Goal: Task Accomplishment & Management: Manage account settings

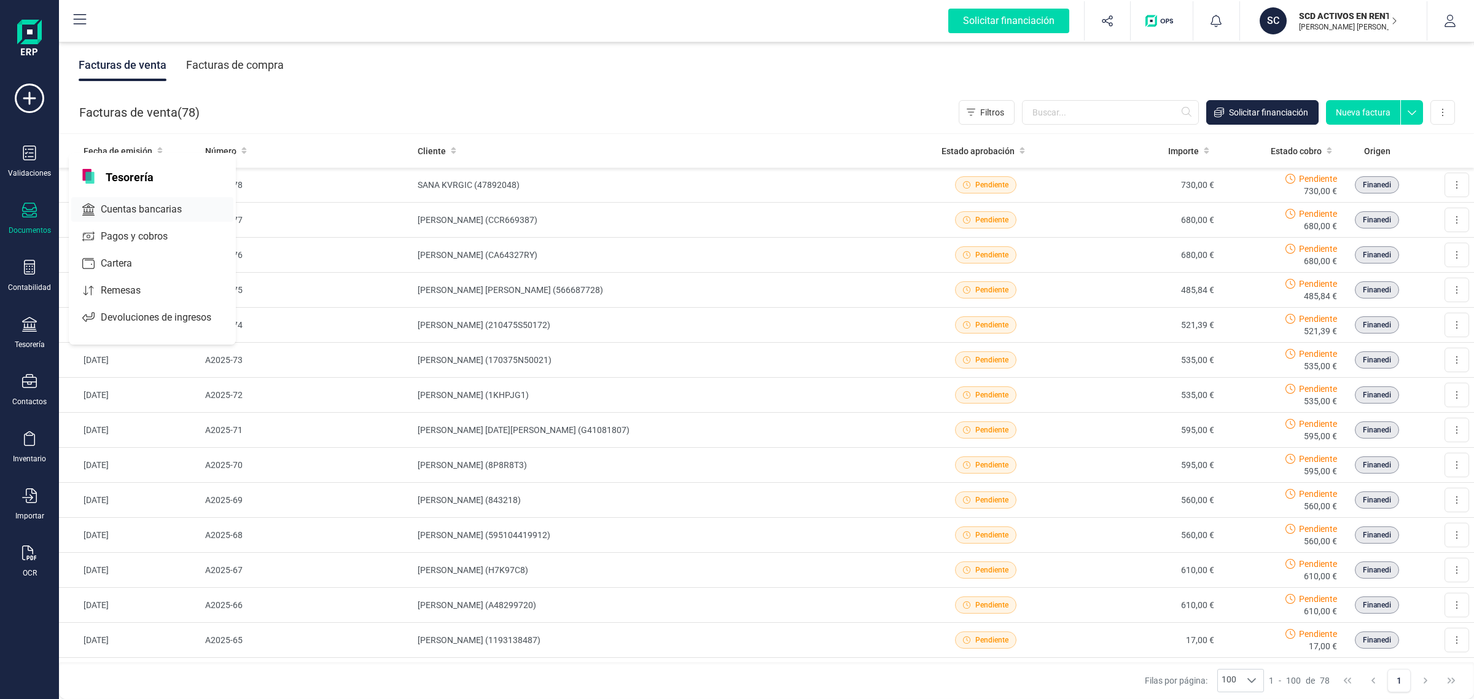
click at [142, 213] on span "Cuentas bancarias" at bounding box center [150, 209] width 108 height 15
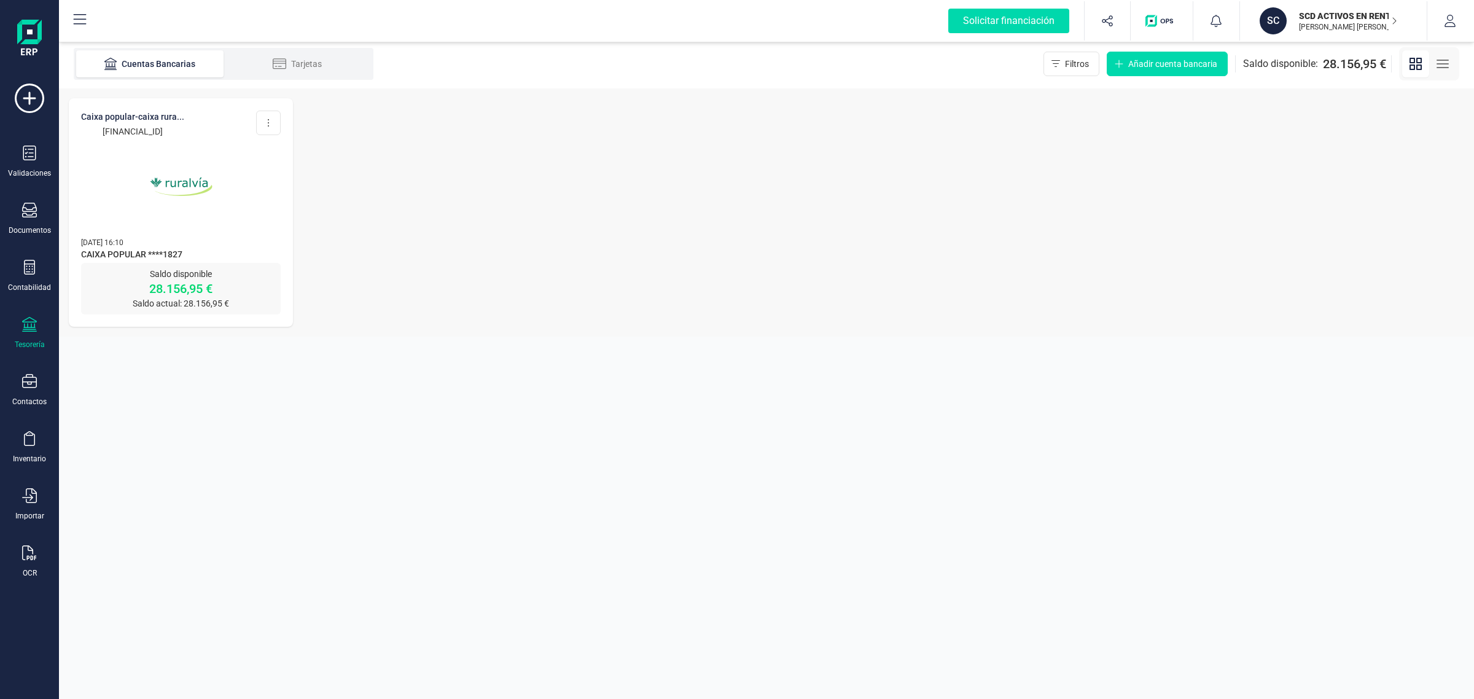
click at [198, 205] on img at bounding box center [181, 186] width 103 height 103
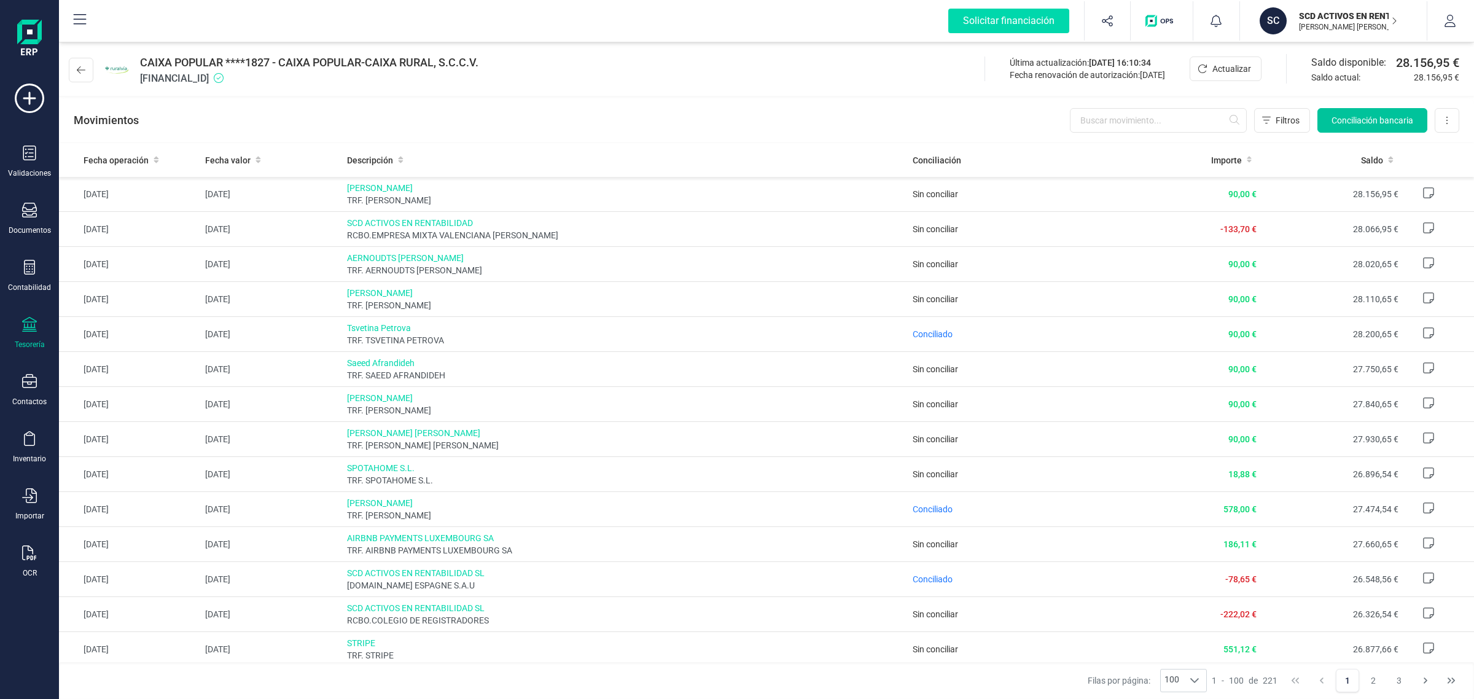
click at [1371, 114] on span "Conciliación bancaria" at bounding box center [1373, 120] width 82 height 12
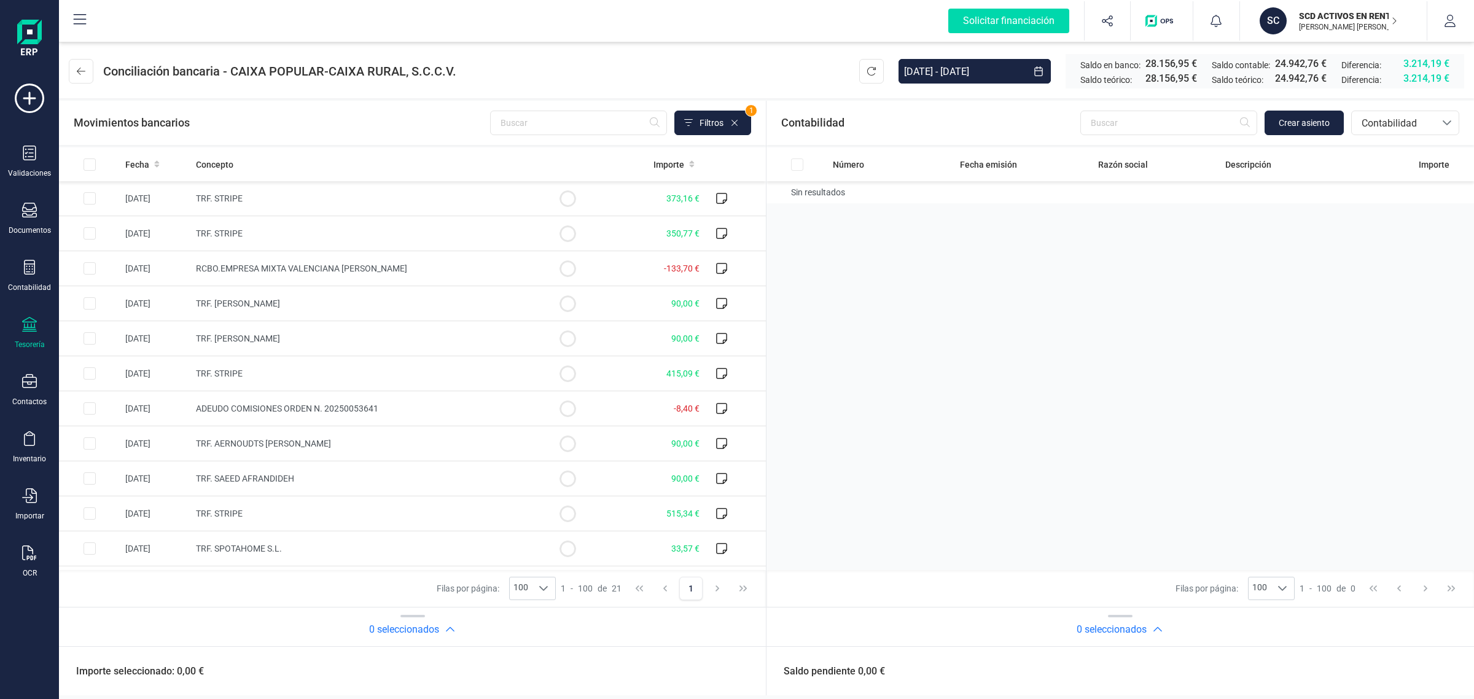
click at [1303, 17] on p "SCD ACTIVOS EN RENTABILIDAD SL" at bounding box center [1348, 16] width 98 height 12
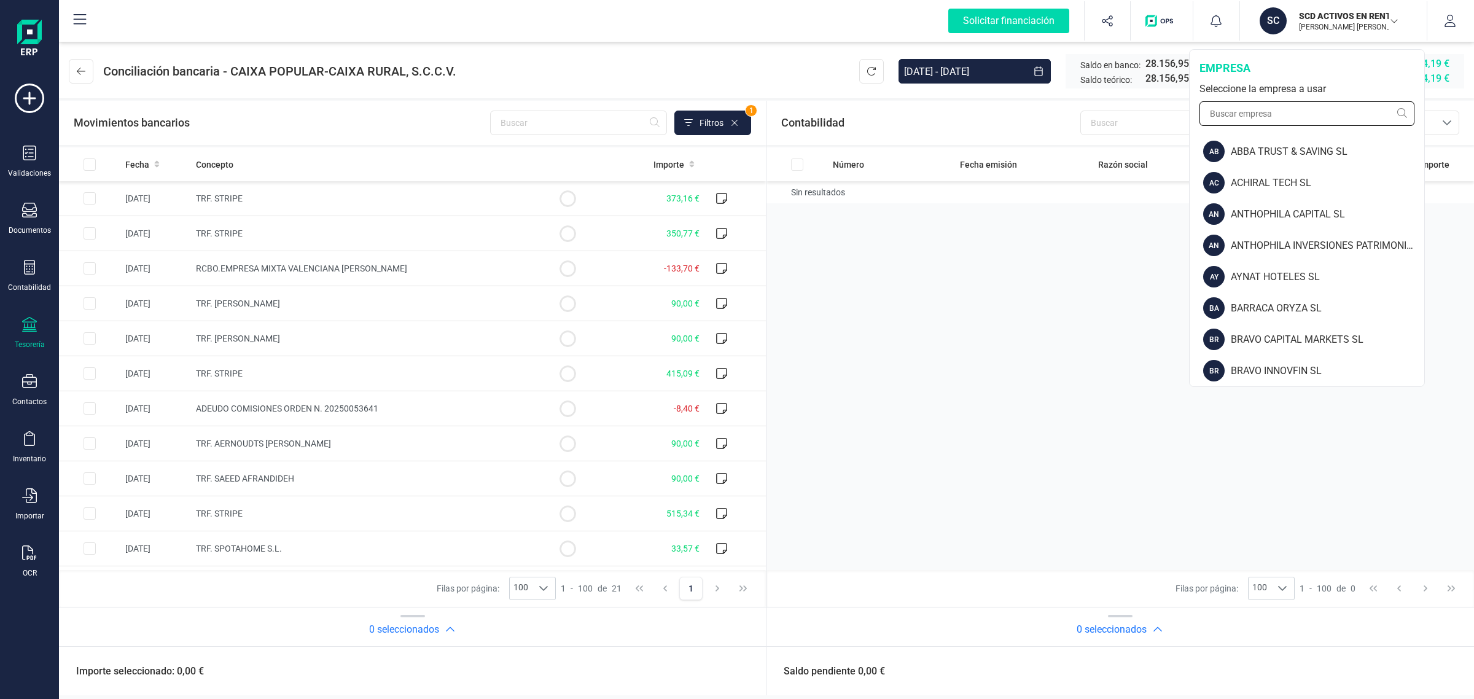
click at [1290, 123] on input "text" at bounding box center [1307, 113] width 215 height 25
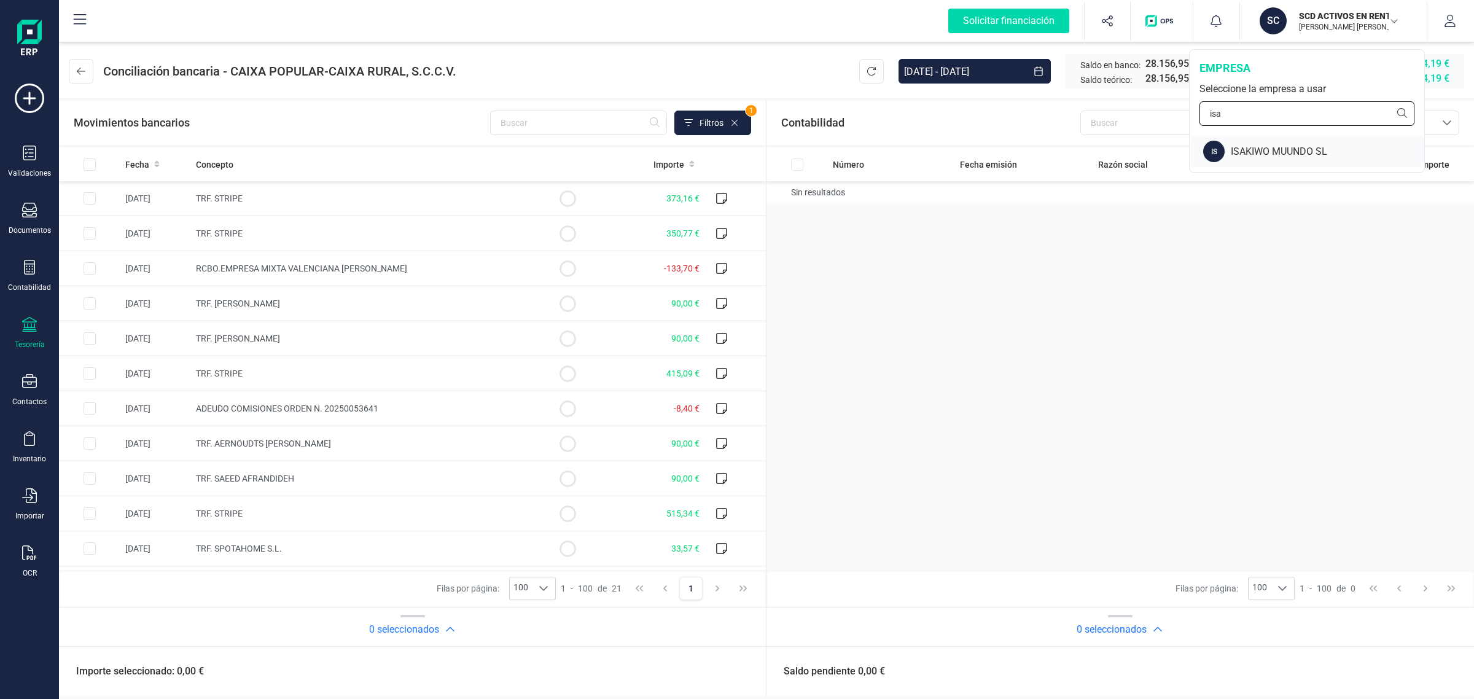
type input "isa"
click at [1290, 150] on div "ISAKIWO MUUNDO SL" at bounding box center [1327, 151] width 193 height 15
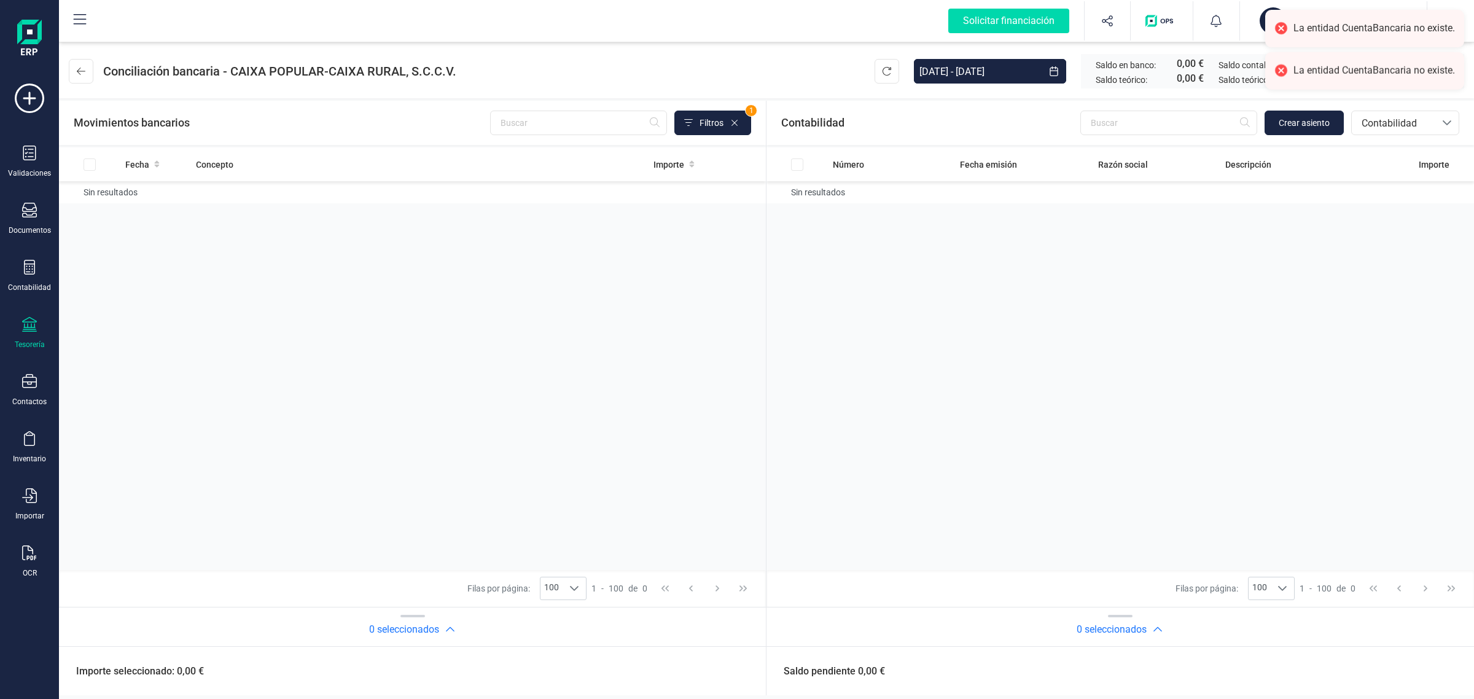
click at [23, 327] on icon at bounding box center [29, 324] width 15 height 15
click at [176, 207] on span "Cuentas bancarias" at bounding box center [147, 209] width 108 height 15
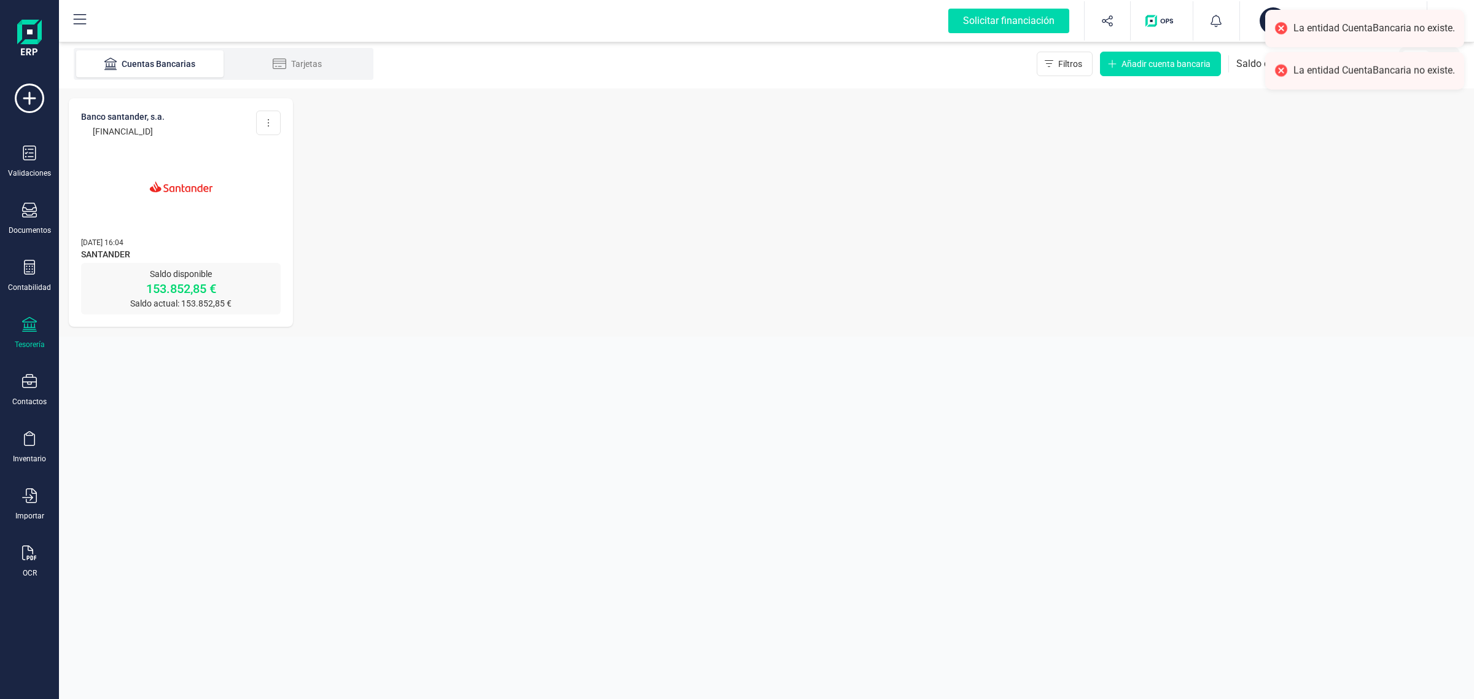
click at [176, 207] on img at bounding box center [181, 186] width 103 height 103
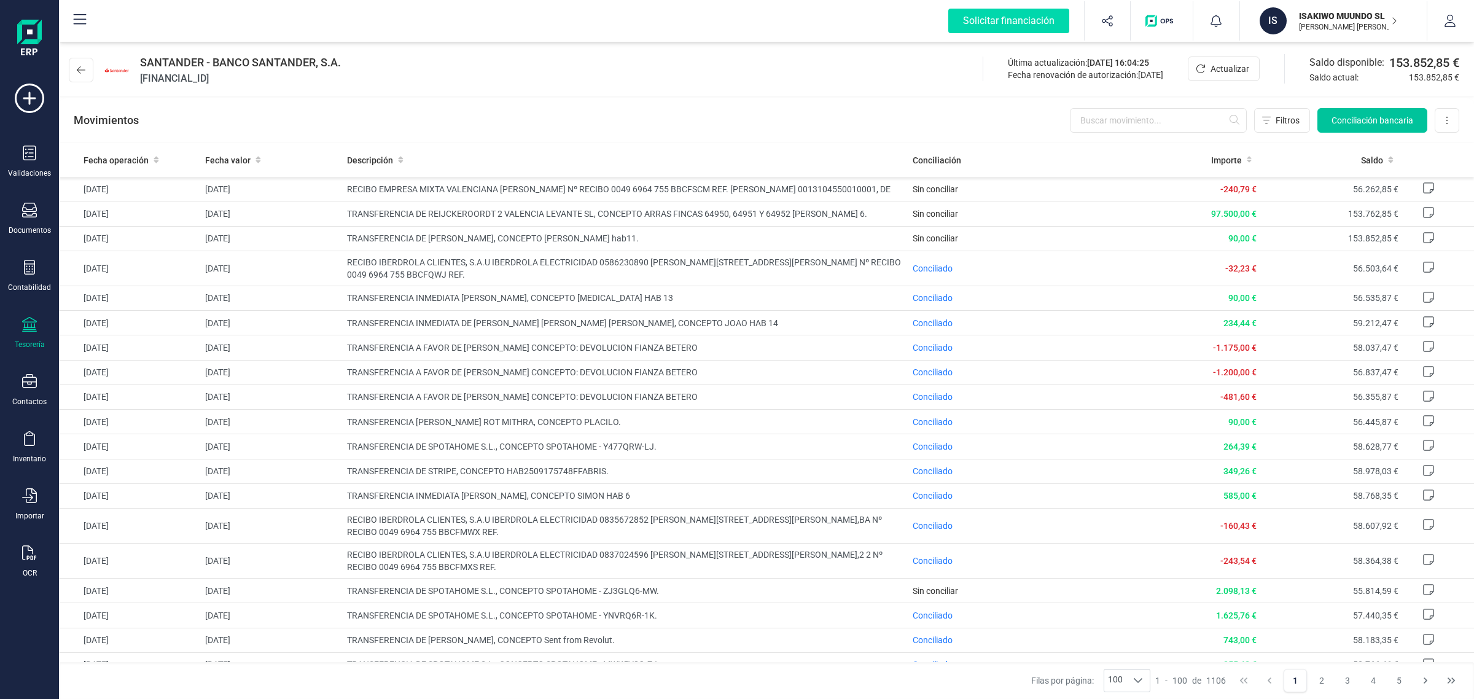
click at [1368, 120] on span "Conciliación bancaria" at bounding box center [1373, 120] width 82 height 12
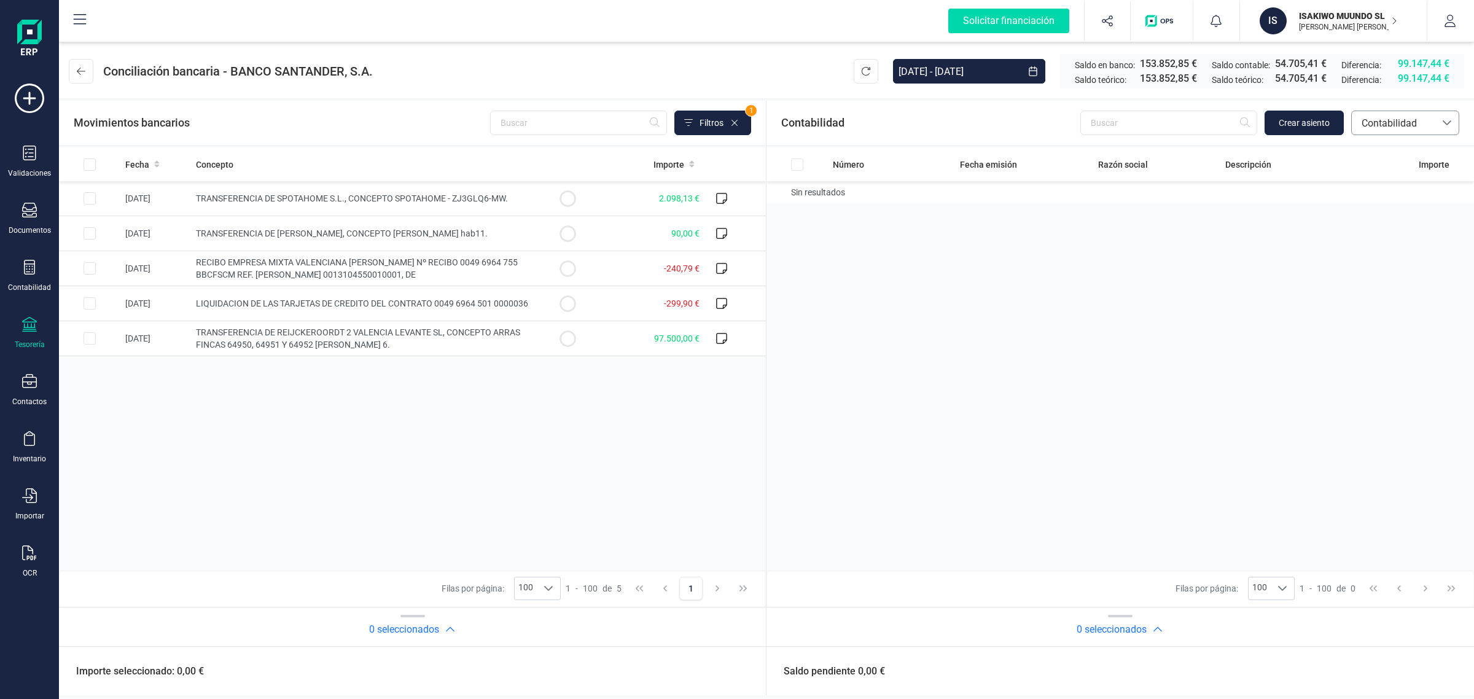
click at [1417, 123] on span "Contabilidad" at bounding box center [1394, 123] width 74 height 15
click at [1379, 211] on span "Facturas" at bounding box center [1380, 206] width 38 height 15
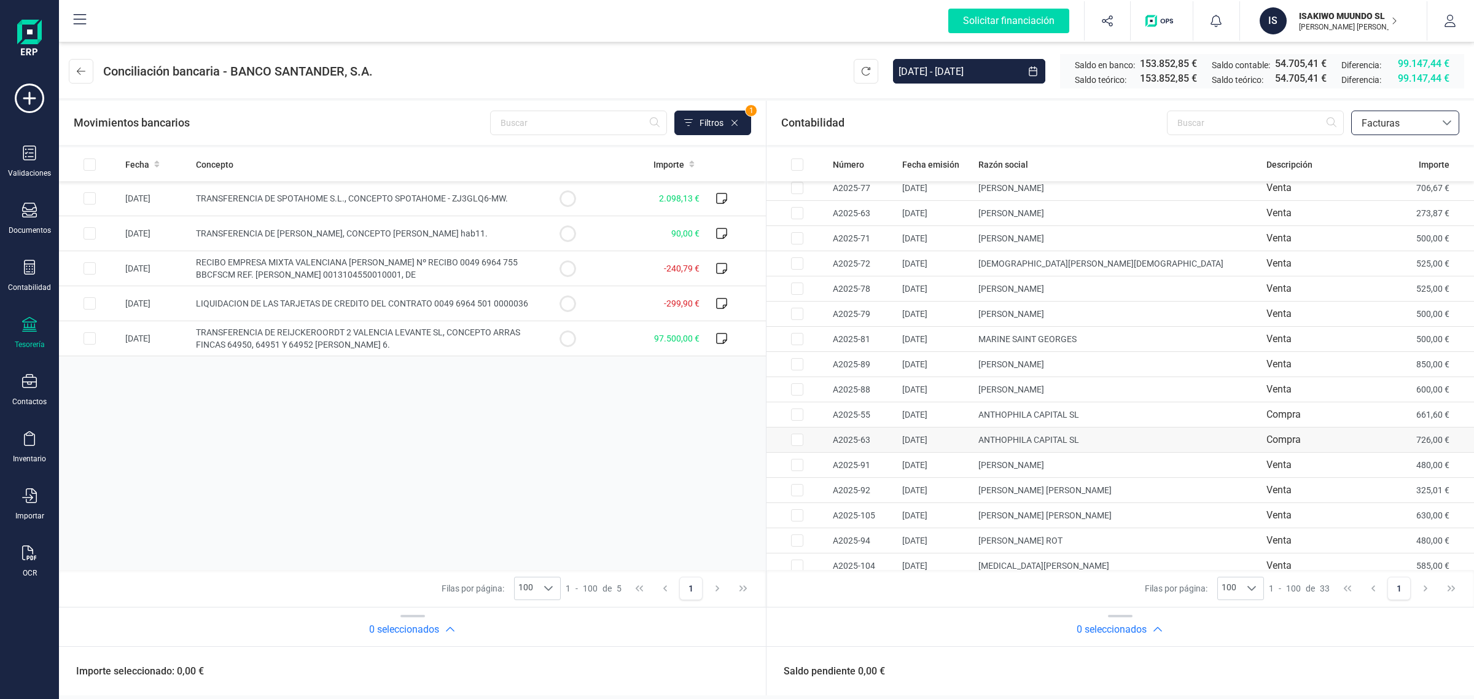
scroll to position [446, 0]
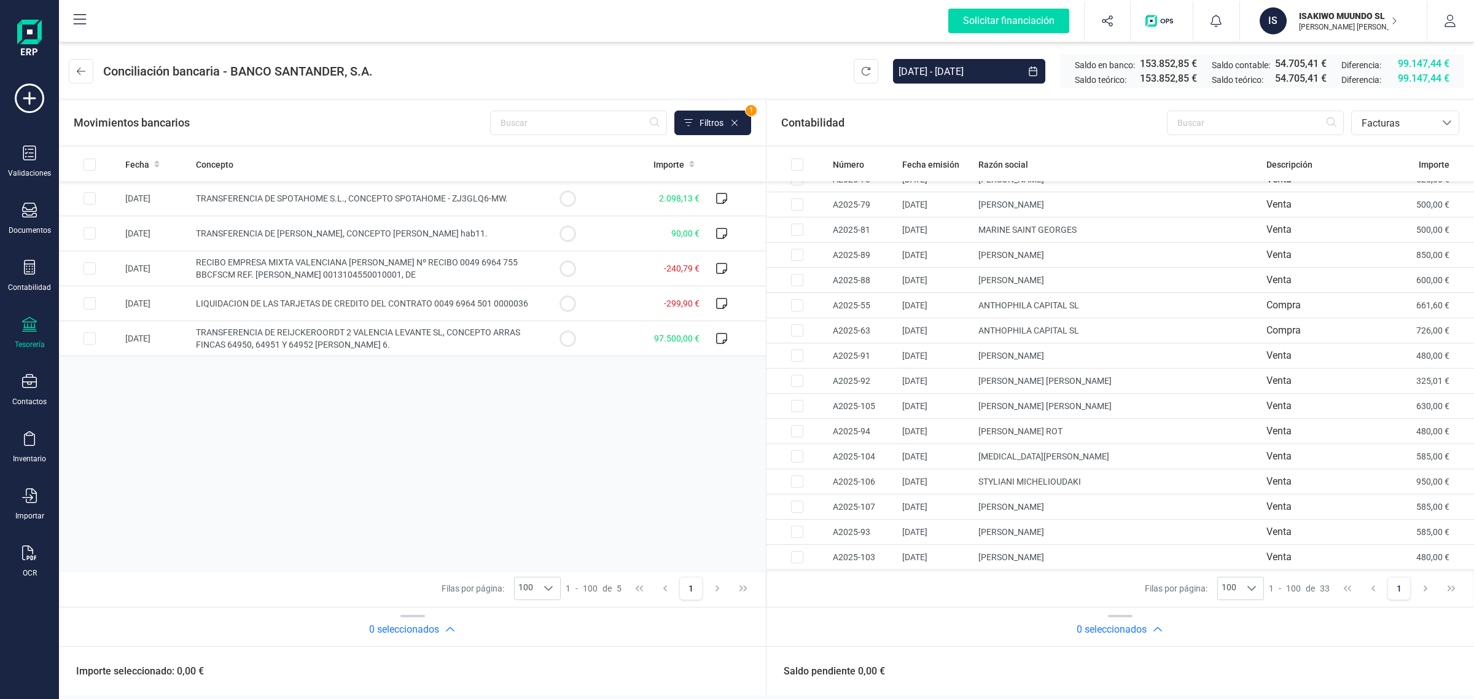
drag, startPoint x: 1349, startPoint y: 26, endPoint x: 1349, endPoint y: 42, distance: 16.0
click at [1349, 26] on p "[PERSON_NAME]" at bounding box center [1348, 27] width 98 height 10
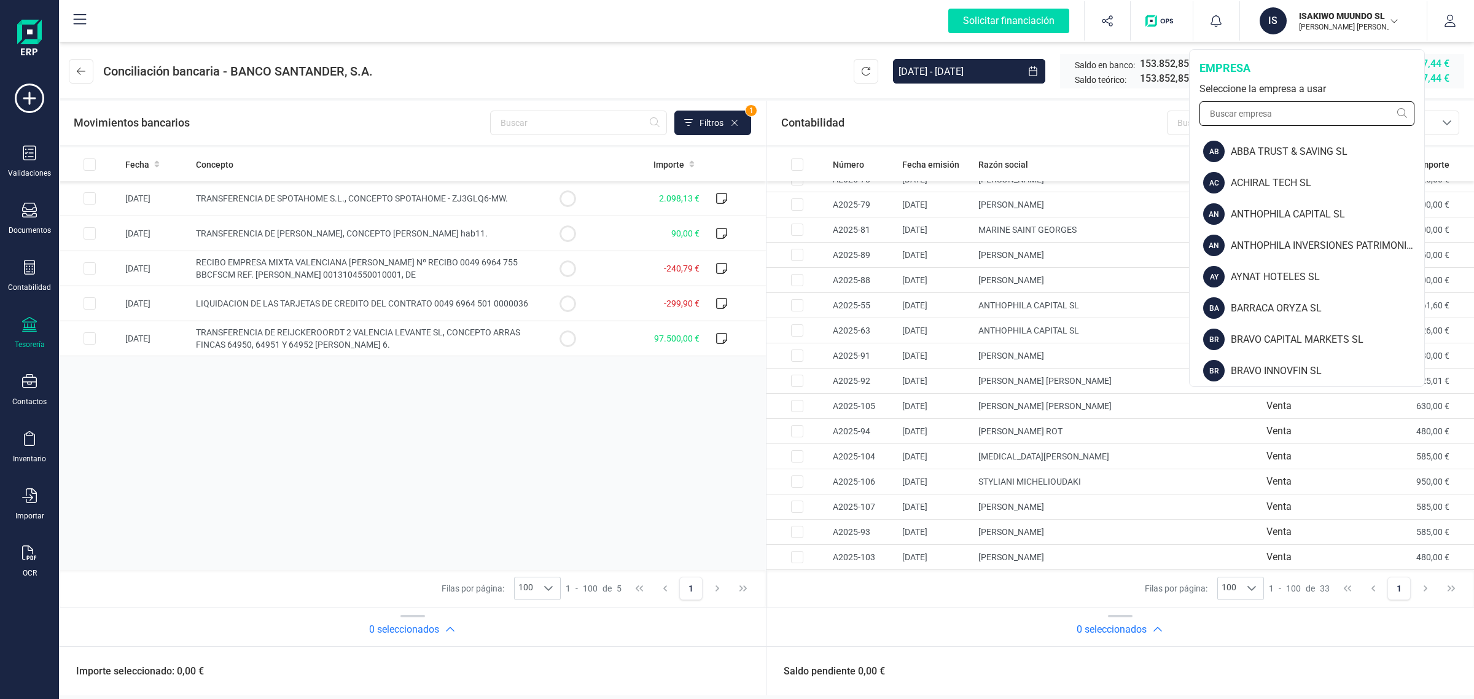
click at [1297, 114] on input "text" at bounding box center [1307, 113] width 215 height 25
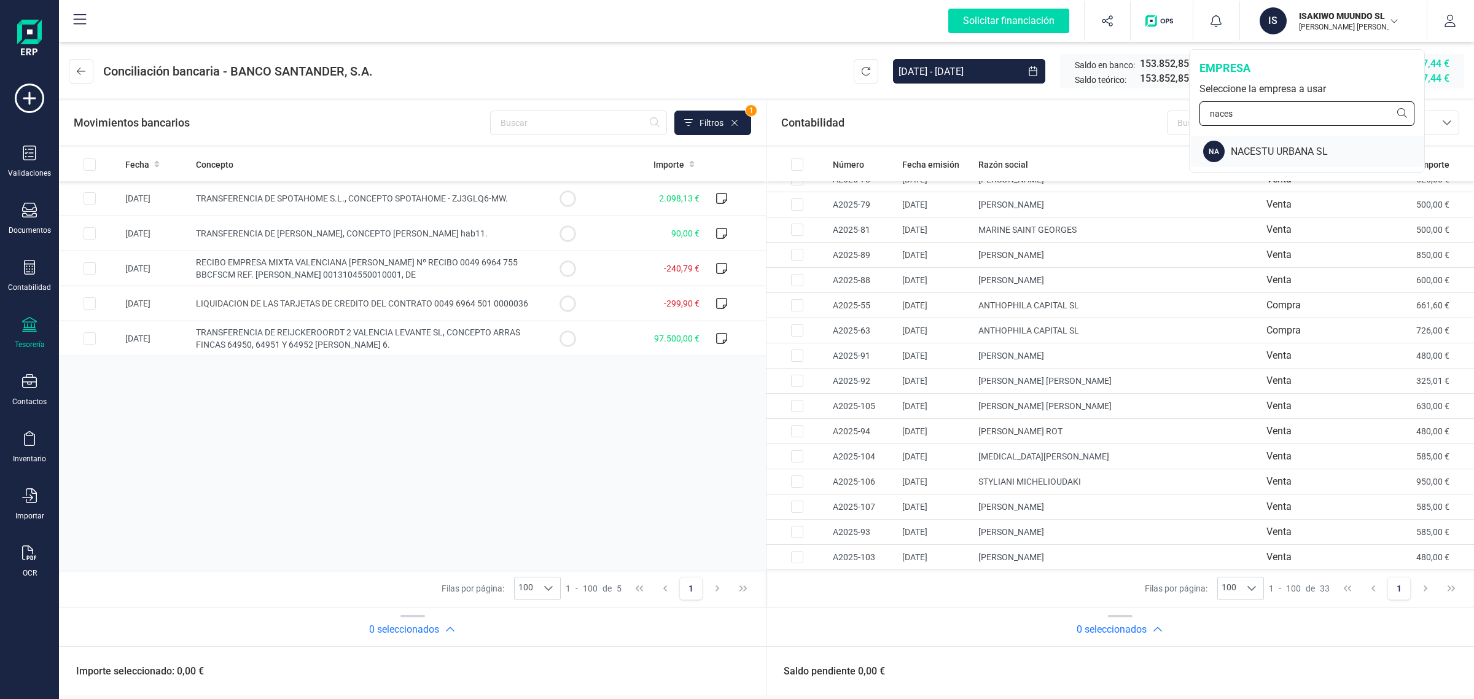
type input "naces"
click at [1266, 145] on div "NACESTU URBANA SL" at bounding box center [1327, 151] width 193 height 15
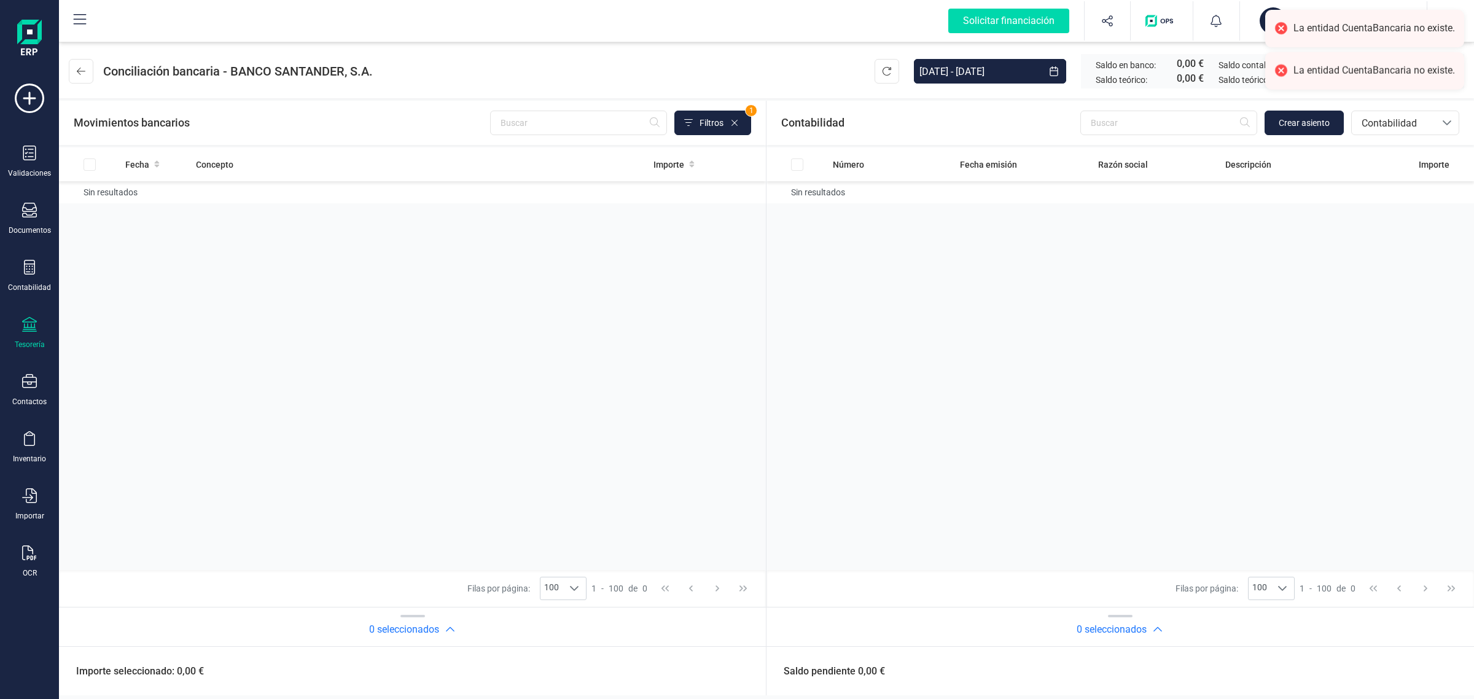
drag, startPoint x: 12, startPoint y: 342, endPoint x: 44, endPoint y: 324, distance: 36.9
click at [11, 342] on div "Tesorería" at bounding box center [29, 333] width 49 height 33
click at [126, 203] on span "Cuentas bancarias" at bounding box center [147, 209] width 108 height 15
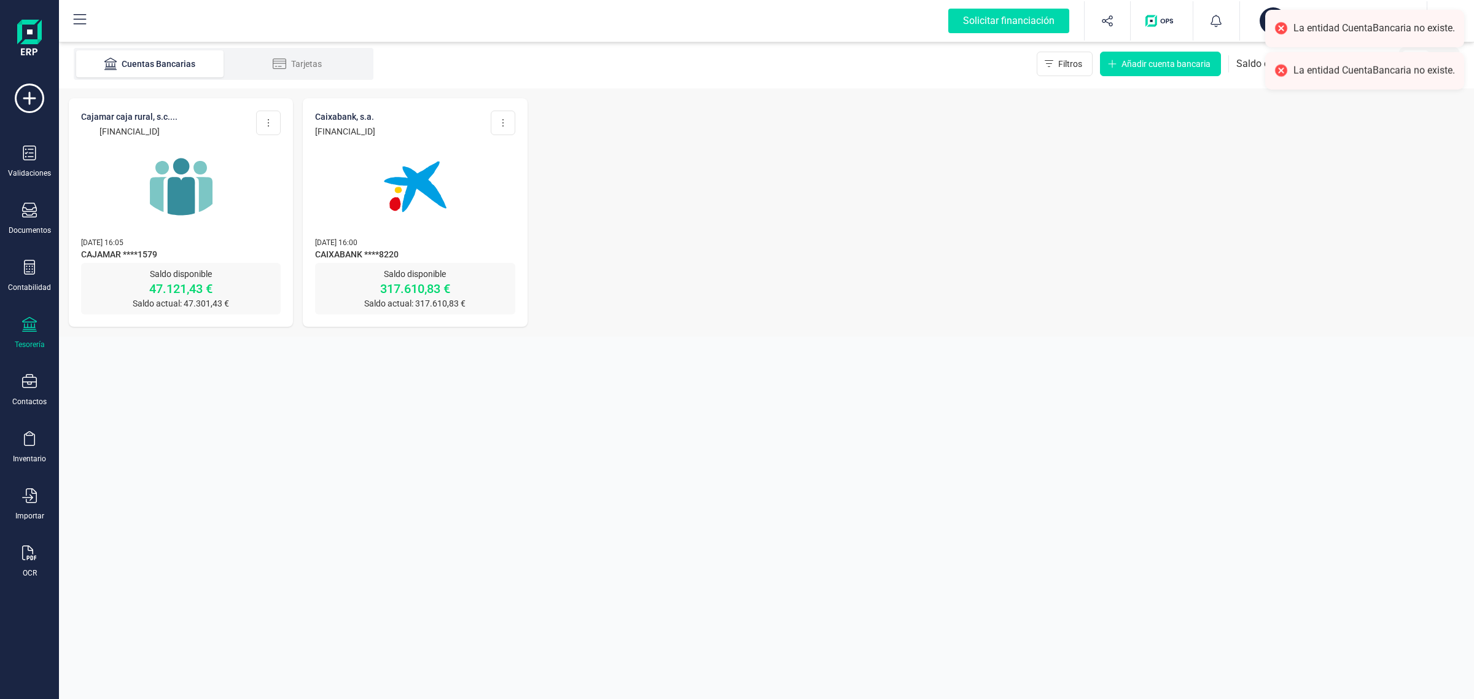
click at [152, 232] on img at bounding box center [181, 186] width 103 height 103
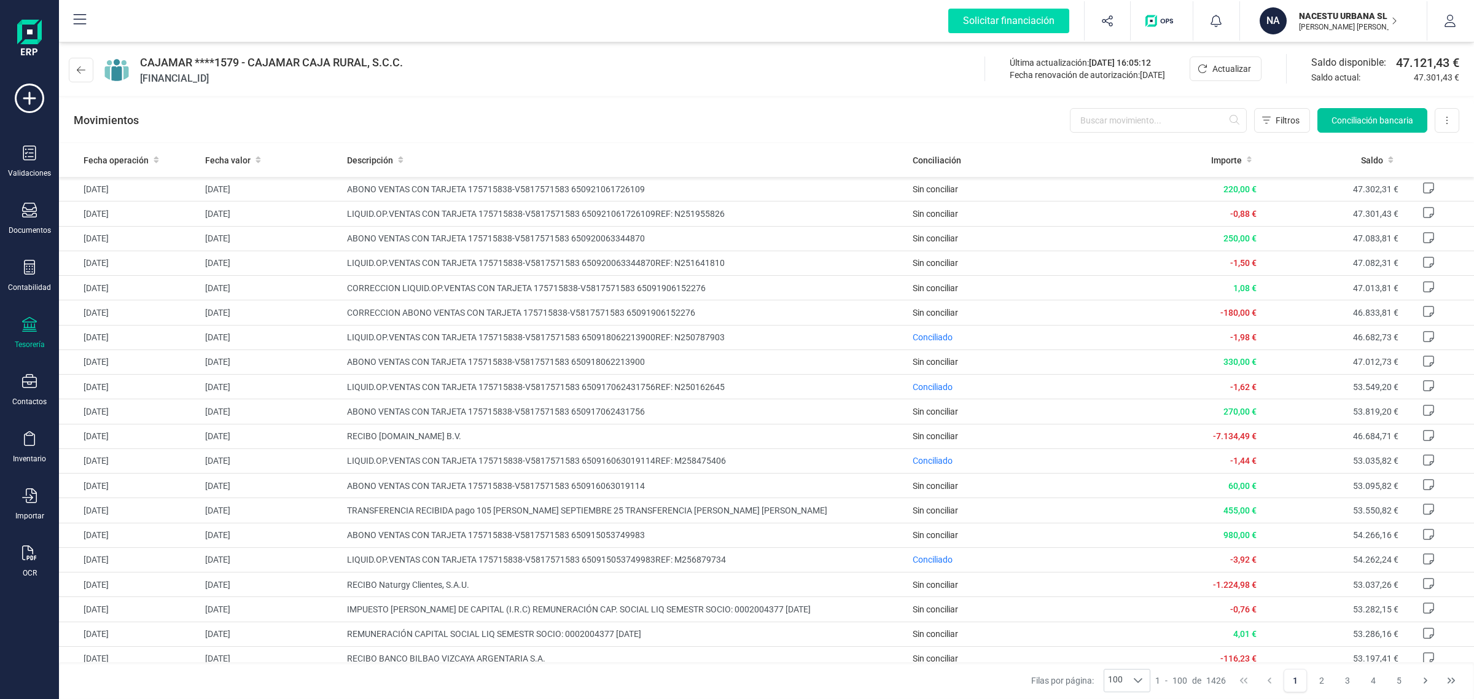
click at [1371, 108] on button "Conciliación bancaria" at bounding box center [1372, 120] width 110 height 25
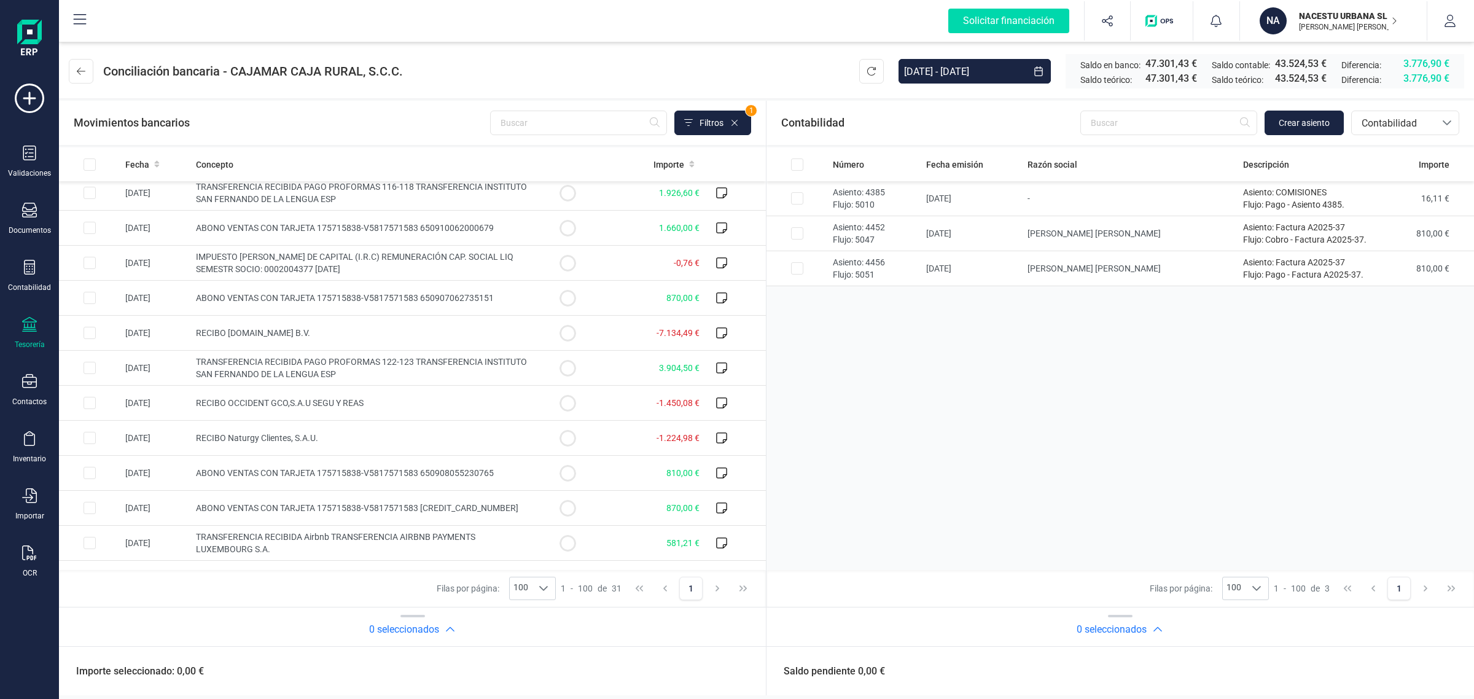
scroll to position [700, 0]
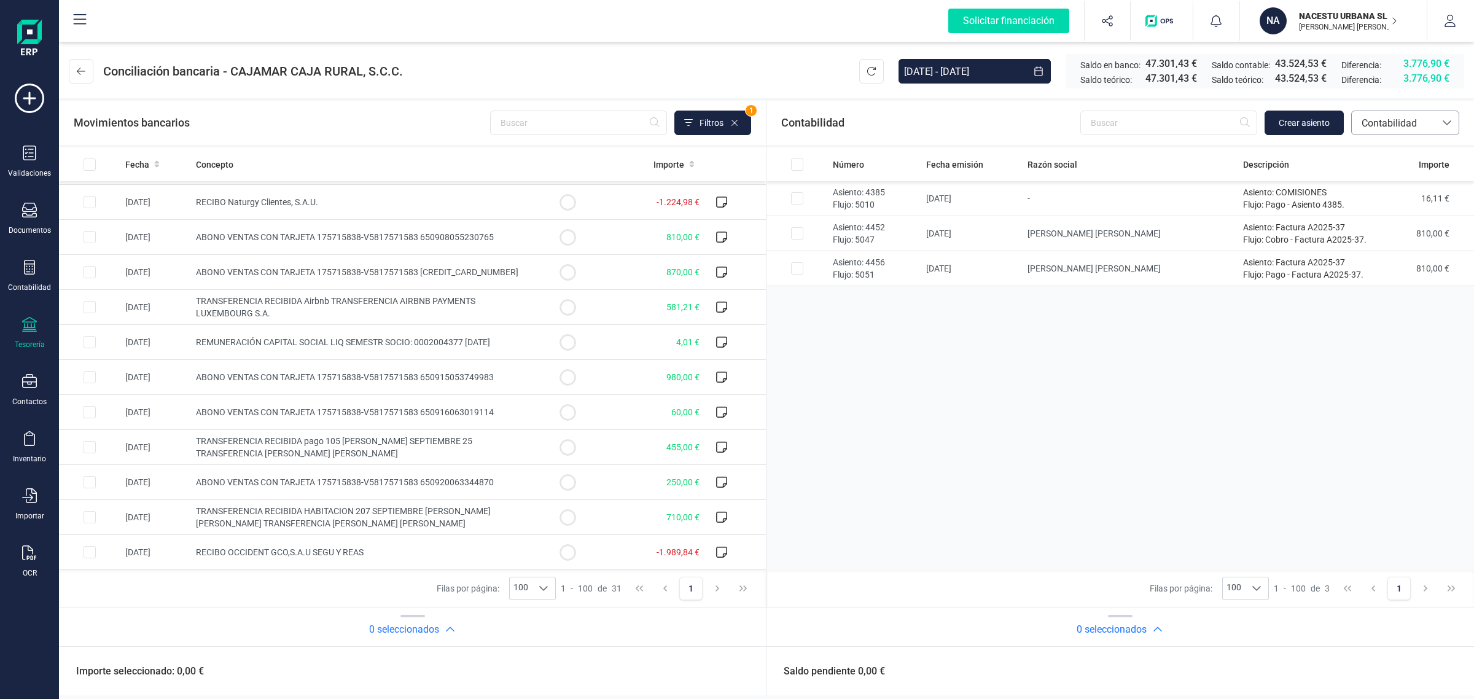
click at [1395, 120] on span "Contabilidad" at bounding box center [1394, 123] width 74 height 15
click at [1389, 199] on span "Facturas" at bounding box center [1380, 206] width 38 height 15
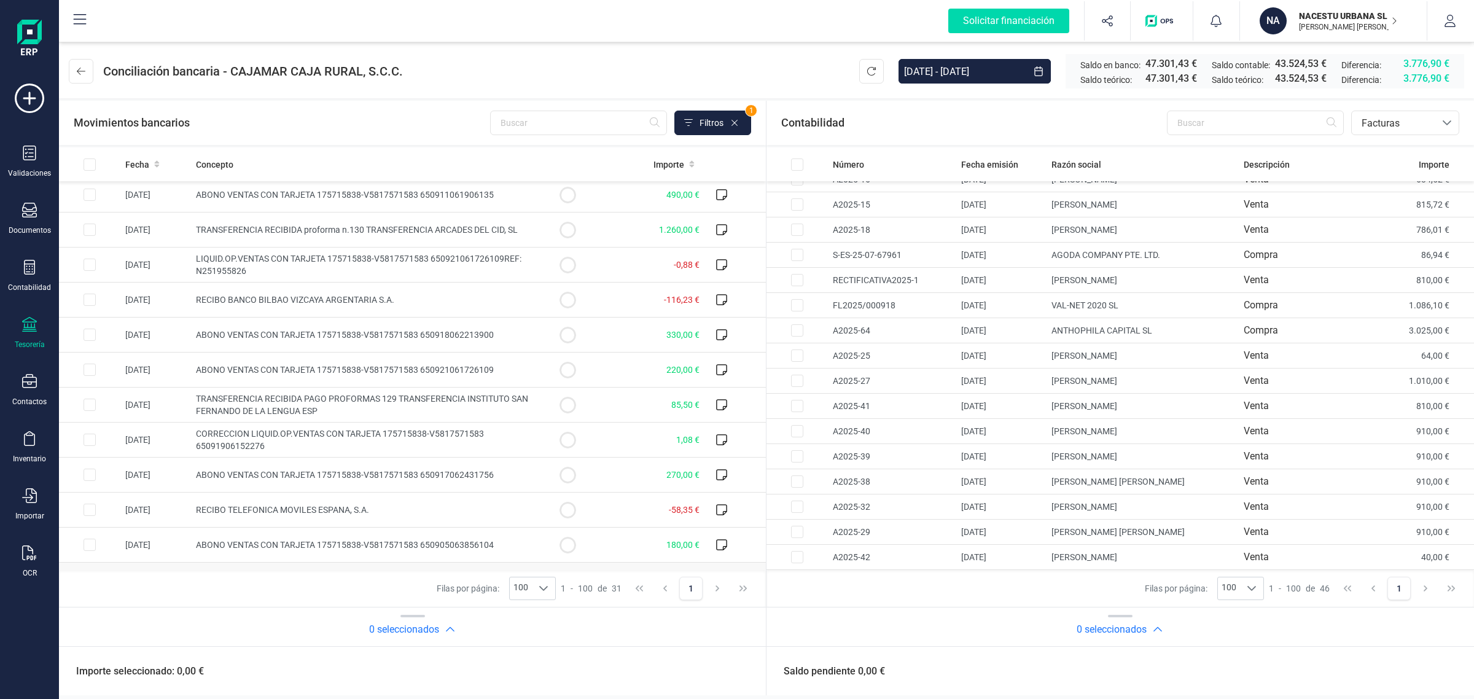
scroll to position [0, 0]
click at [148, 163] on span "Fecha" at bounding box center [137, 164] width 24 height 12
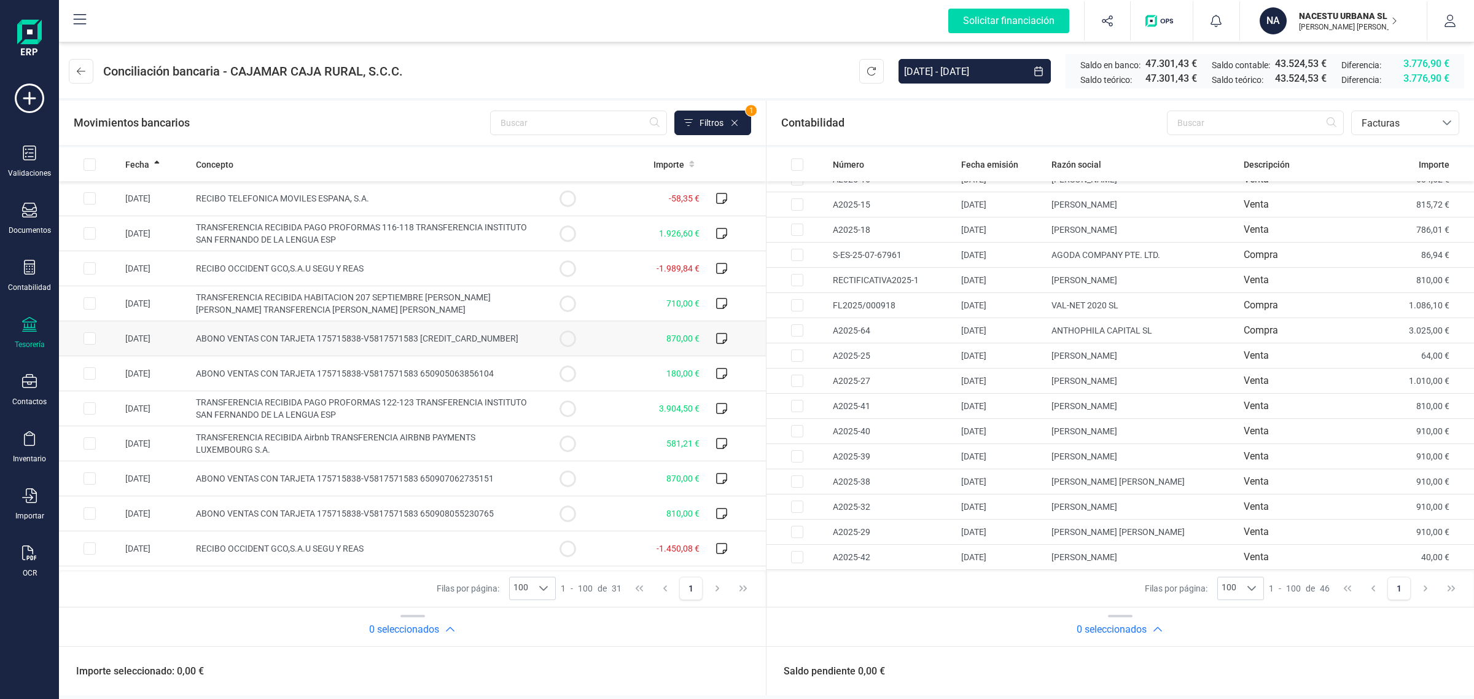
drag, startPoint x: 90, startPoint y: 304, endPoint x: 205, endPoint y: 354, distance: 125.2
click at [90, 304] on input "Row Selected 0141106a-8170-46c0-8605-de0be5462650" at bounding box center [90, 303] width 12 height 12
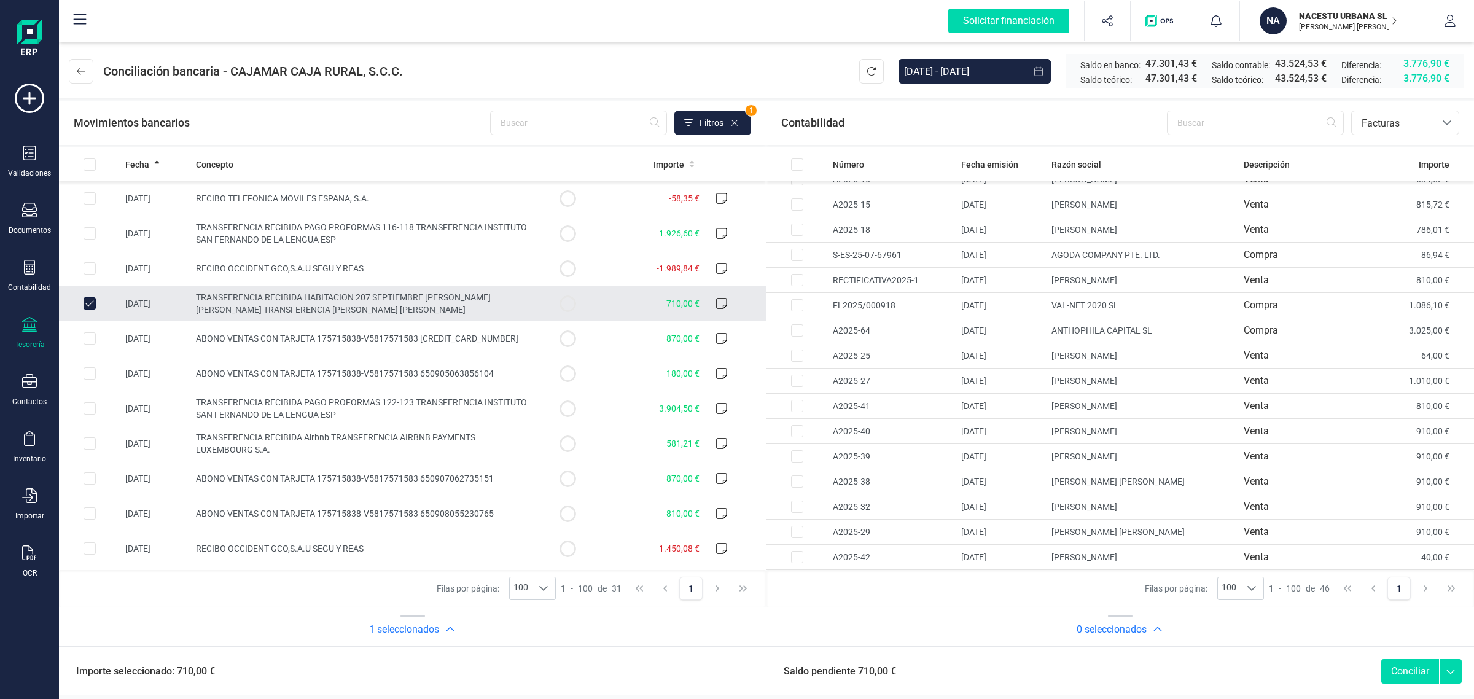
click at [87, 304] on input "Row Unselected 0141106a-8170-46c0-8605-de0be5462650" at bounding box center [90, 303] width 12 height 12
checkbox input "false"
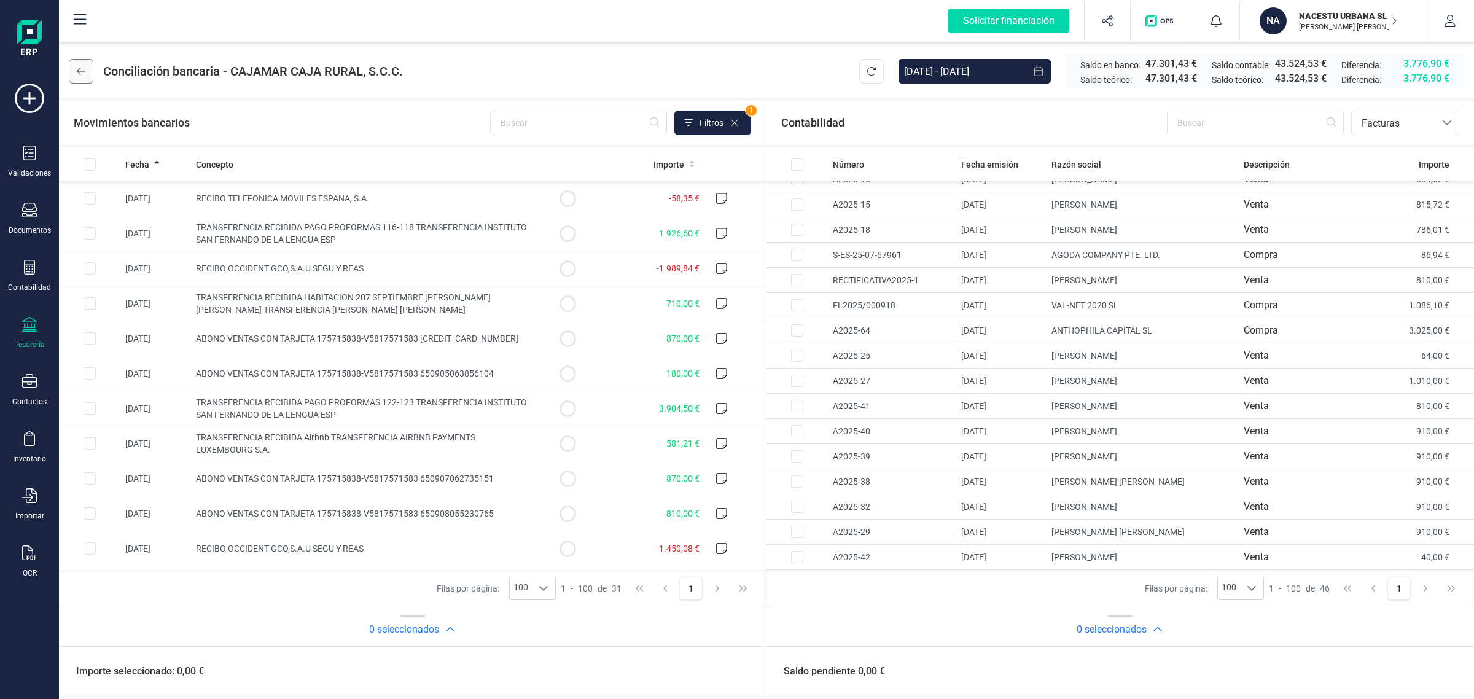
click at [74, 69] on button at bounding box center [81, 71] width 25 height 25
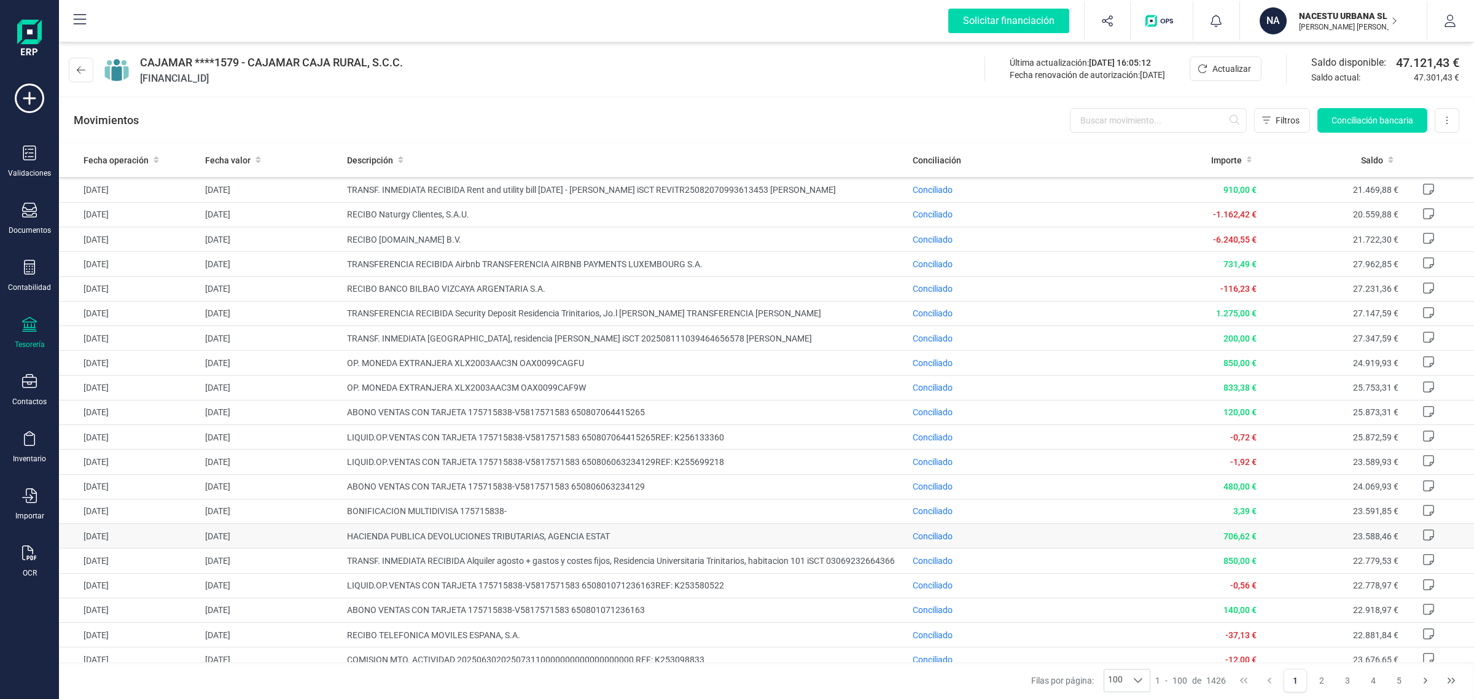
scroll to position [2039, 0]
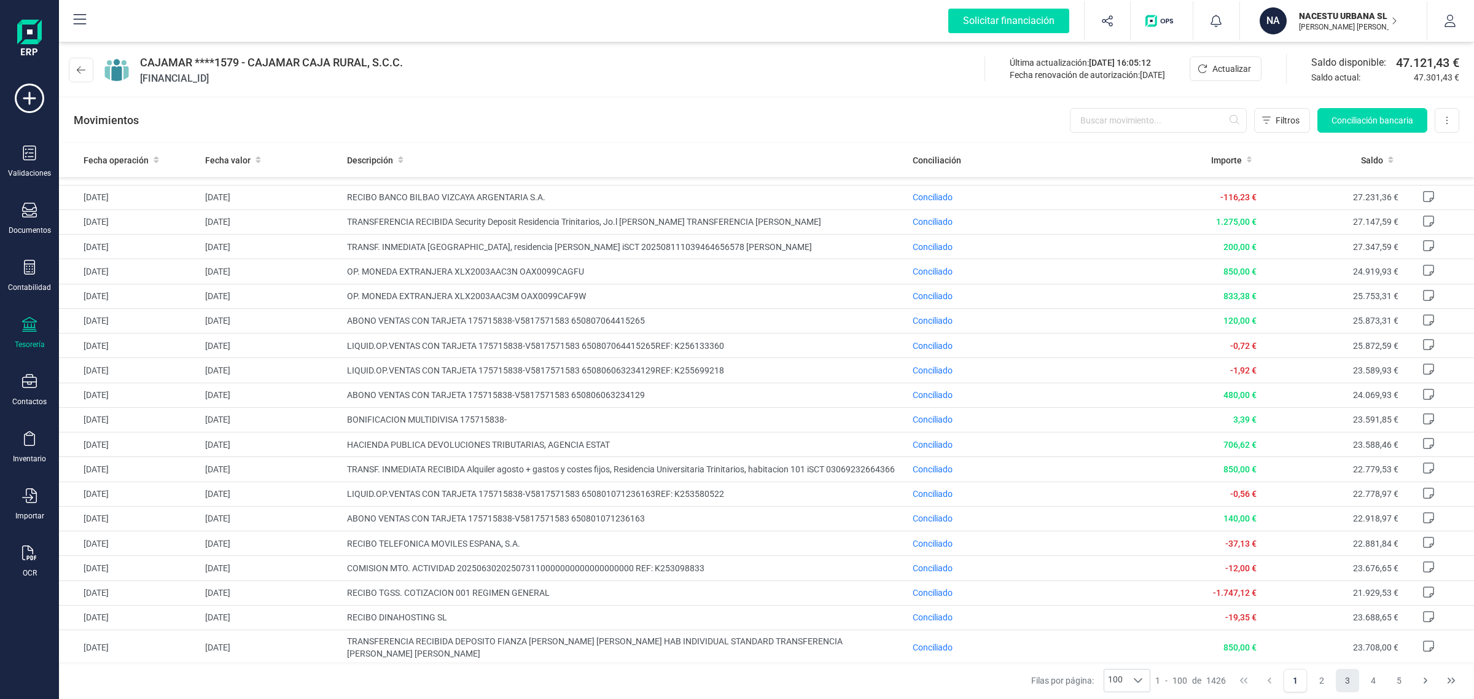
click at [1350, 682] on button "3" at bounding box center [1347, 680] width 23 height 23
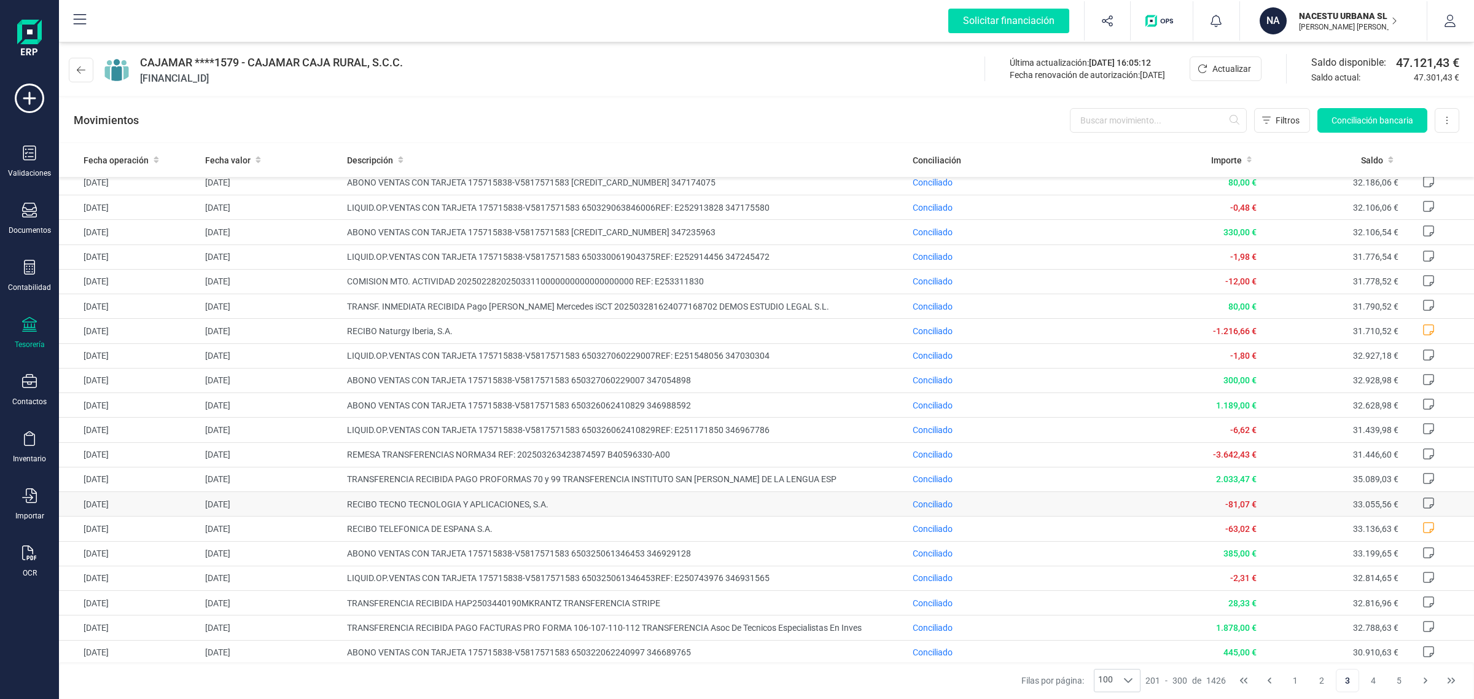
scroll to position [1997, 0]
click at [1373, 679] on button "4" at bounding box center [1373, 680] width 23 height 23
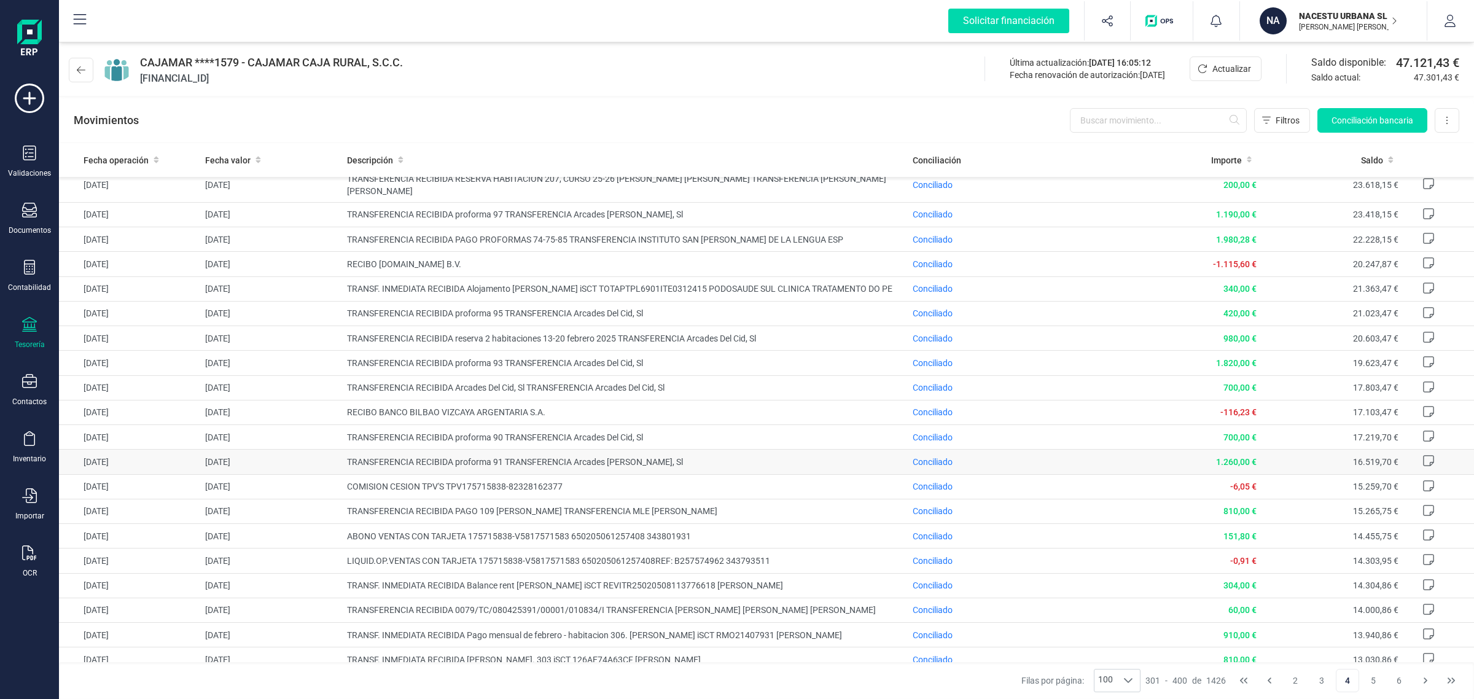
scroll to position [1228, 0]
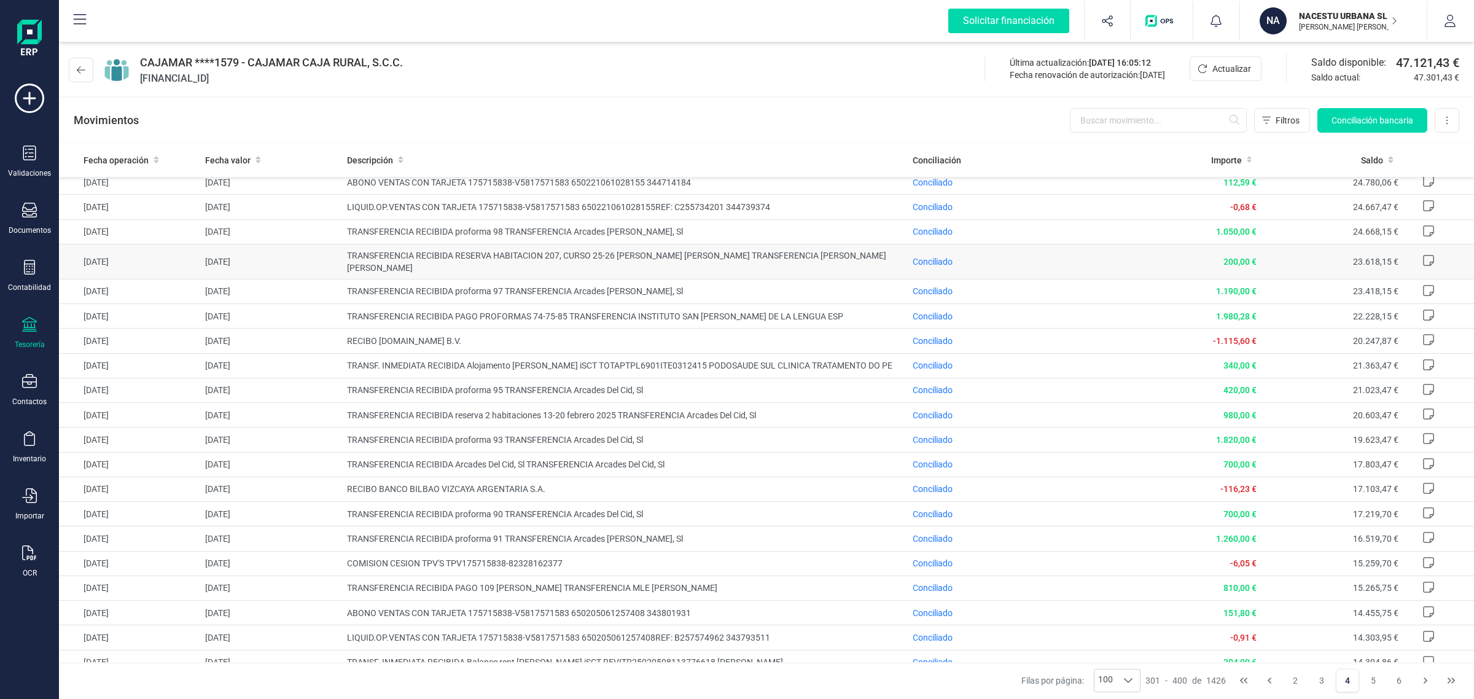
click at [994, 259] on td "Conciliado" at bounding box center [1014, 261] width 213 height 35
click at [929, 262] on span "Conciliado" at bounding box center [933, 262] width 40 height 10
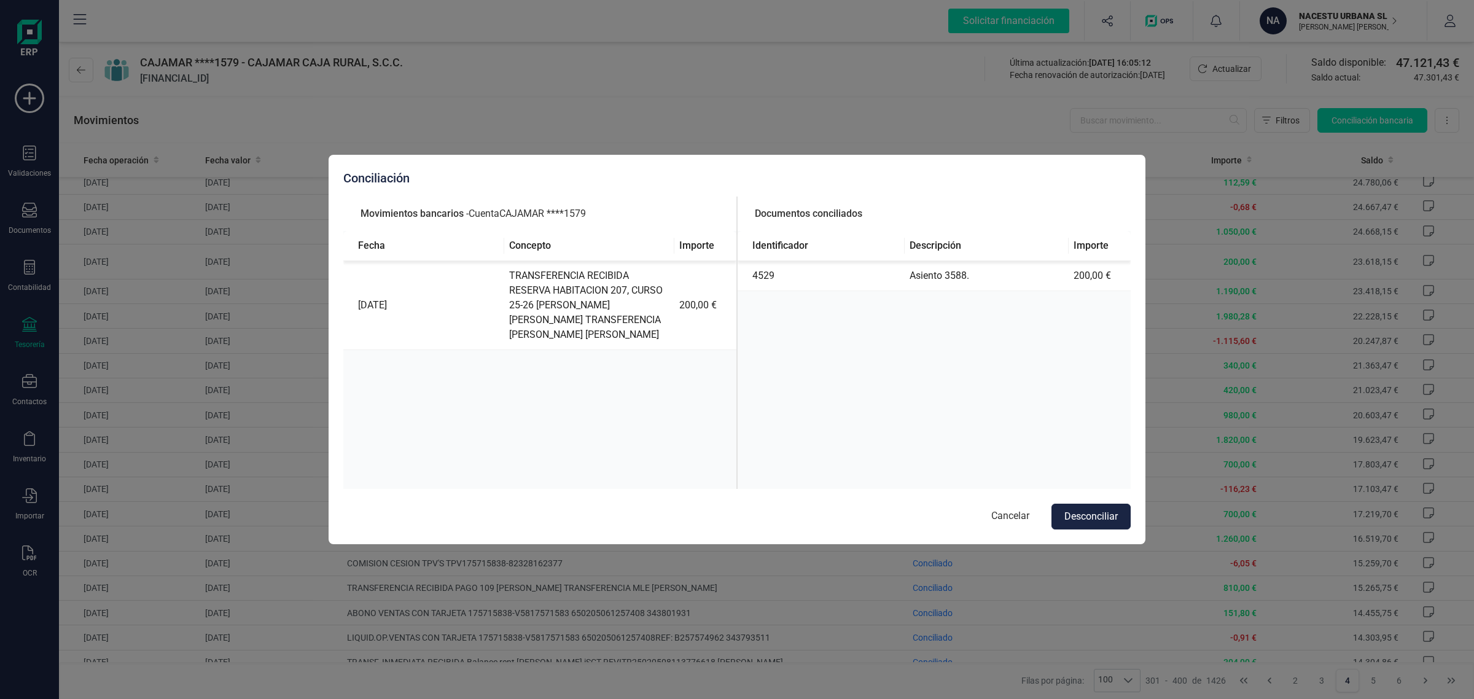
drag, startPoint x: 1012, startPoint y: 515, endPoint x: 814, endPoint y: 336, distance: 266.6
click at [1012, 515] on button "Cancelar" at bounding box center [1010, 517] width 63 height 26
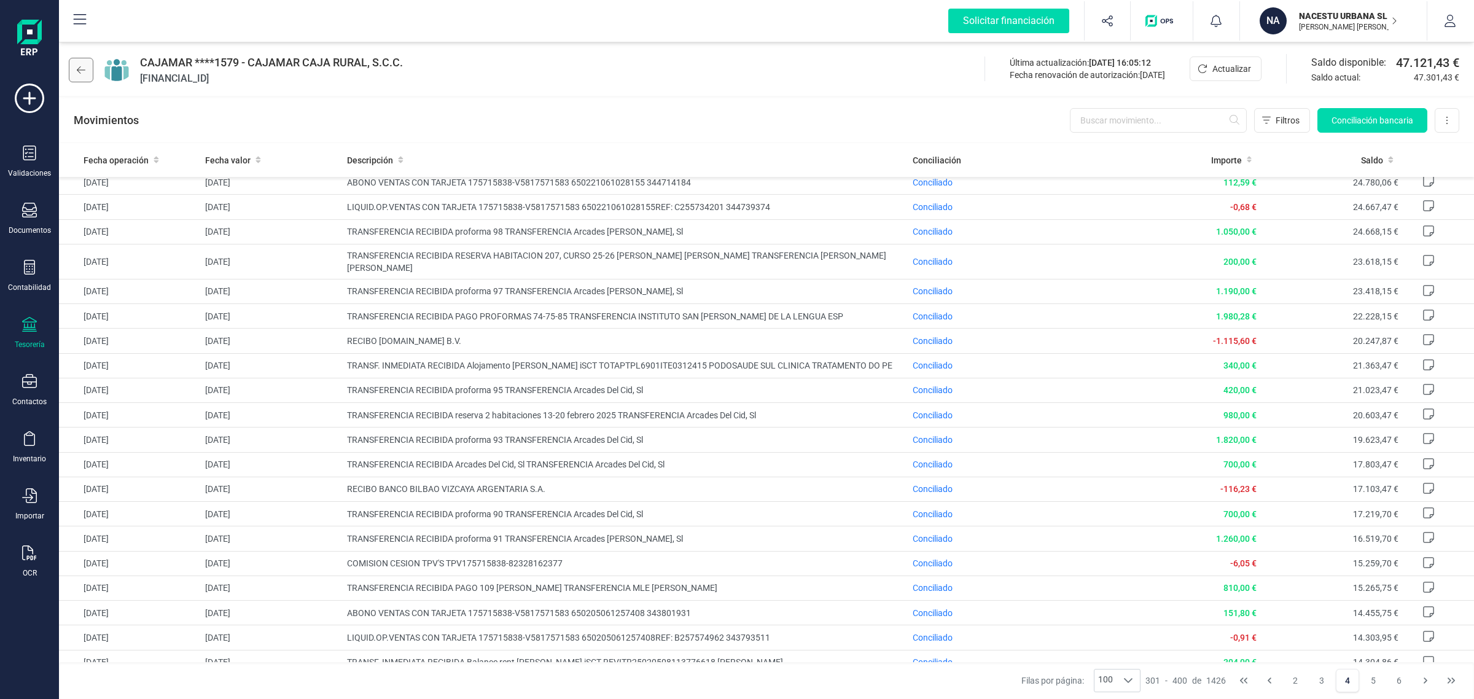
click at [83, 71] on icon at bounding box center [81, 70] width 9 height 10
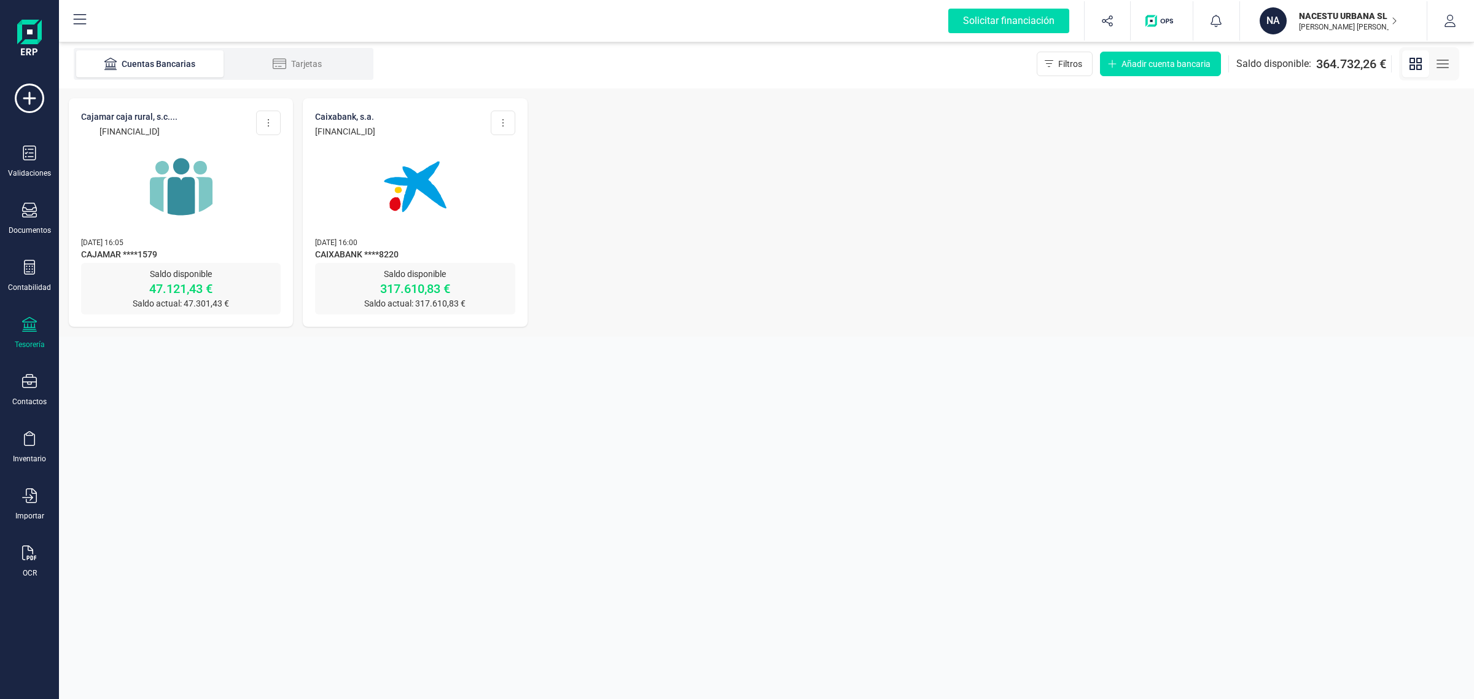
click at [28, 324] on icon at bounding box center [29, 324] width 15 height 15
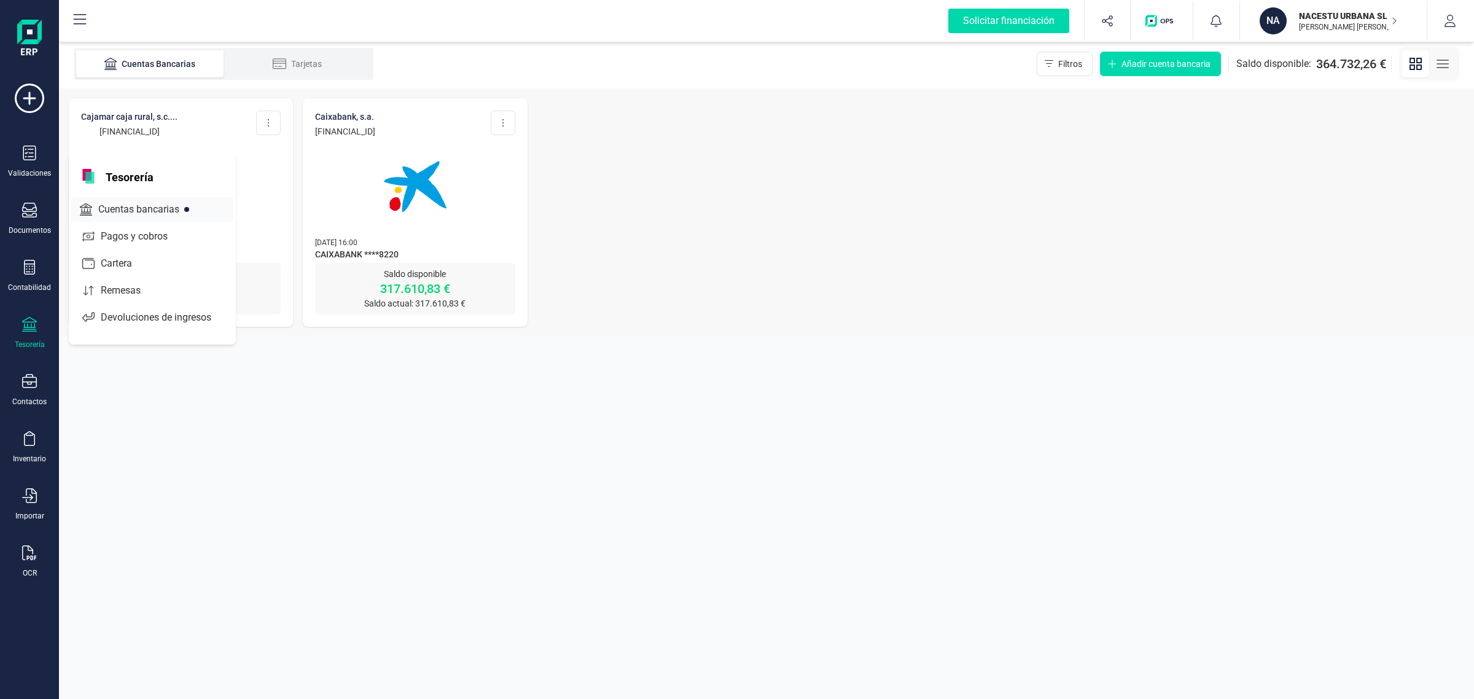
click at [118, 213] on span "Cuentas bancarias" at bounding box center [147, 209] width 108 height 15
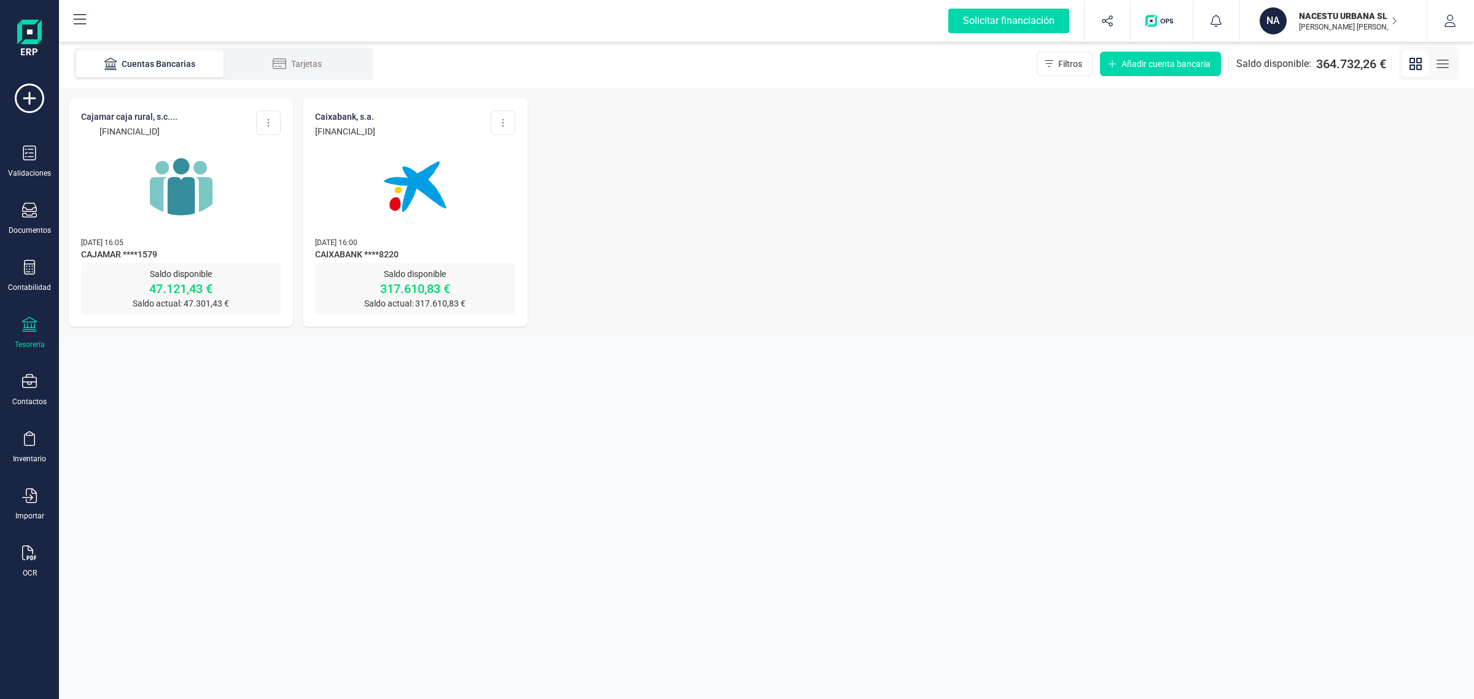
click at [211, 203] on img at bounding box center [181, 186] width 103 height 103
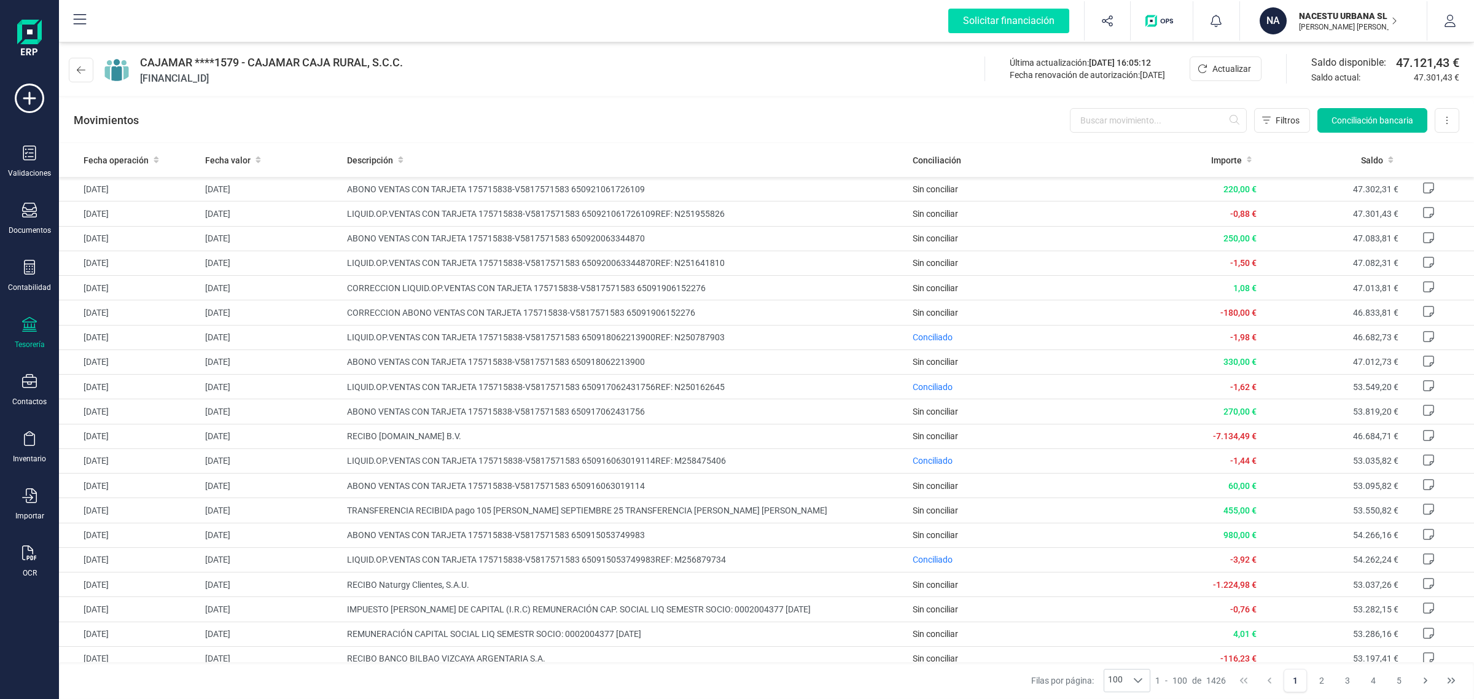
click at [1354, 108] on button "Conciliación bancaria" at bounding box center [1372, 120] width 110 height 25
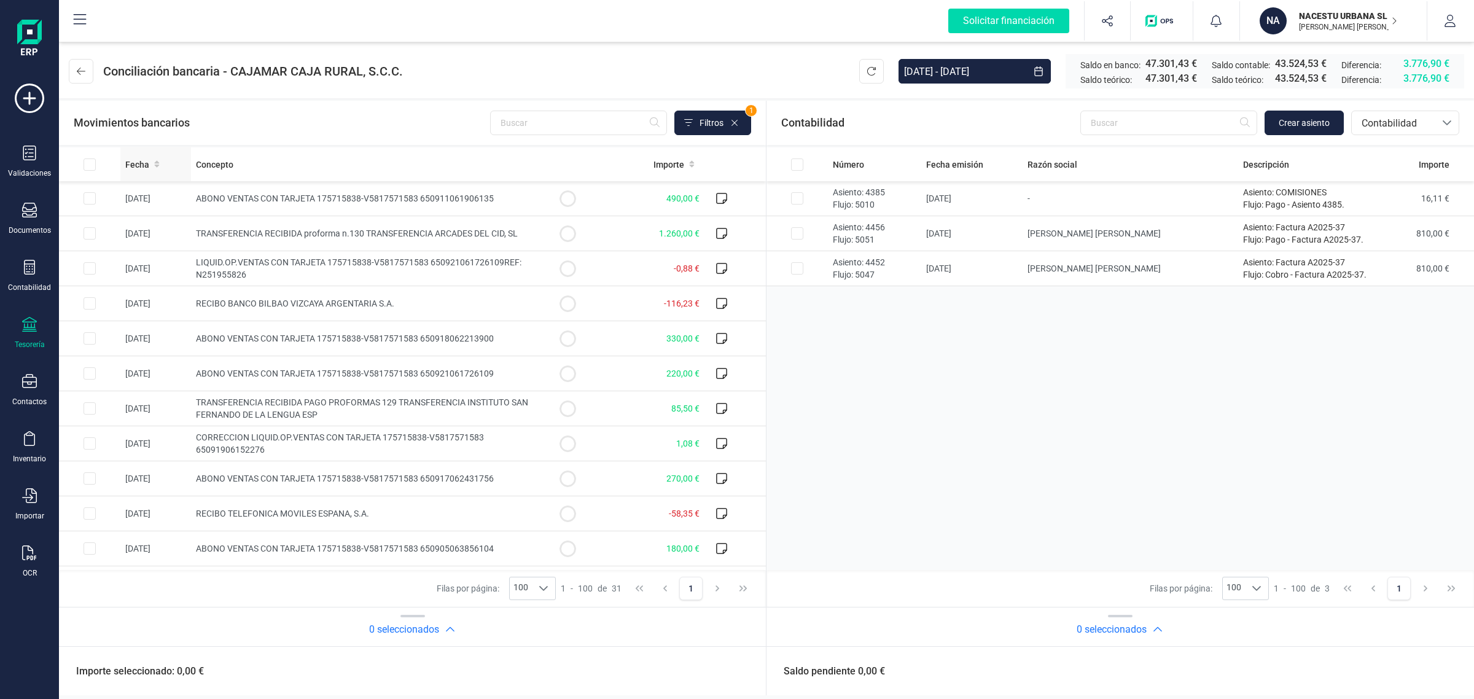
click at [150, 160] on div "Fecha" at bounding box center [155, 164] width 61 height 12
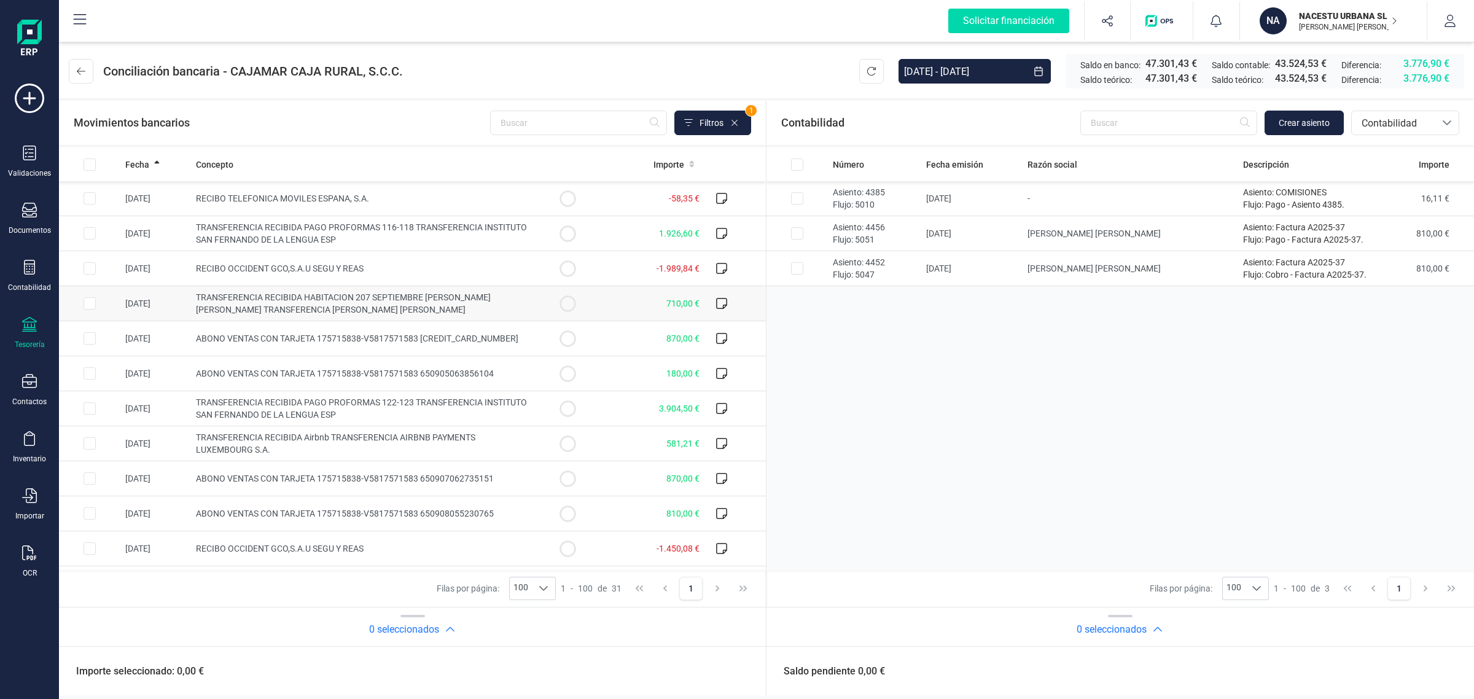
click at [340, 306] on span "TRANSFERENCIA RECIBIDA HABITACION 207 SEPTIEMBRE [PERSON_NAME] TRANSFERENCIA [P…" at bounding box center [343, 303] width 295 height 22
checkbox input "true"
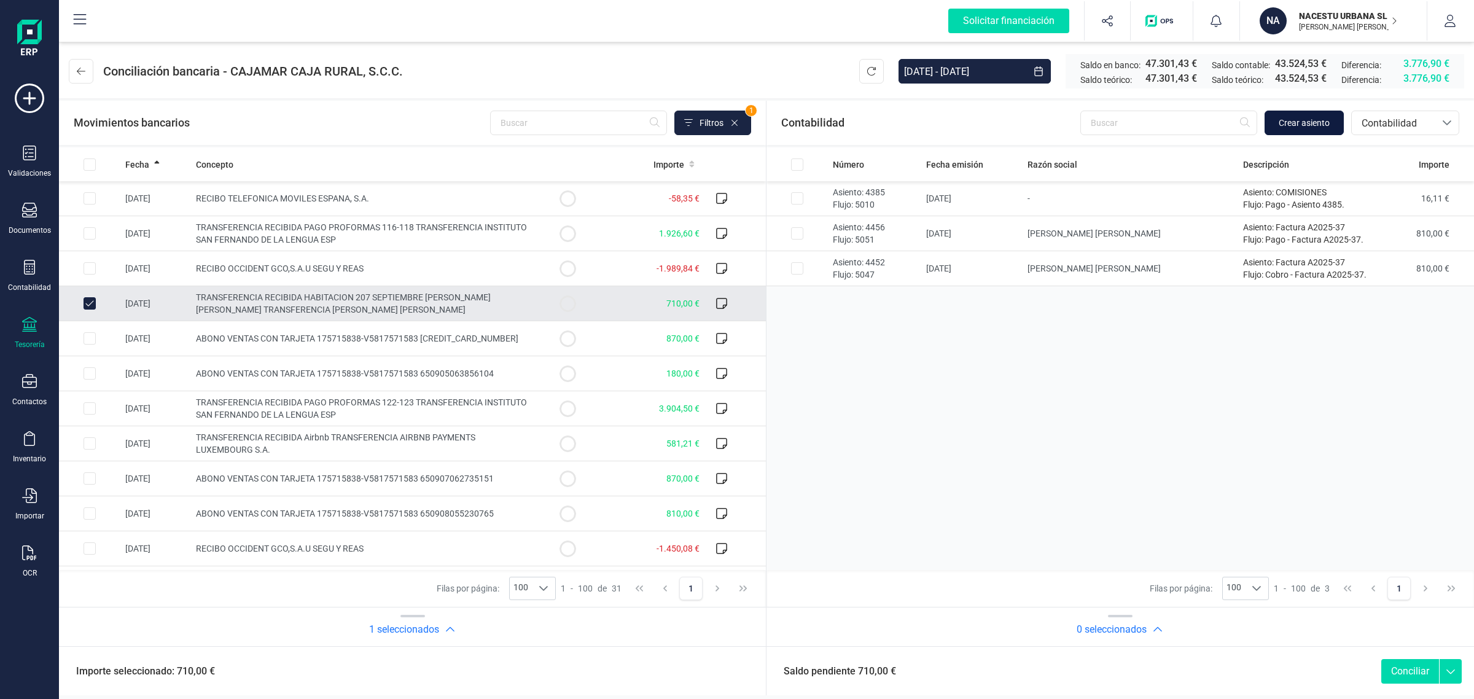
click at [1298, 123] on span "Crear asiento" at bounding box center [1304, 123] width 51 height 12
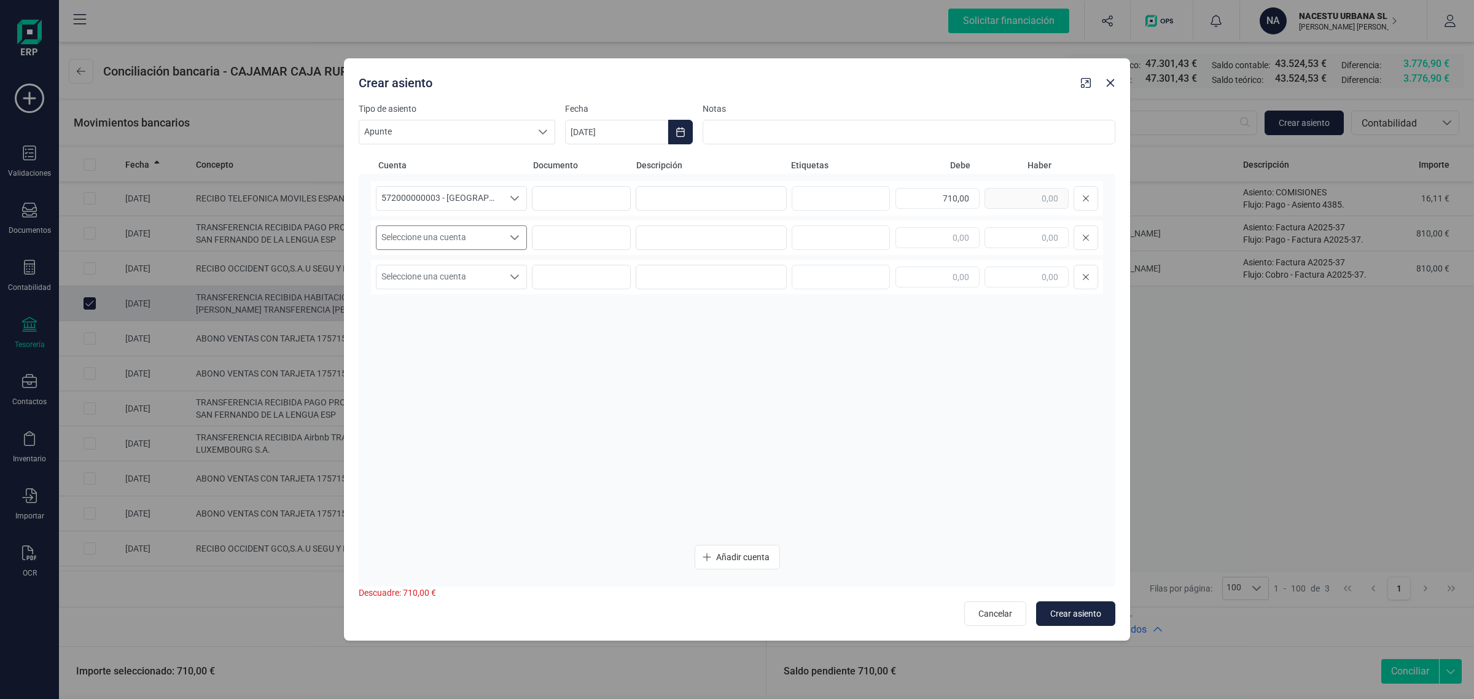
click at [419, 241] on span "Seleccione una cuenta" at bounding box center [439, 237] width 127 height 23
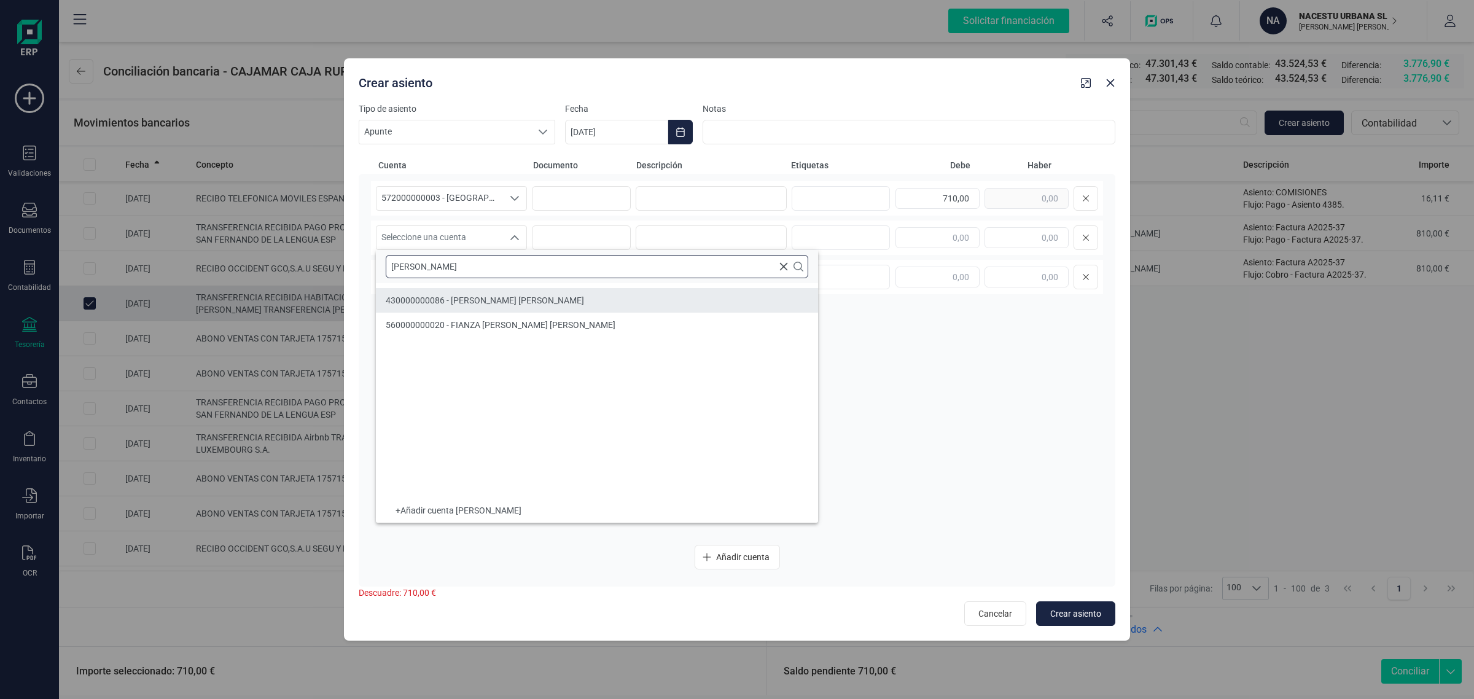
type input "[PERSON_NAME]"
click at [523, 298] on span "430000000086 - ALVARO VILAR PONS" at bounding box center [485, 300] width 198 height 10
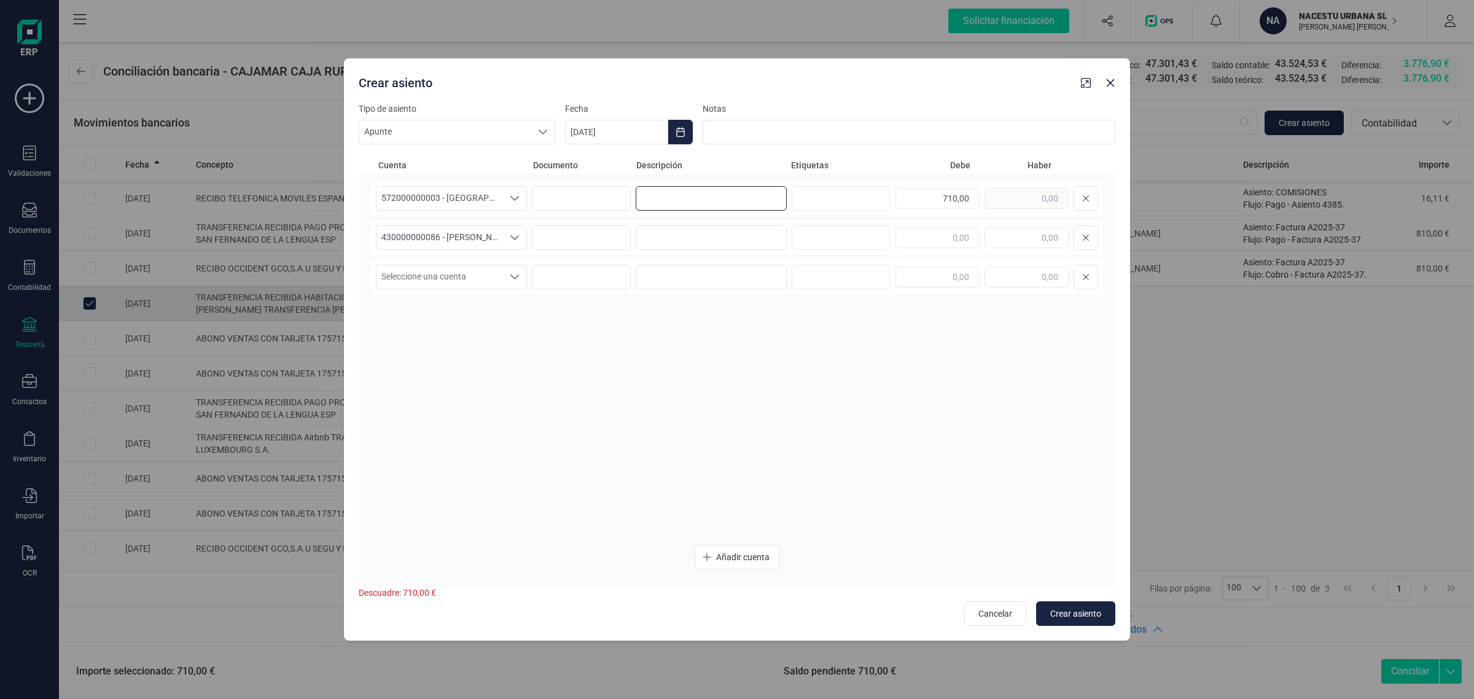
click at [668, 207] on input at bounding box center [711, 198] width 151 height 25
type input "c"
drag, startPoint x: 680, startPoint y: 192, endPoint x: 619, endPoint y: 192, distance: 60.8
click at [619, 192] on div "572000000003 - CAJAMAR -1579 572000000003 - CAJAMAR -1579 CUOTA SEPTIEMBRE 710,…" at bounding box center [737, 198] width 732 height 34
type input "CUOTA SEPTIEMBRE"
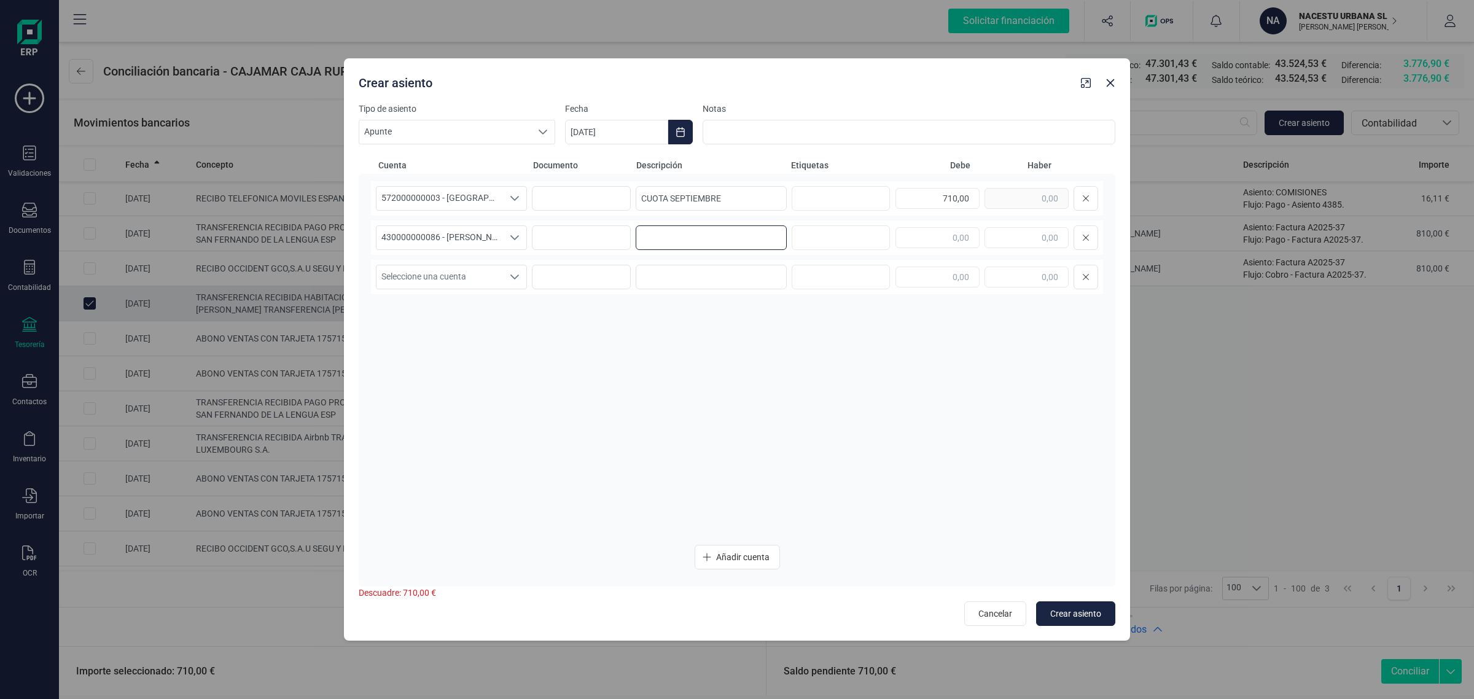
click at [706, 237] on input at bounding box center [711, 237] width 151 height 25
paste input "CUOTA SEPTIEMBRE"
type input "CUOTA SEPTIEMBRE"
click at [985, 203] on div "710,00" at bounding box center [996, 198] width 203 height 25
click at [1029, 240] on input "text" at bounding box center [1027, 237] width 84 height 21
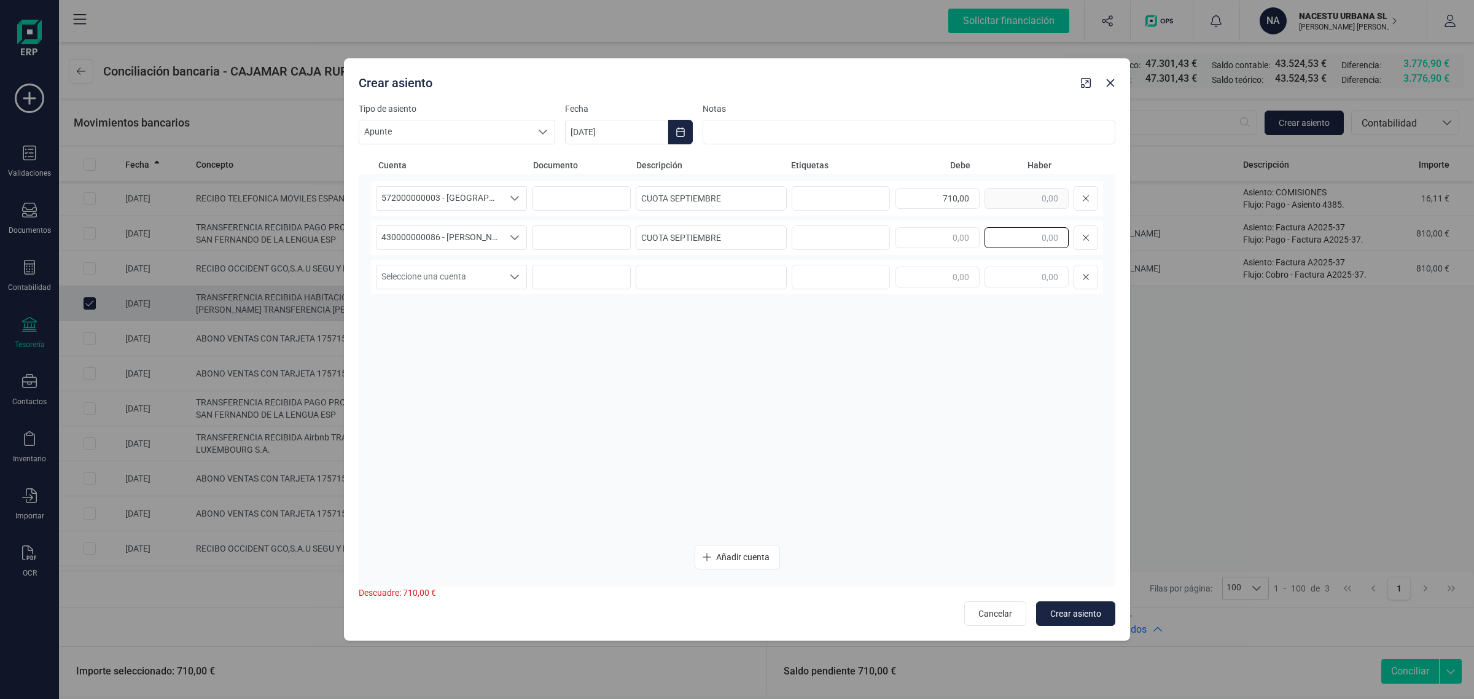
paste input "710,00"
type input "710,00"
click at [677, 127] on icon "Choose Date" at bounding box center [681, 132] width 10 height 10
click at [701, 240] on span "3" at bounding box center [699, 240] width 25 height 25
type input "[DATE]"
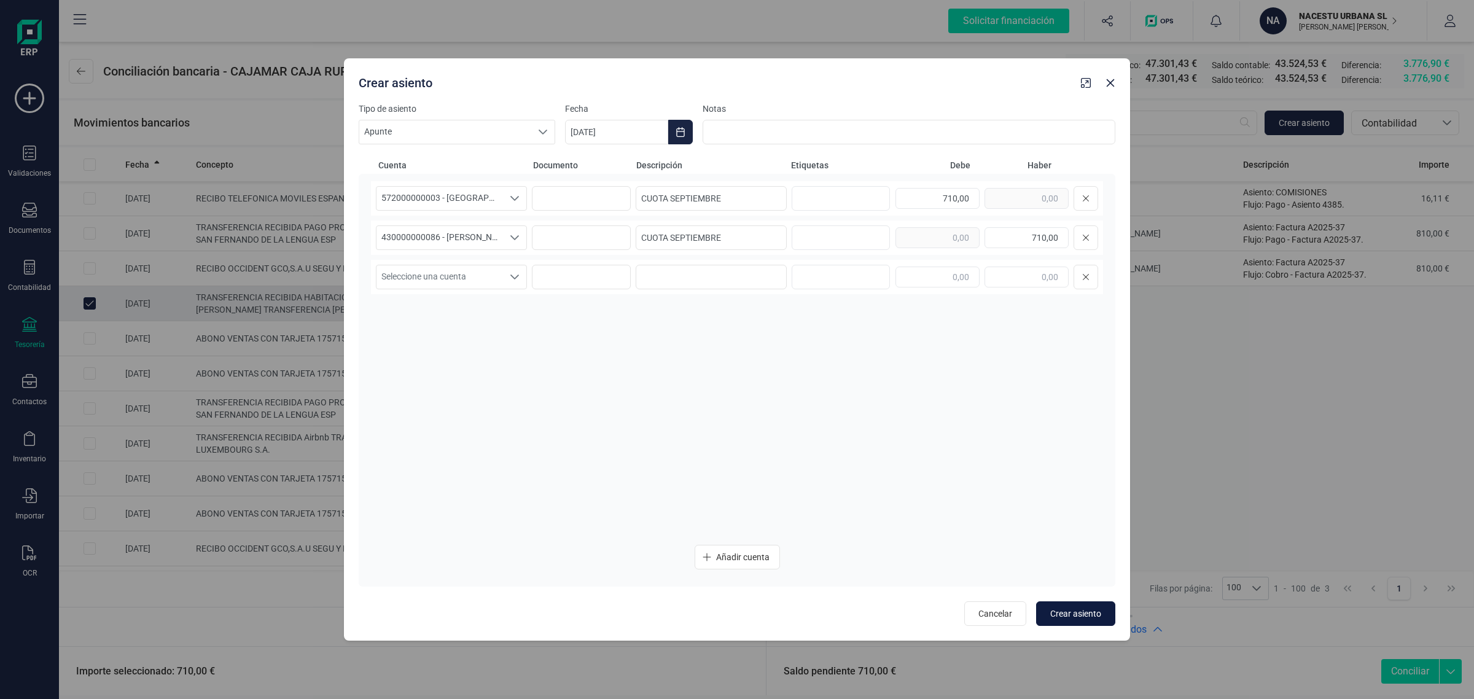
click at [1064, 614] on span "Crear asiento" at bounding box center [1075, 613] width 51 height 12
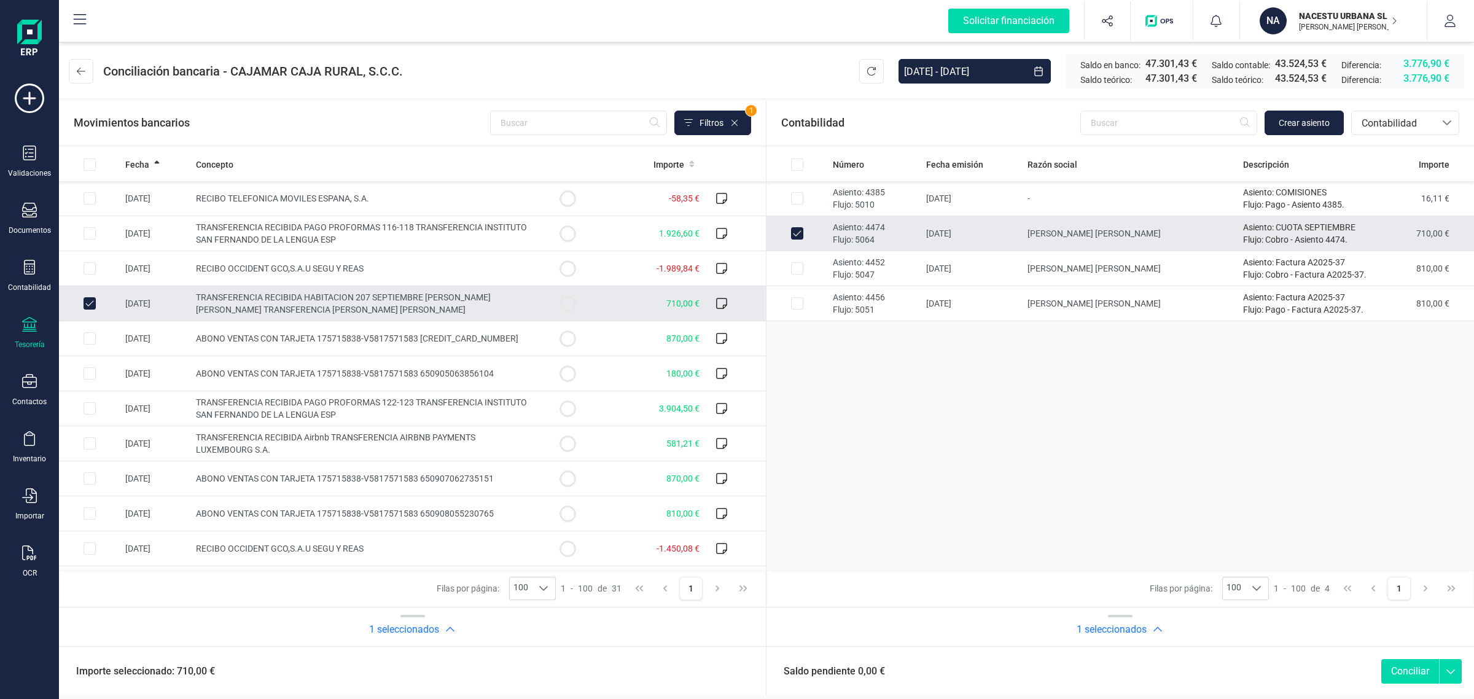
click at [1399, 671] on button "Conciliar" at bounding box center [1410, 671] width 58 height 25
checkbox input "false"
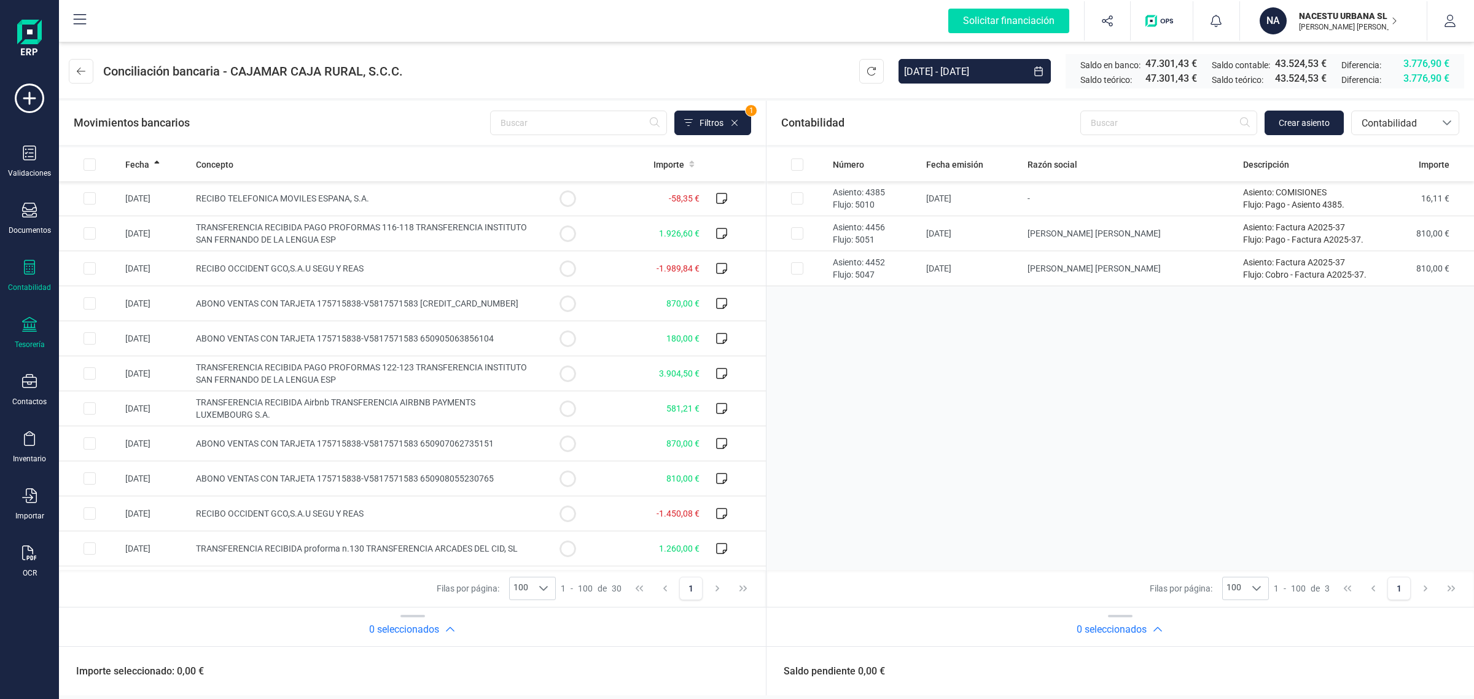
click at [34, 276] on div "Contabilidad" at bounding box center [29, 276] width 49 height 33
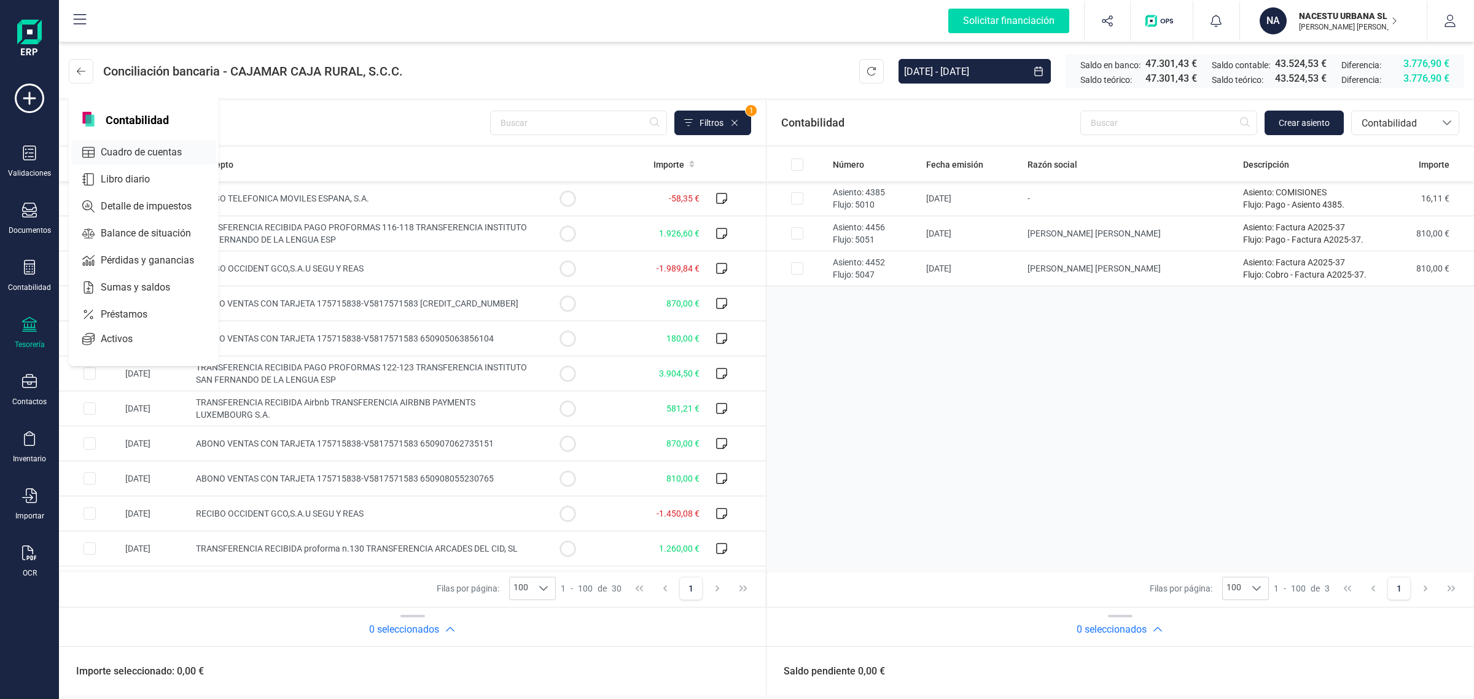
click at [136, 154] on span "Cuadro de cuentas" at bounding box center [150, 152] width 108 height 15
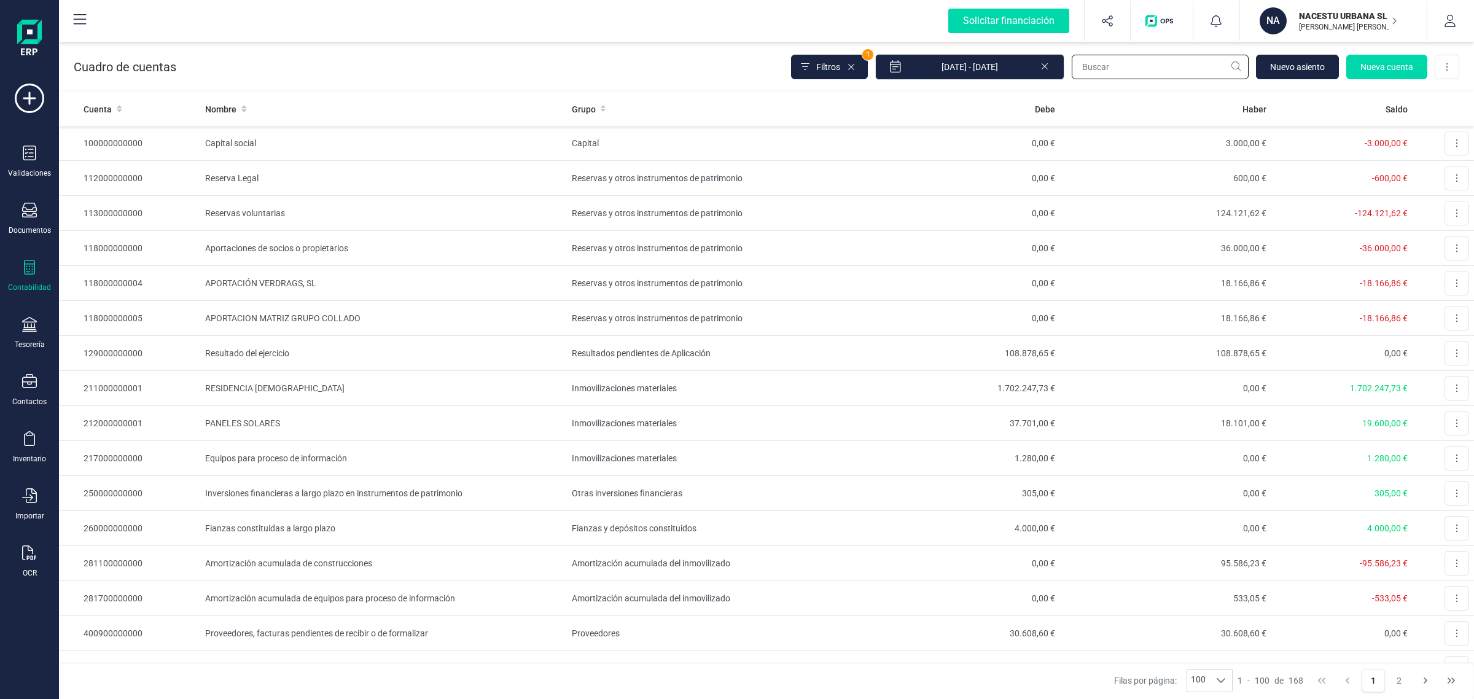
click at [1106, 66] on input "text" at bounding box center [1160, 67] width 177 height 25
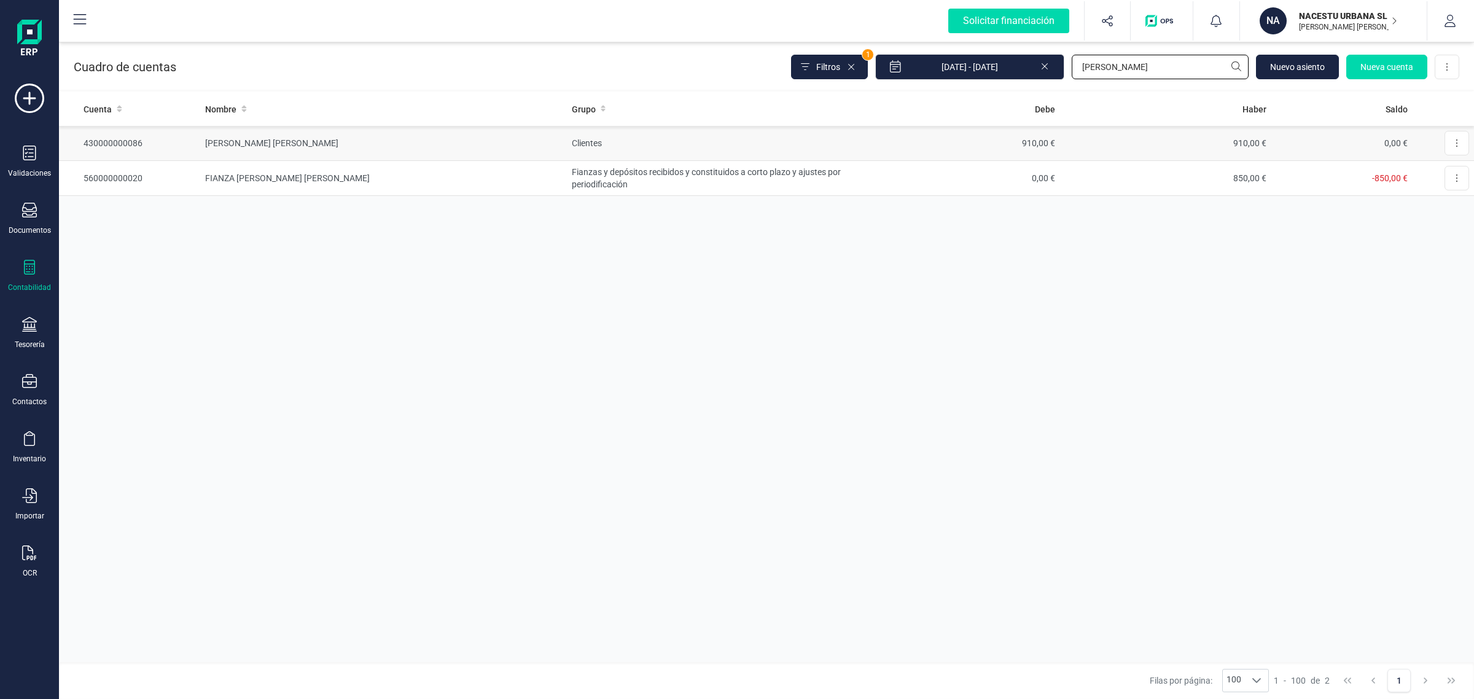
type input "[PERSON_NAME]"
click at [379, 143] on td "[PERSON_NAME]" at bounding box center [383, 143] width 367 height 35
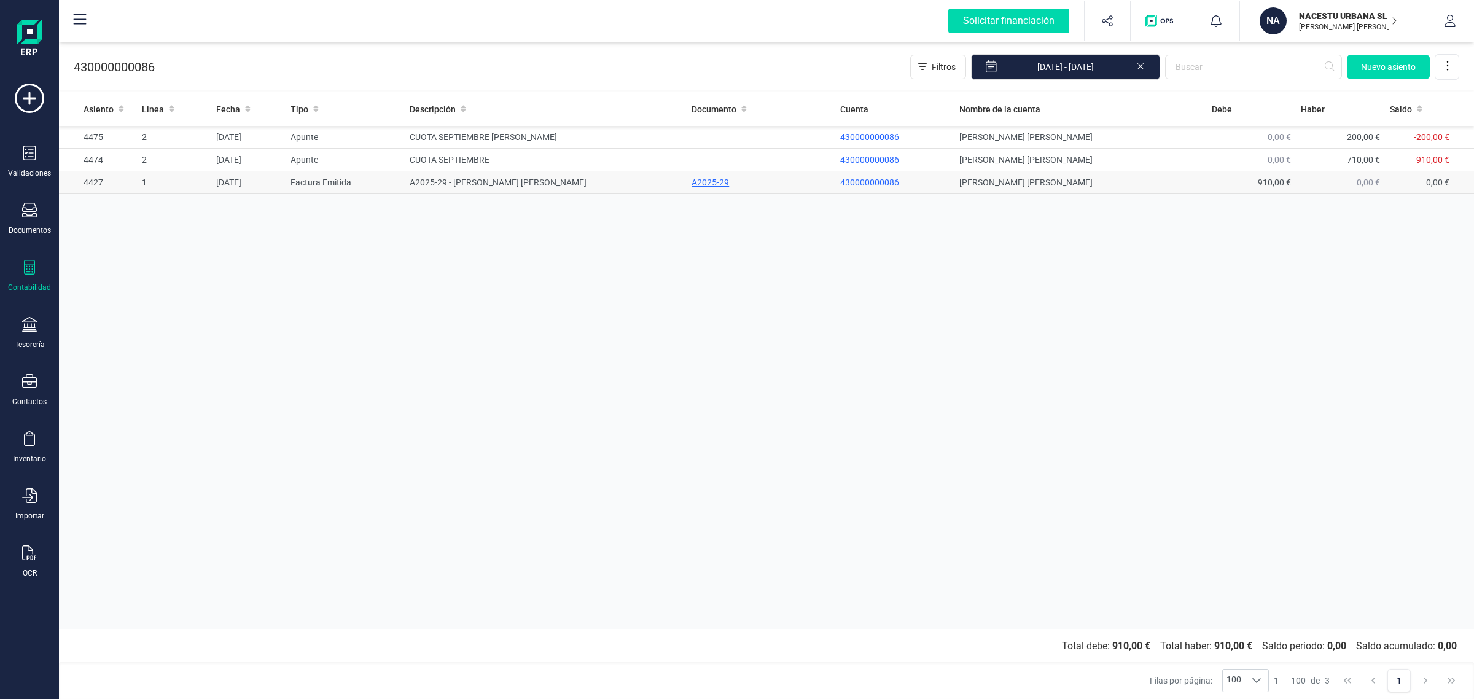
click at [711, 182] on div "A2025-29" at bounding box center [761, 182] width 139 height 12
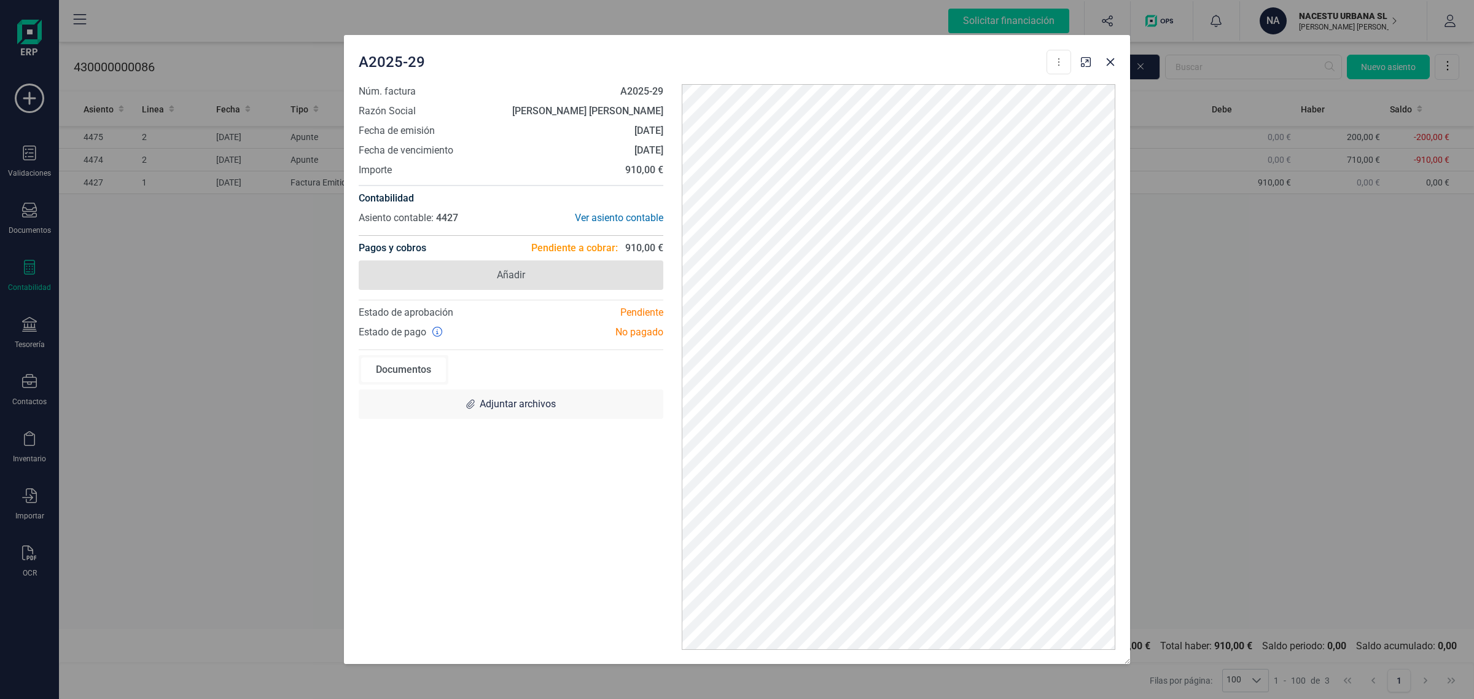
click at [544, 268] on span "Añadir" at bounding box center [511, 274] width 305 height 29
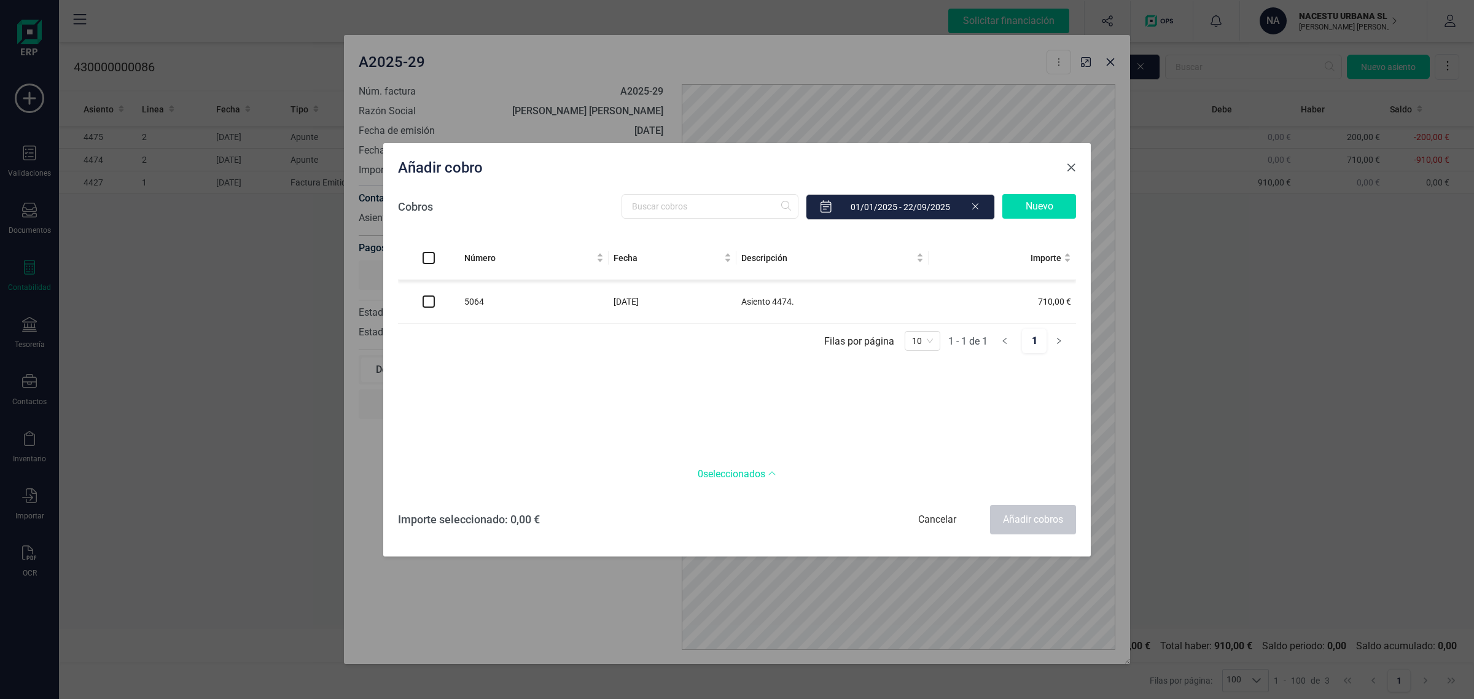
click at [1073, 166] on span "Close" at bounding box center [1071, 168] width 10 height 10
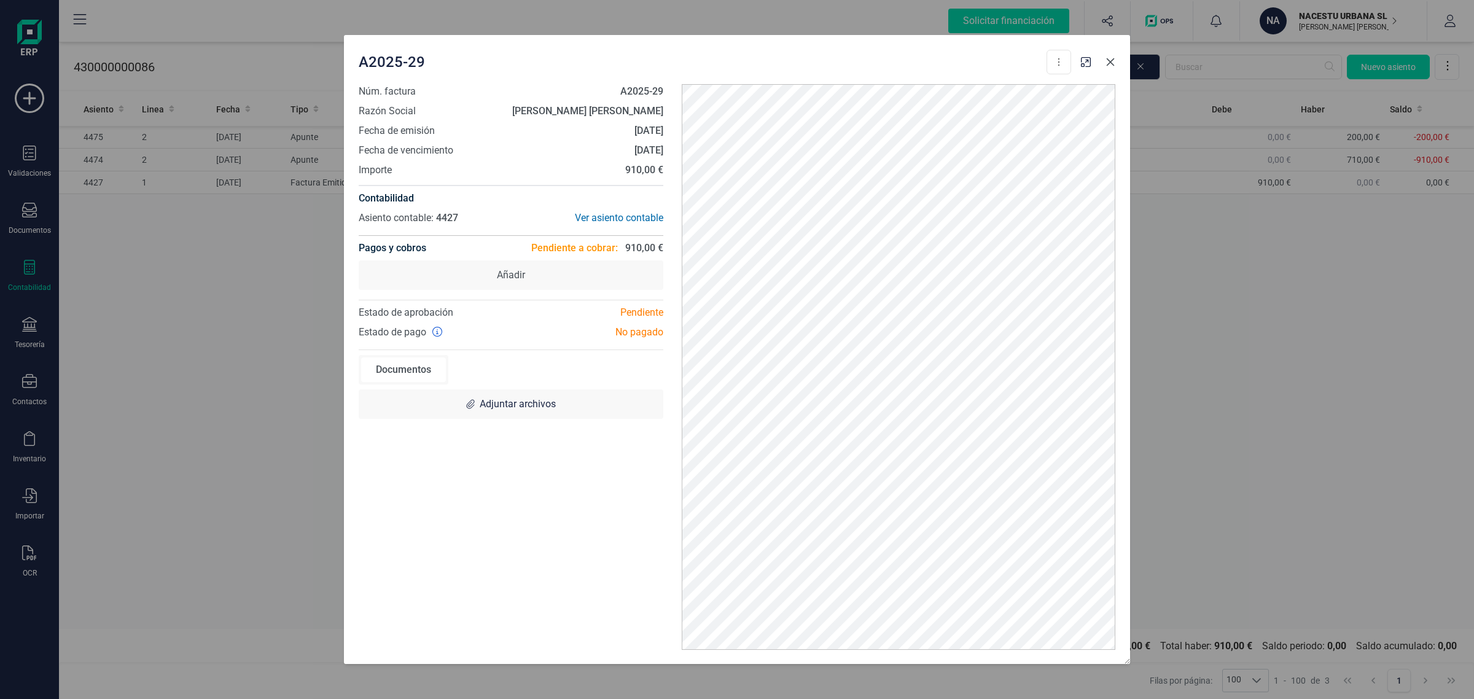
click at [1104, 64] on button "Close" at bounding box center [1111, 62] width 20 height 20
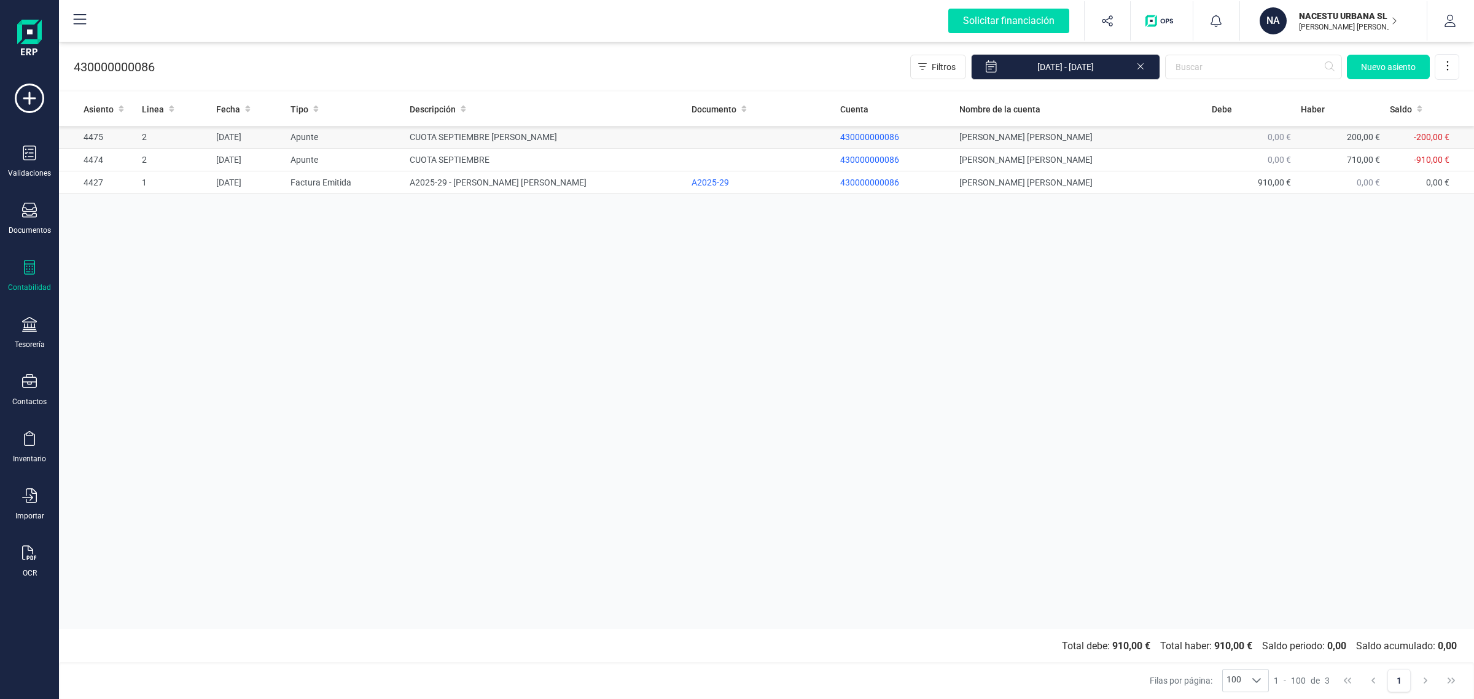
click at [1325, 137] on td "200,00 €" at bounding box center [1340, 137] width 89 height 23
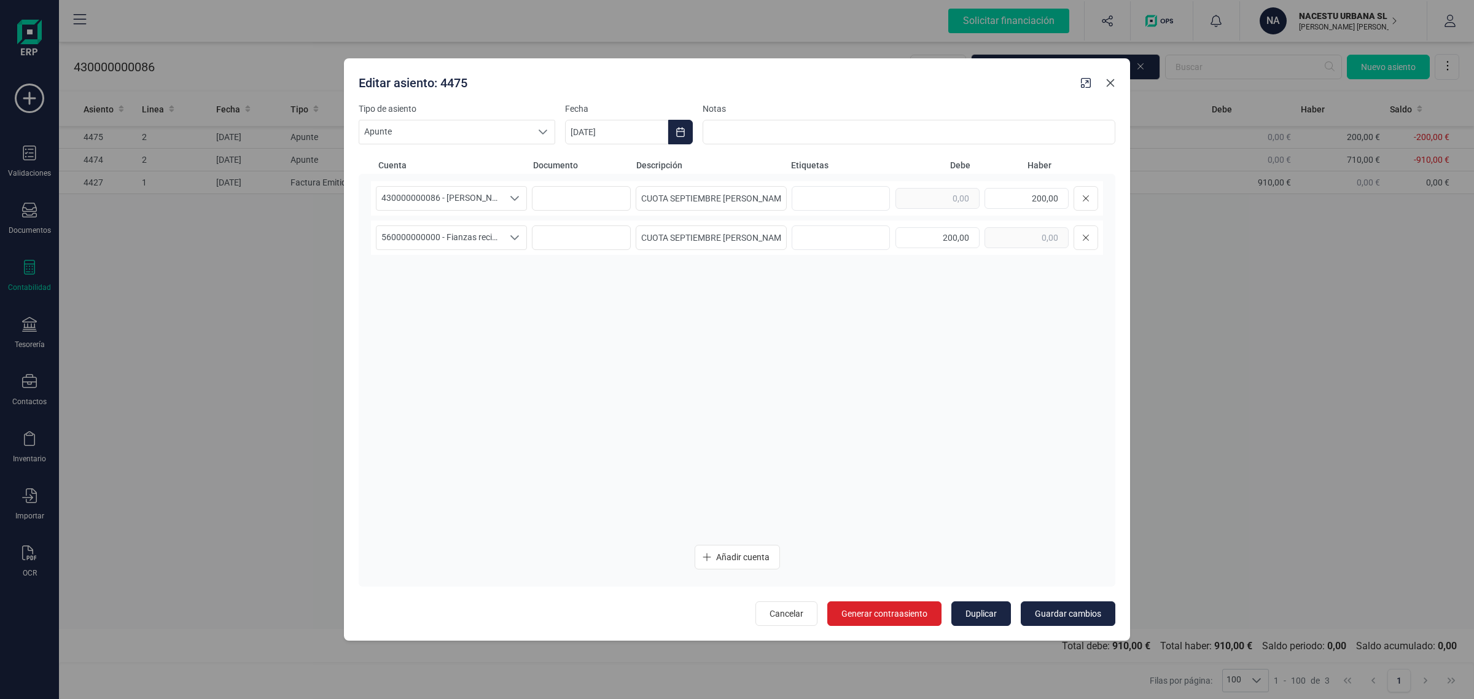
click at [1107, 89] on button "Close" at bounding box center [1111, 83] width 20 height 20
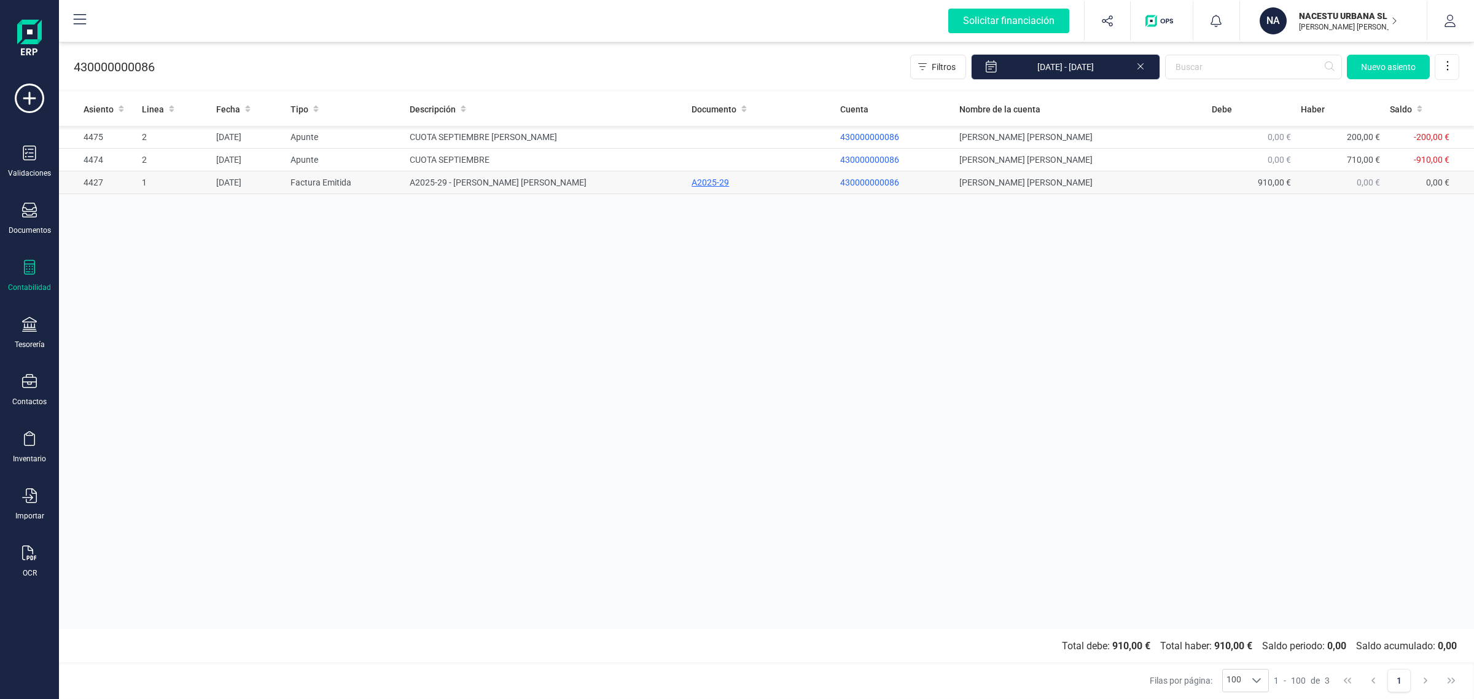
click at [702, 176] on div "A2025-29" at bounding box center [761, 182] width 139 height 12
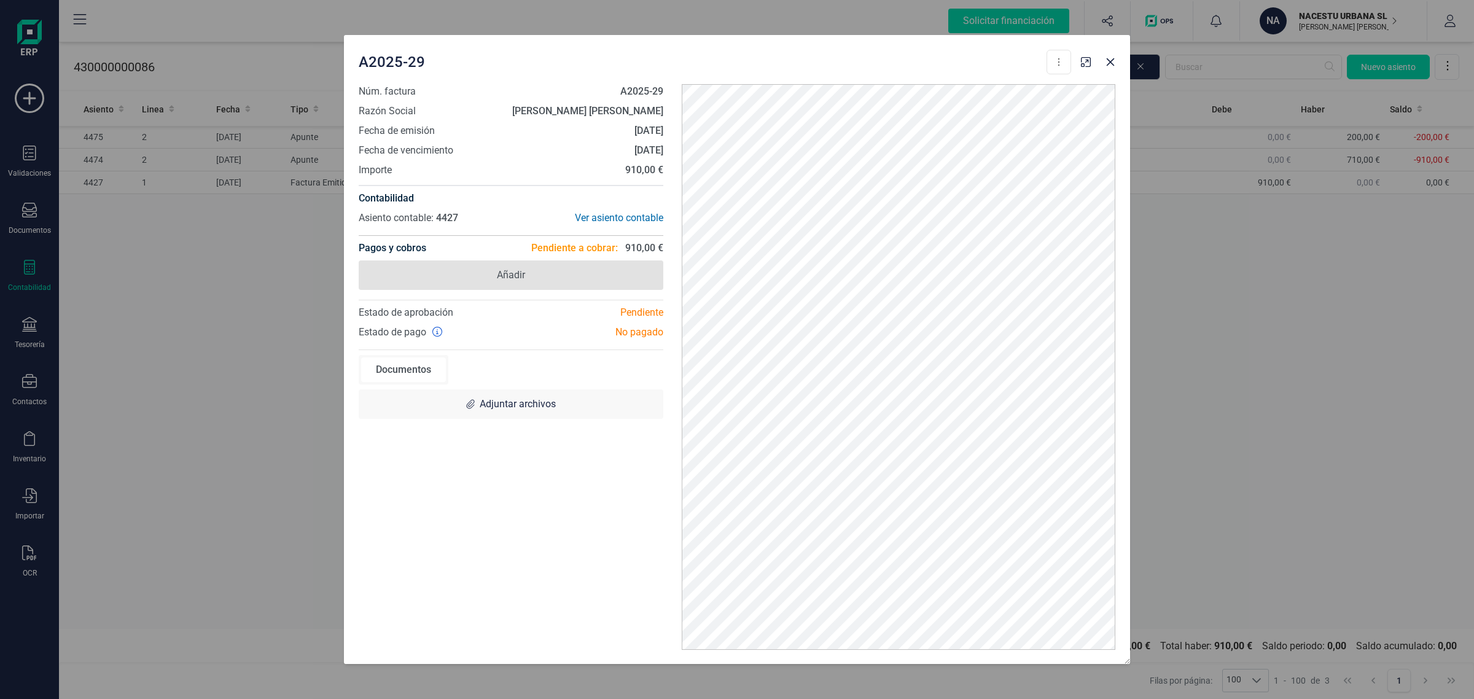
click at [556, 269] on span "Añadir" at bounding box center [511, 274] width 305 height 29
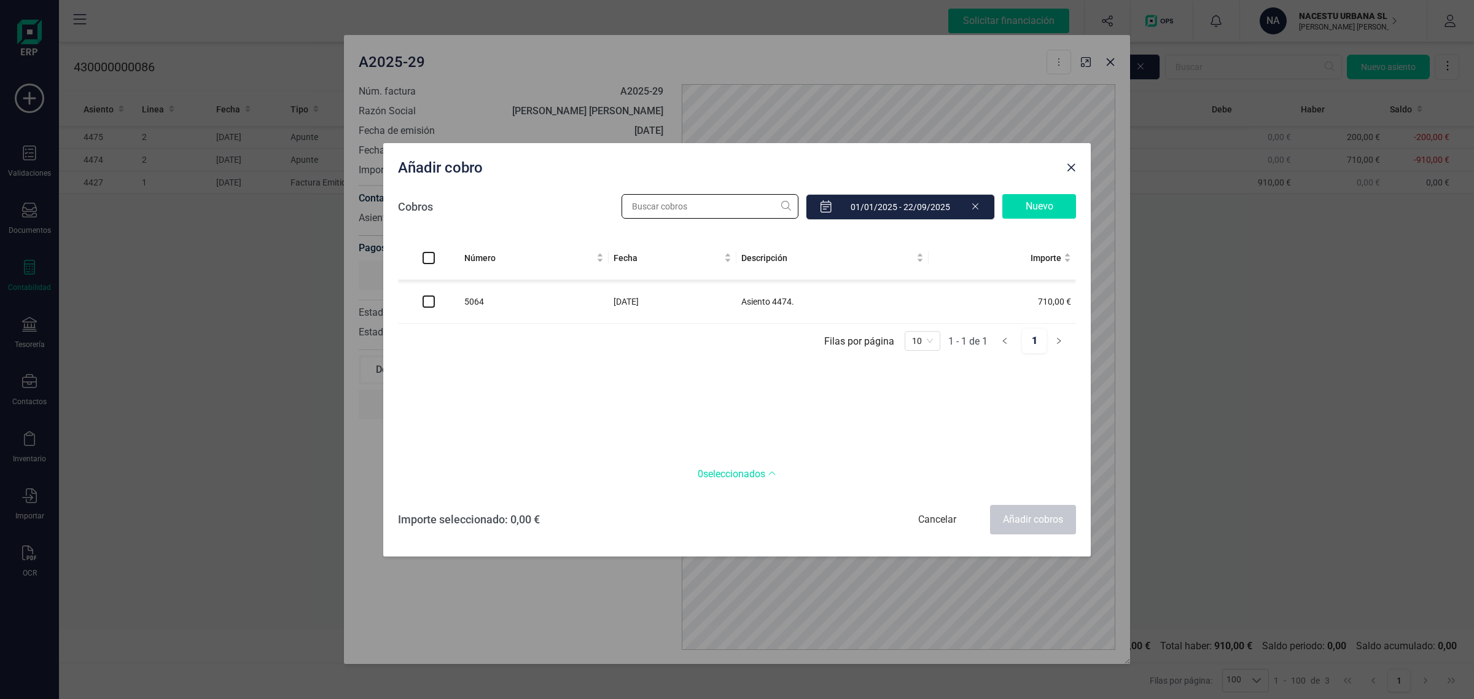
click at [688, 206] on input "text" at bounding box center [710, 206] width 177 height 25
type input "5"
click at [1071, 168] on span "Close" at bounding box center [1071, 168] width 10 height 10
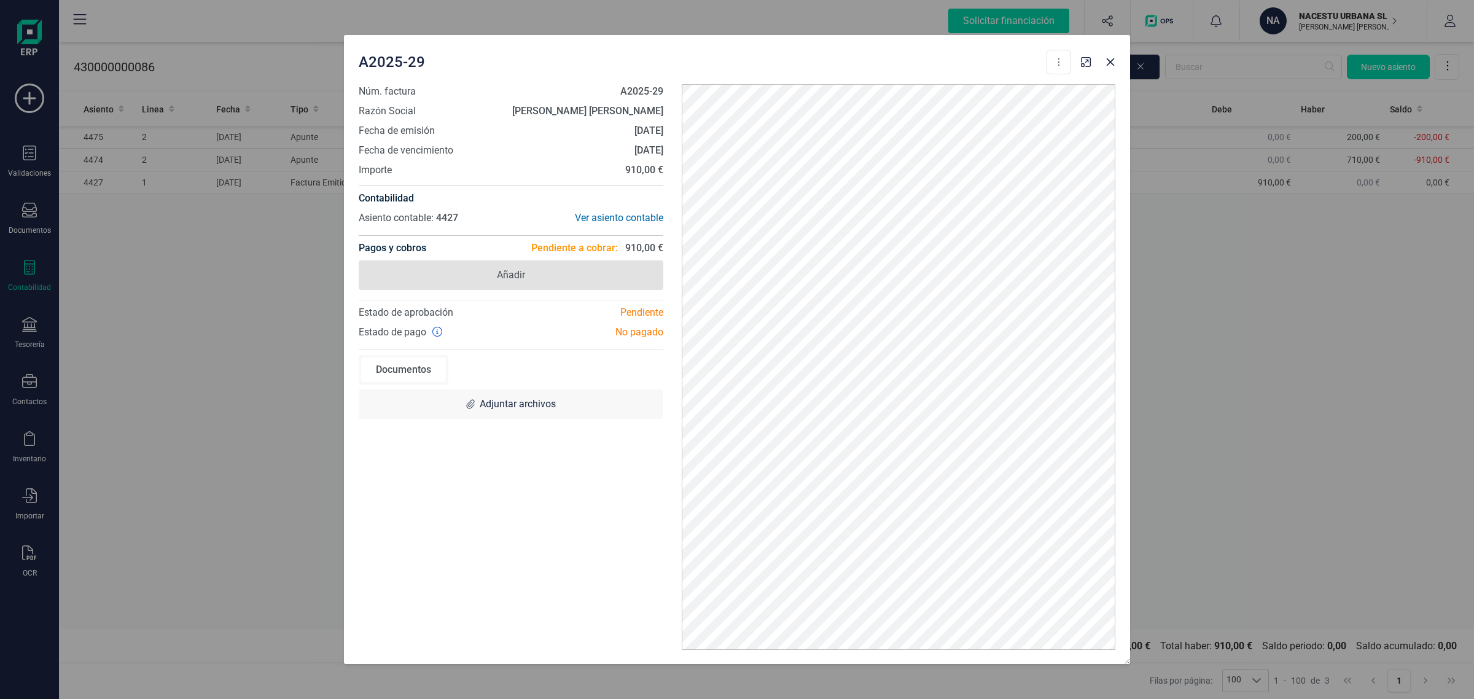
click at [517, 275] on span "Añadir" at bounding box center [511, 275] width 28 height 15
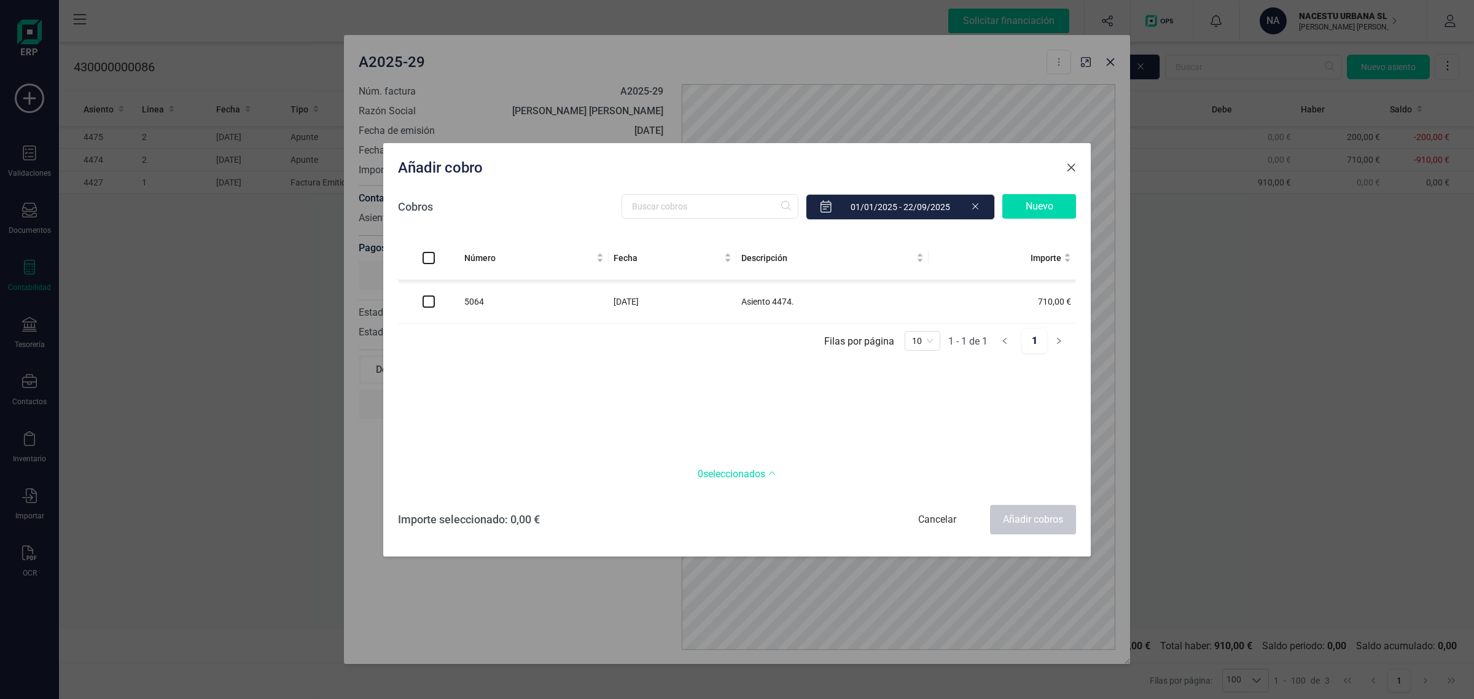
click at [1069, 166] on span "Close" at bounding box center [1071, 168] width 10 height 10
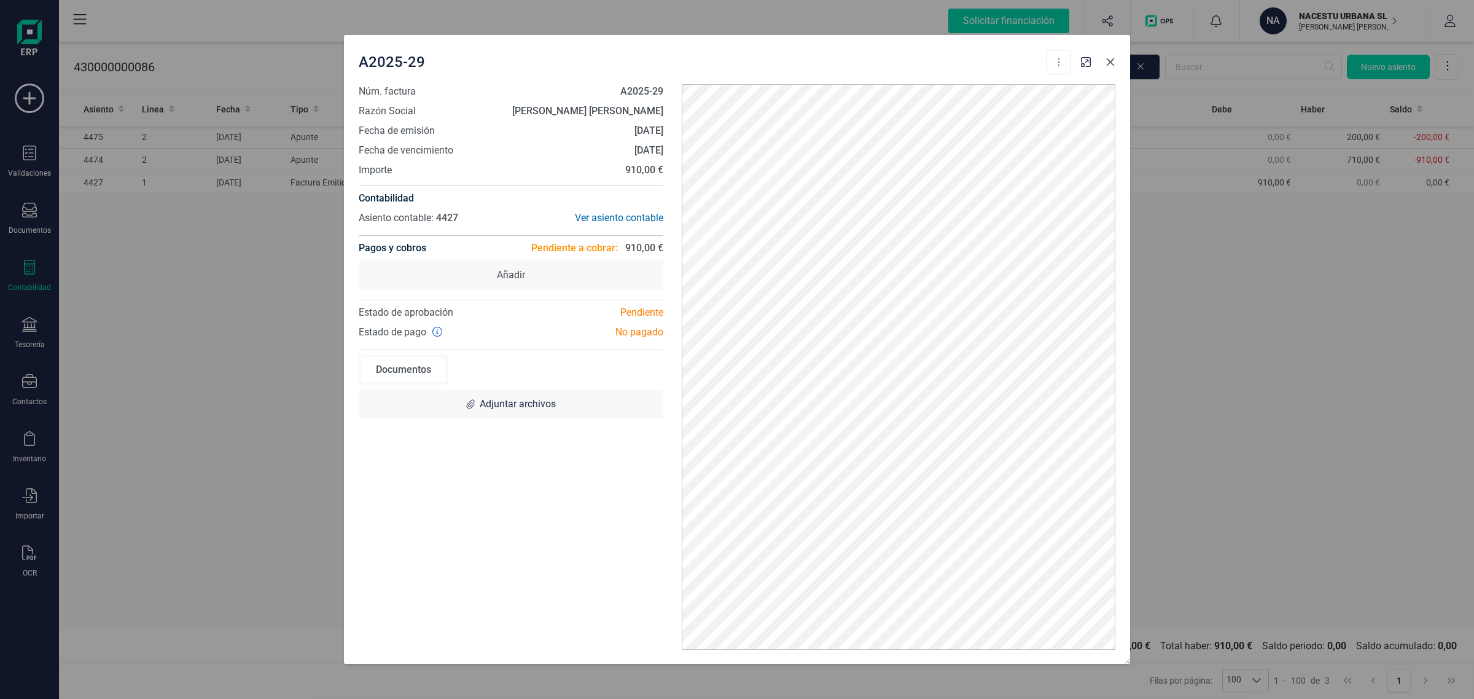
click at [1107, 66] on icon "Close" at bounding box center [1111, 62] width 10 height 10
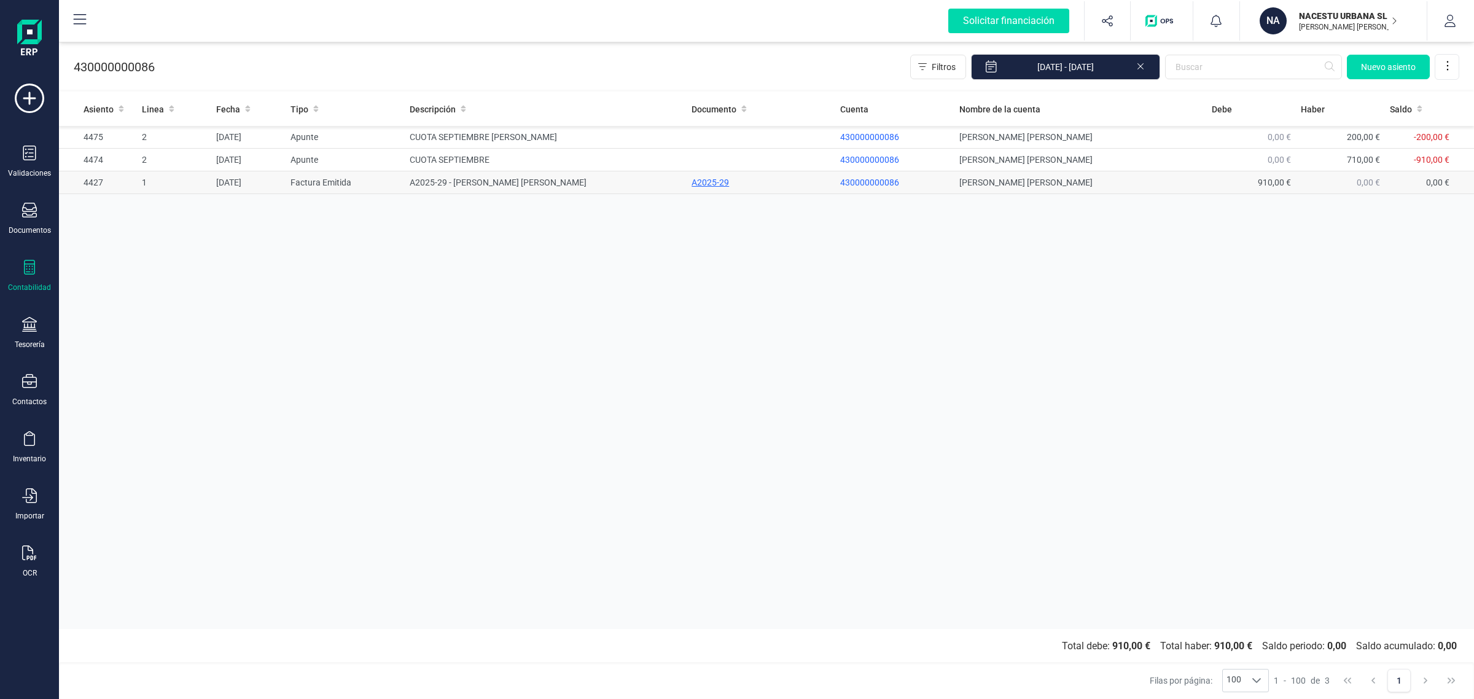
click at [698, 179] on div "A2025-29" at bounding box center [761, 182] width 139 height 12
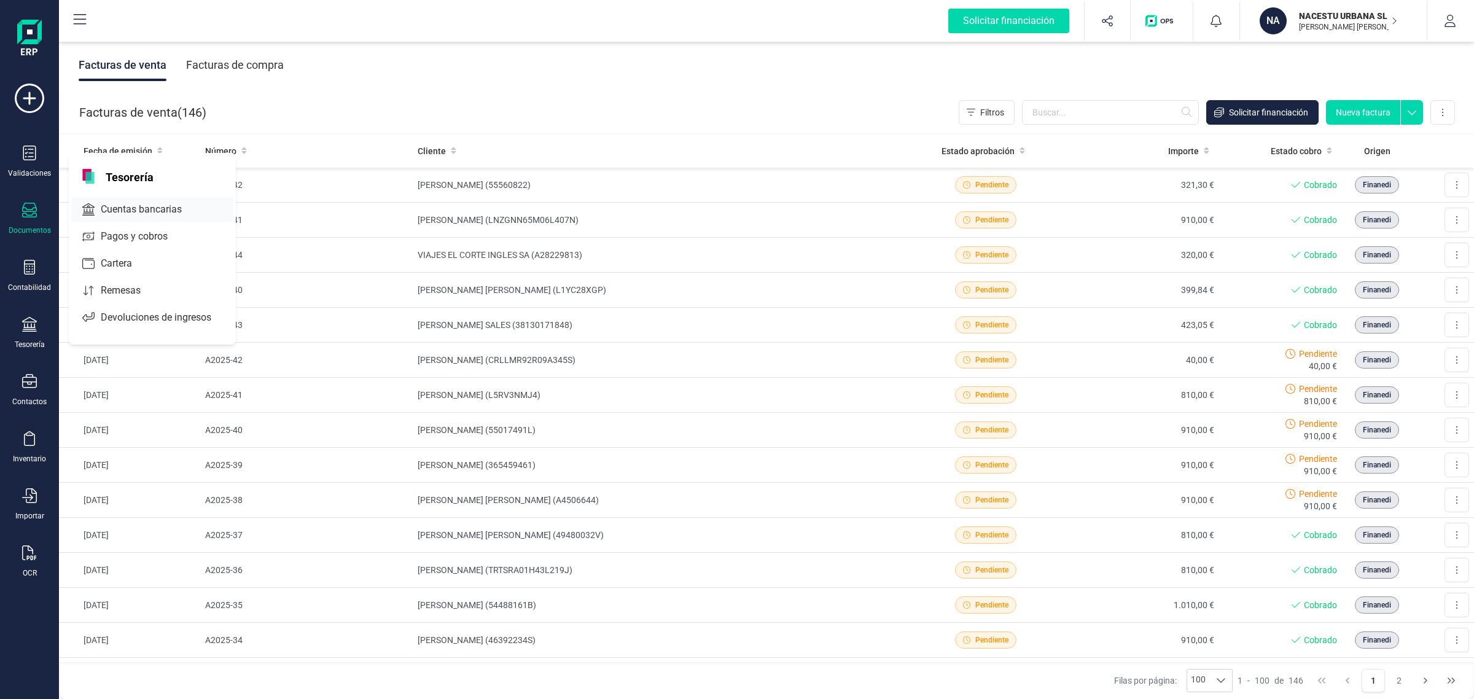
click at [139, 204] on span "Cuentas bancarias" at bounding box center [150, 209] width 108 height 15
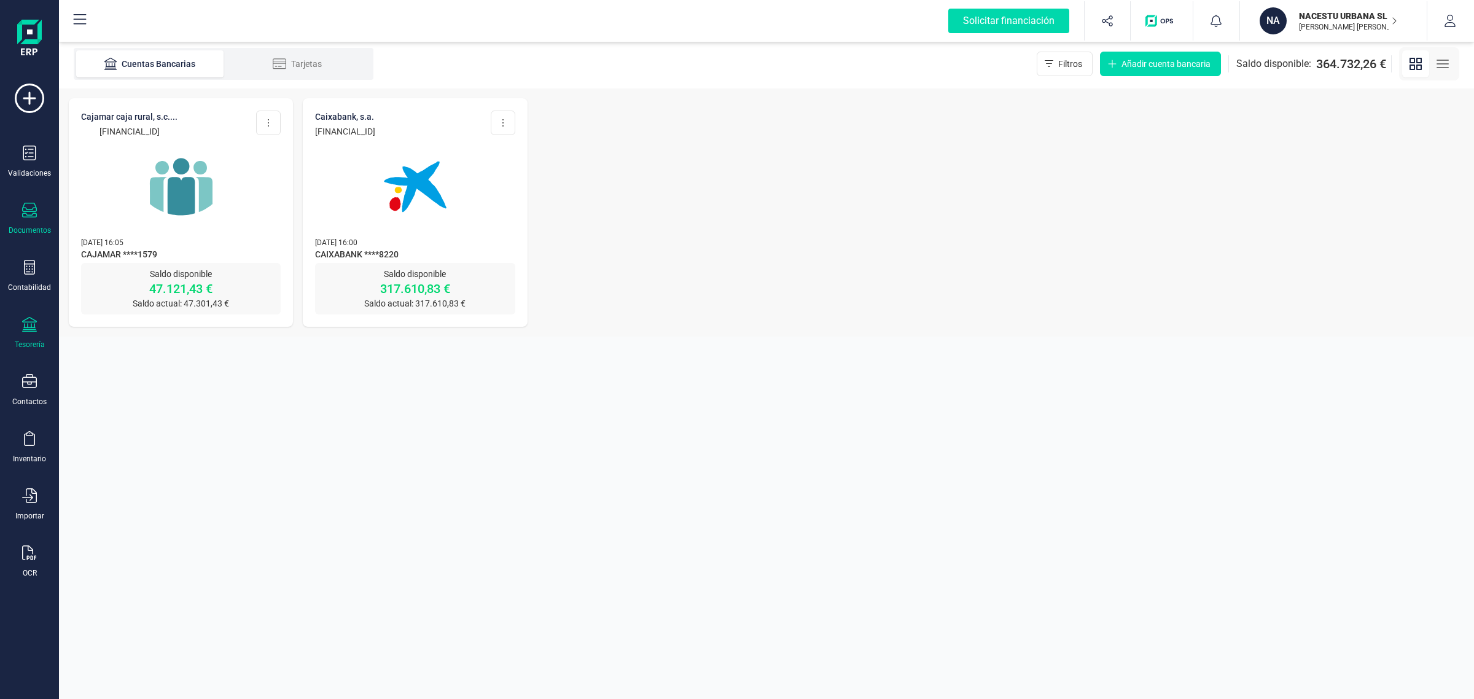
click at [38, 203] on div "Documentos" at bounding box center [29, 219] width 49 height 33
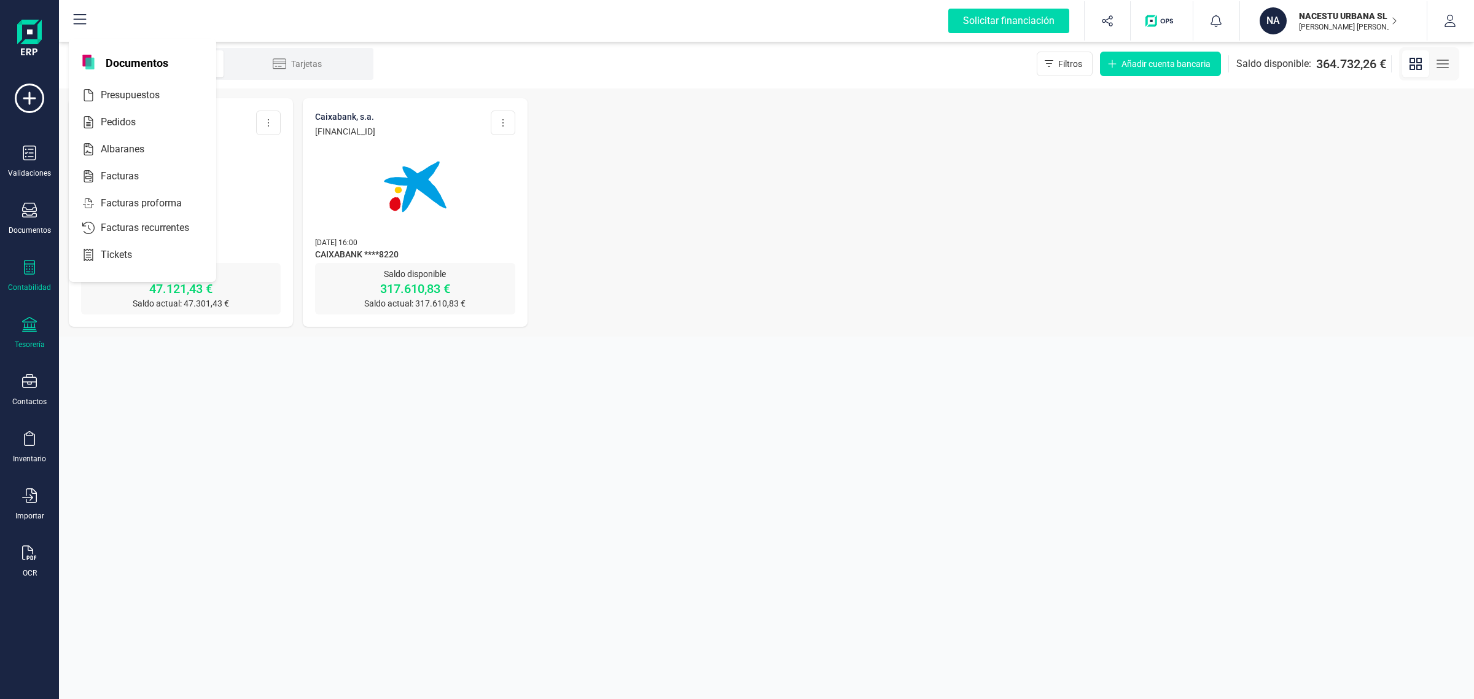
click at [40, 269] on div "Contabilidad" at bounding box center [29, 276] width 49 height 33
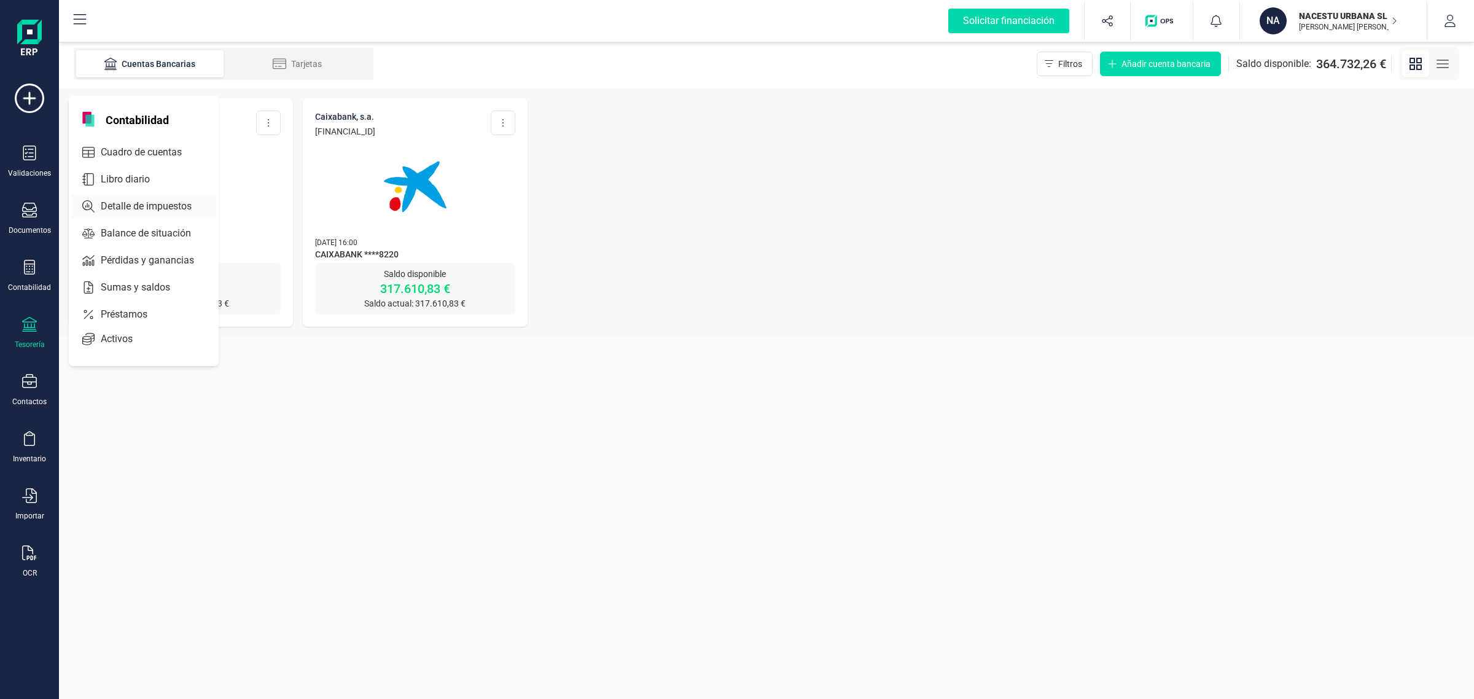
drag, startPoint x: 119, startPoint y: 152, endPoint x: 163, endPoint y: 155, distance: 45.0
click at [120, 152] on span "Cuadro de cuentas" at bounding box center [150, 152] width 108 height 15
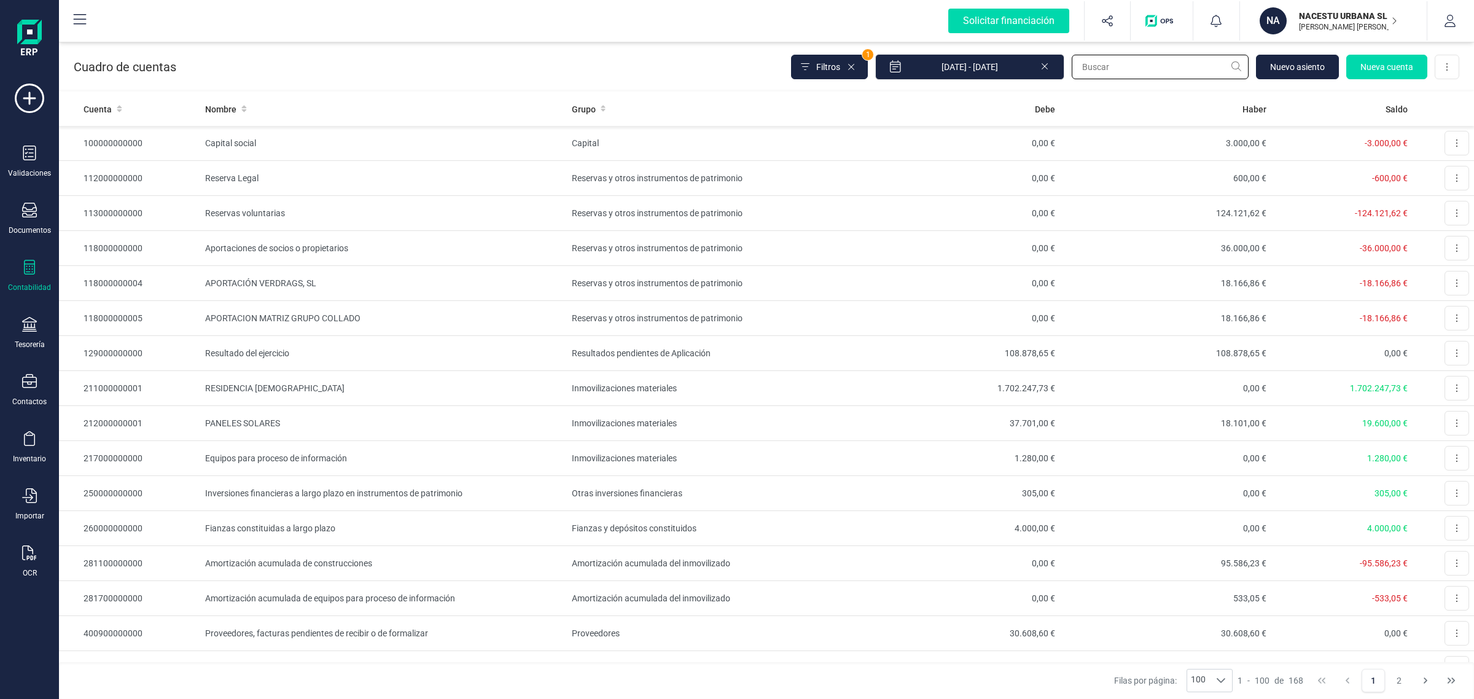
click at [1120, 69] on input "text" at bounding box center [1160, 67] width 177 height 25
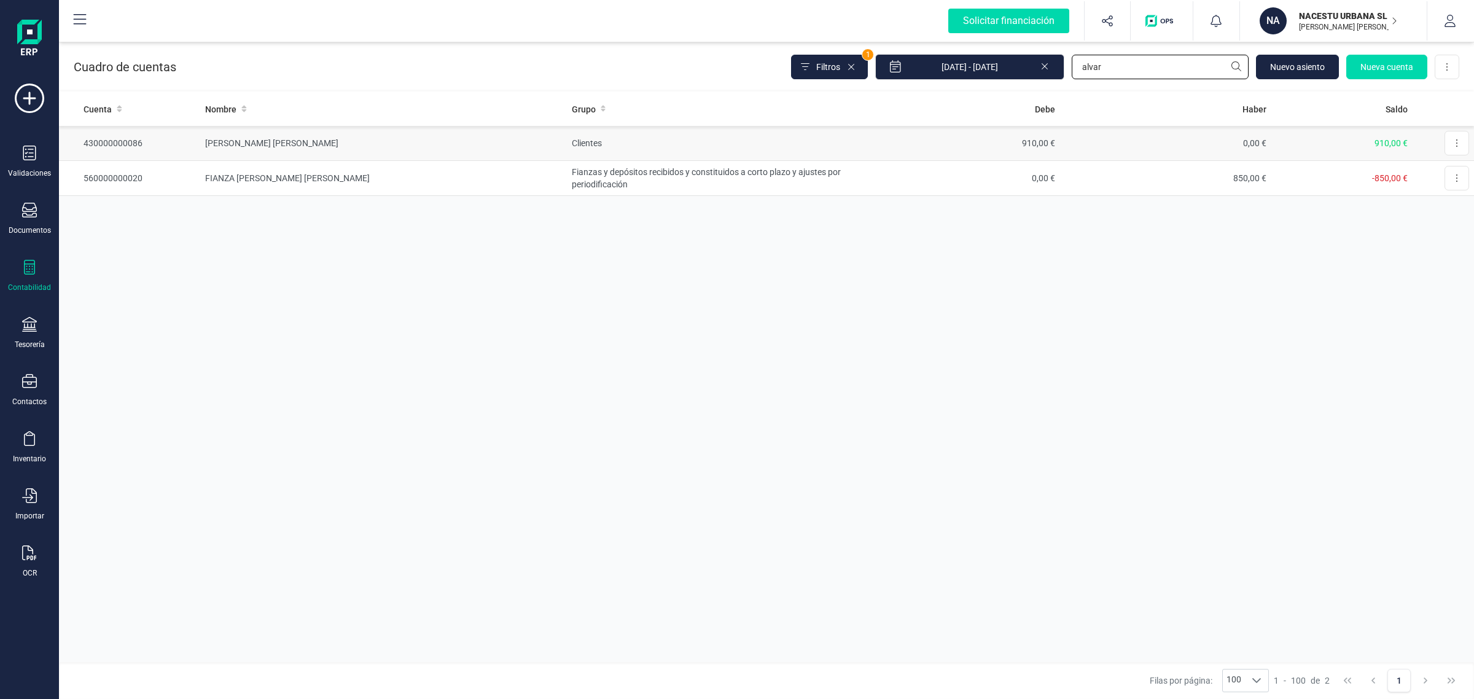
type input "alvar"
click at [336, 141] on td "[PERSON_NAME] [PERSON_NAME]" at bounding box center [383, 143] width 367 height 35
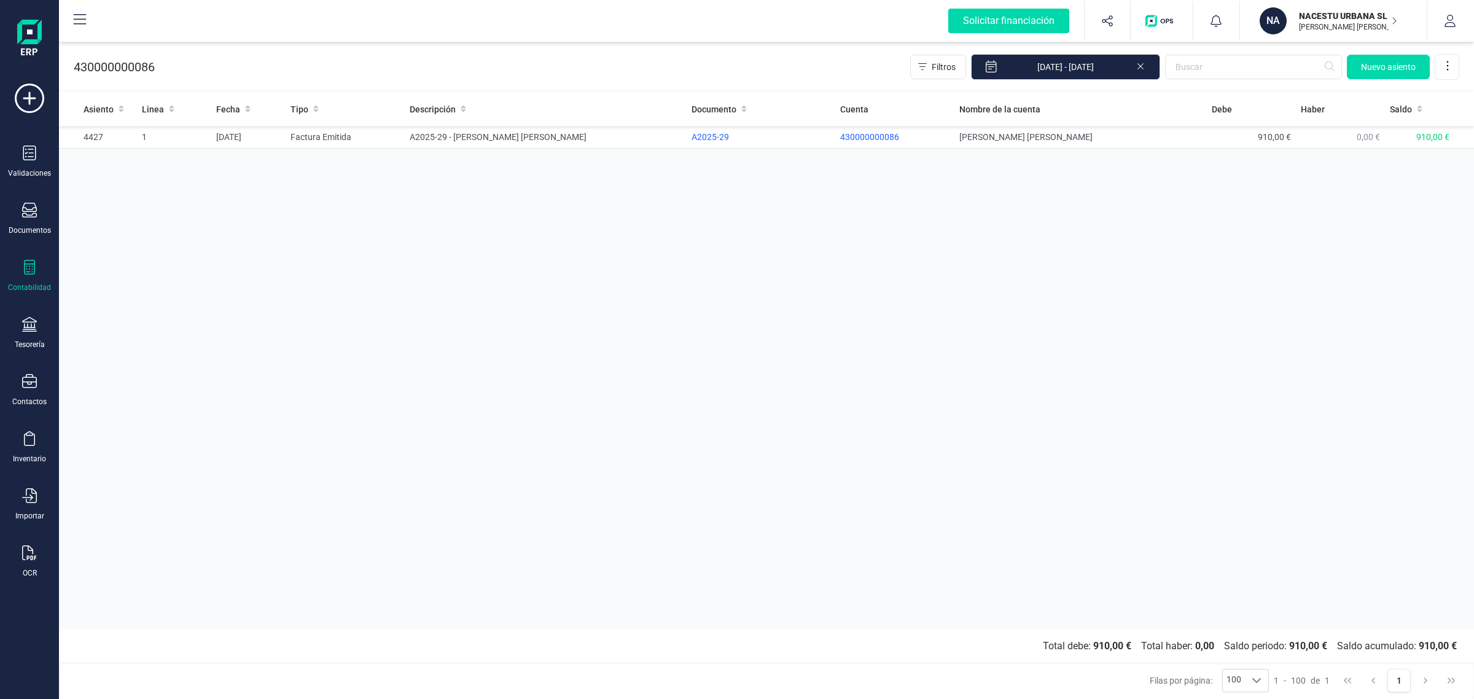
click at [22, 268] on icon at bounding box center [29, 267] width 15 height 15
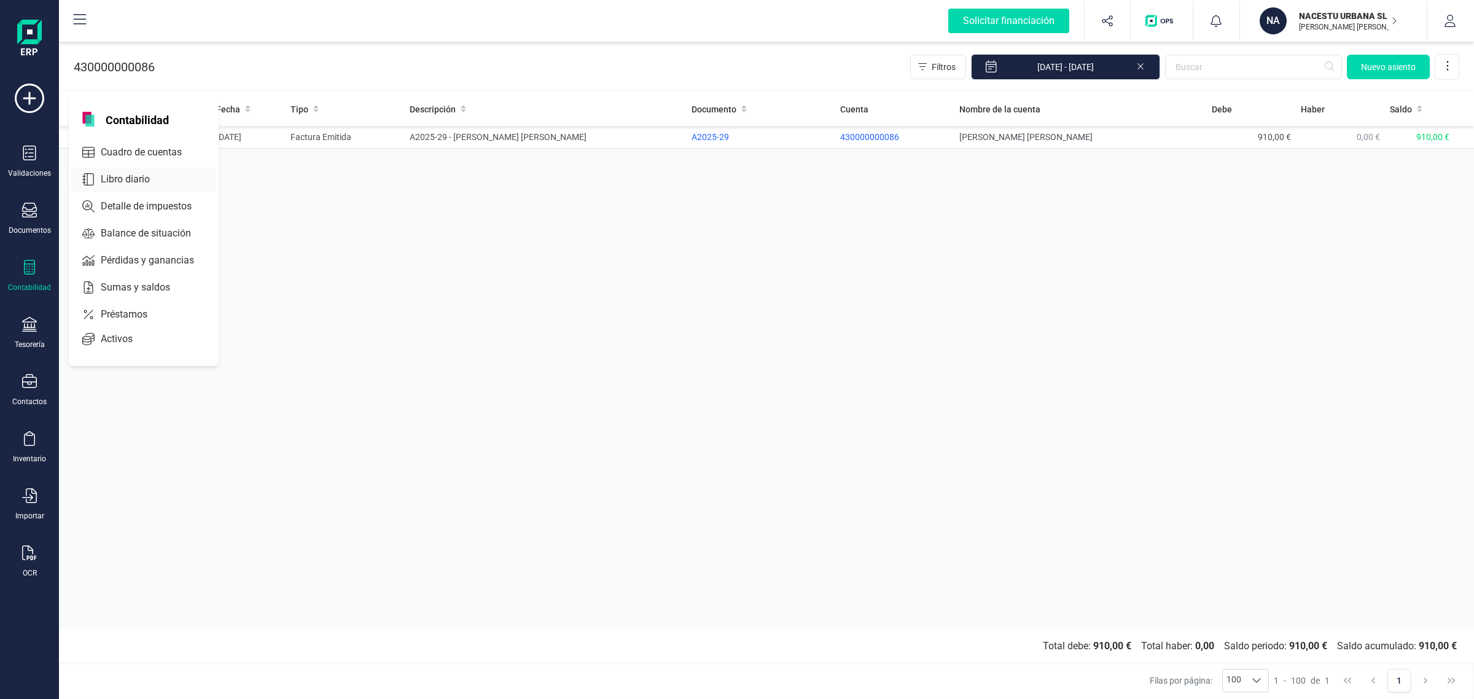
click at [103, 179] on span "Libro diario" at bounding box center [134, 179] width 76 height 15
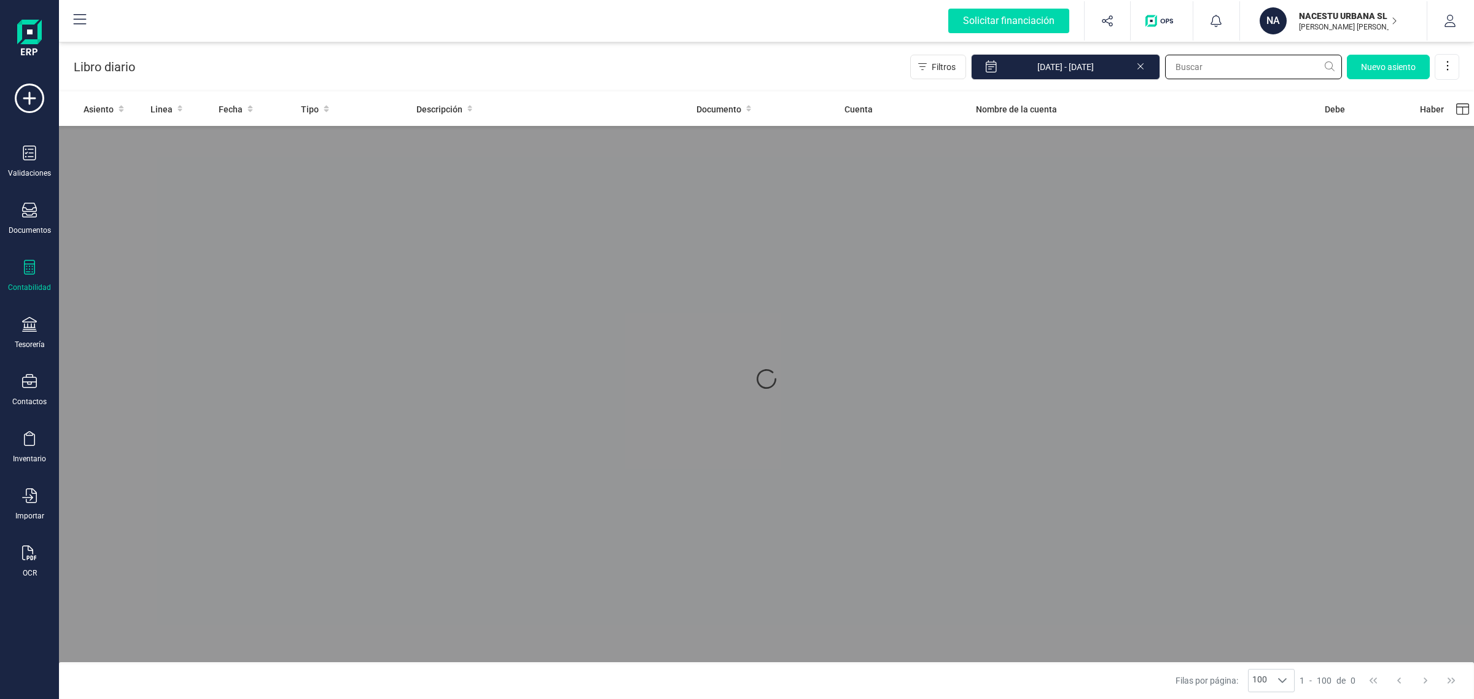
click at [1229, 68] on input "text" at bounding box center [1253, 67] width 177 height 25
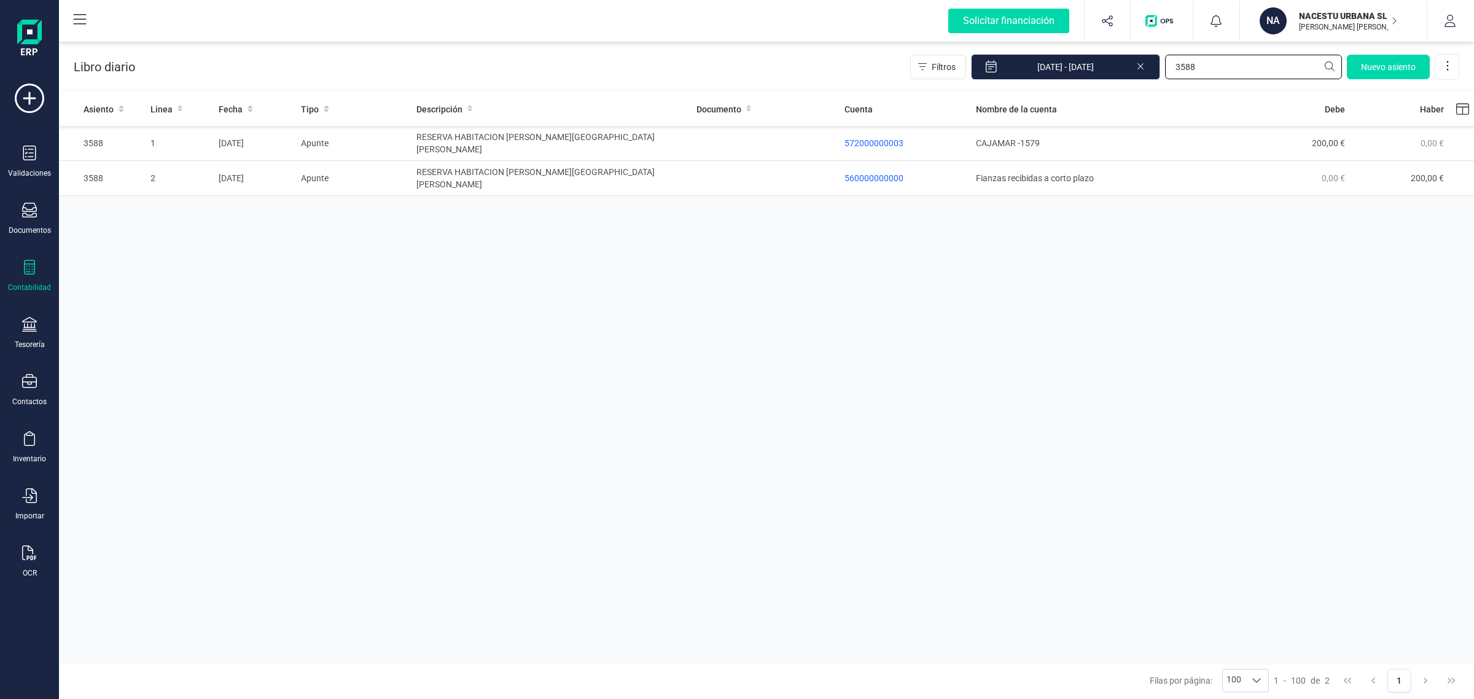
type input "3588"
click at [859, 172] on p "560000000000" at bounding box center [906, 178] width 122 height 12
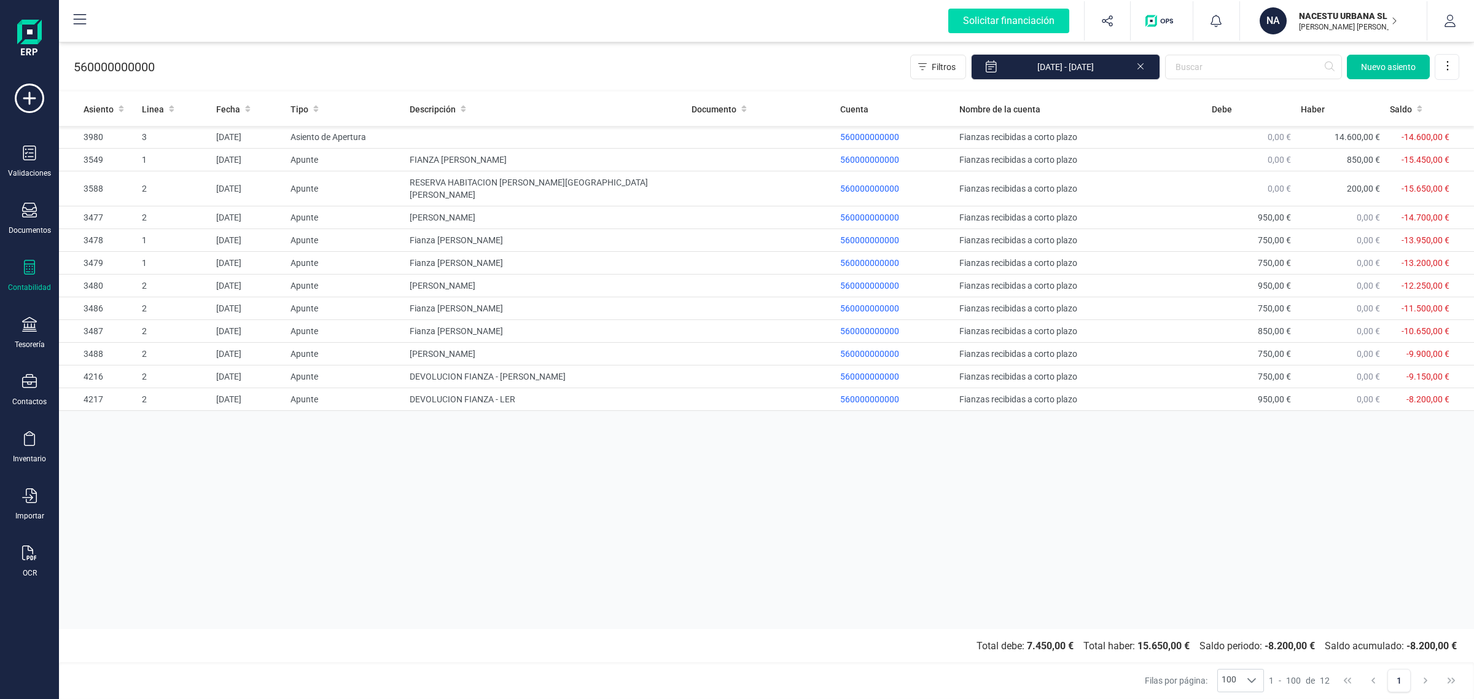
click at [1389, 66] on span "Nuevo asiento" at bounding box center [1388, 67] width 55 height 12
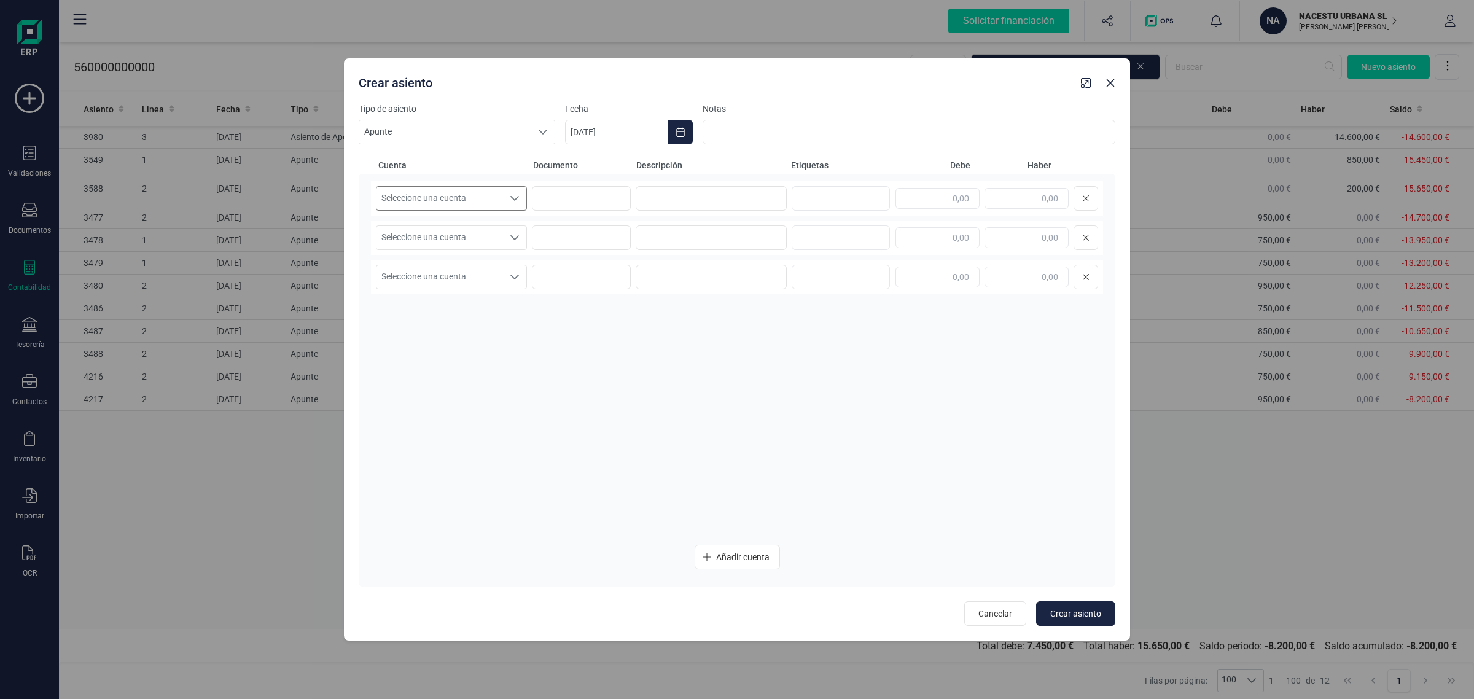
click at [486, 205] on span "Seleccione una cuenta" at bounding box center [439, 198] width 127 height 23
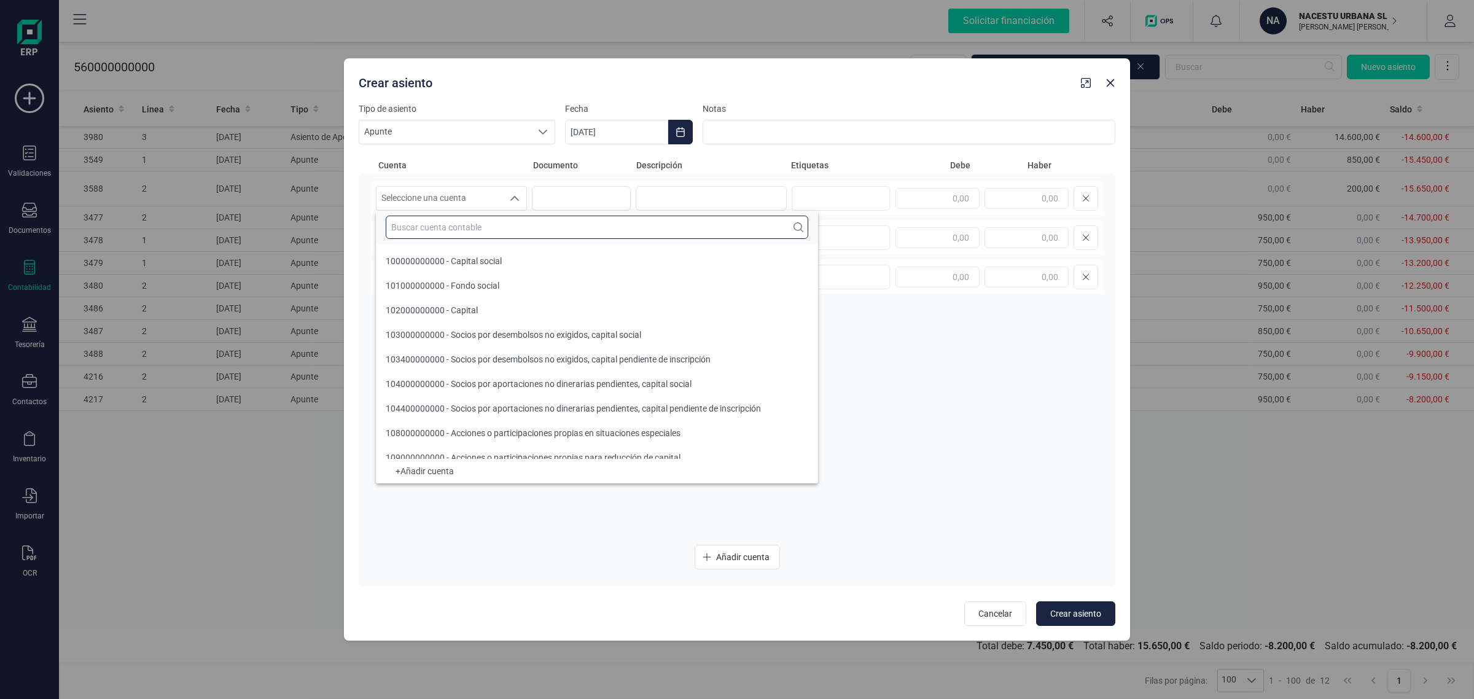
click at [464, 228] on input "text" at bounding box center [597, 227] width 423 height 23
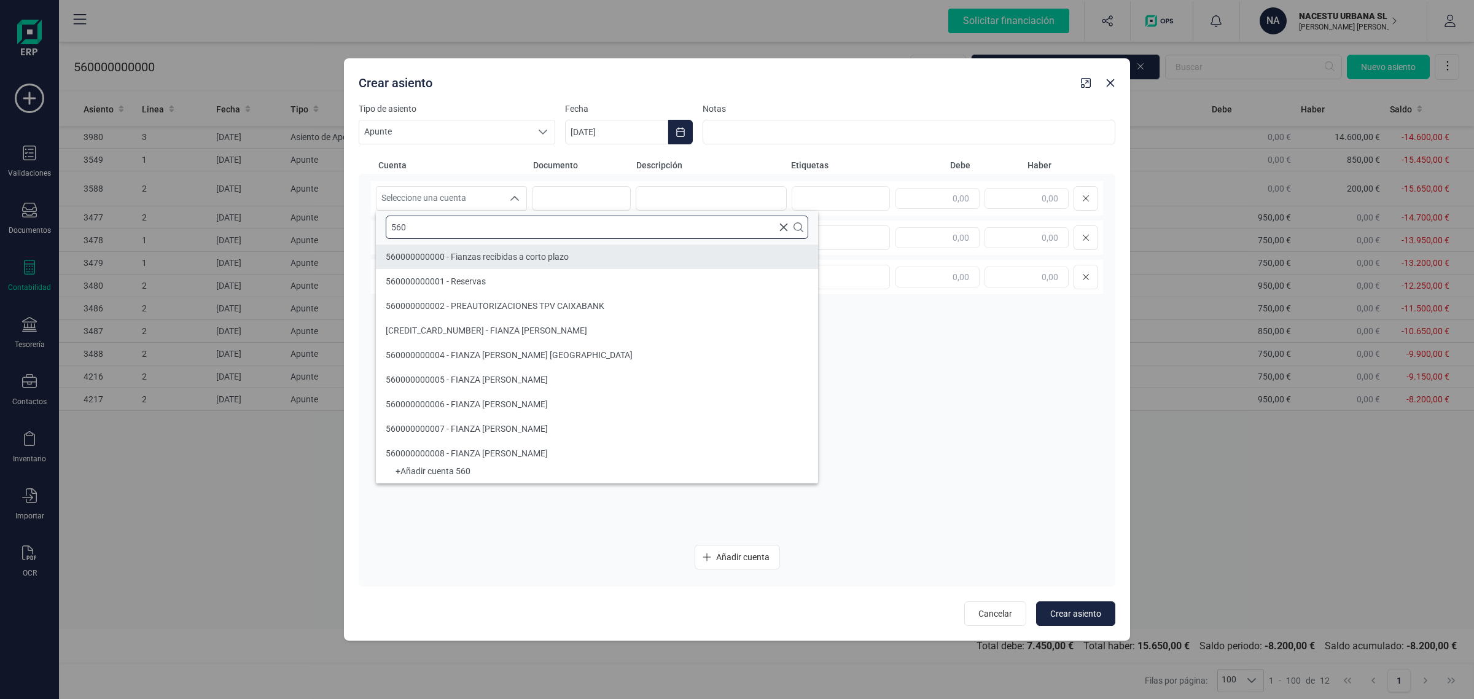
type input "560"
click at [507, 255] on span "560000000000 - Fianzas recibidas a corto plazo" at bounding box center [477, 257] width 183 height 10
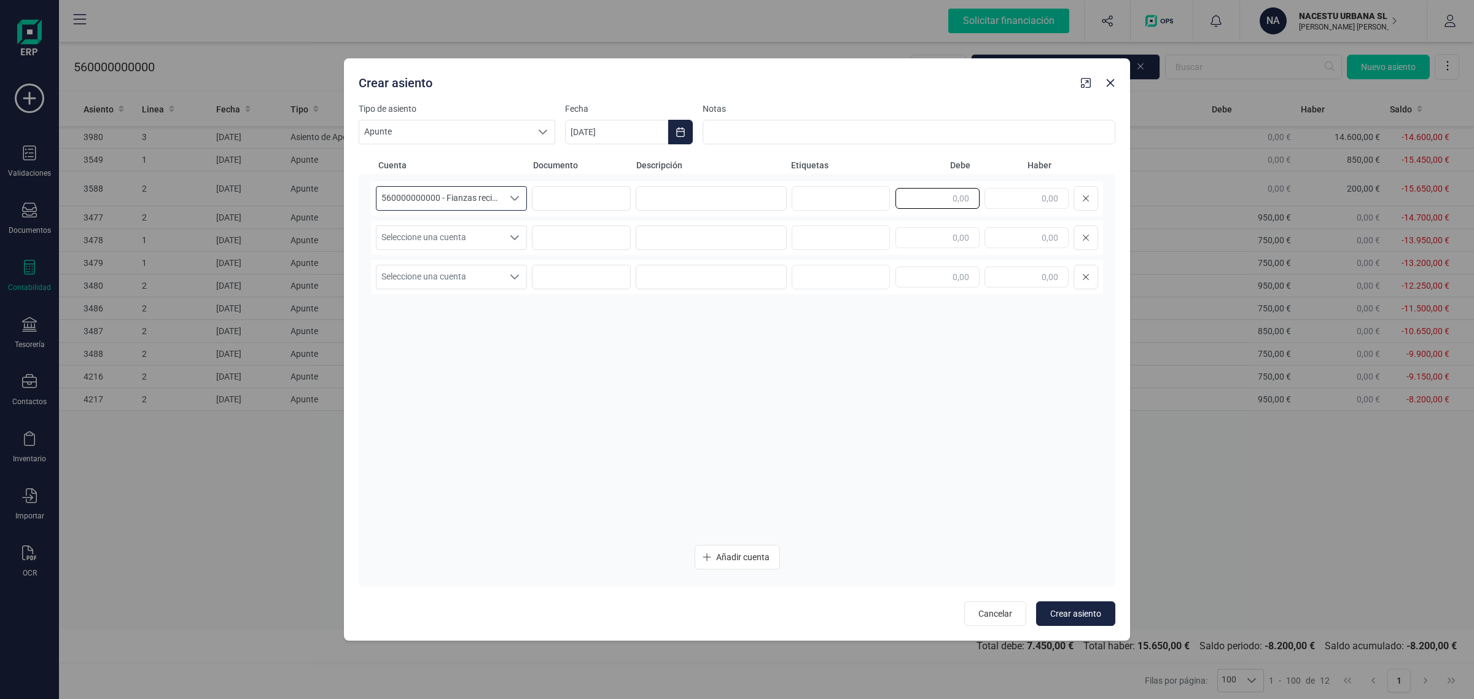
click at [949, 203] on input "text" at bounding box center [937, 198] width 84 height 21
type input "200,00"
click at [704, 206] on input at bounding box center [711, 198] width 151 height 25
drag, startPoint x: 781, startPoint y: 201, endPoint x: 631, endPoint y: 206, distance: 150.0
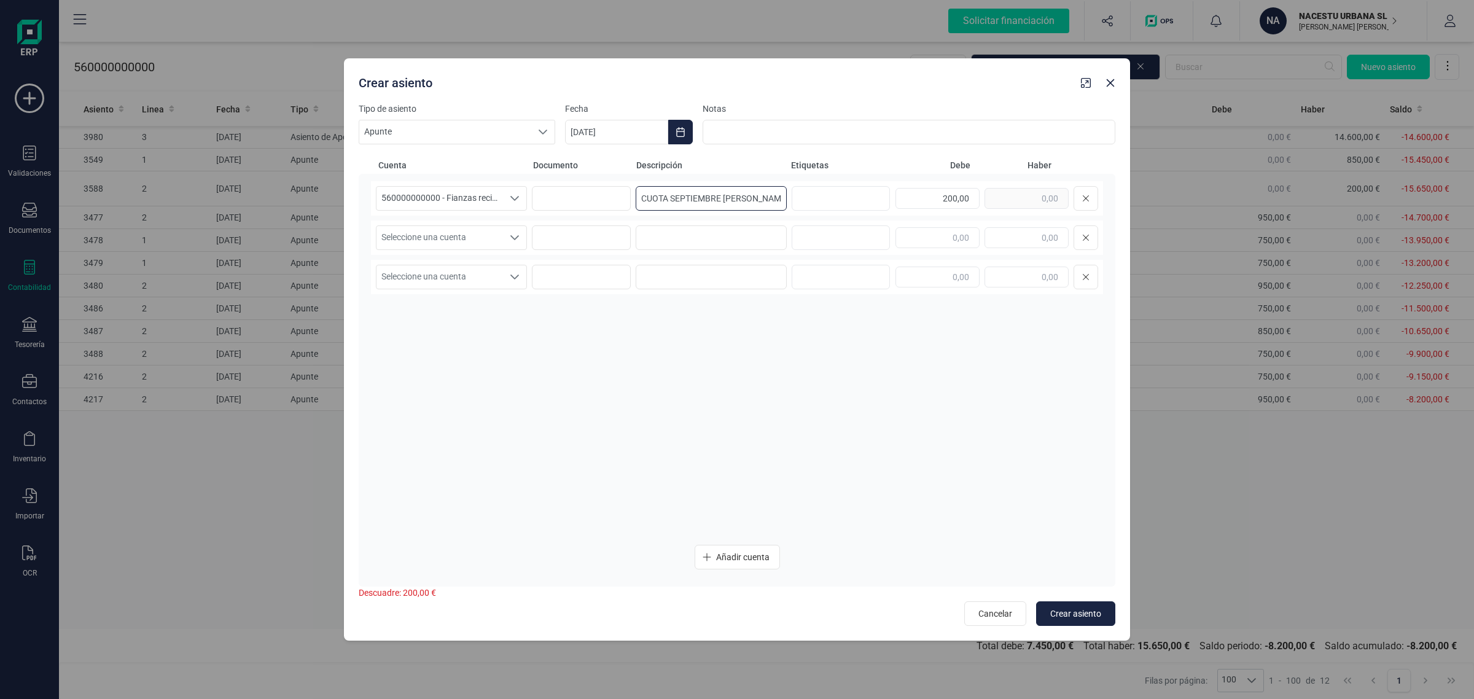
click at [631, 206] on div "560000000000 - Fianzas recibidas a corto plazo 560000000000 - Fianzas recibidas…" at bounding box center [737, 198] width 732 height 34
type input "CUOTA SEPTIEMBRE [PERSON_NAME]"
click at [668, 228] on input at bounding box center [711, 237] width 151 height 25
paste input "CUOTA SEPTIEMBRE [PERSON_NAME]"
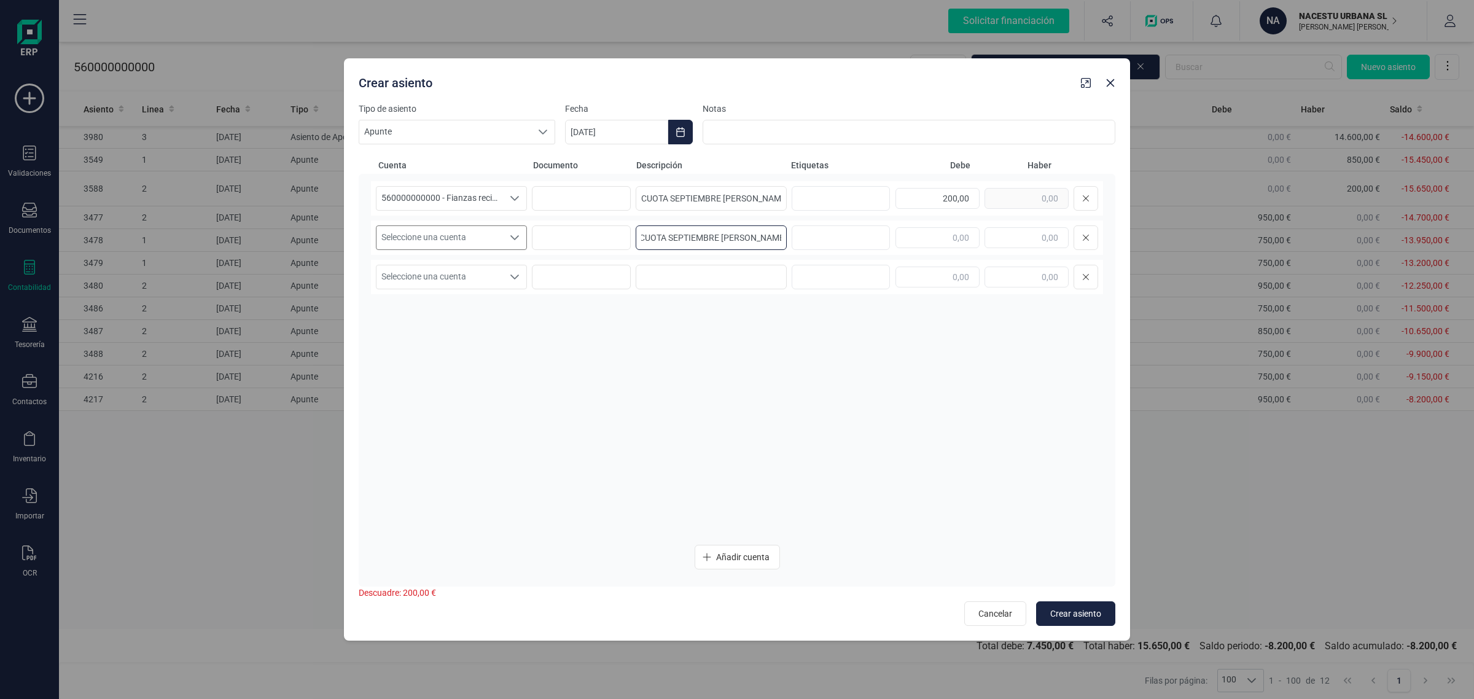
type input "CUOTA SEPTIEMBRE [PERSON_NAME]"
click at [517, 232] on div "Seleccione una cuenta" at bounding box center [514, 237] width 23 height 23
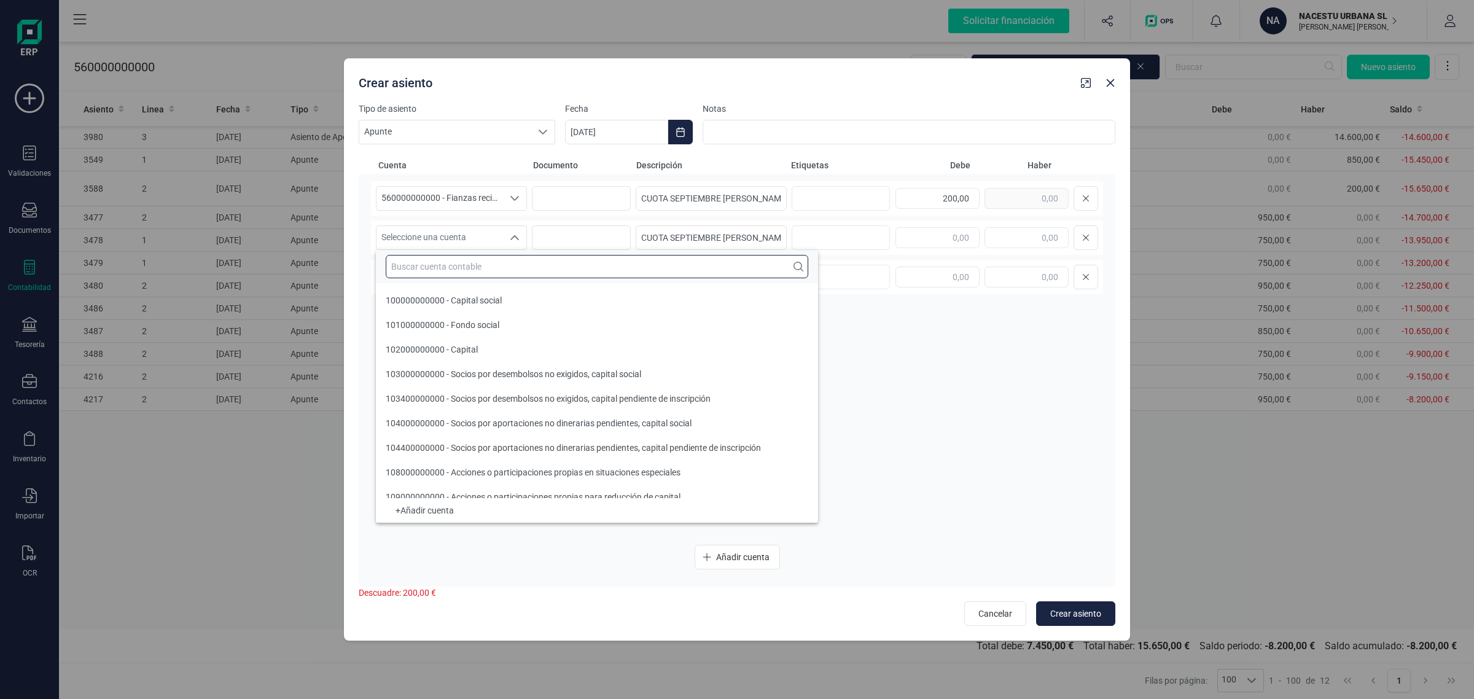
click at [412, 265] on input "text" at bounding box center [597, 266] width 423 height 23
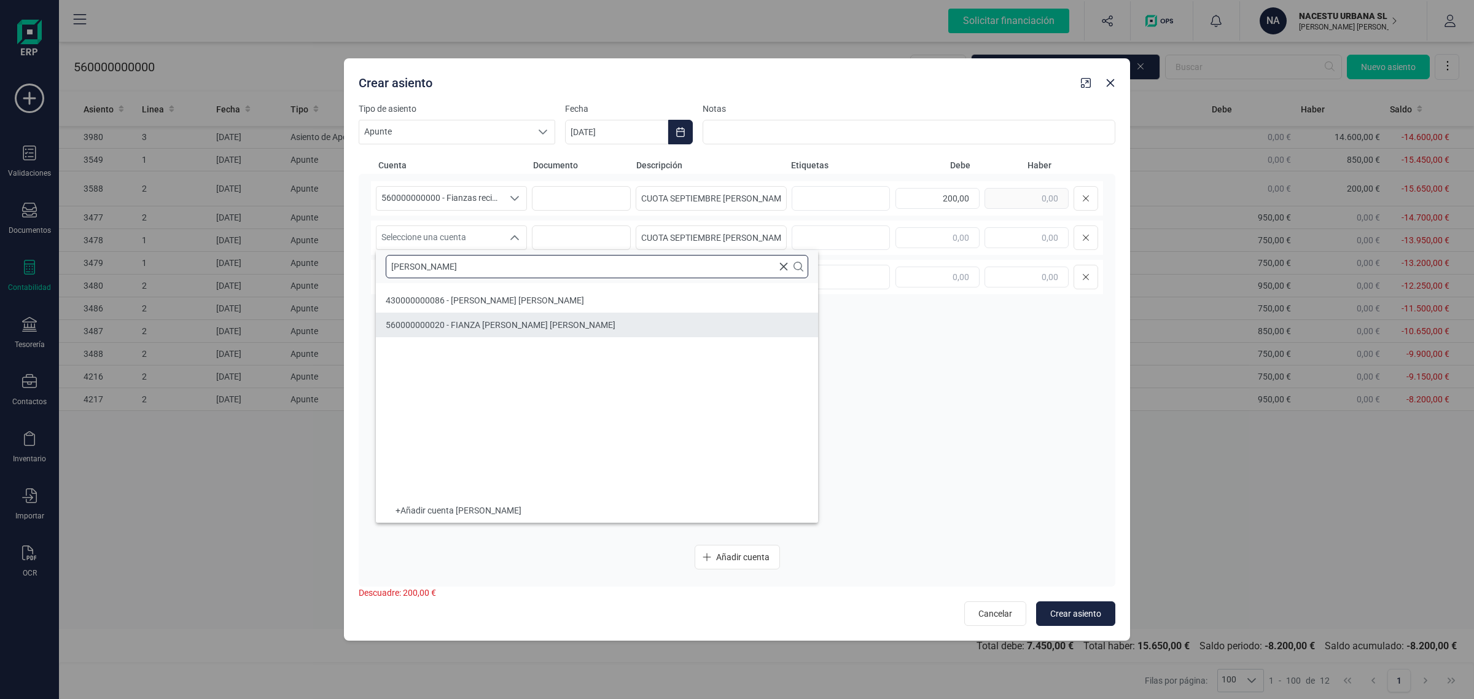
type input "ALVARO"
click at [513, 297] on span "430000000086 - [PERSON_NAME] [PERSON_NAME]" at bounding box center [485, 300] width 198 height 10
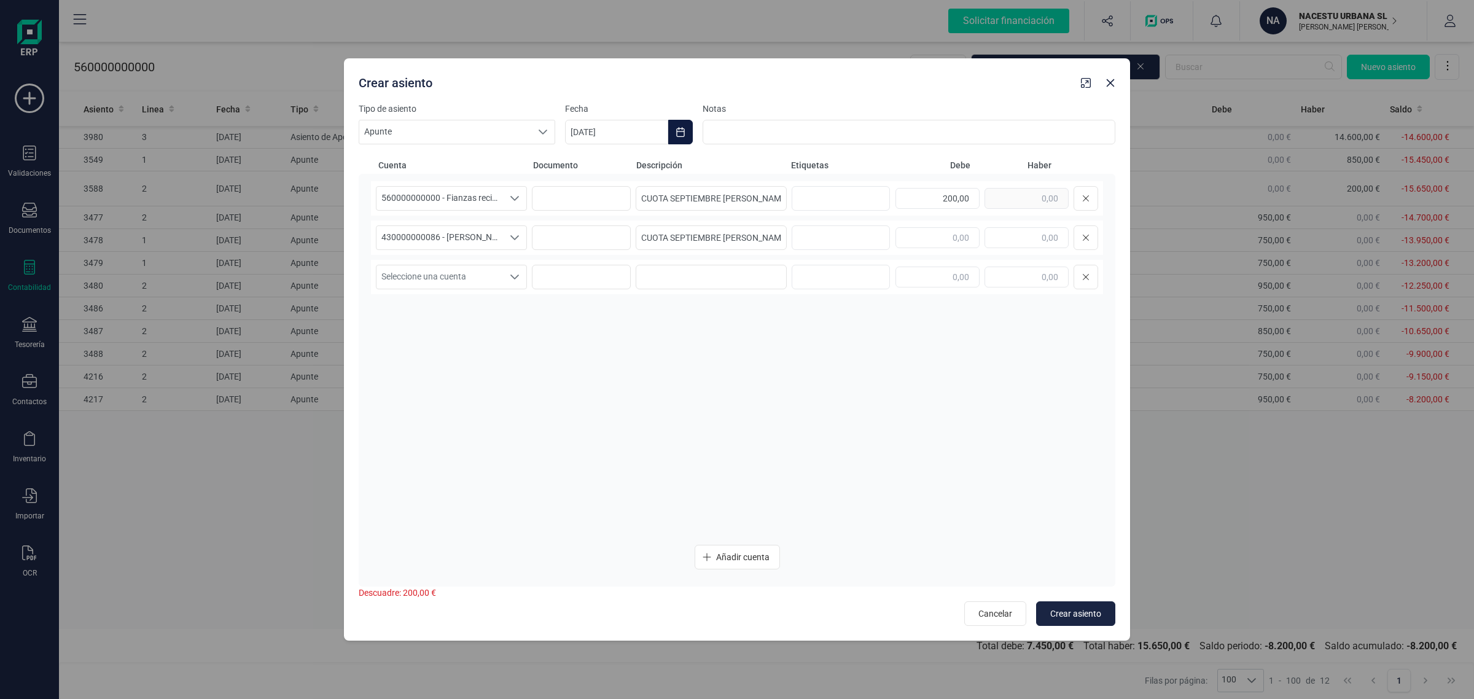
click at [683, 129] on icon "Choose Date" at bounding box center [681, 132] width 10 height 10
click at [590, 170] on icon "Previous Month" at bounding box center [590, 169] width 10 height 10
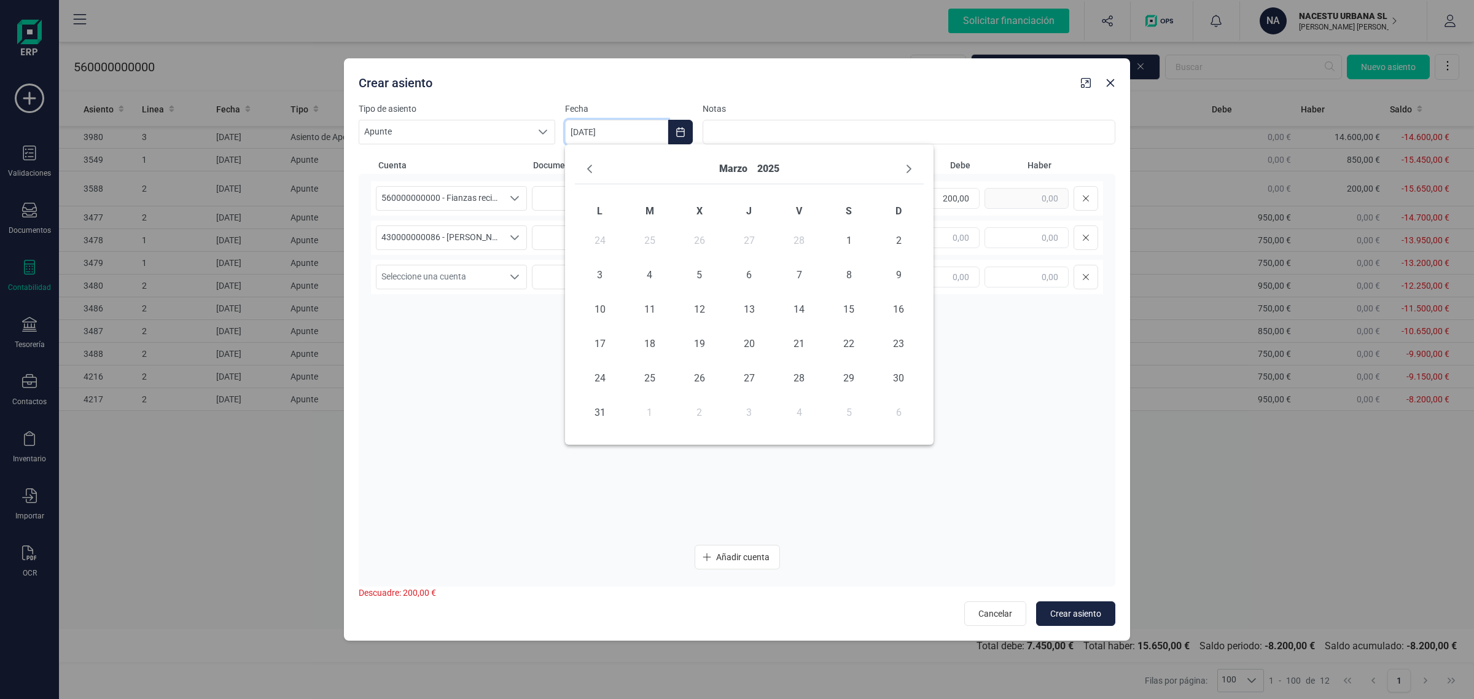
click at [590, 170] on icon "Previous Month" at bounding box center [590, 169] width 10 height 10
click at [911, 165] on icon "Next Month" at bounding box center [909, 169] width 10 height 10
click at [698, 343] on span "19" at bounding box center [699, 344] width 25 height 25
type input "[DATE]"
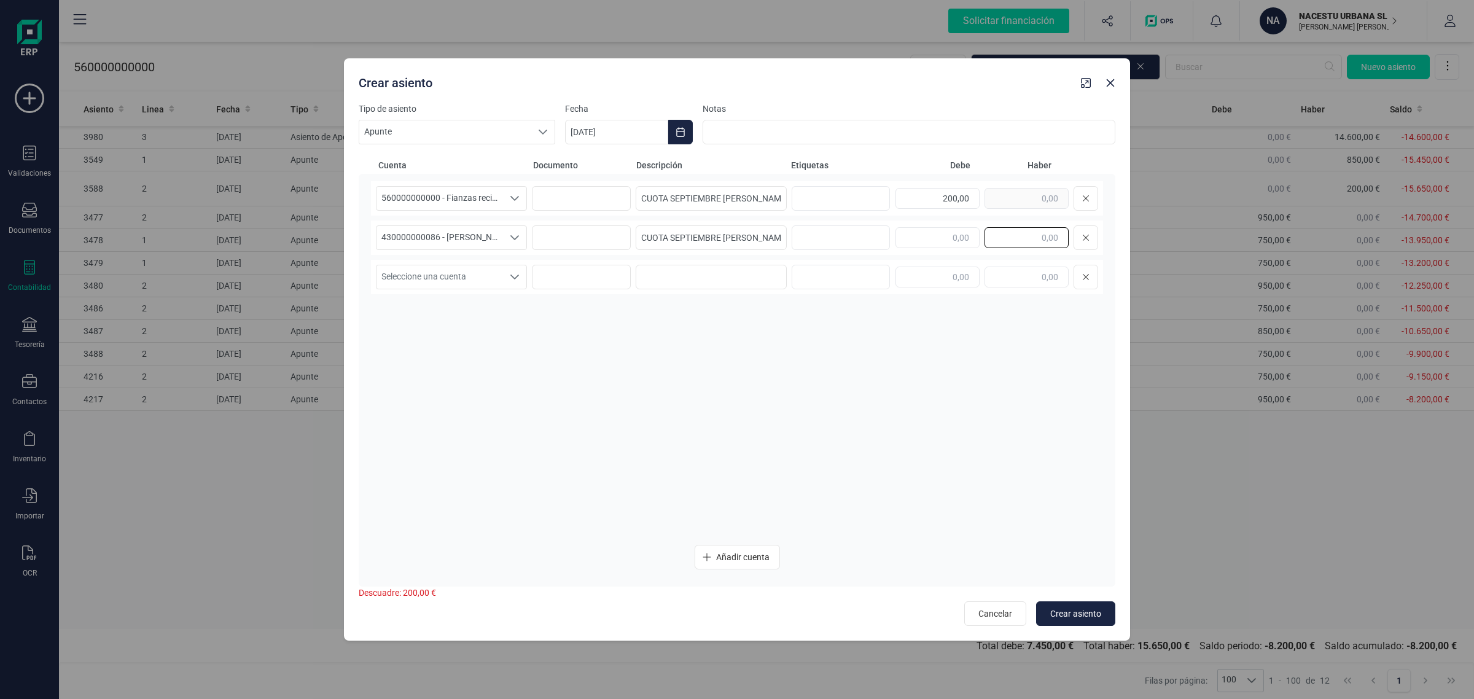
click at [1011, 238] on input "text" at bounding box center [1027, 237] width 84 height 21
type input "200,00"
click at [1081, 613] on span "Crear asiento" at bounding box center [1075, 613] width 51 height 12
type input "[DATE]"
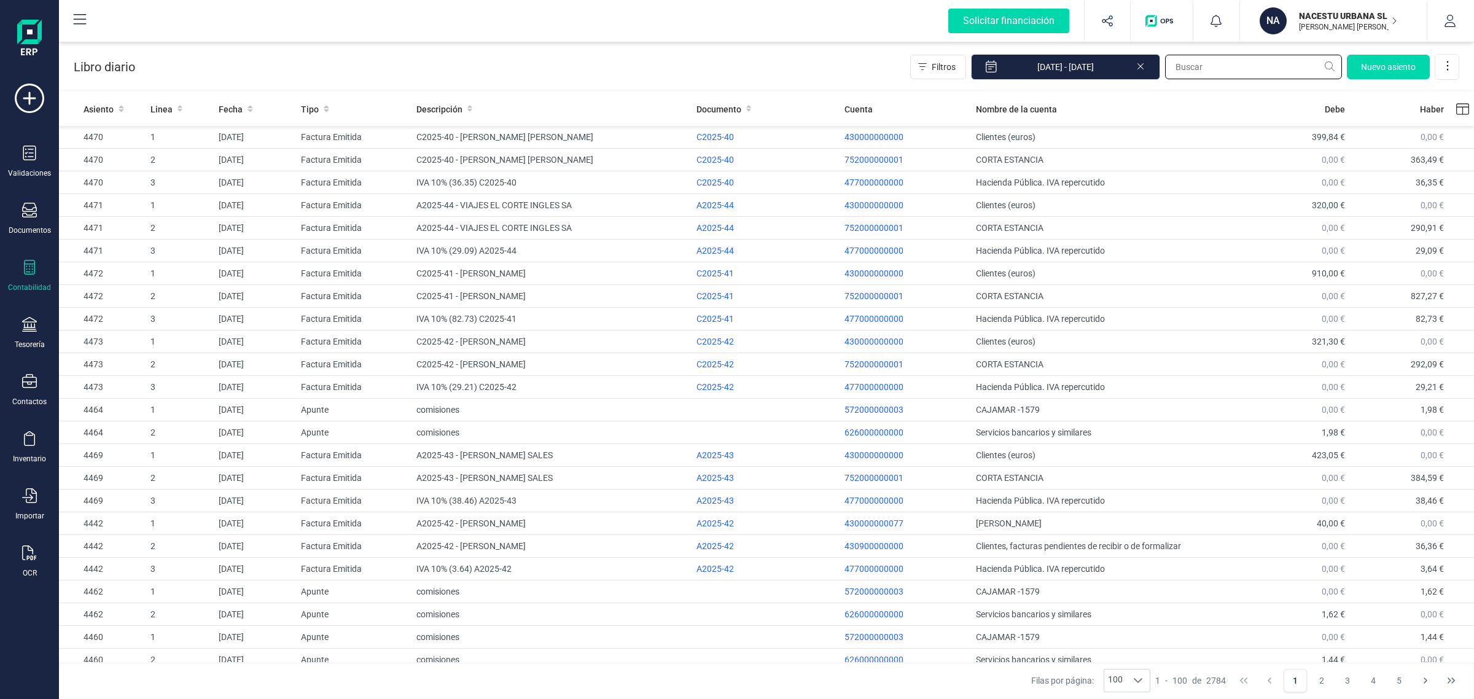
click at [1210, 71] on input "text" at bounding box center [1253, 67] width 177 height 25
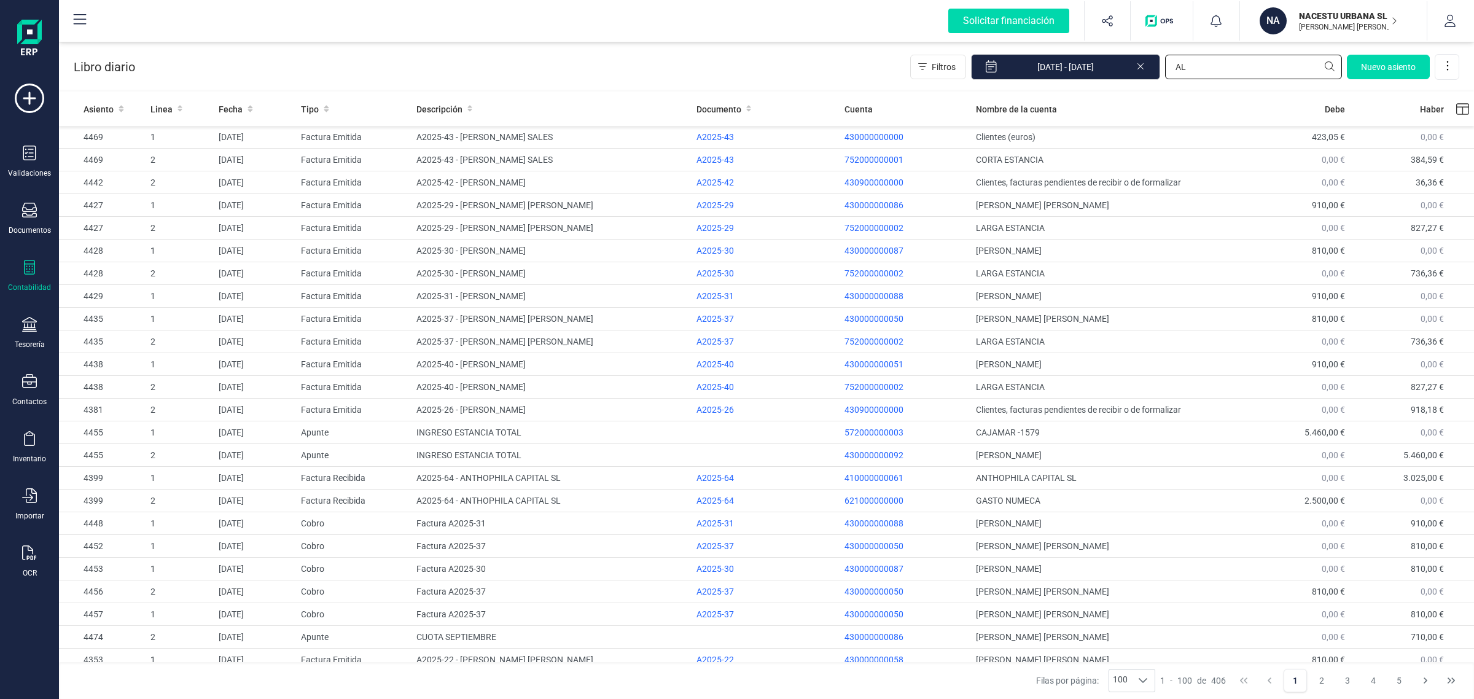
type input "A"
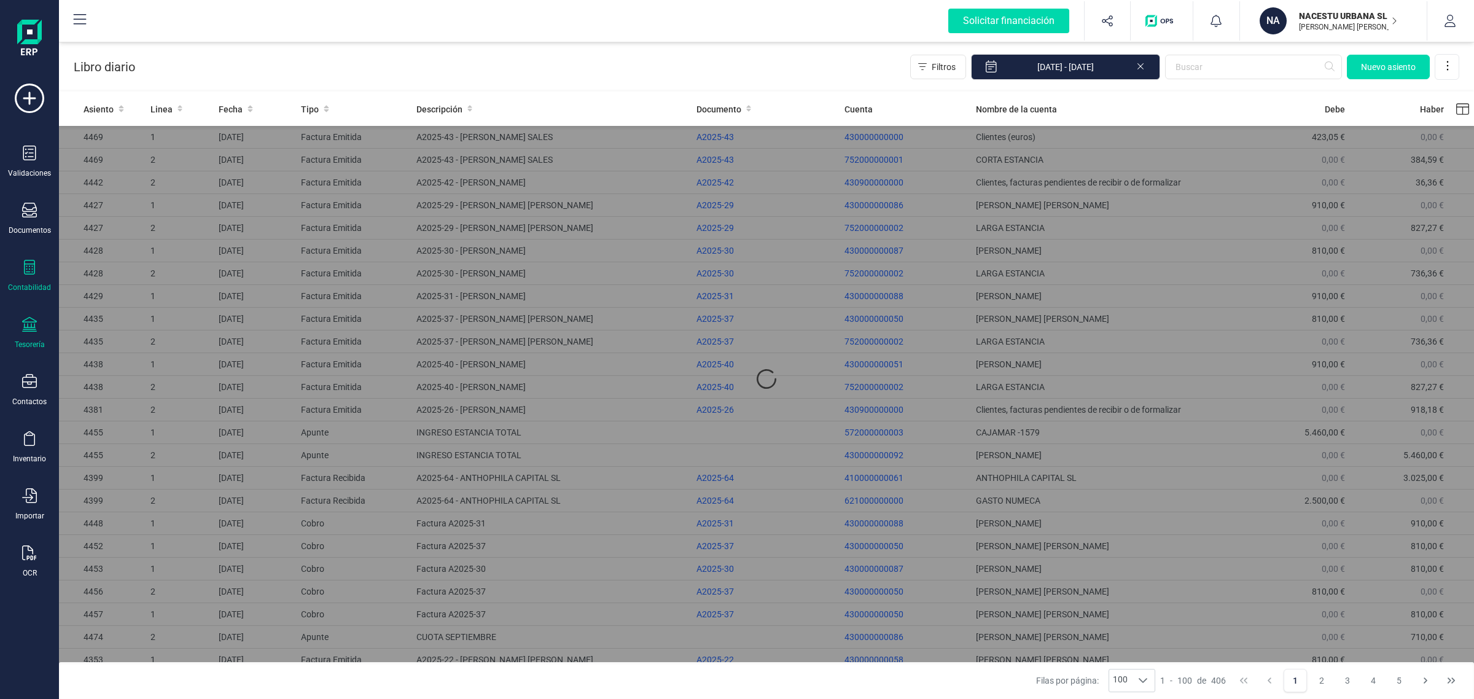
click at [26, 332] on div at bounding box center [29, 326] width 15 height 18
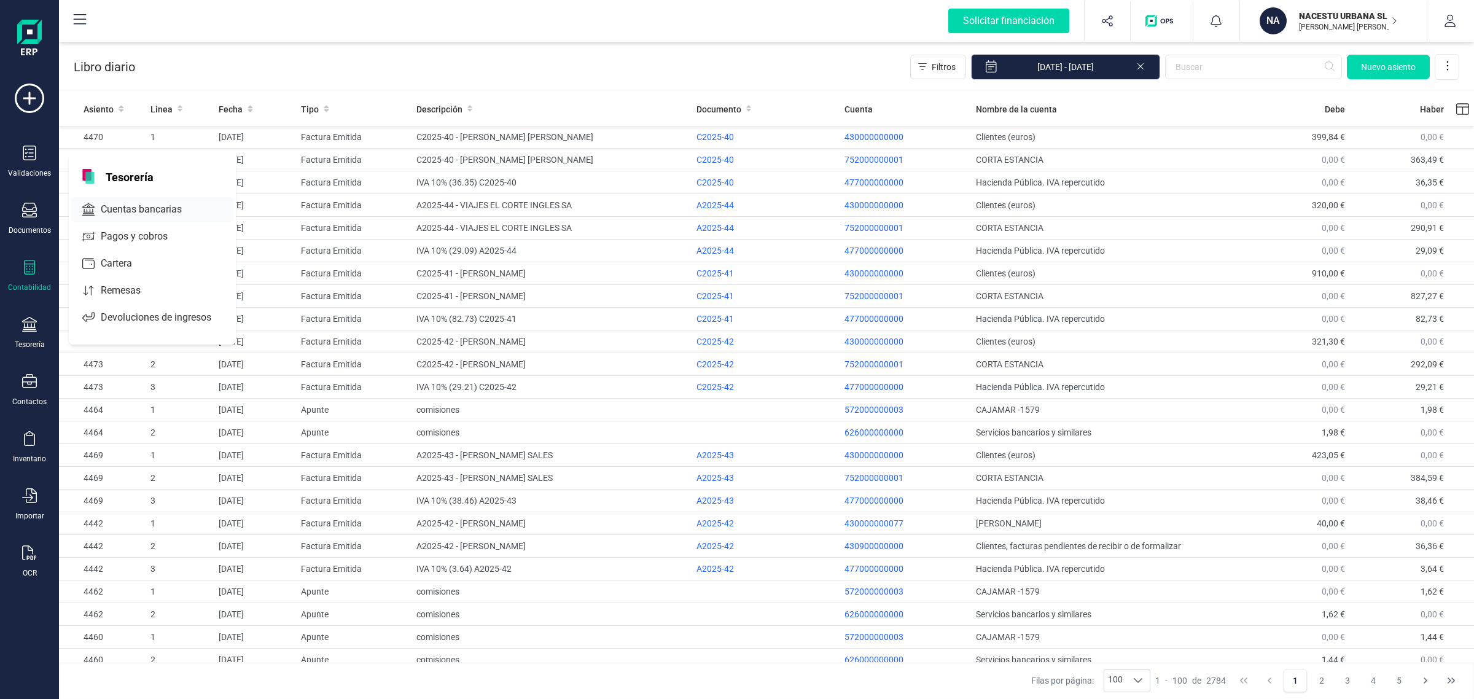
click at [130, 206] on span "Cuentas bancarias" at bounding box center [150, 209] width 108 height 15
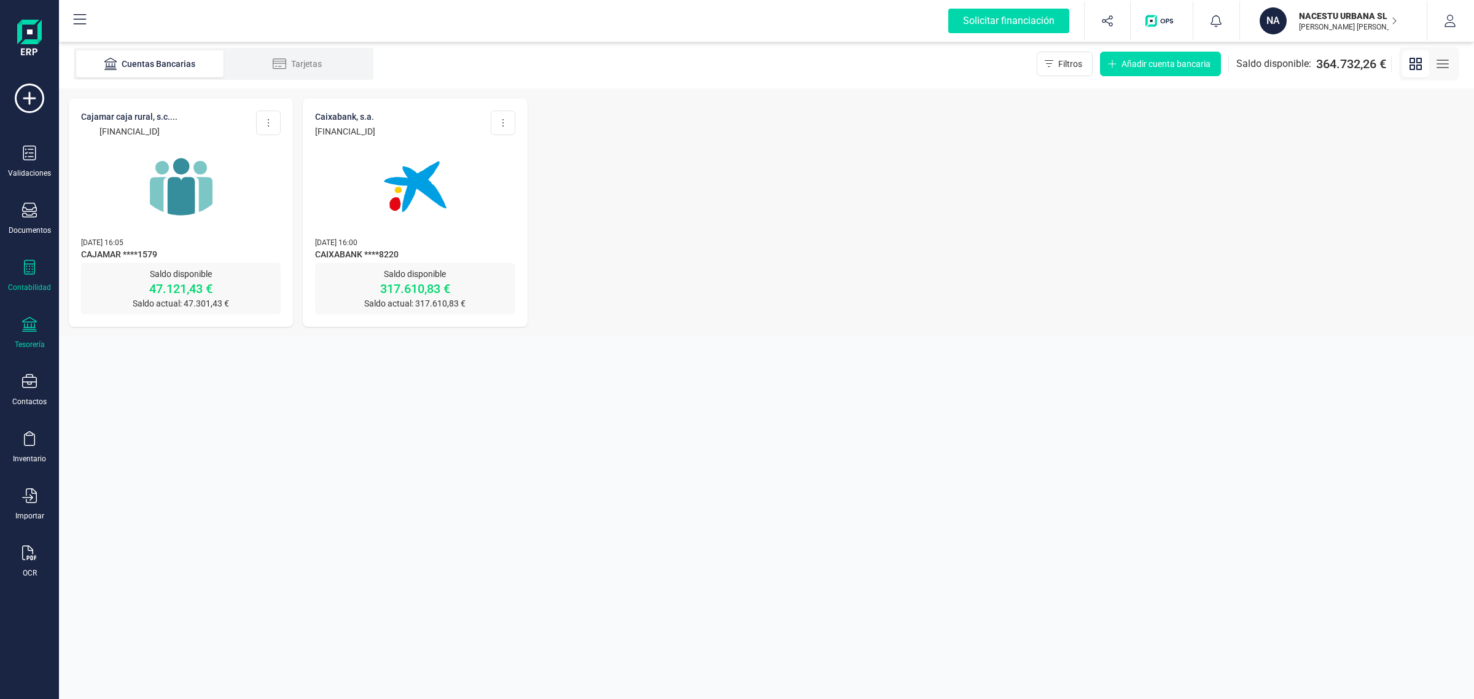
click at [26, 275] on div at bounding box center [29, 269] width 15 height 18
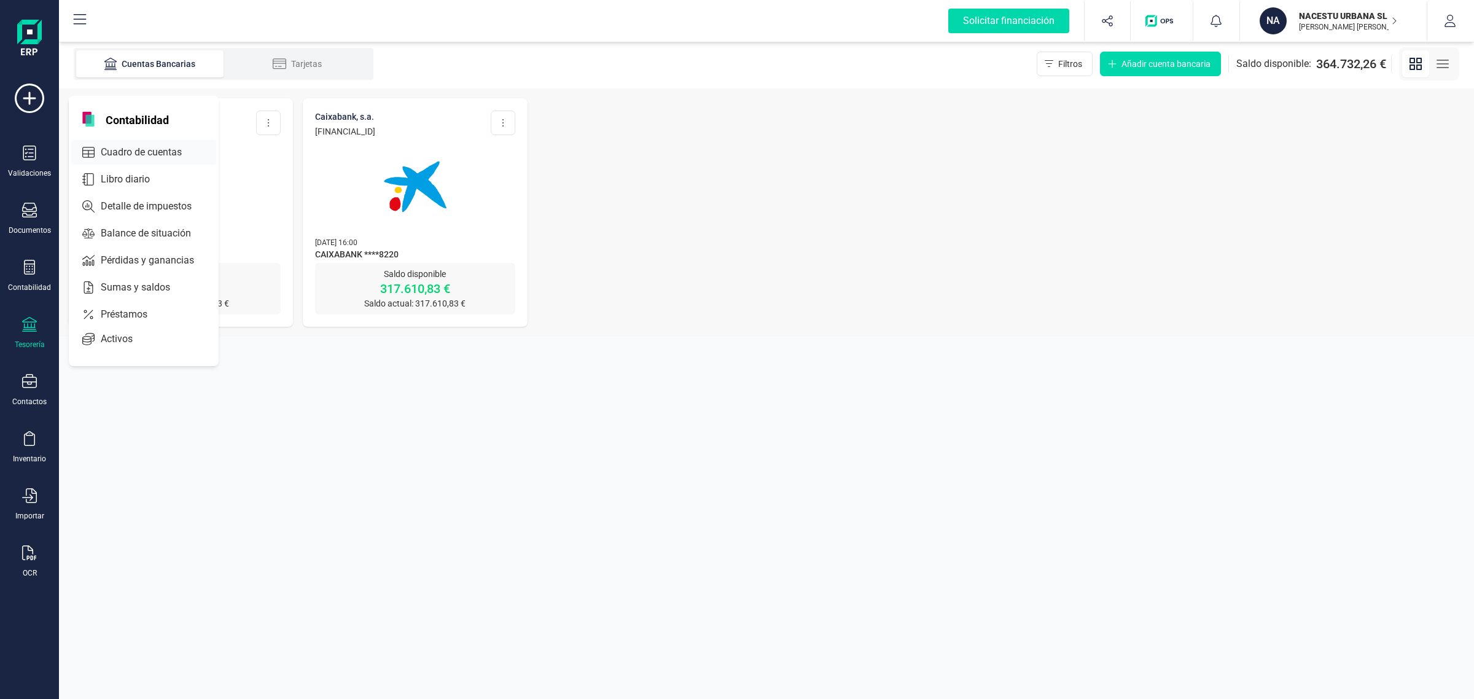
click at [128, 146] on span "Cuadro de cuentas" at bounding box center [150, 152] width 108 height 15
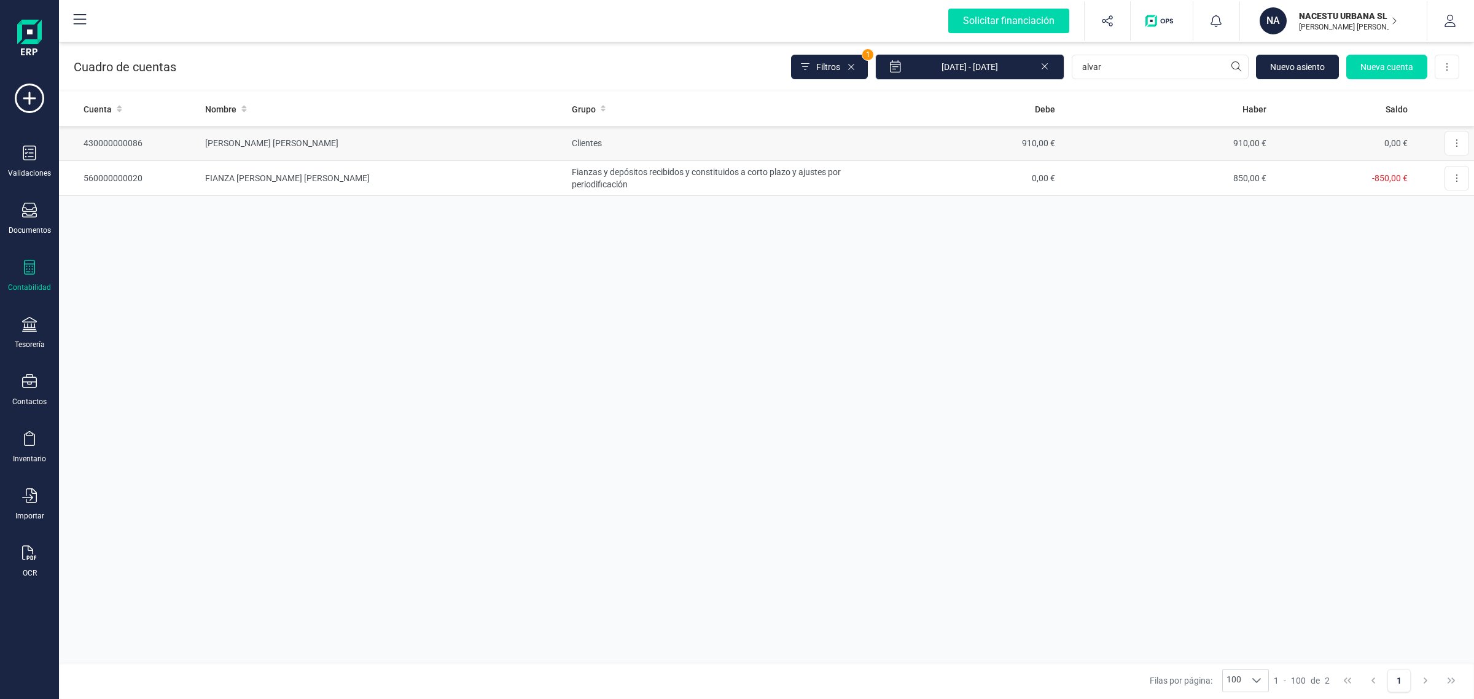
click at [433, 146] on td "[PERSON_NAME]" at bounding box center [383, 143] width 367 height 35
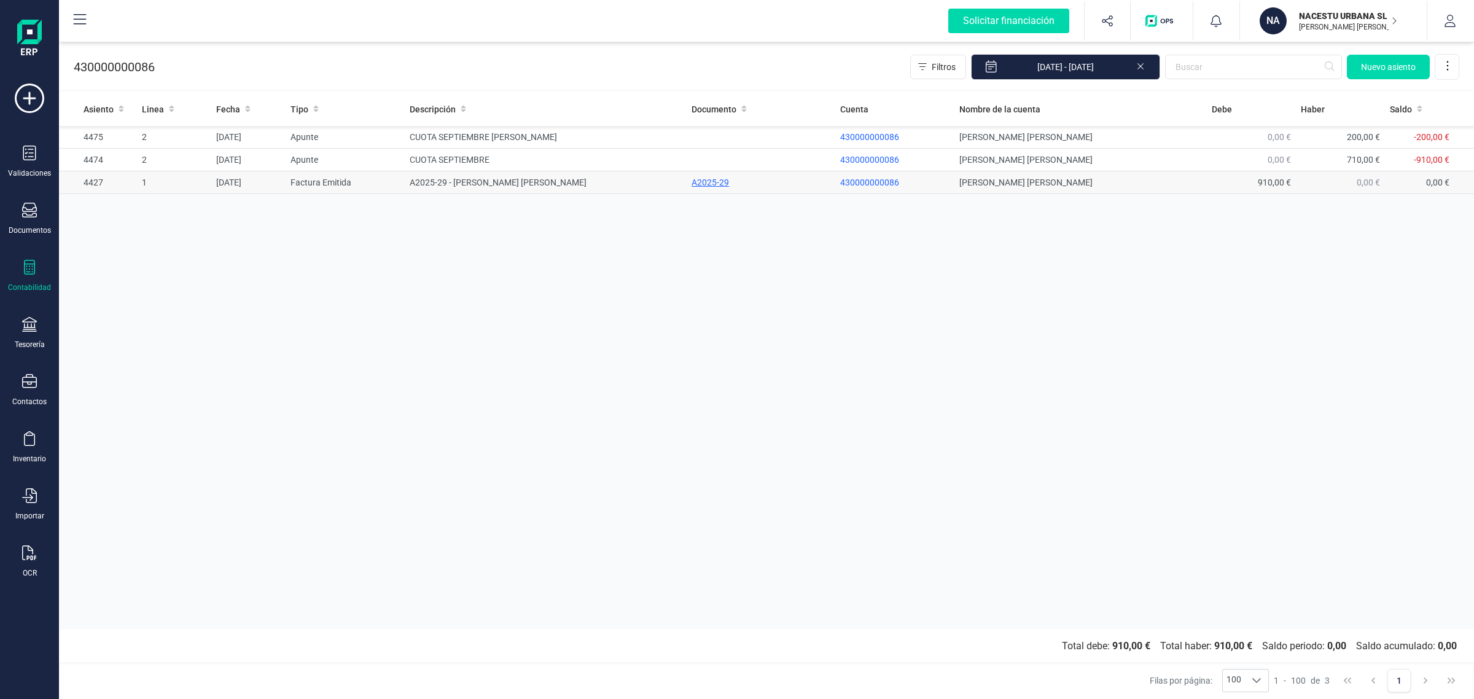
click at [700, 185] on div "A2025-29" at bounding box center [761, 182] width 139 height 12
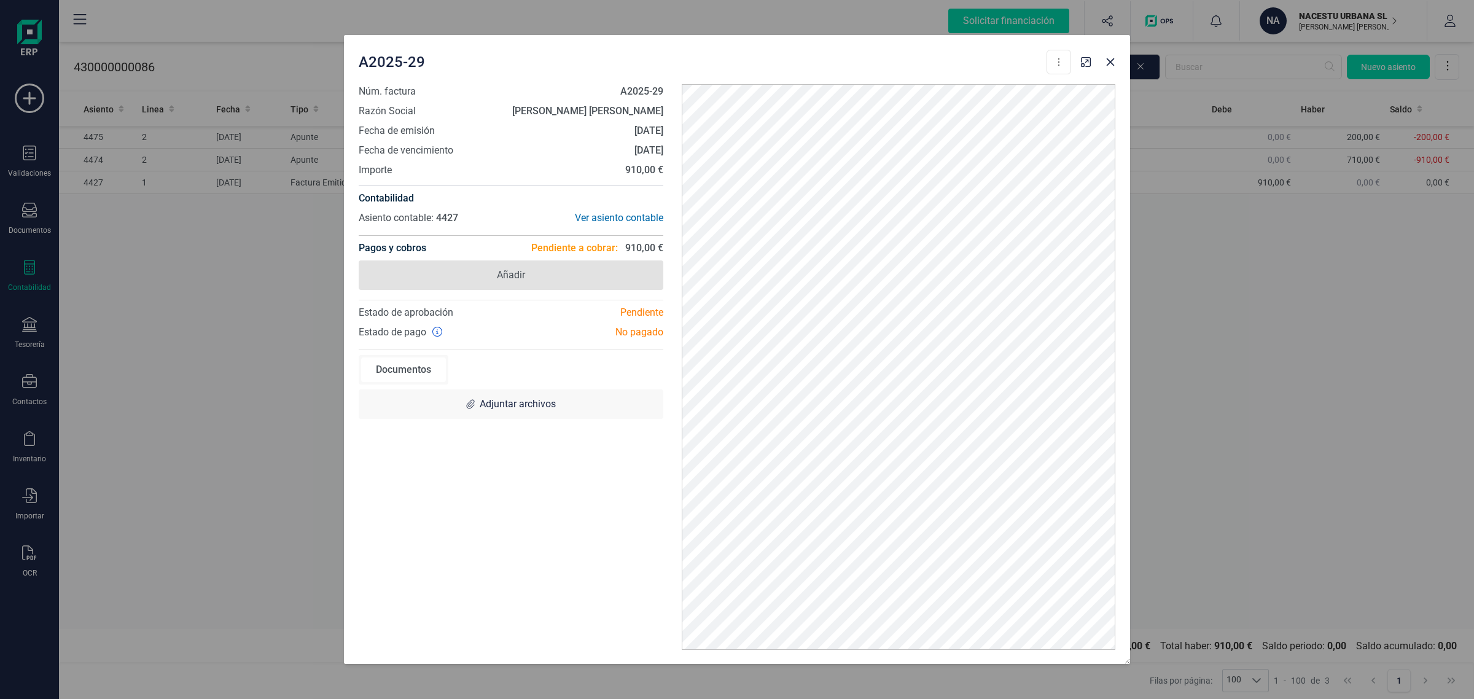
click at [542, 266] on span "Añadir" at bounding box center [511, 274] width 305 height 29
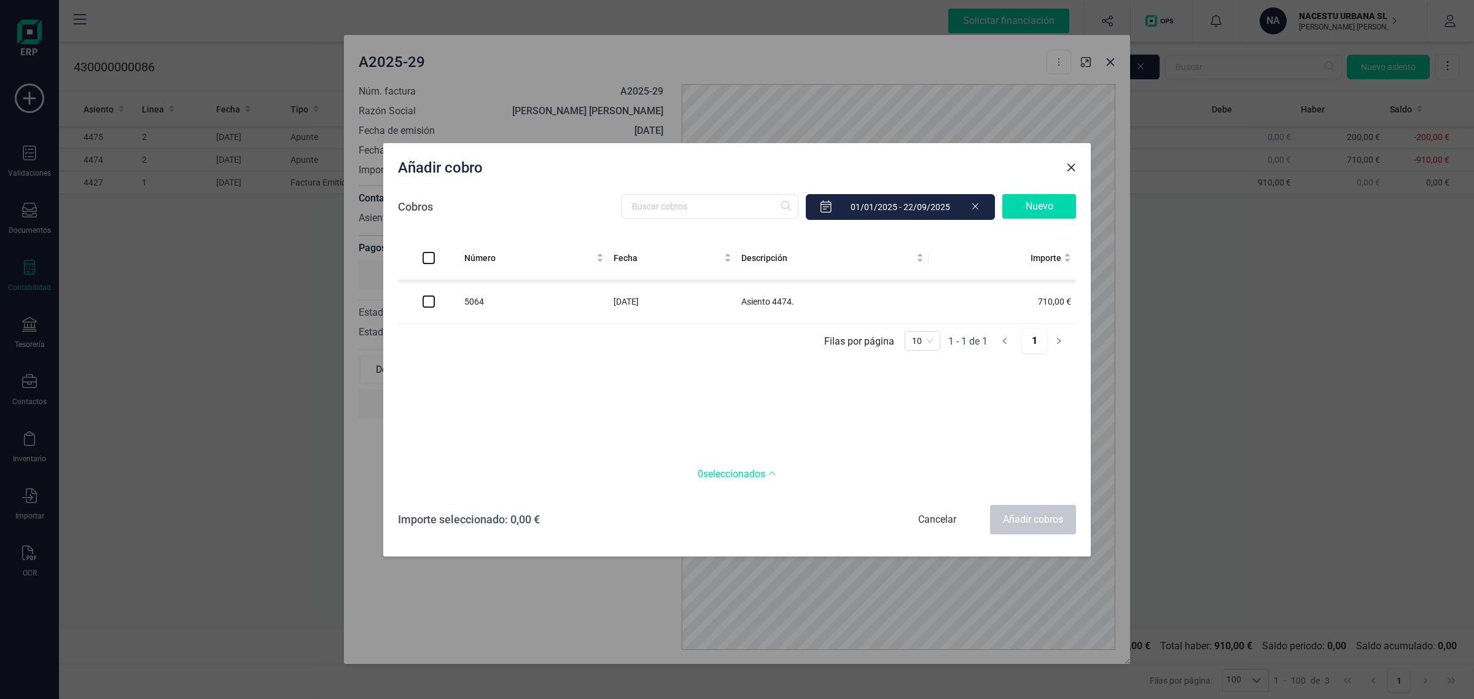
click at [930, 206] on input "text" at bounding box center [900, 207] width 189 height 26
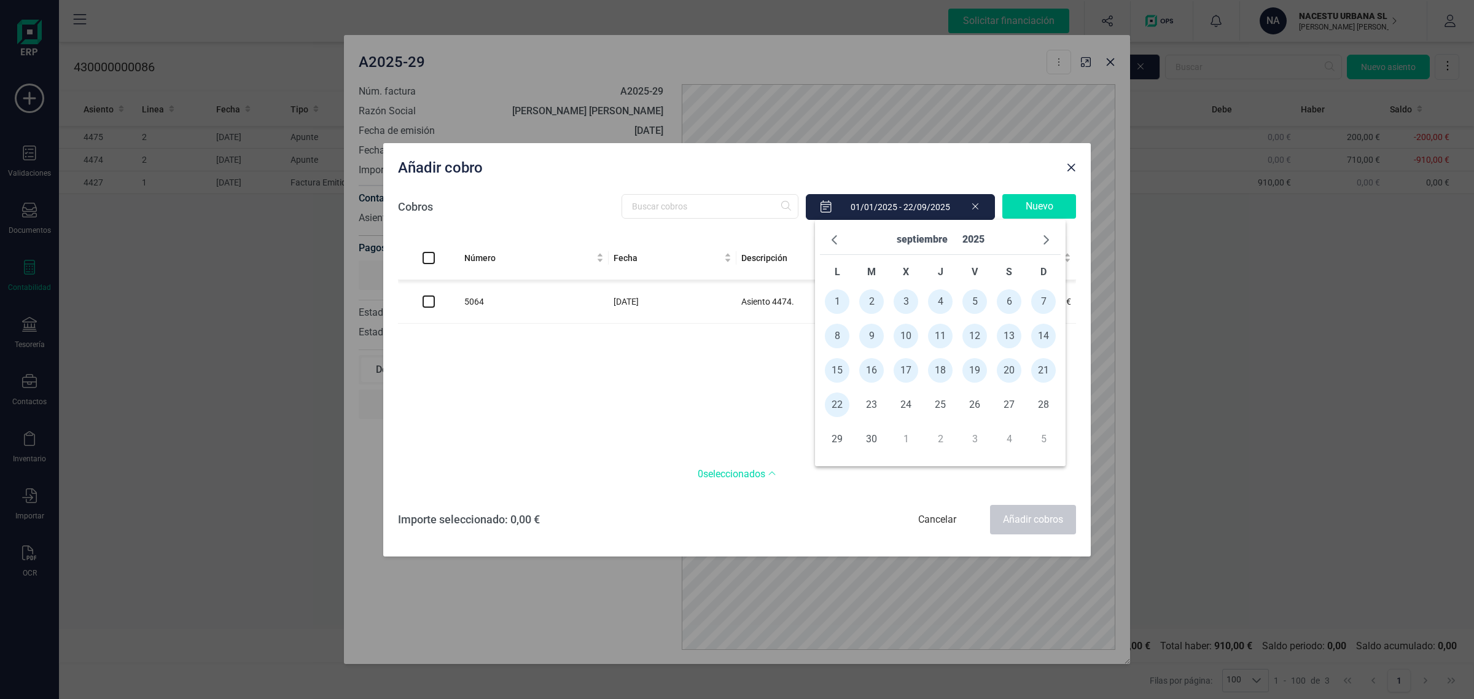
click at [978, 213] on input "text" at bounding box center [900, 207] width 189 height 26
click at [974, 207] on icon at bounding box center [975, 206] width 6 height 6
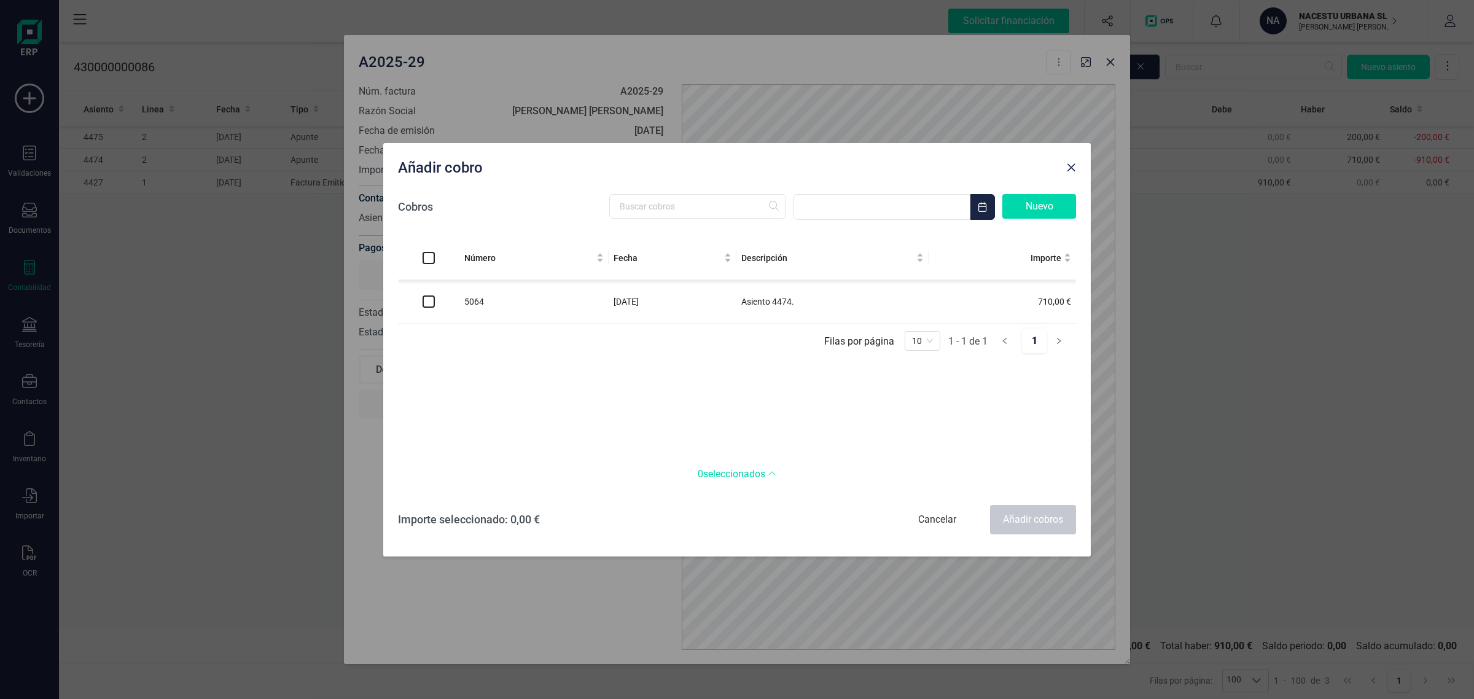
click at [491, 305] on td "5064" at bounding box center [533, 302] width 149 height 44
drag, startPoint x: 935, startPoint y: 209, endPoint x: 1010, endPoint y: 209, distance: 74.9
click at [937, 209] on input "text" at bounding box center [882, 207] width 177 height 26
click at [984, 203] on span "button" at bounding box center [983, 207] width 10 height 10
click at [986, 211] on span "button" at bounding box center [983, 207] width 10 height 10
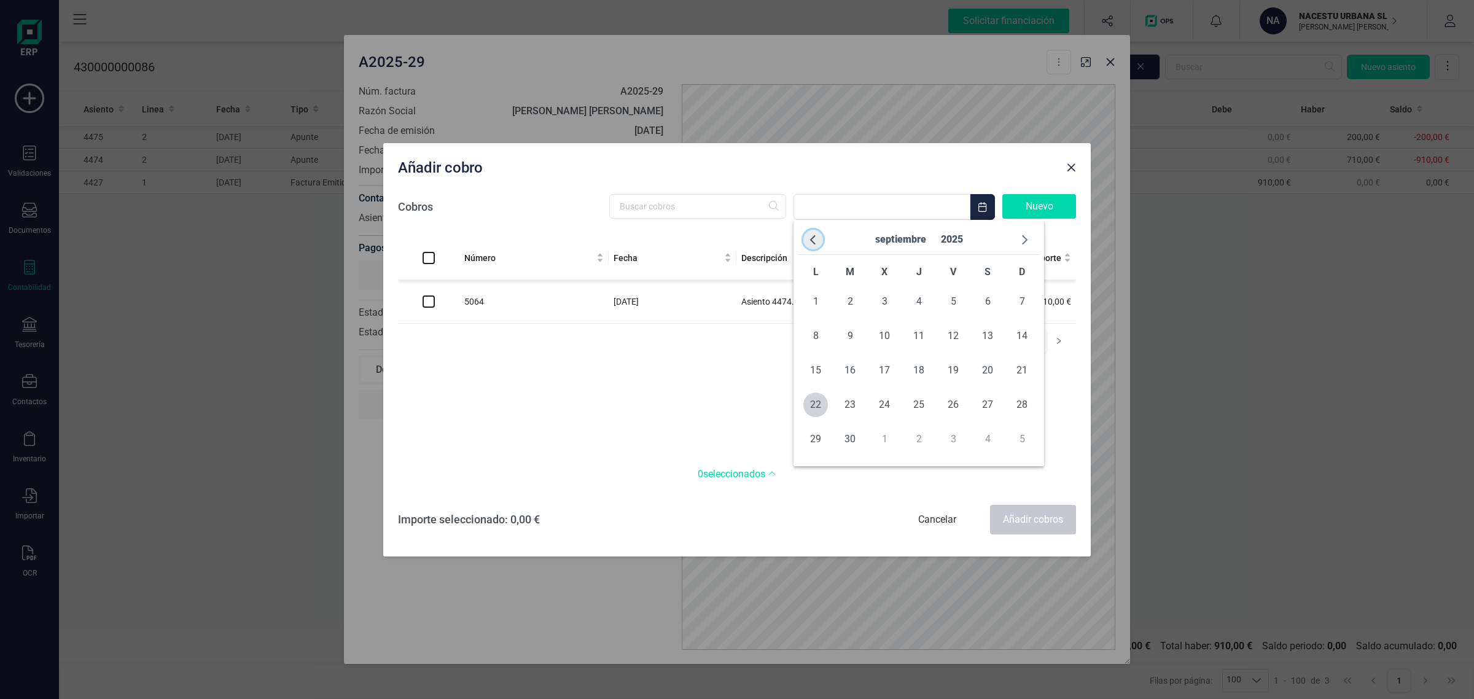
click at [806, 235] on button "button" at bounding box center [813, 240] width 20 height 20
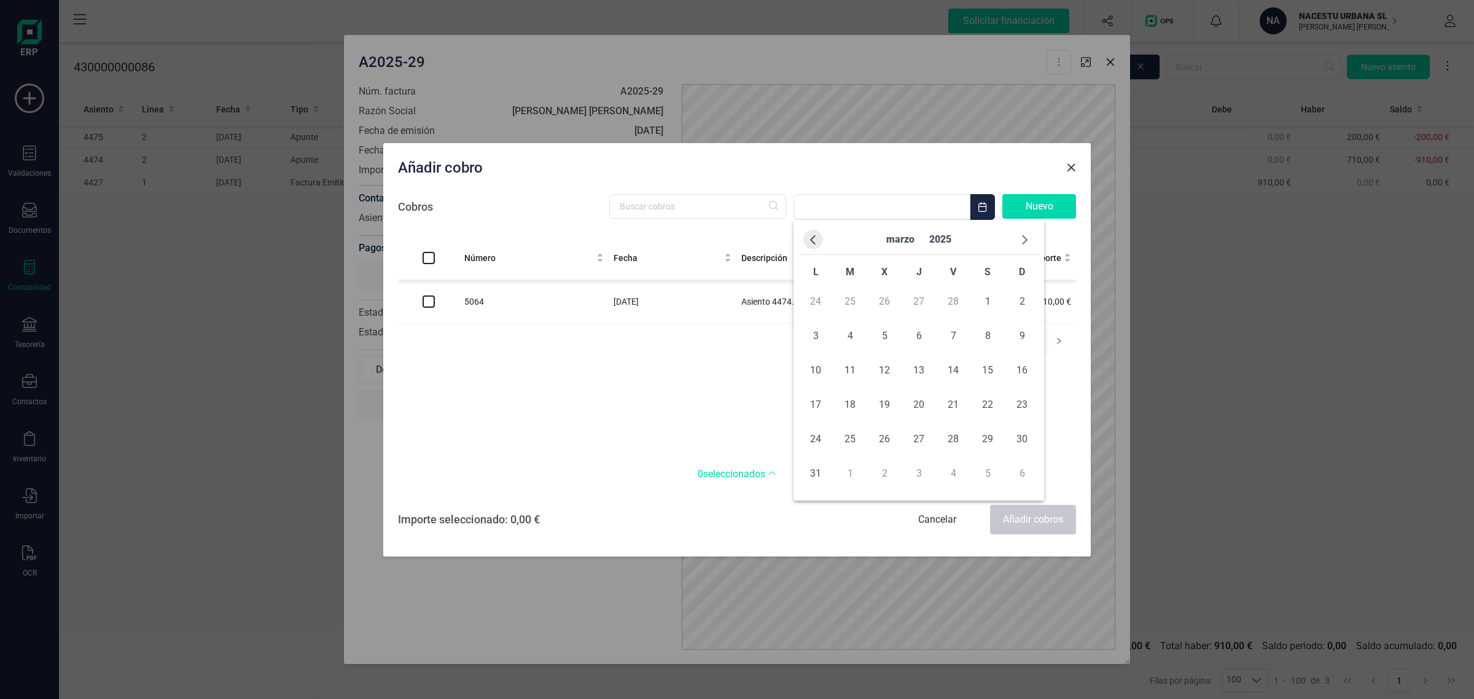
click at [816, 241] on span "button" at bounding box center [813, 240] width 10 height 10
click at [1024, 301] on span "1" at bounding box center [1022, 301] width 25 height 25
click at [1023, 235] on span "button" at bounding box center [1025, 240] width 10 height 10
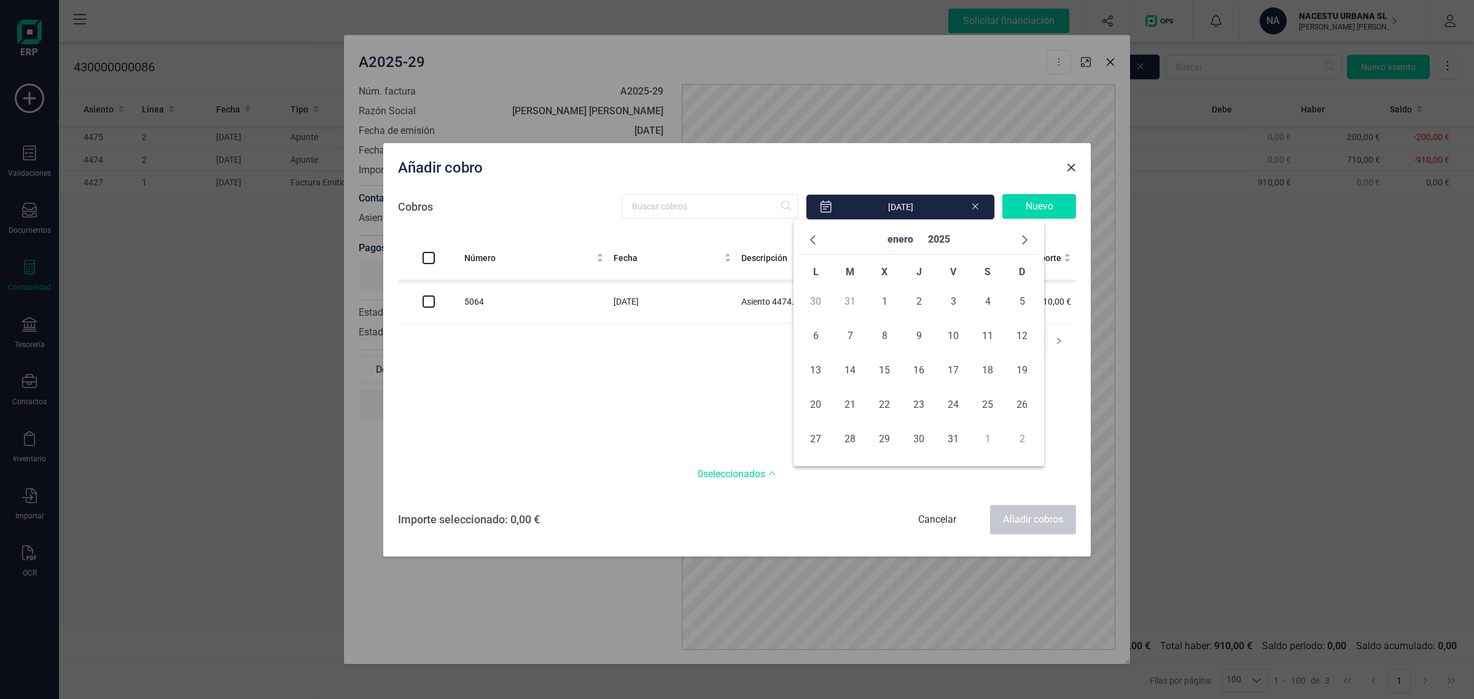
click at [1023, 235] on span "button" at bounding box center [1025, 240] width 10 height 10
click at [1030, 240] on button "button" at bounding box center [1025, 240] width 20 height 20
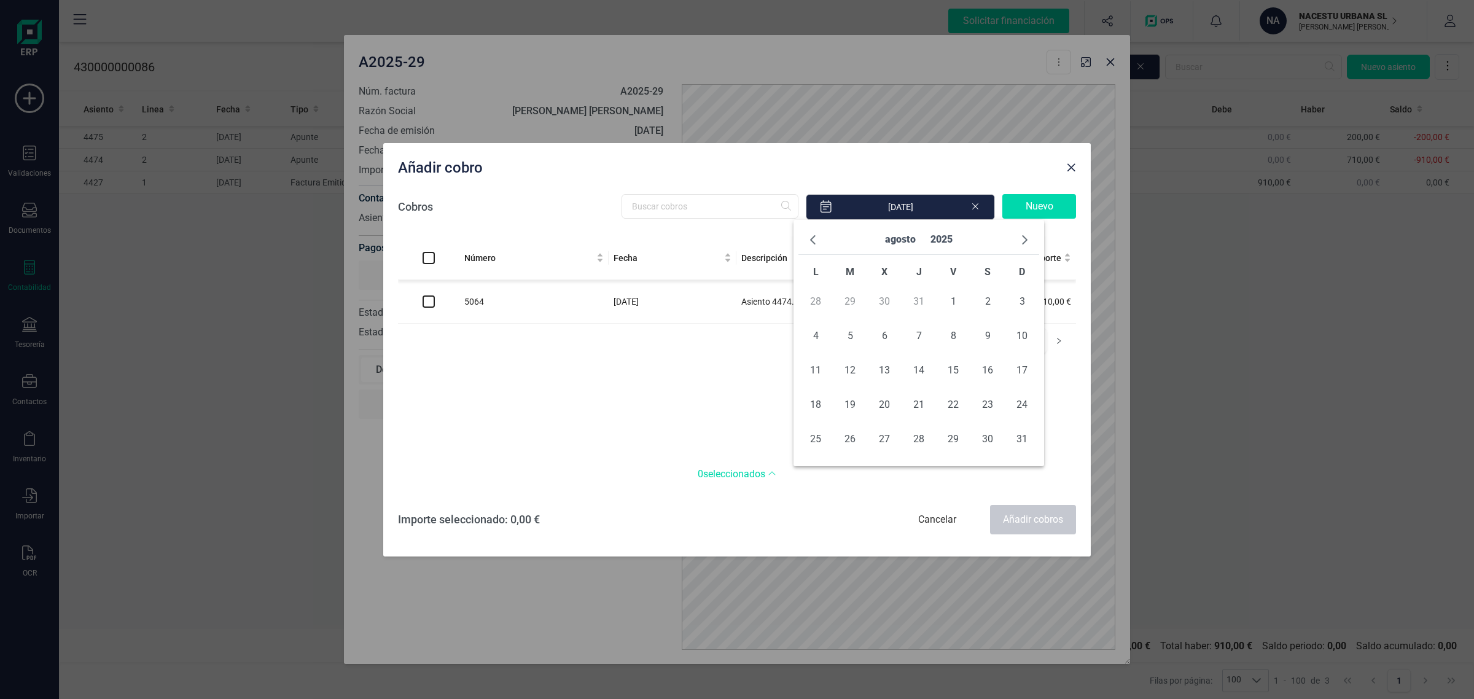
click at [1030, 240] on button "button" at bounding box center [1025, 240] width 20 height 20
click at [855, 447] on span "30" at bounding box center [850, 439] width 25 height 25
type input "01/12/2024 - 30/09/2025"
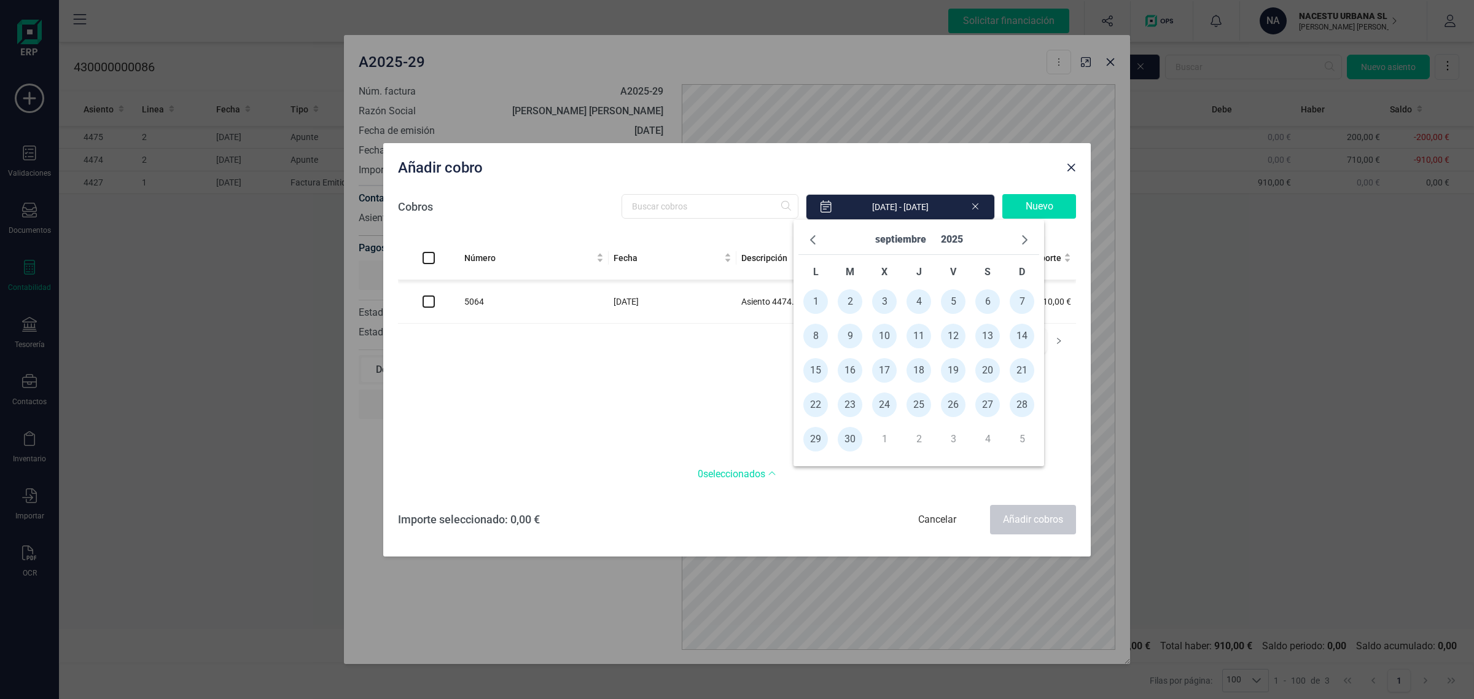
click at [904, 172] on div "Añadir cobro" at bounding box center [727, 165] width 668 height 25
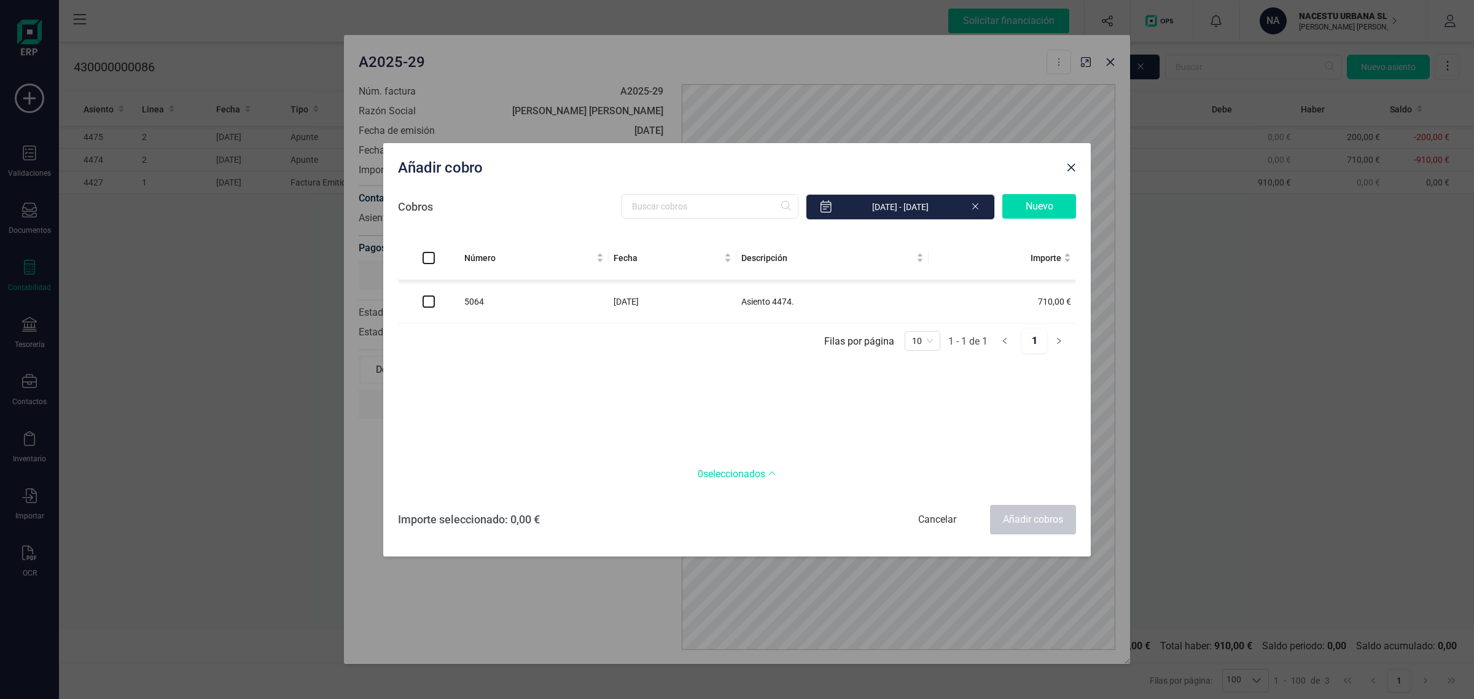
click at [1026, 201] on div "Nuevo" at bounding box center [1039, 206] width 74 height 25
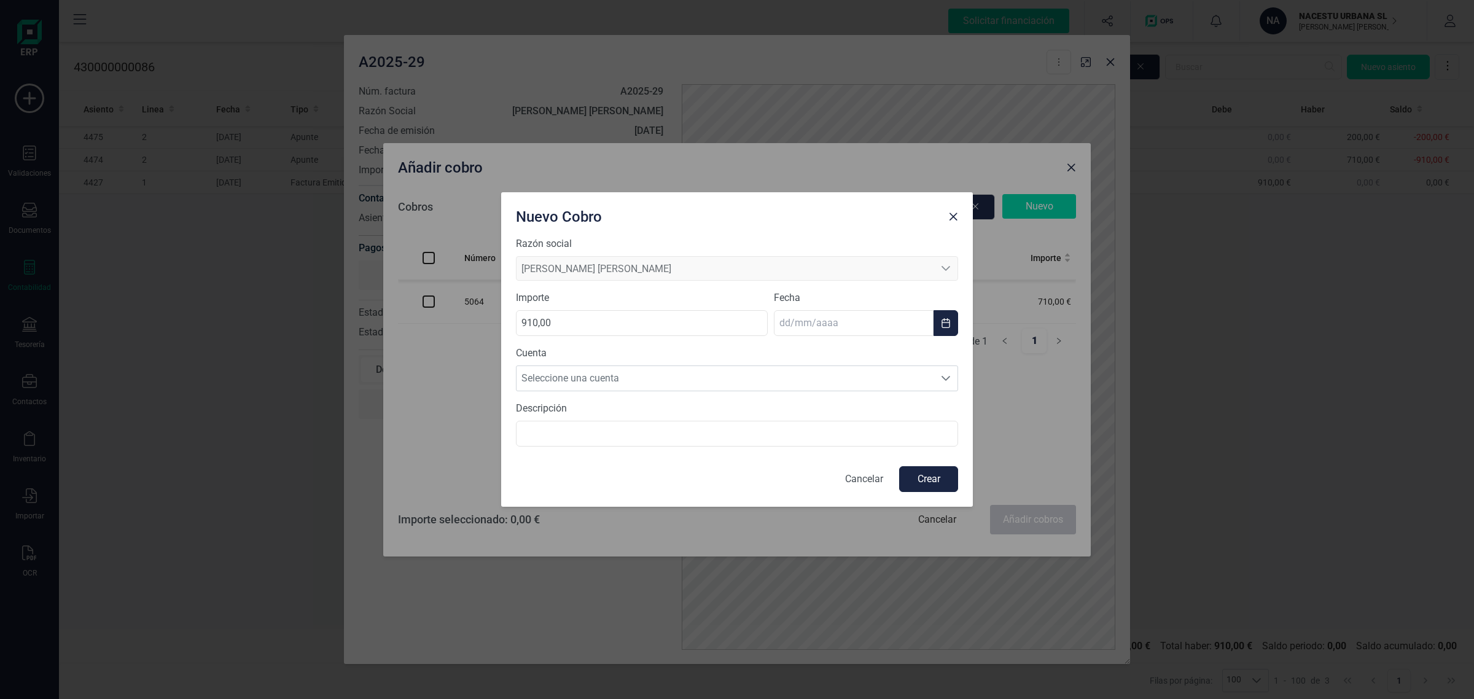
click at [962, 209] on div at bounding box center [953, 214] width 20 height 25
click at [957, 215] on span "Close" at bounding box center [953, 217] width 10 height 10
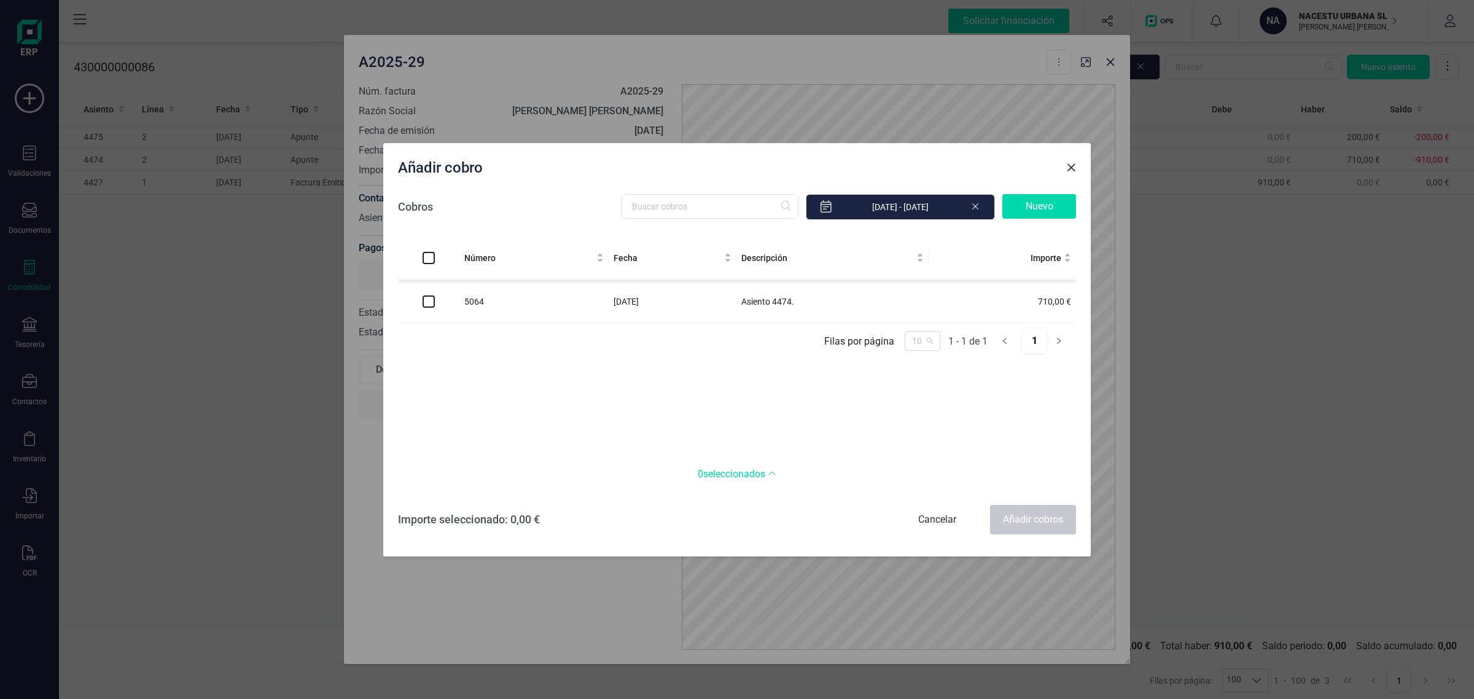
click at [919, 342] on span "10" at bounding box center [922, 341] width 21 height 18
click at [923, 428] on div "100" at bounding box center [923, 425] width 16 height 14
drag, startPoint x: 827, startPoint y: 398, endPoint x: 837, endPoint y: 394, distance: 10.5
click at [830, 398] on div "Número Fecha Descripción Importe 5064 03/09/2025 Asiento 4474. 710,00 € Filas p…" at bounding box center [737, 344] width 678 height 216
click at [1073, 171] on span "Close" at bounding box center [1071, 168] width 10 height 10
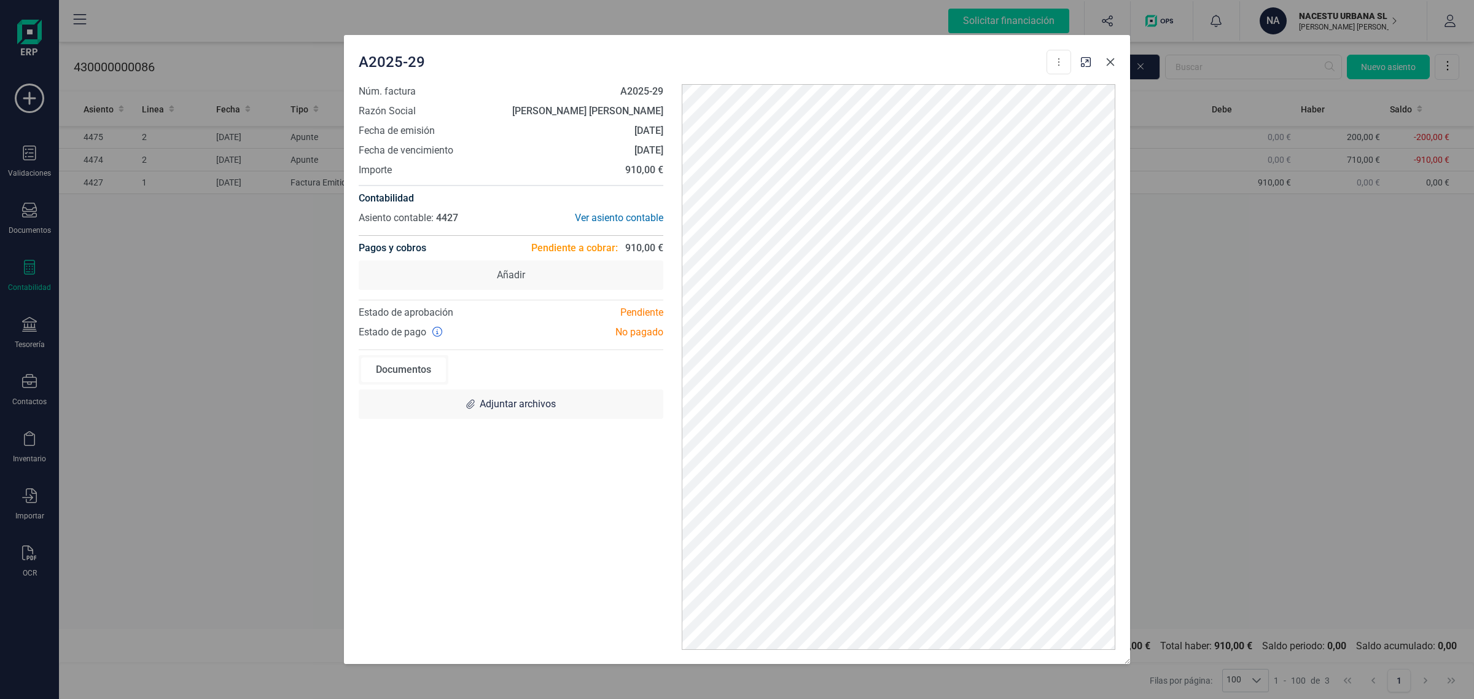
click at [1107, 68] on button "Close" at bounding box center [1111, 62] width 20 height 20
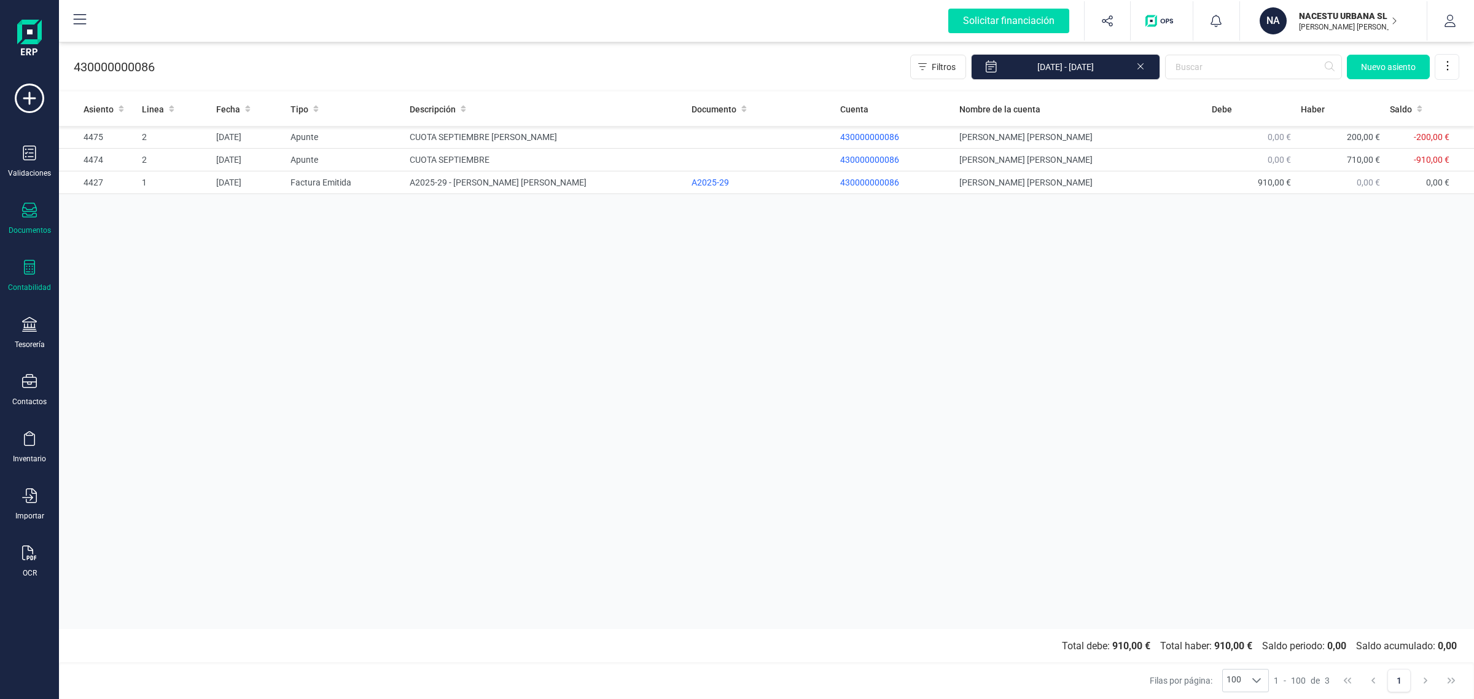
click at [23, 223] on div "Documentos" at bounding box center [29, 219] width 49 height 33
click at [517, 298] on div "Asiento Linea Fecha Tipo Descripción Documento Cuenta Nombre de la cuenta Debe …" at bounding box center [766, 360] width 1415 height 537
click at [150, 170] on div at bounding box center [150, 176] width 22 height 15
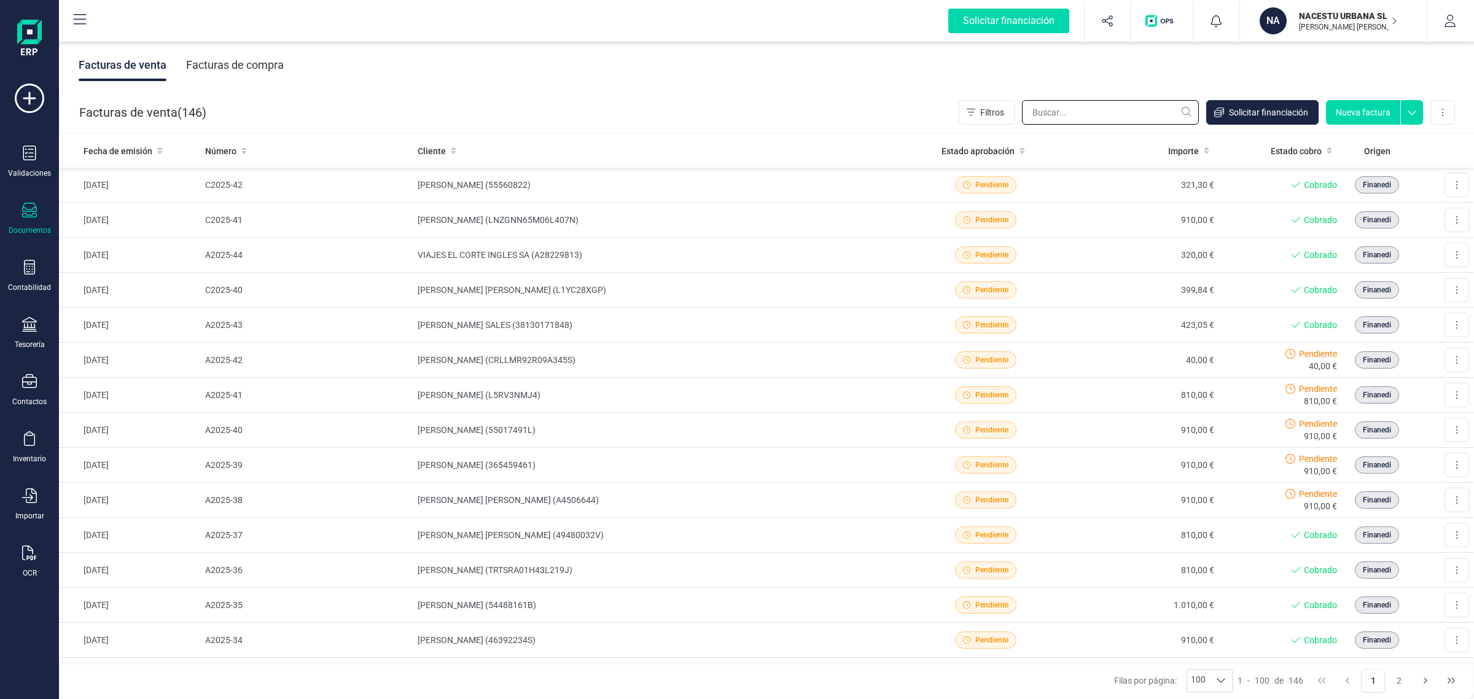
click at [1059, 112] on input "text" at bounding box center [1110, 112] width 177 height 25
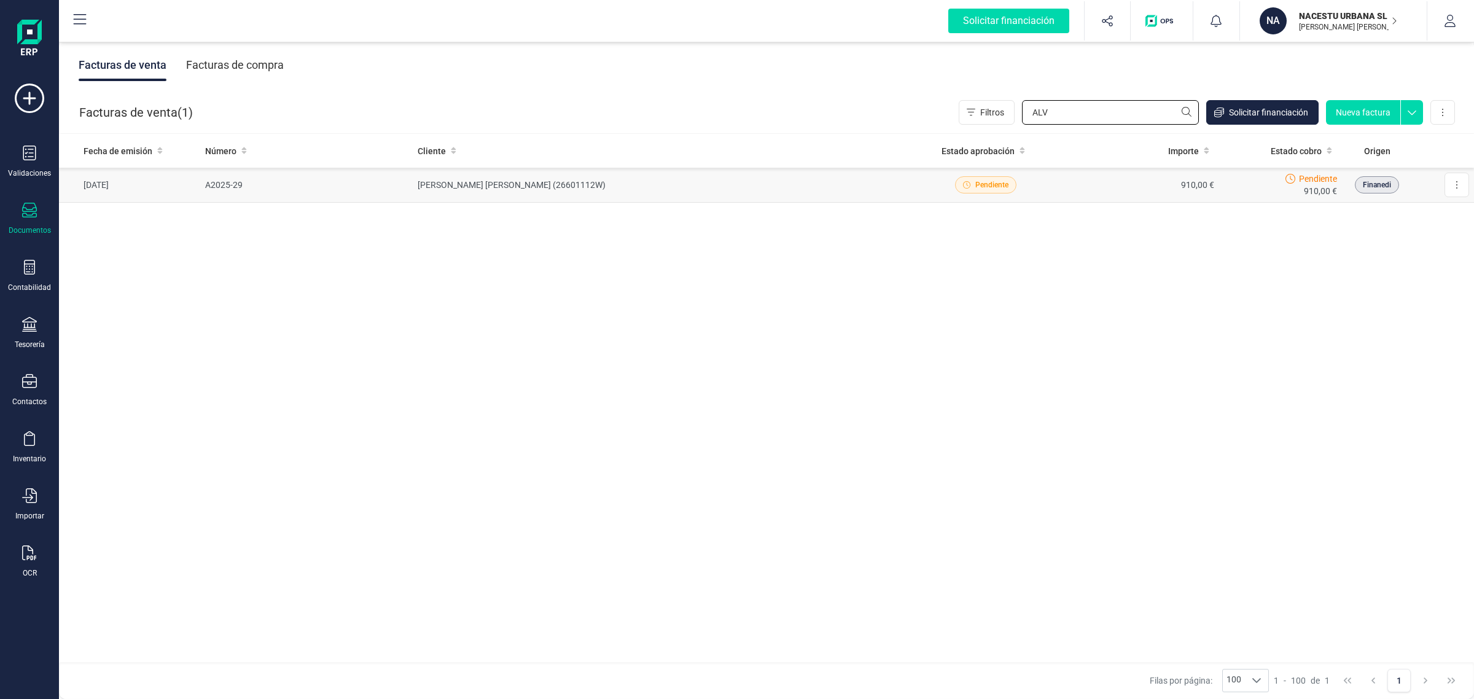
type input "ALV"
click at [669, 195] on td "ALVARO VILAR PONS (26601112W)" at bounding box center [660, 185] width 495 height 35
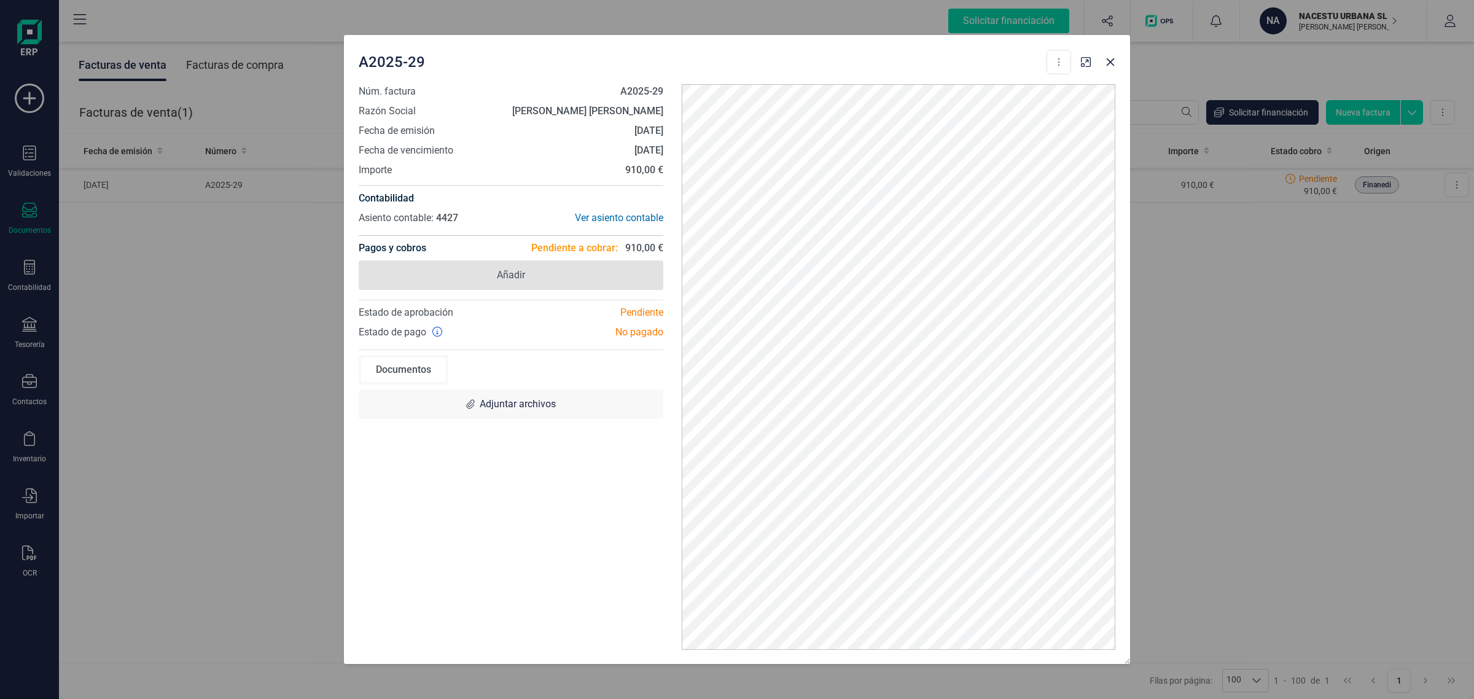
click at [544, 273] on span "Añadir" at bounding box center [511, 274] width 305 height 29
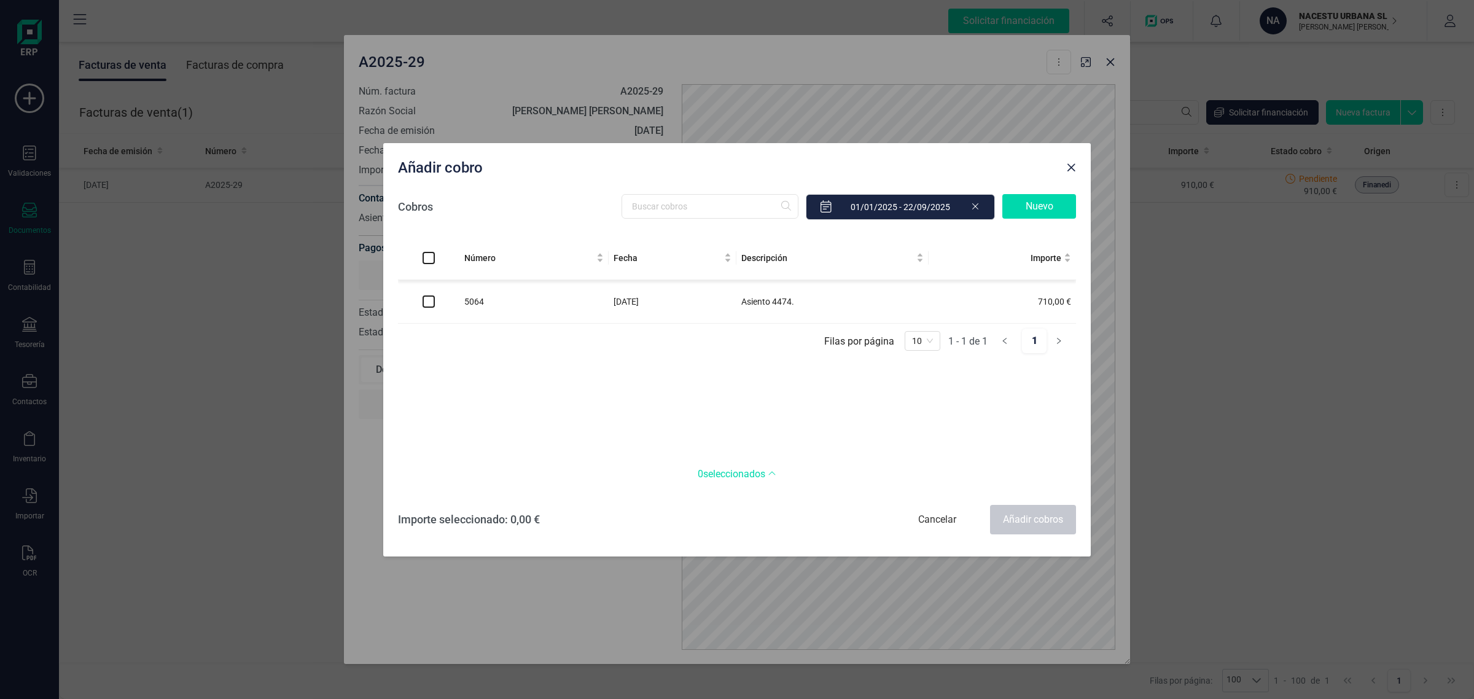
click at [781, 301] on td "Asiento 4474." at bounding box center [832, 302] width 192 height 44
drag, startPoint x: 966, startPoint y: 289, endPoint x: 946, endPoint y: 289, distance: 20.3
click at [962, 289] on td "710,00 €" at bounding box center [1002, 302] width 147 height 44
click at [924, 263] on div "Descripción" at bounding box center [832, 258] width 182 height 14
click at [1069, 172] on span "Close" at bounding box center [1071, 168] width 10 height 10
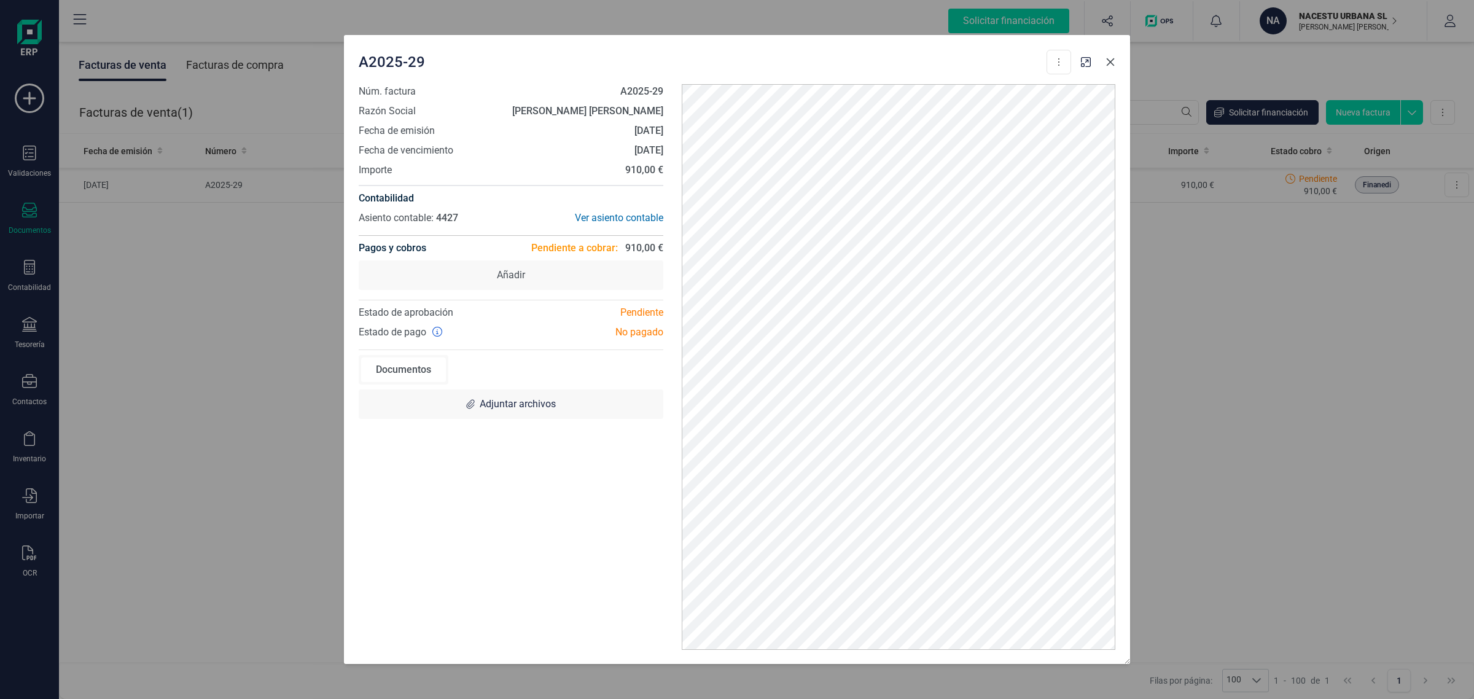
click at [1109, 60] on icon "Close" at bounding box center [1111, 62] width 8 height 8
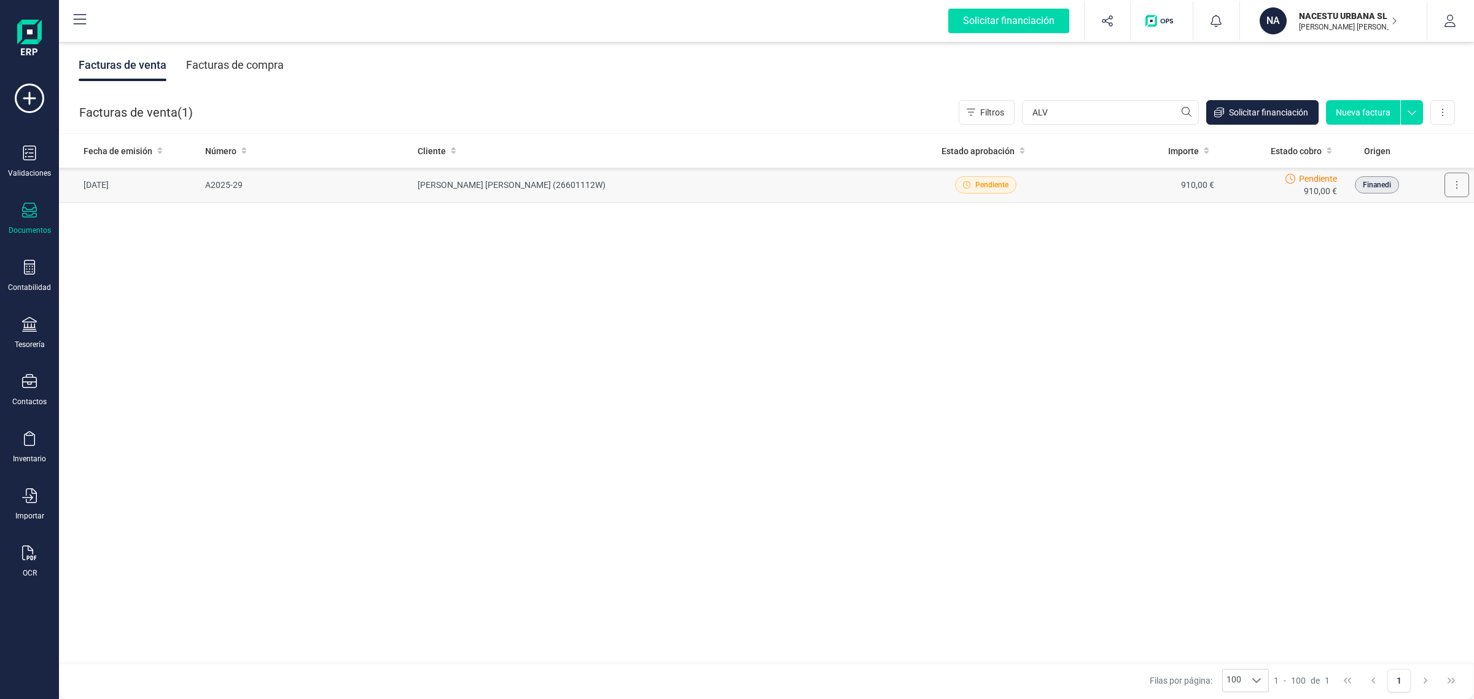
click at [1456, 183] on icon at bounding box center [1457, 185] width 2 height 10
click at [1410, 268] on span "Marcar como cobrada" at bounding box center [1403, 265] width 85 height 12
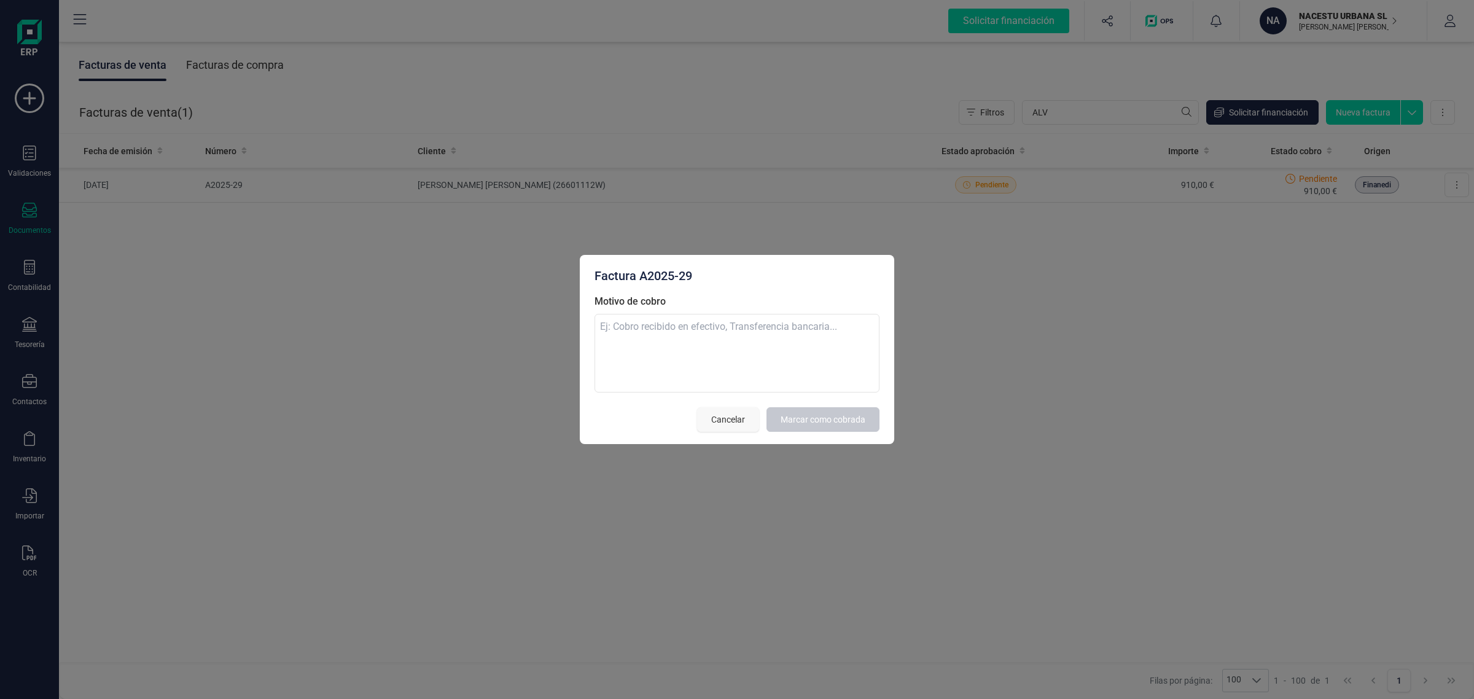
click at [704, 422] on button "Cancelar" at bounding box center [728, 419] width 62 height 25
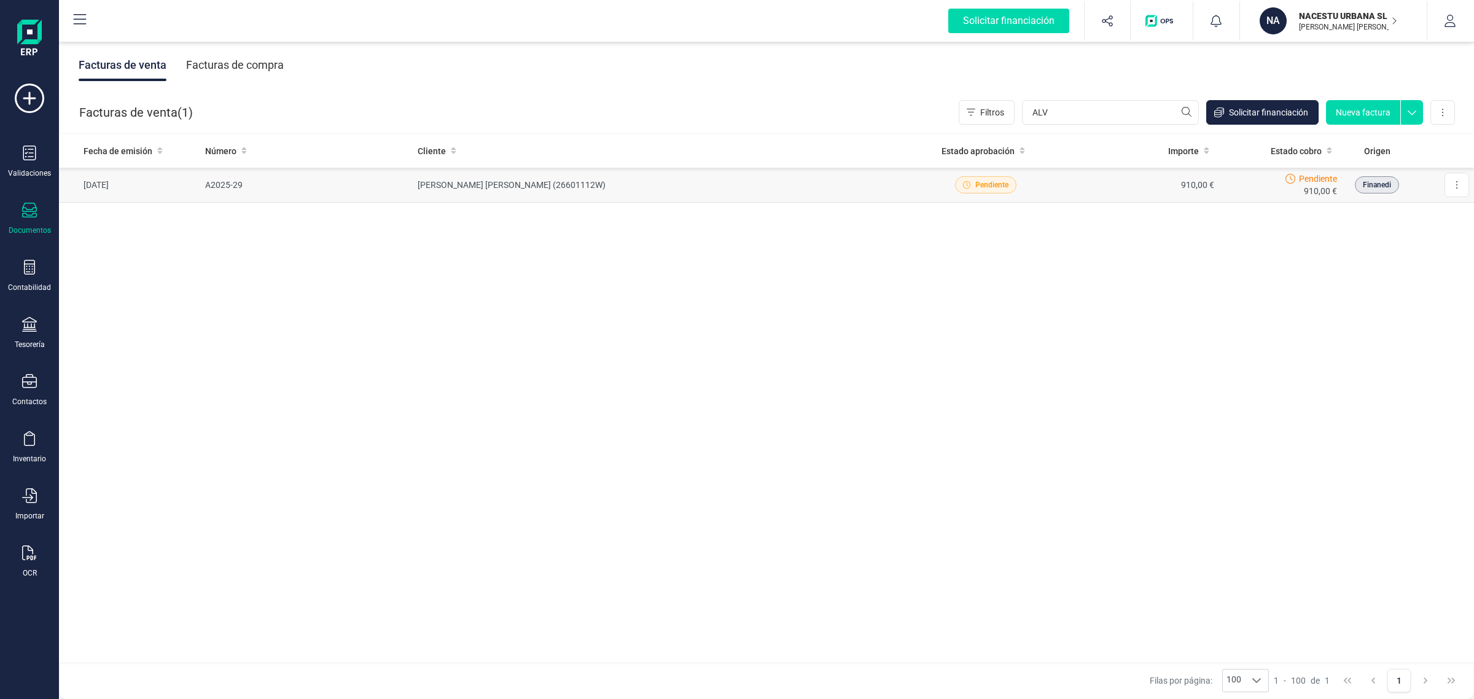
click at [657, 182] on td "ALVARO VILAR PONS (26601112W)" at bounding box center [660, 185] width 495 height 35
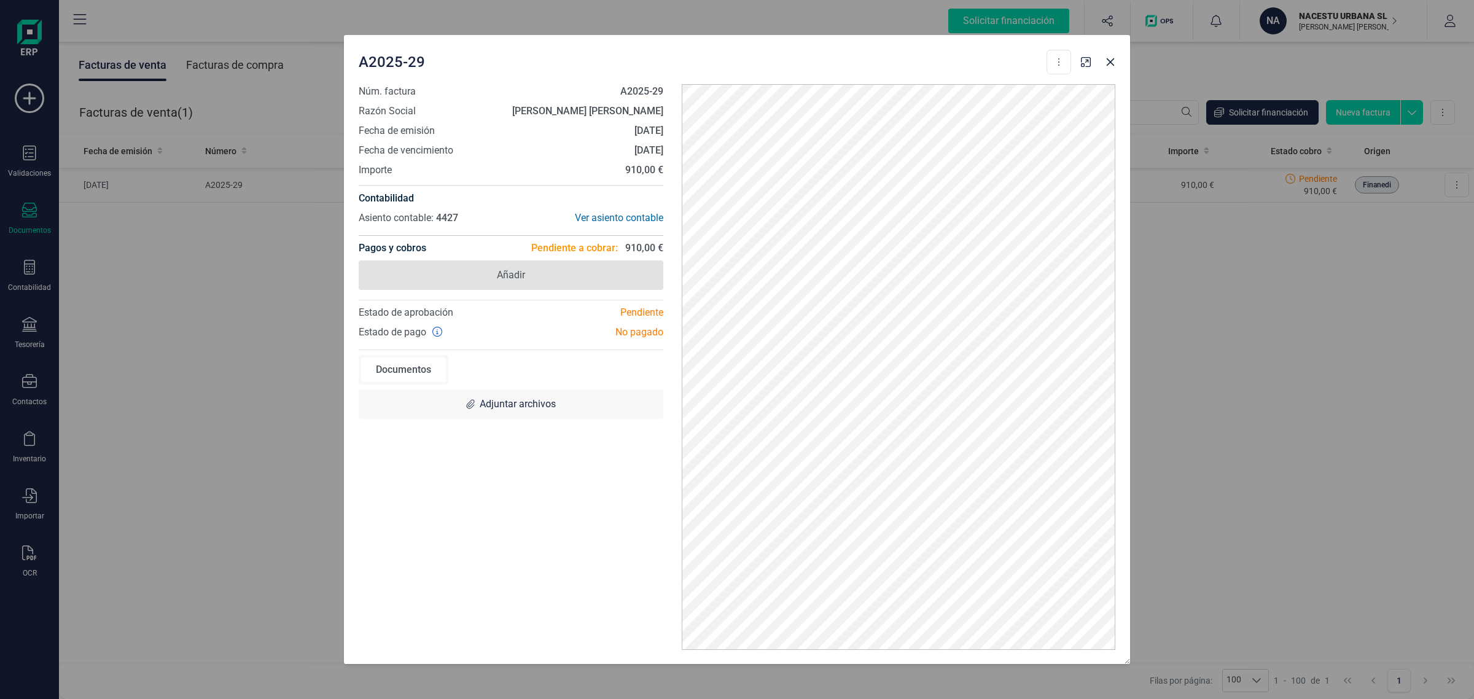
click at [526, 278] on span "Añadir" at bounding box center [511, 274] width 305 height 29
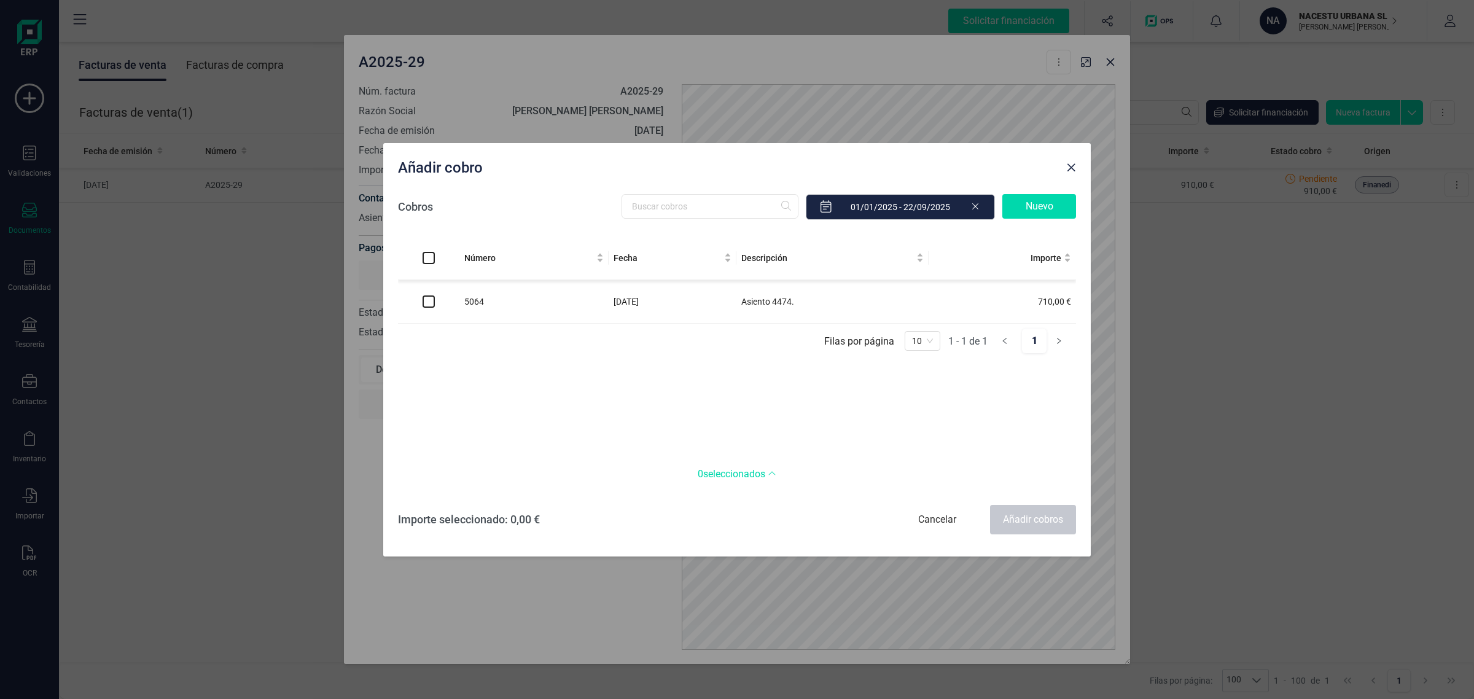
click at [699, 300] on td "[DATE]" at bounding box center [673, 302] width 128 height 44
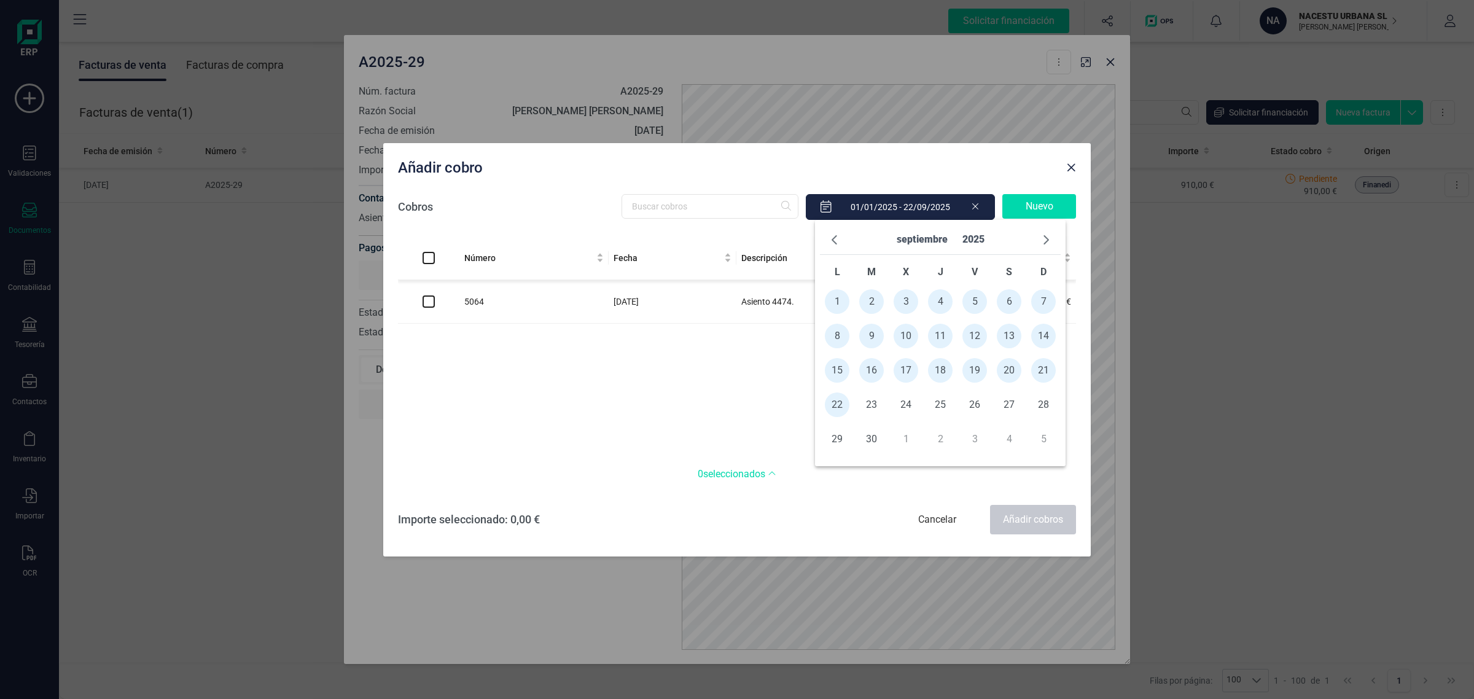
click at [911, 204] on input "text" at bounding box center [900, 207] width 189 height 26
click at [1070, 163] on span "Close" at bounding box center [1071, 168] width 10 height 10
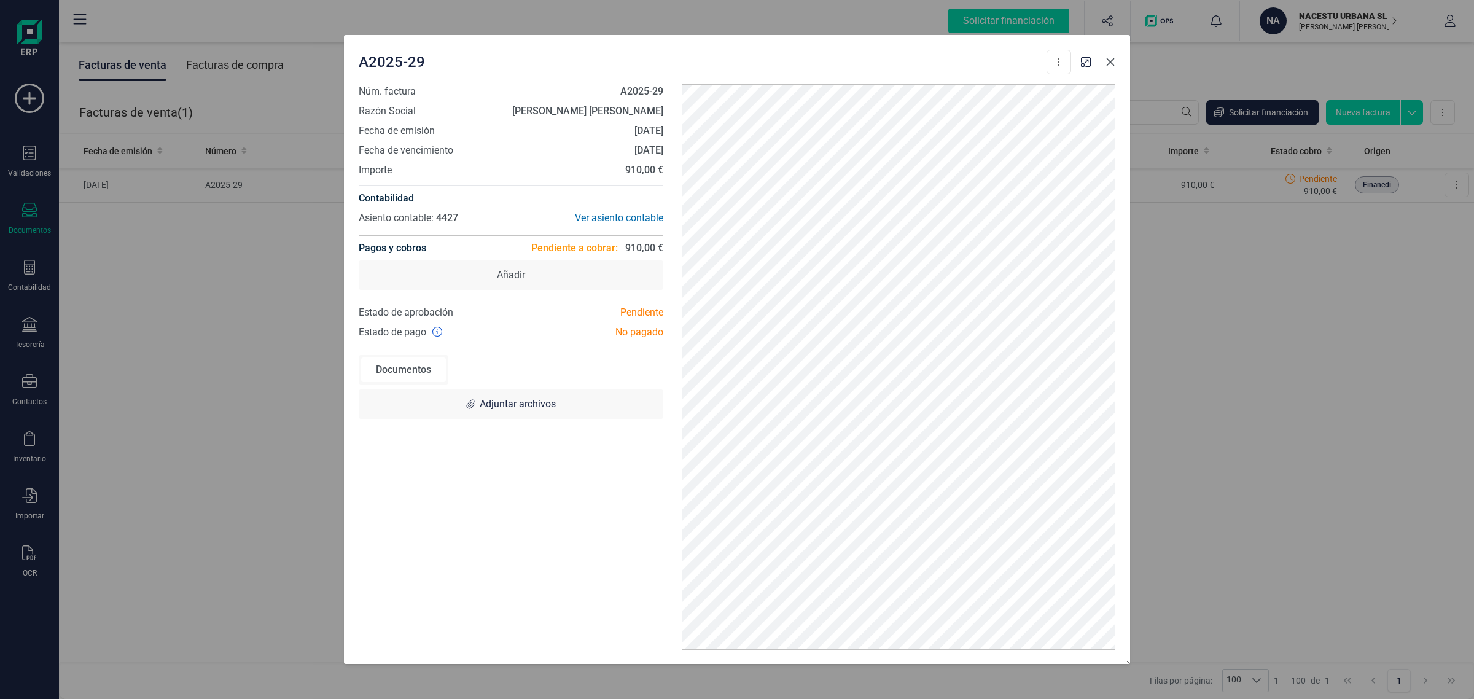
click at [1114, 61] on icon "Close" at bounding box center [1111, 62] width 10 height 10
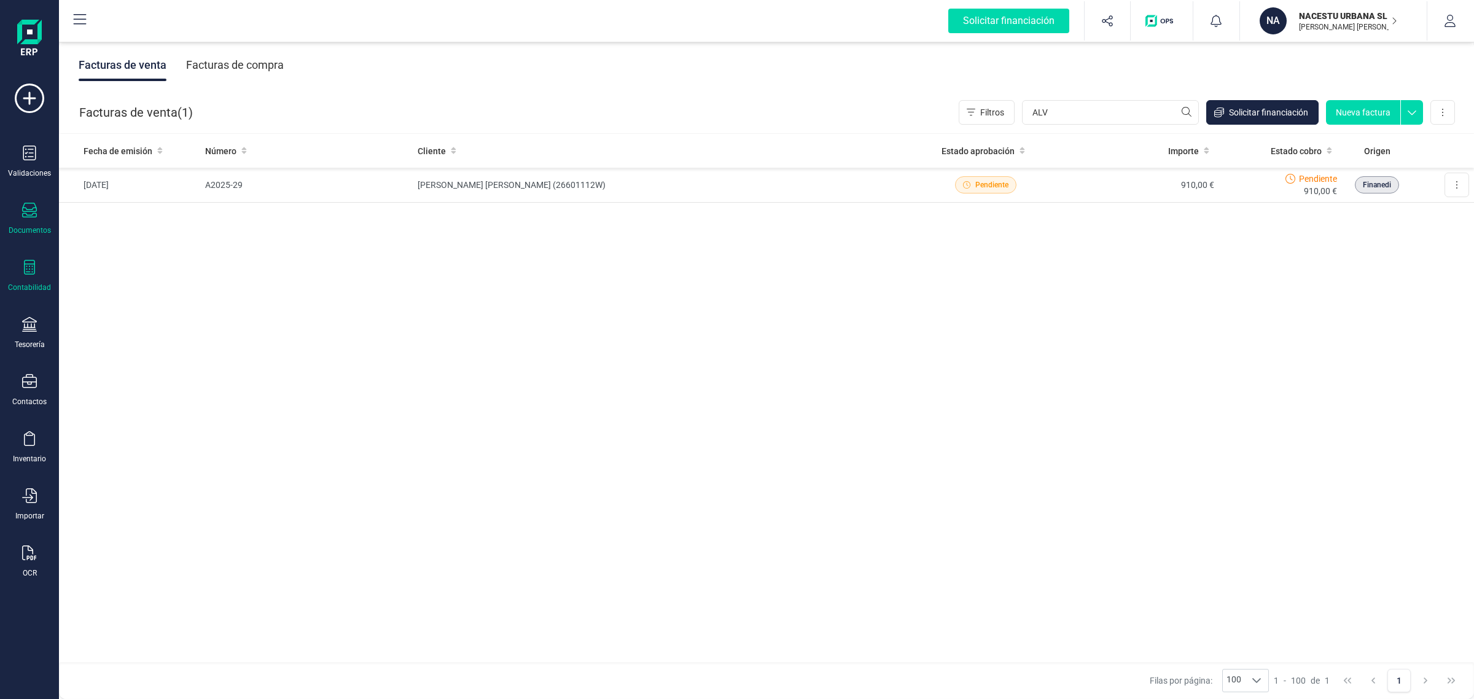
click at [14, 275] on div "Contabilidad" at bounding box center [29, 276] width 49 height 33
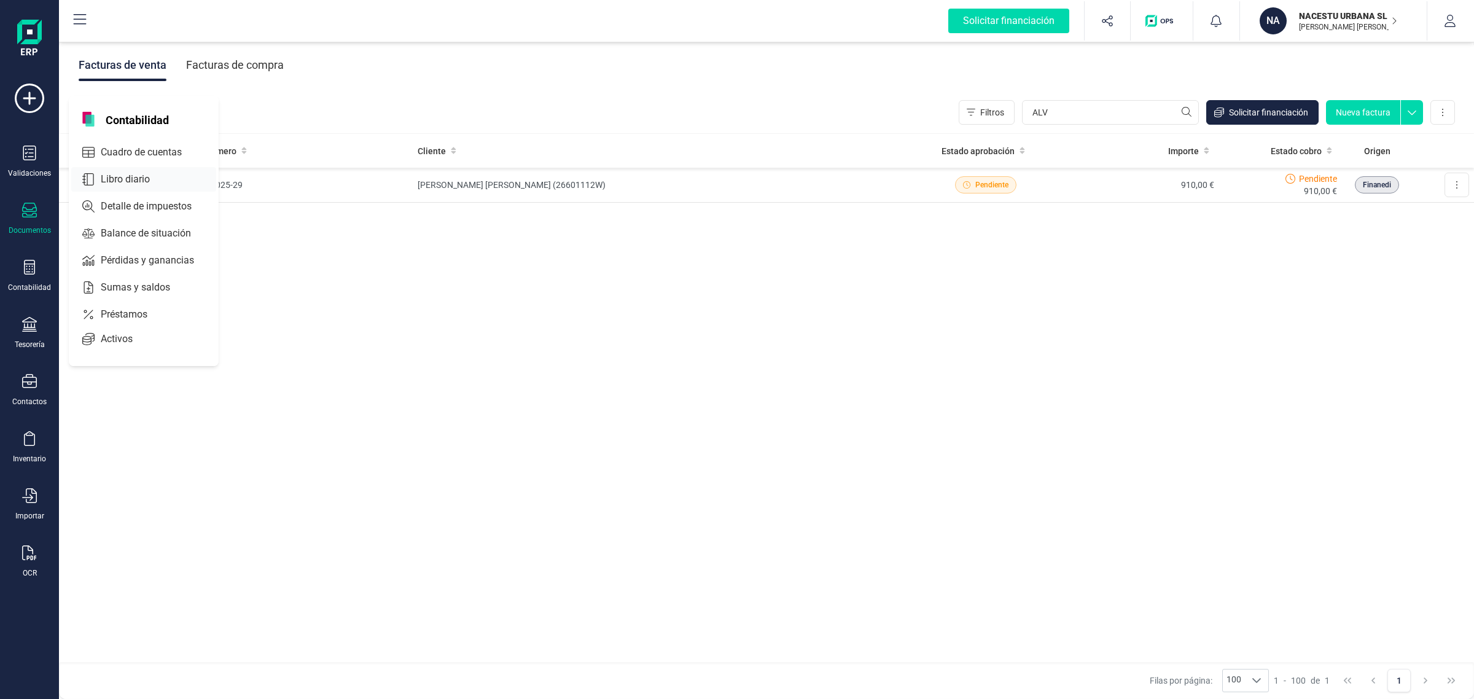
click at [118, 169] on div "Libro diario" at bounding box center [143, 179] width 145 height 25
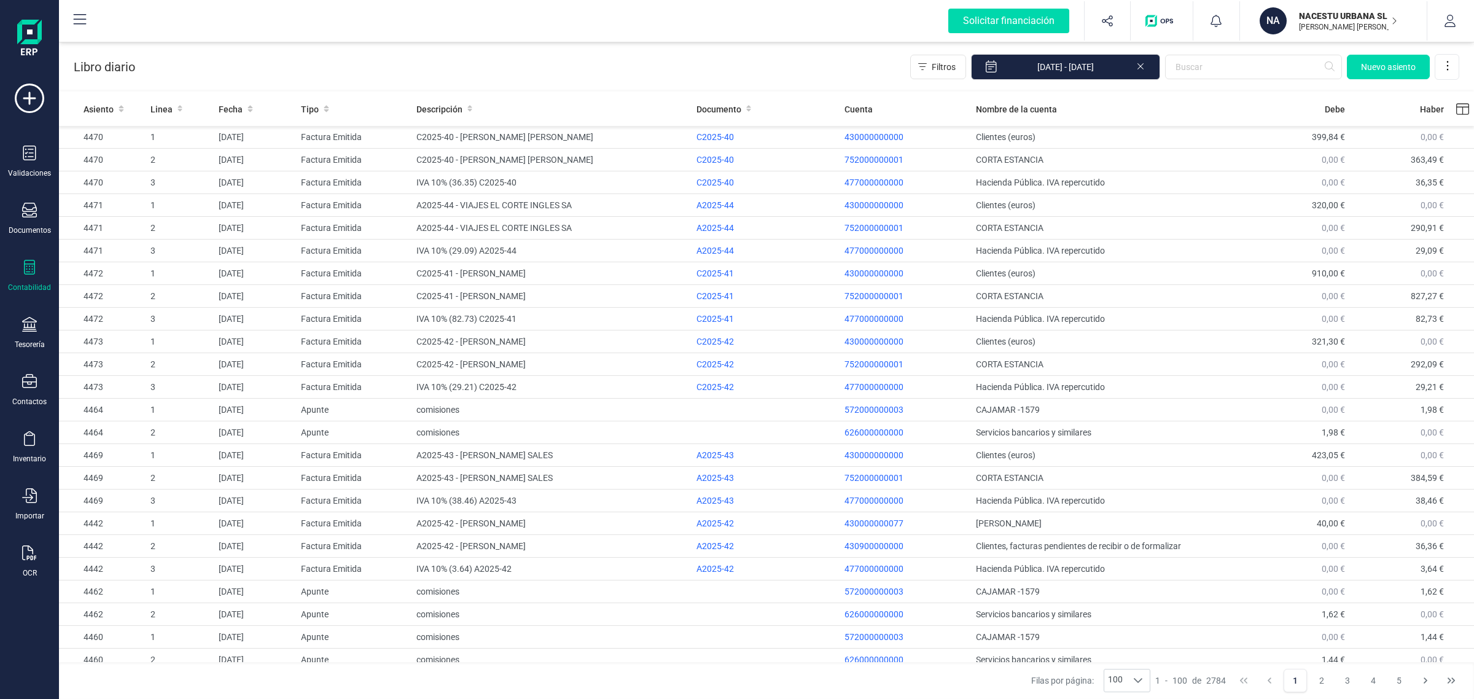
drag, startPoint x: 29, startPoint y: 268, endPoint x: 98, endPoint y: 146, distance: 141.1
click at [29, 268] on icon at bounding box center [29, 267] width 15 height 15
click at [98, 118] on span "Cuadro de cuentas" at bounding box center [150, 110] width 108 height 15
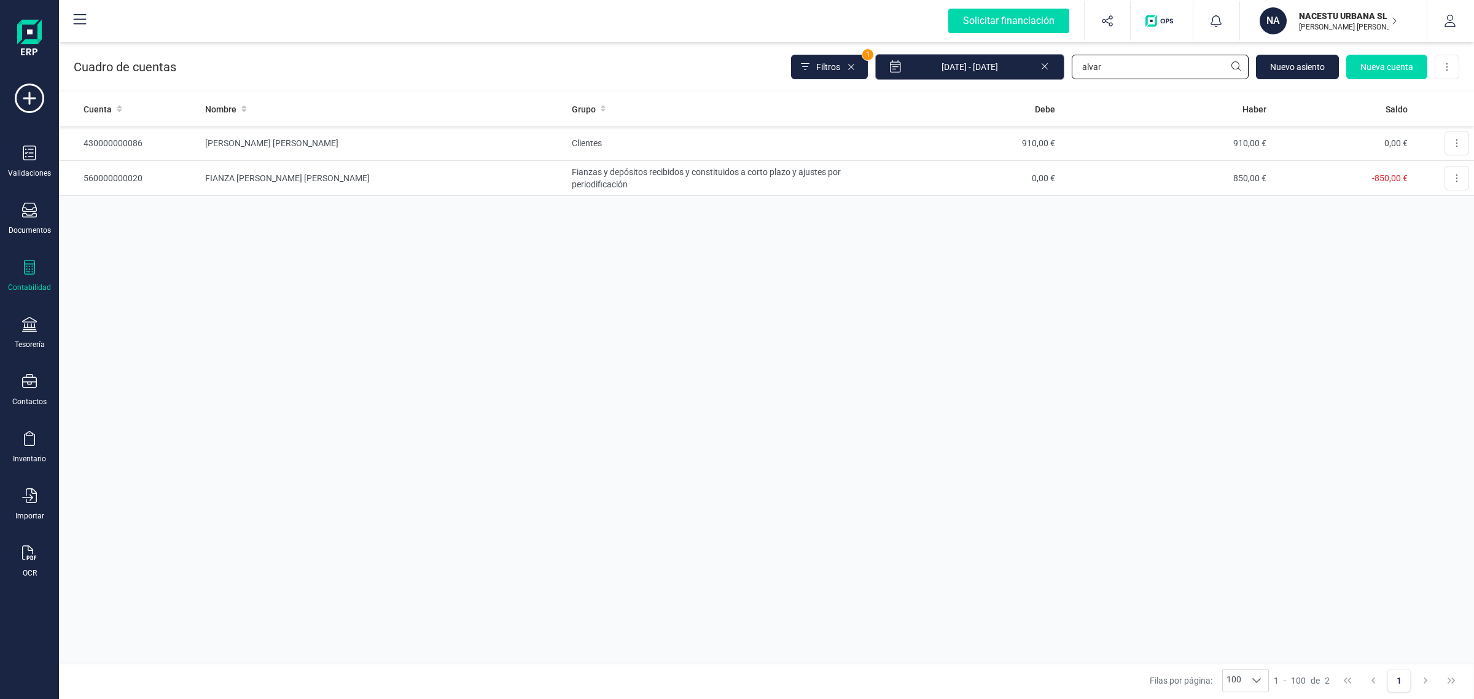
drag, startPoint x: 1122, startPoint y: 69, endPoint x: 1040, endPoint y: 77, distance: 82.1
click at [1040, 77] on div "Filtros 1 01/01/2025 - 22/09/2025 alvar Nuevo asiento Nueva cuenta Descargar Ex…" at bounding box center [1125, 67] width 668 height 26
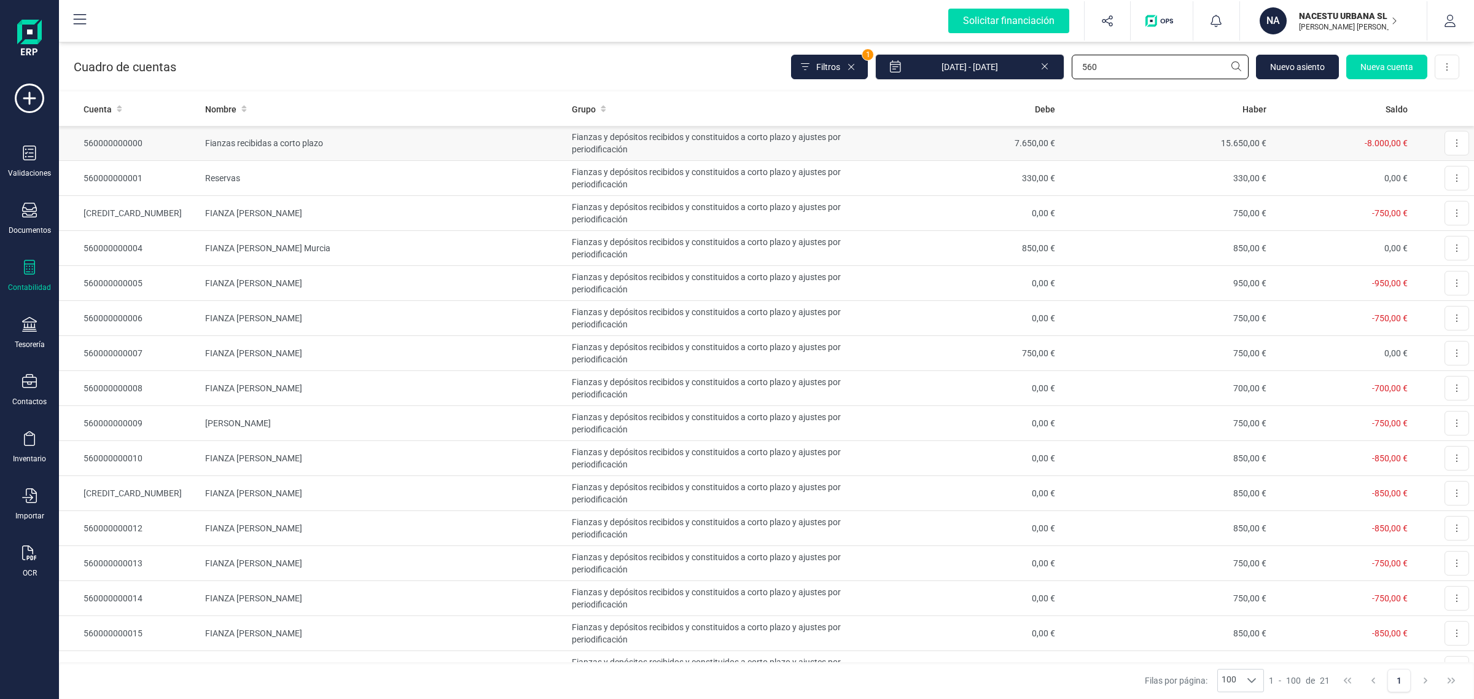
type input "560"
click at [474, 141] on td "Fianzas recibidas a corto plazo" at bounding box center [383, 143] width 367 height 35
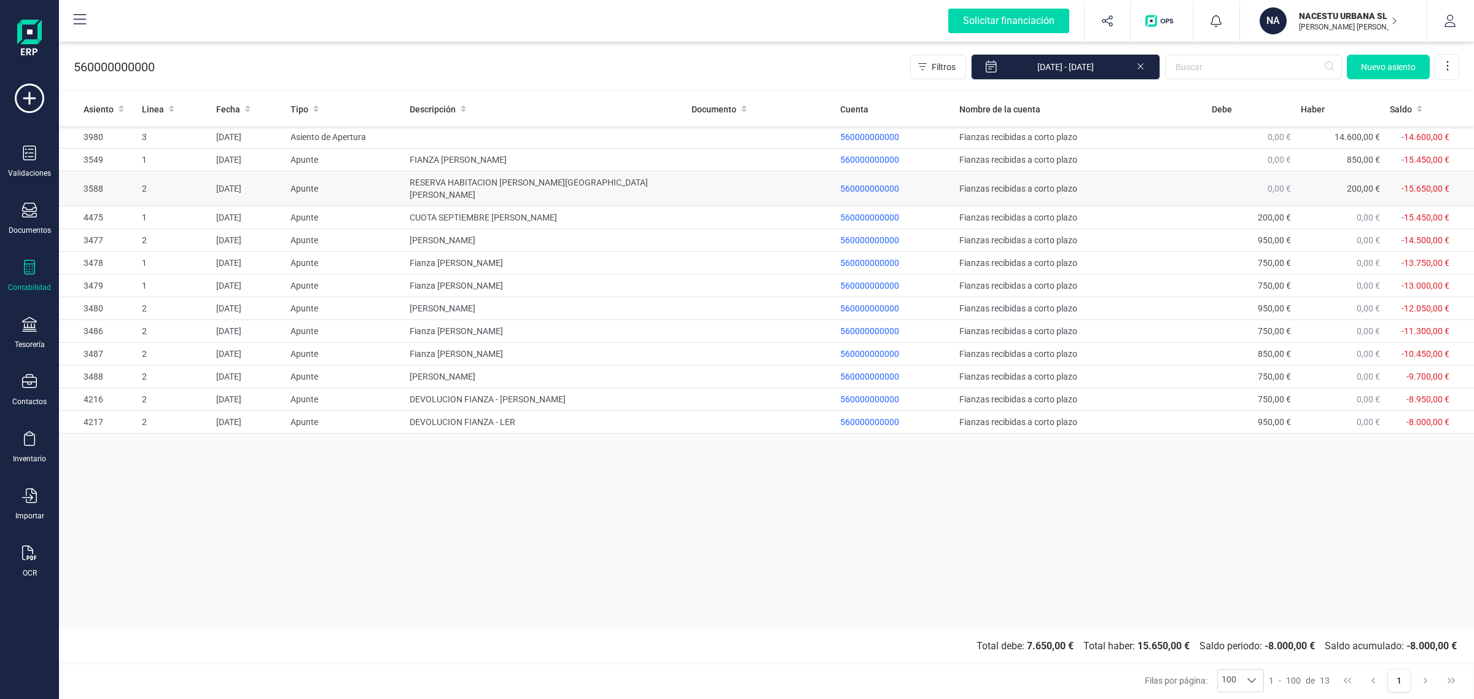
click at [1322, 184] on td "200,00 €" at bounding box center [1340, 188] width 89 height 35
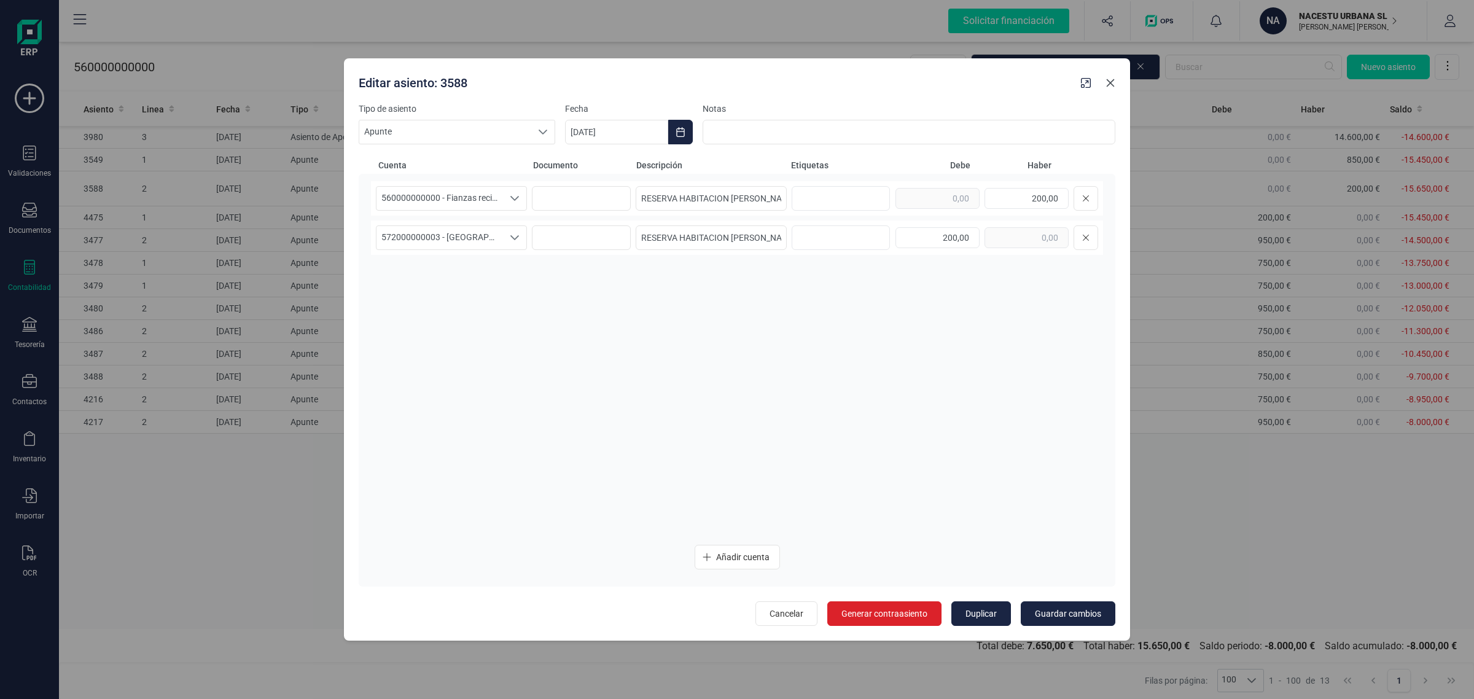
click at [1112, 88] on button "Close" at bounding box center [1111, 83] width 20 height 20
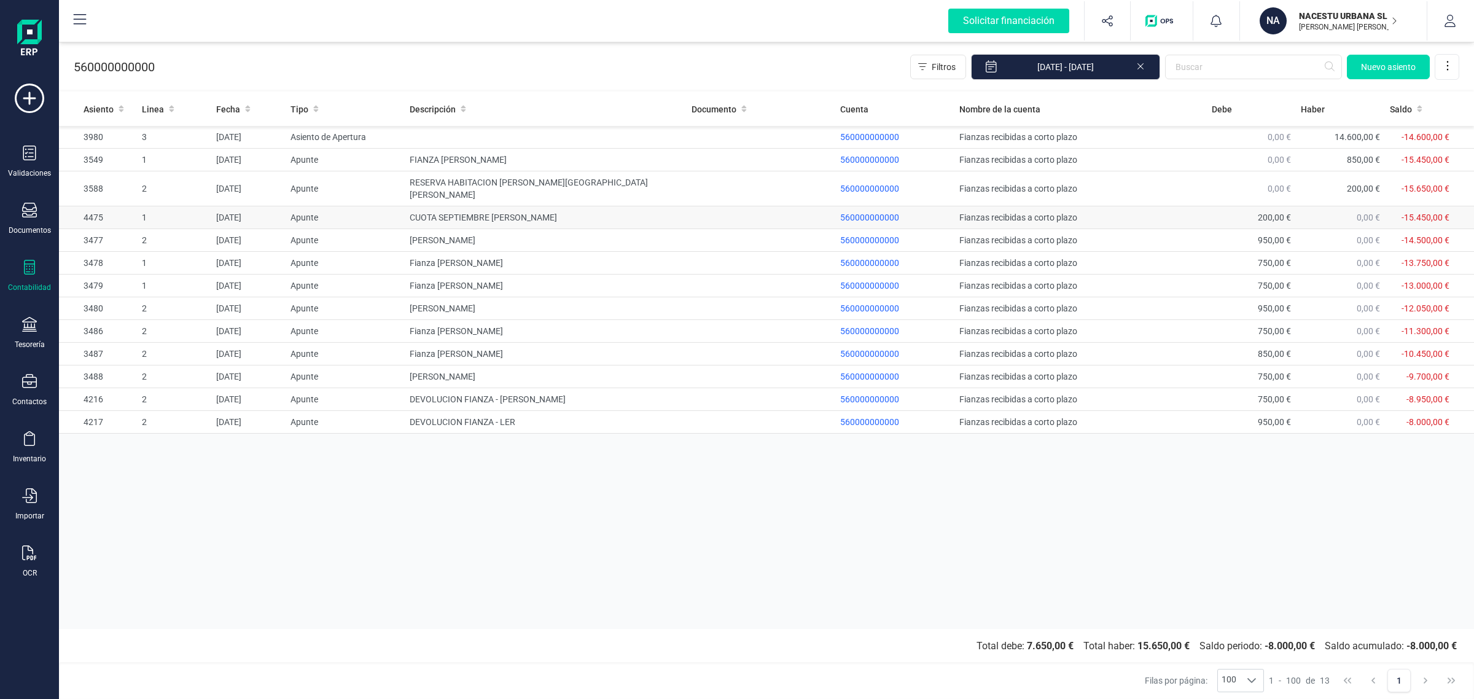
click at [1231, 206] on td "200,00 €" at bounding box center [1251, 217] width 89 height 23
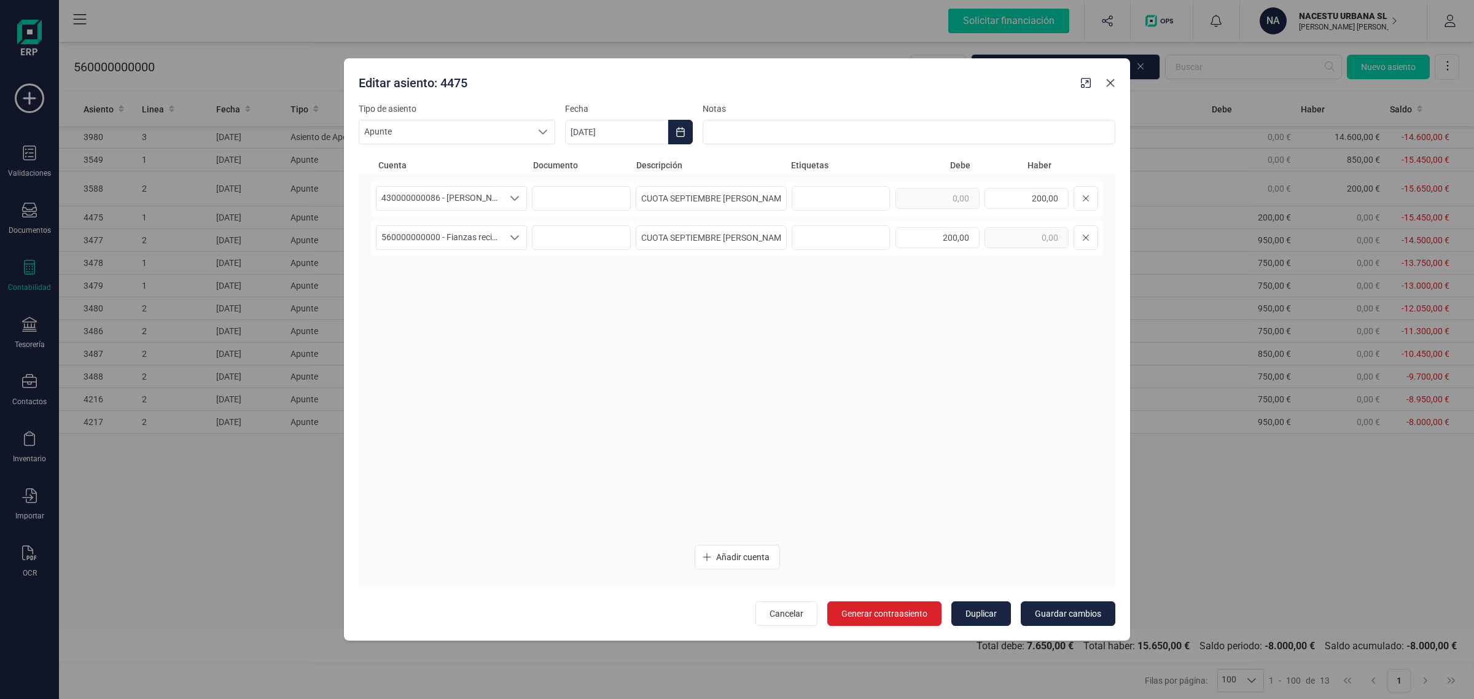
click at [1104, 88] on button "Close" at bounding box center [1111, 83] width 20 height 20
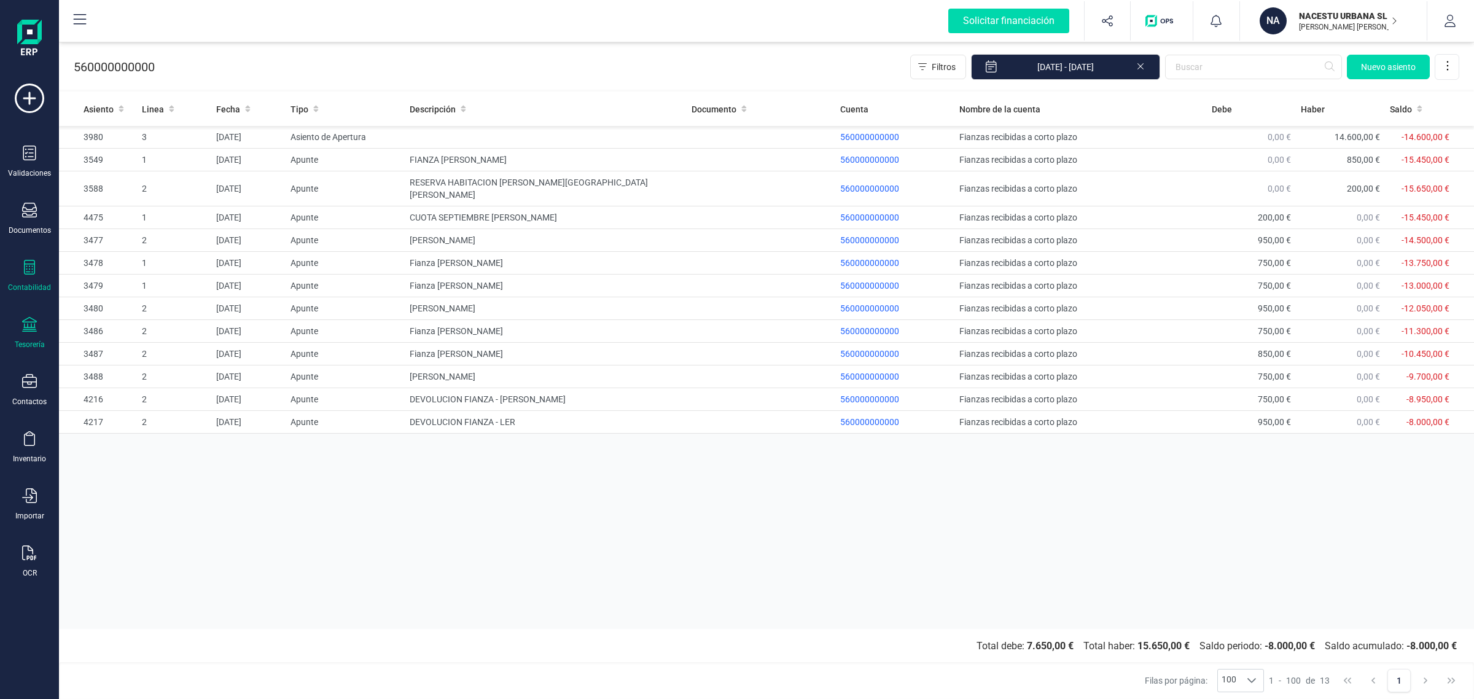
click at [29, 344] on div "Tesorería" at bounding box center [30, 345] width 30 height 10
click at [120, 237] on span "Pagos y cobros" at bounding box center [143, 236] width 94 height 15
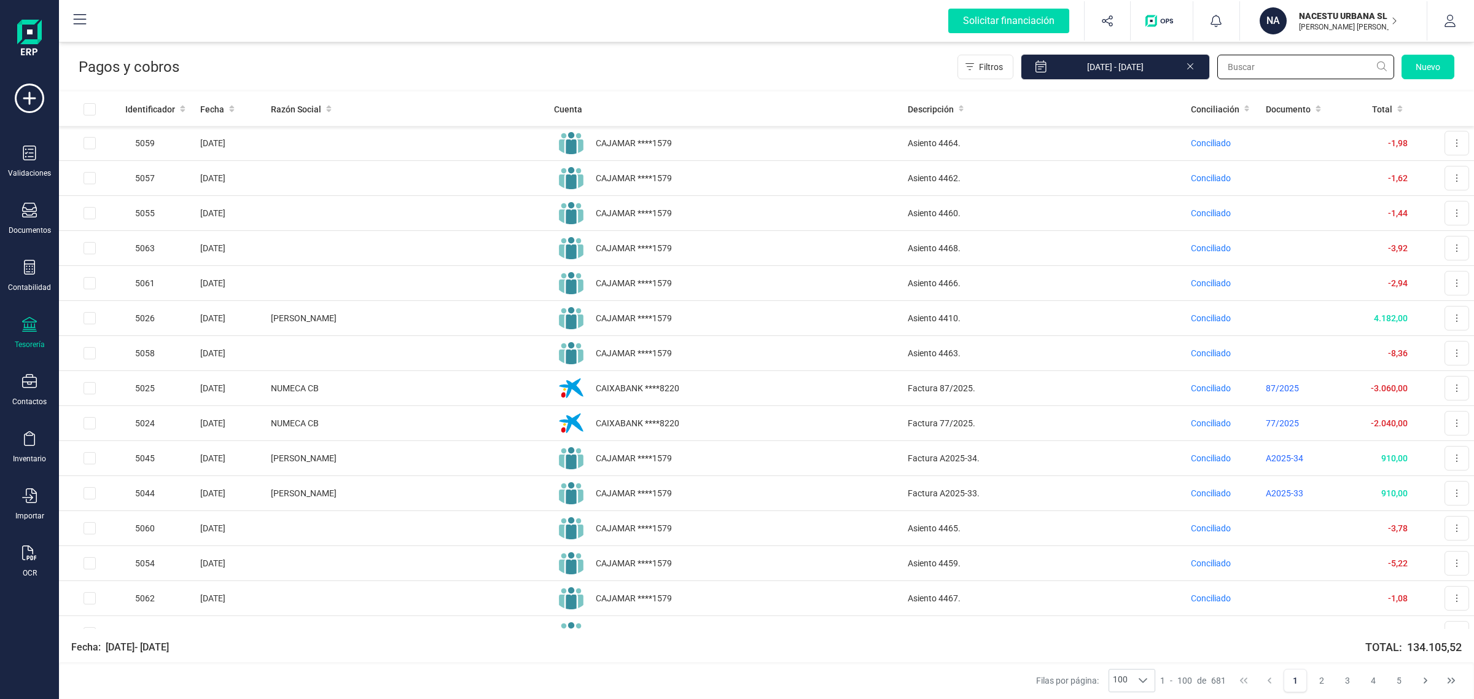
click at [1244, 69] on input "text" at bounding box center [1305, 67] width 177 height 25
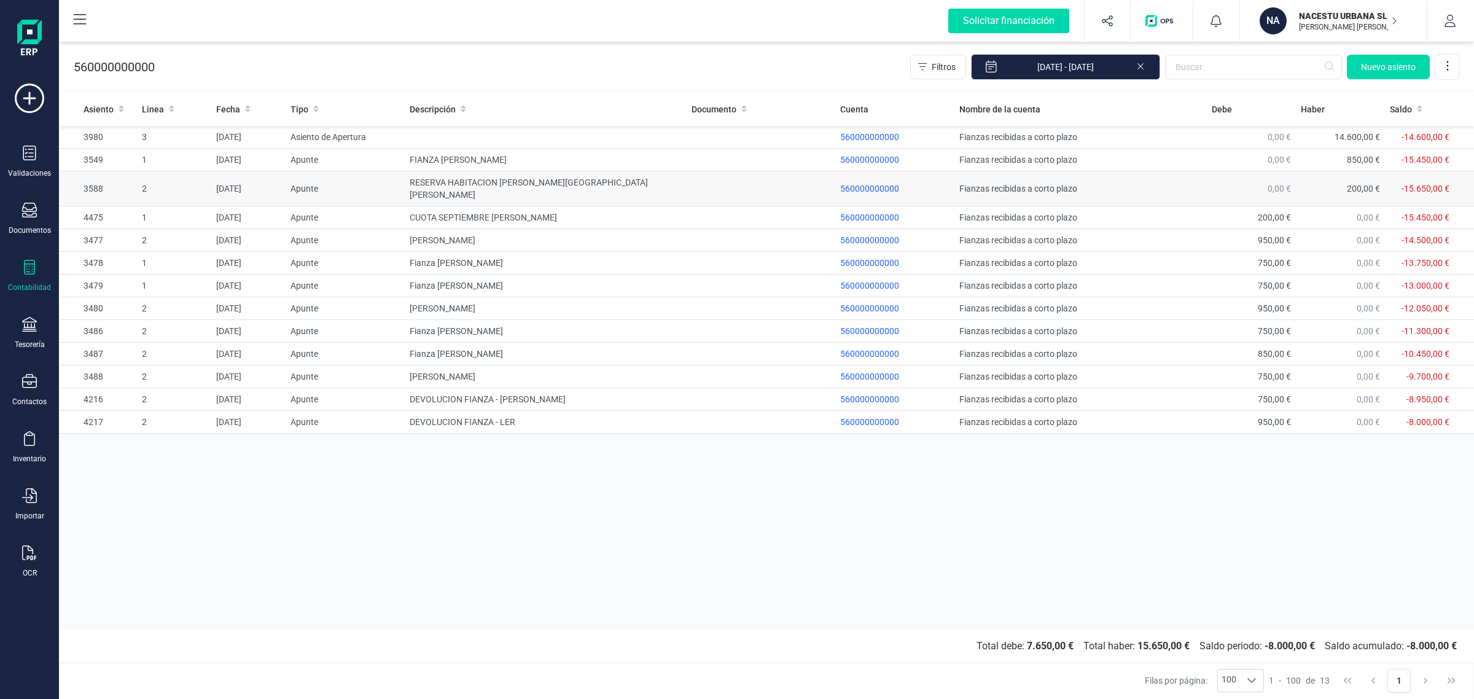
click at [585, 185] on td "RESERVA HABITACION ALVARO VILAR PONS" at bounding box center [546, 188] width 282 height 35
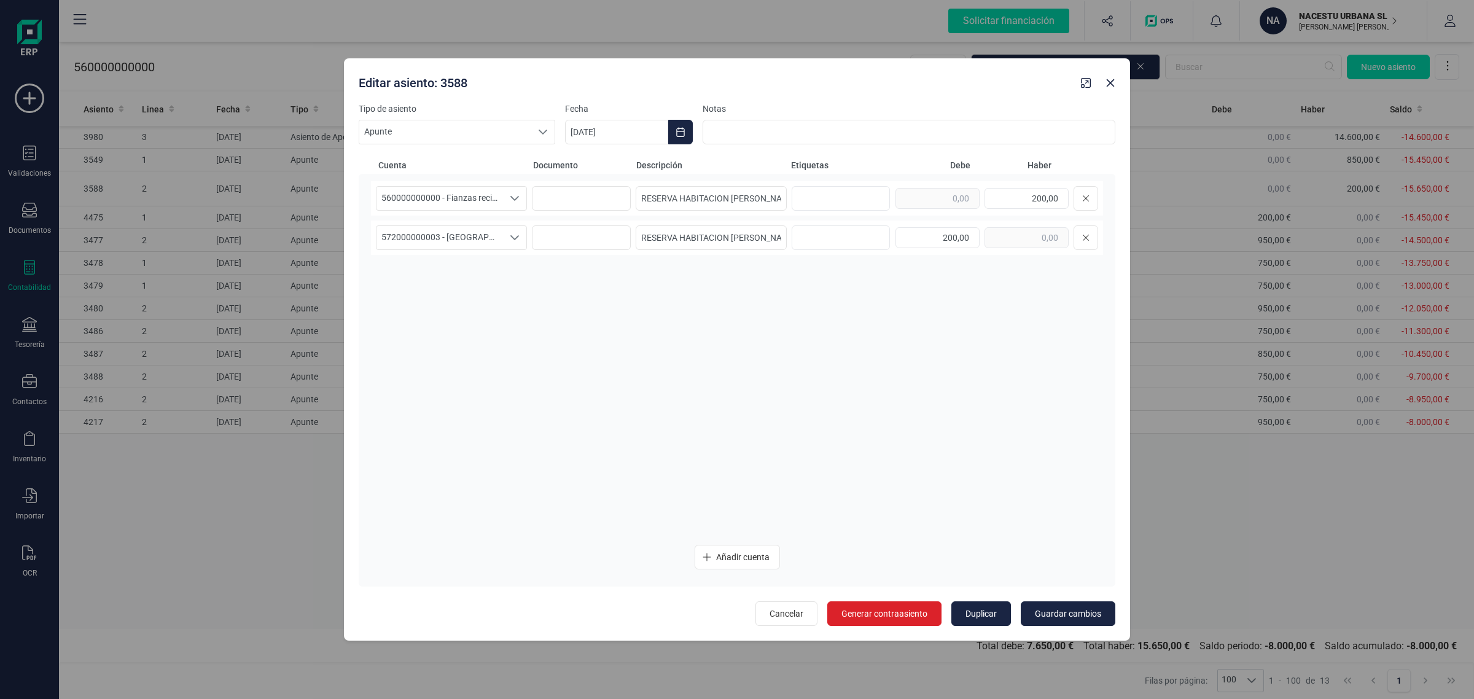
click at [1094, 82] on button "button" at bounding box center [1086, 83] width 20 height 20
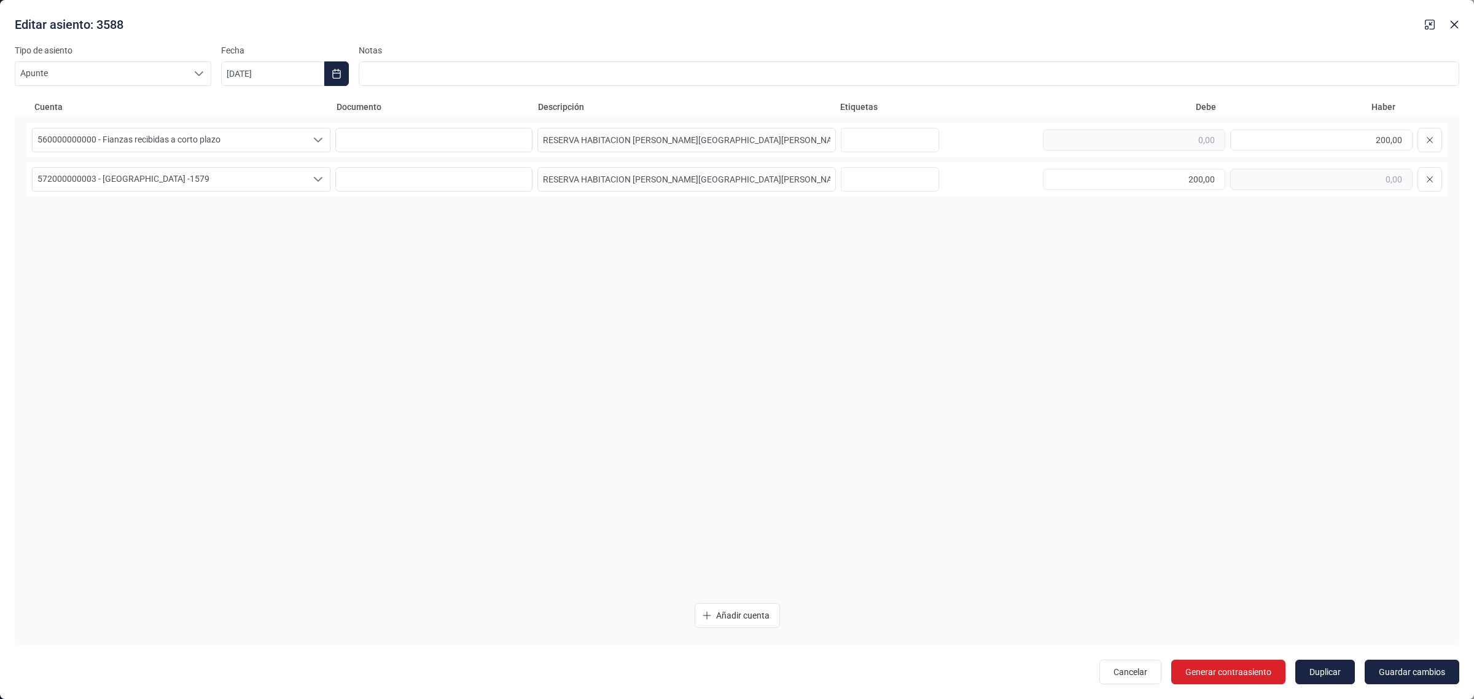
click at [1427, 28] on icon "button" at bounding box center [1430, 25] width 10 height 10
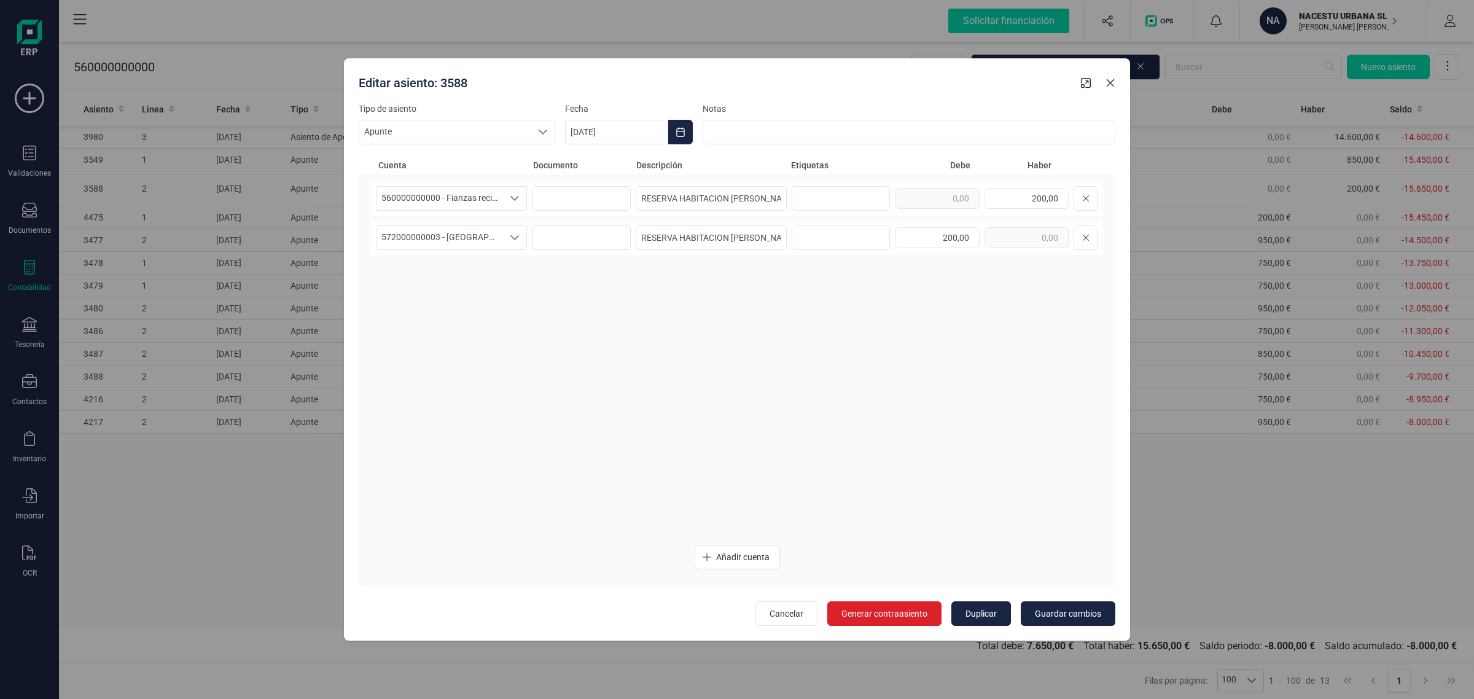
click at [1115, 82] on icon "Close" at bounding box center [1111, 83] width 10 height 10
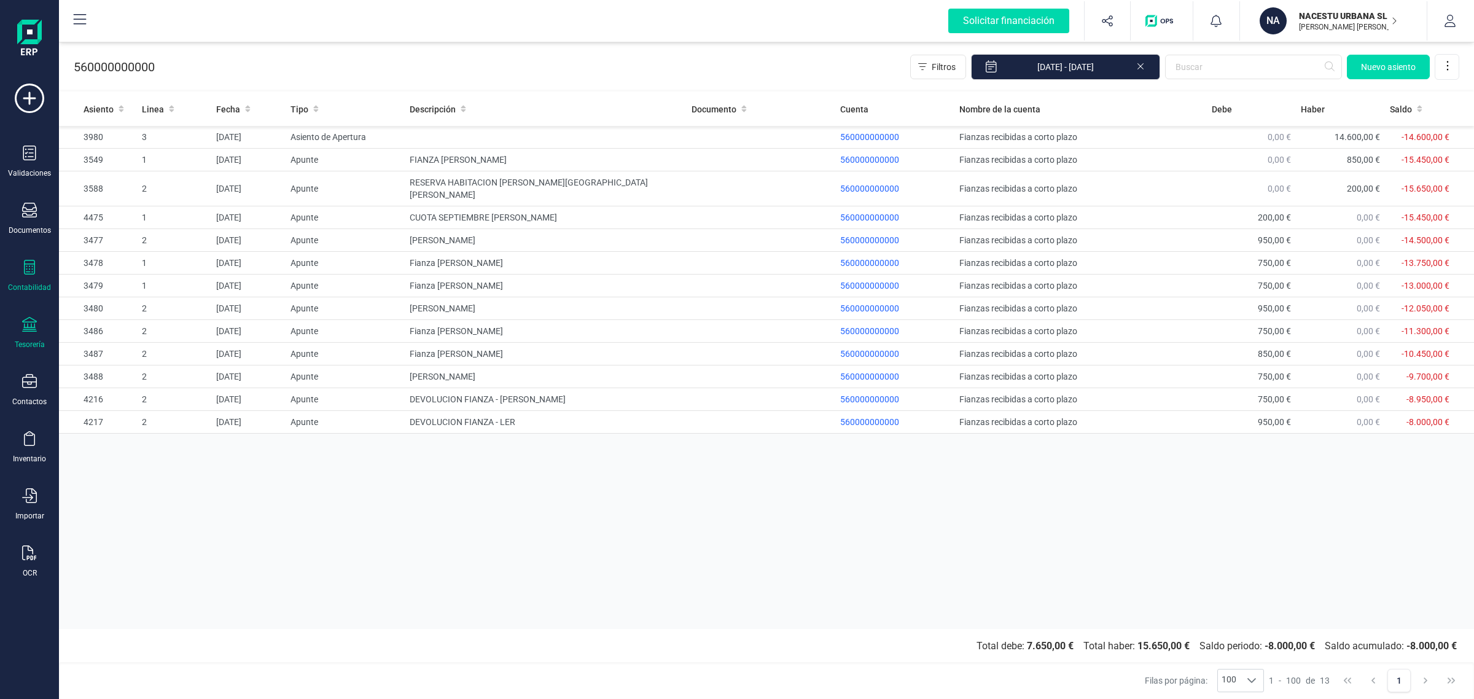
click at [40, 330] on div "Tesorería" at bounding box center [29, 333] width 49 height 33
click at [118, 229] on span "Pagos y cobros" at bounding box center [143, 236] width 94 height 15
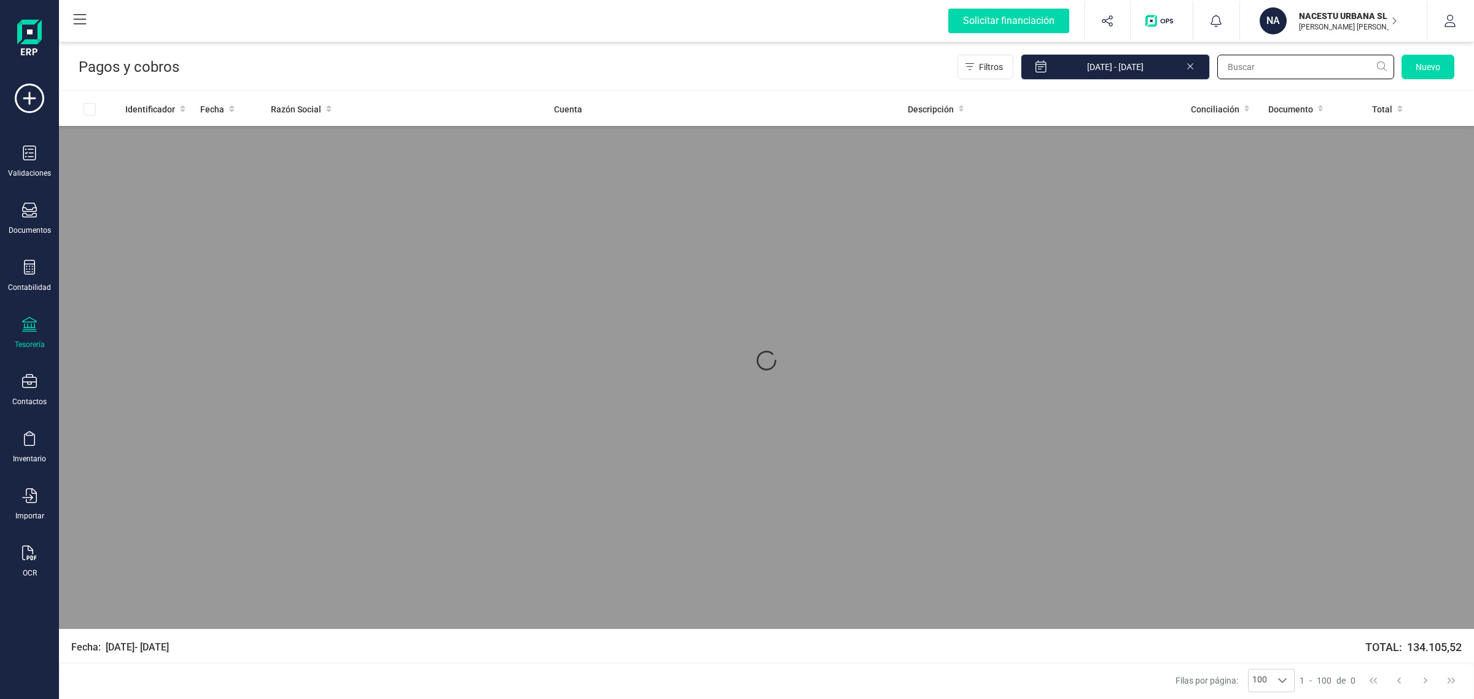
click at [1260, 71] on input "text" at bounding box center [1305, 67] width 177 height 25
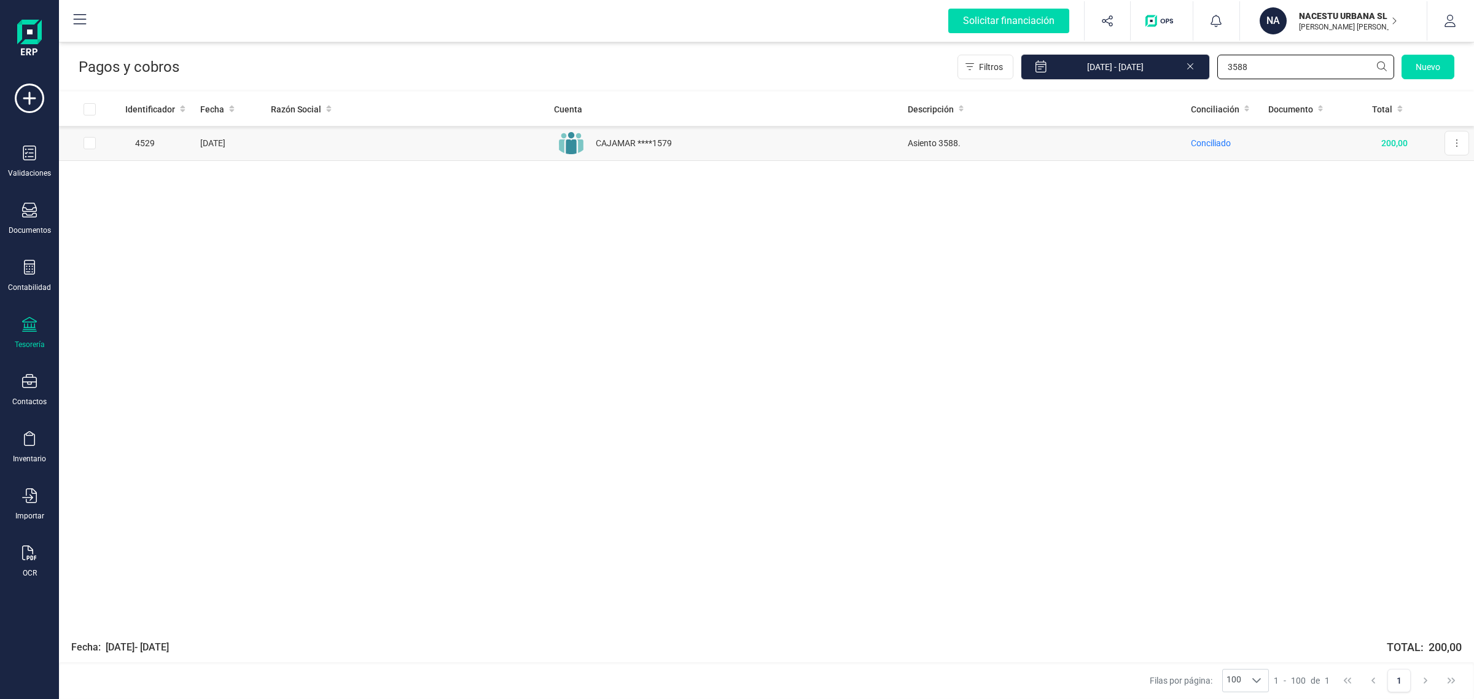
type input "3588"
click at [1007, 144] on td "Asiento 3588." at bounding box center [1044, 143] width 283 height 35
click at [1210, 147] on span "Conciliado" at bounding box center [1211, 143] width 40 height 10
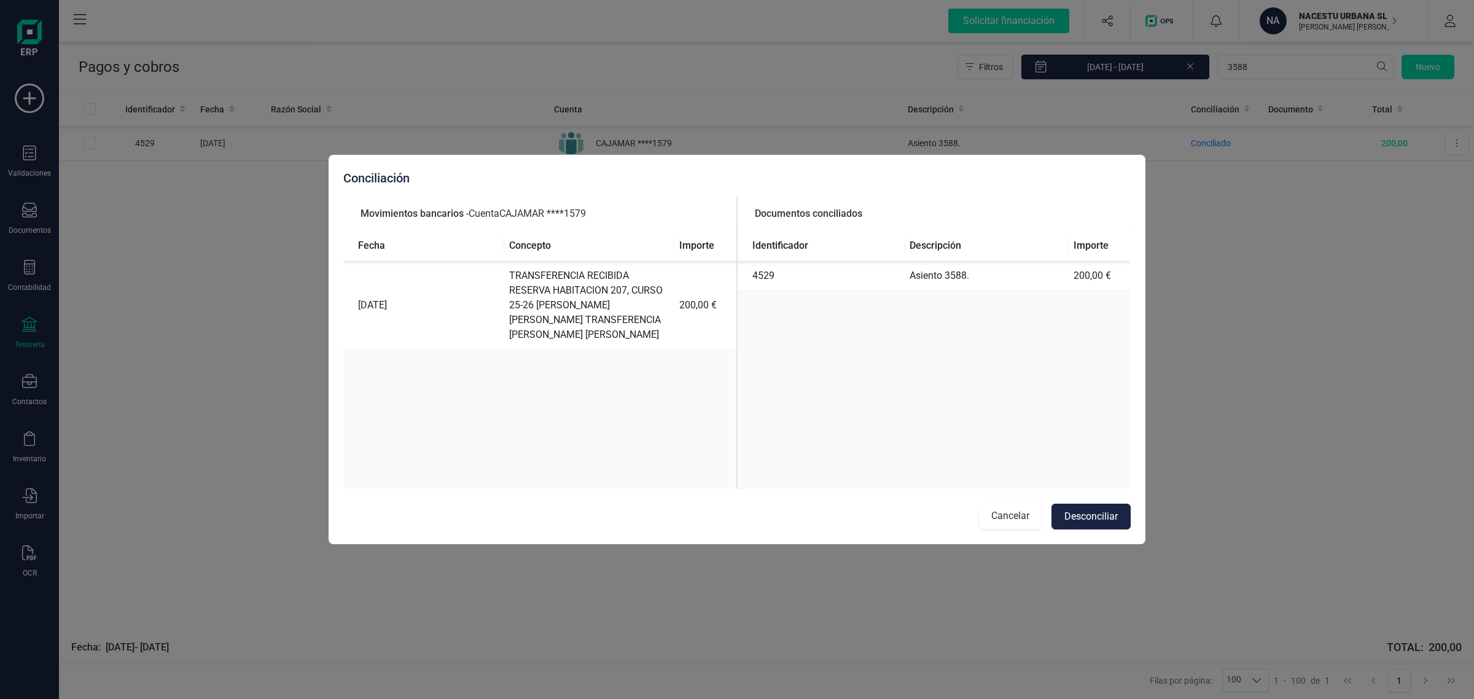
click at [991, 513] on button "Cancelar" at bounding box center [1010, 517] width 63 height 26
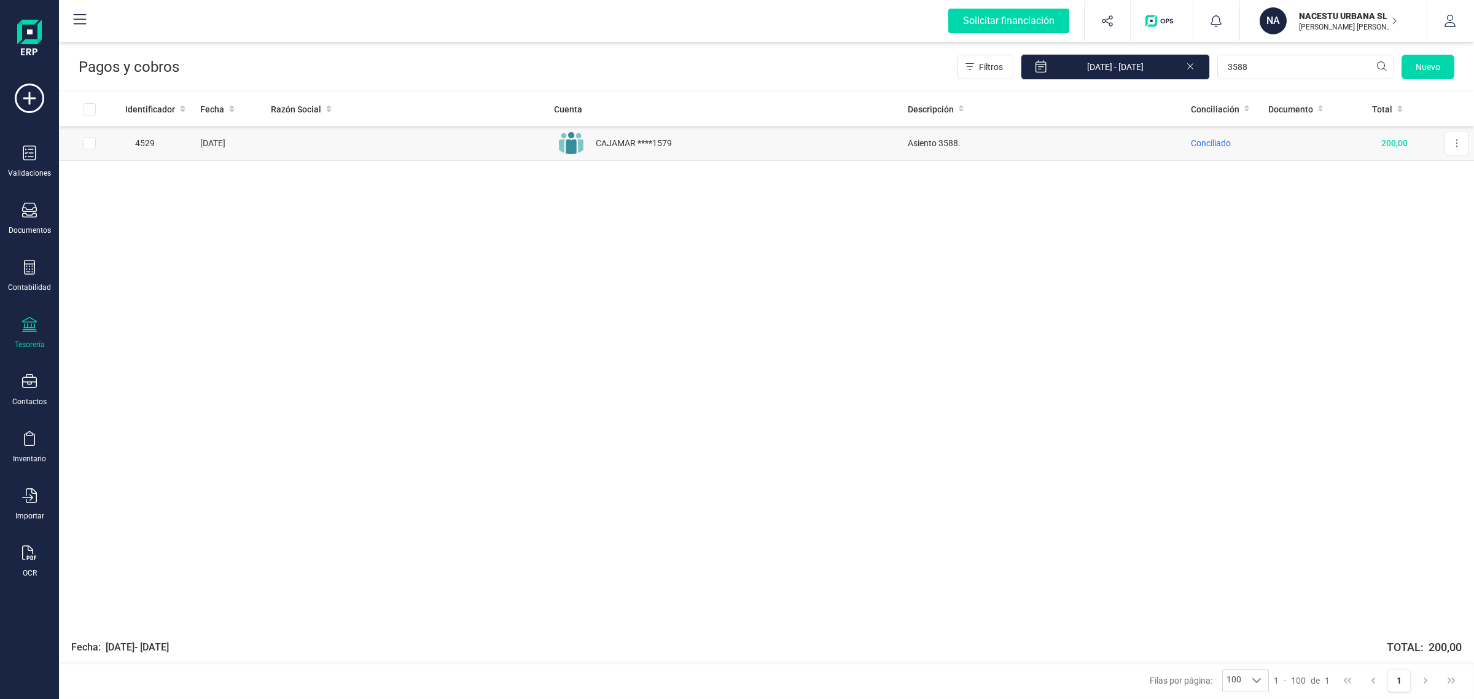
click at [373, 142] on td at bounding box center [407, 143] width 283 height 35
click at [312, 145] on td at bounding box center [407, 143] width 283 height 35
click at [1454, 149] on button at bounding box center [1457, 143] width 25 height 25
click at [1419, 166] on button "Editar cobro" at bounding box center [1429, 173] width 79 height 25
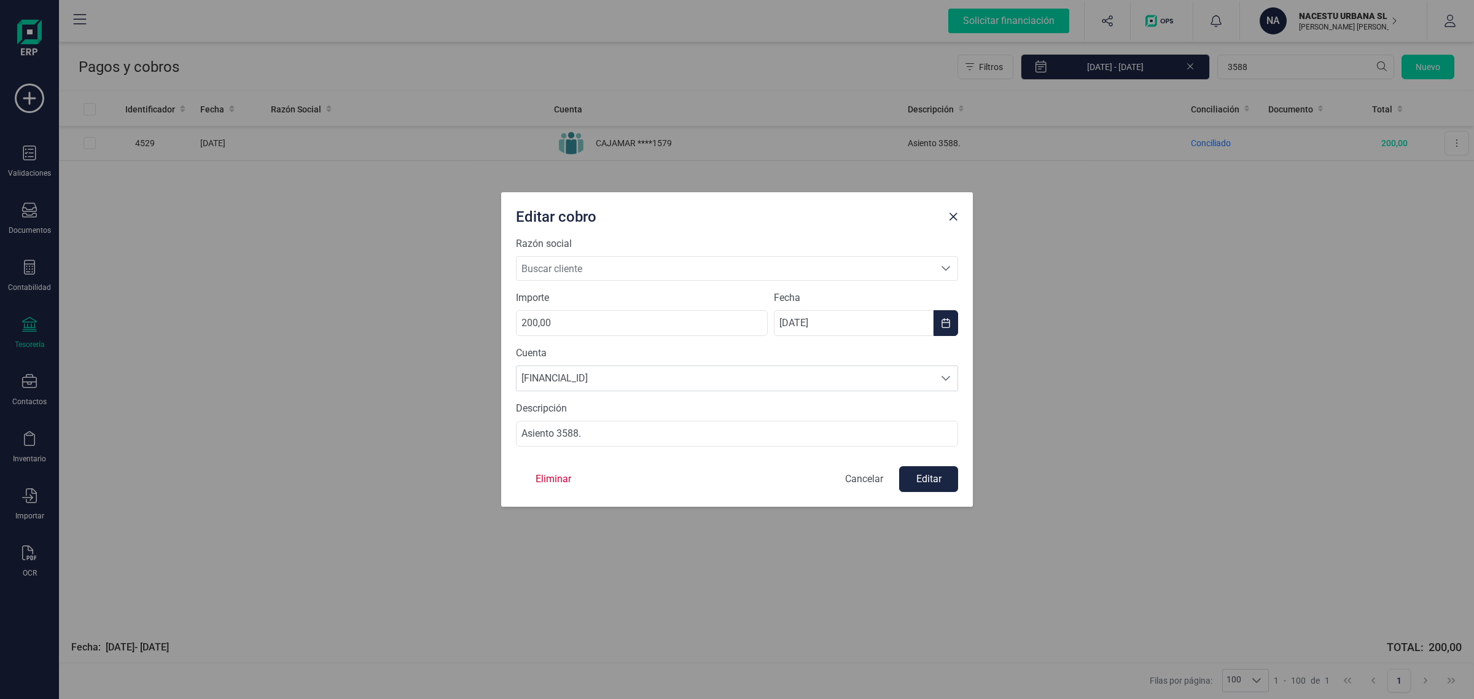
click at [657, 264] on span "Buscar cliente" at bounding box center [726, 268] width 418 height 23
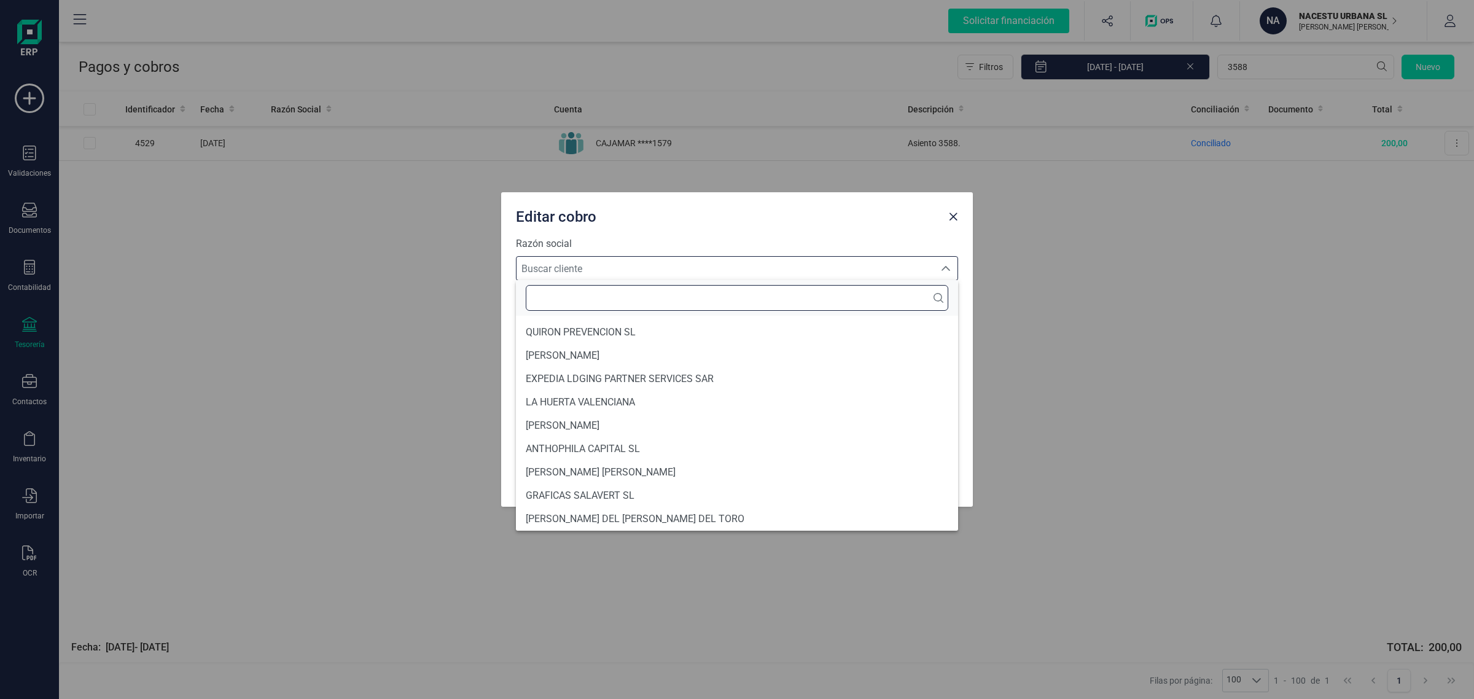
click at [639, 298] on input "text" at bounding box center [737, 298] width 423 height 26
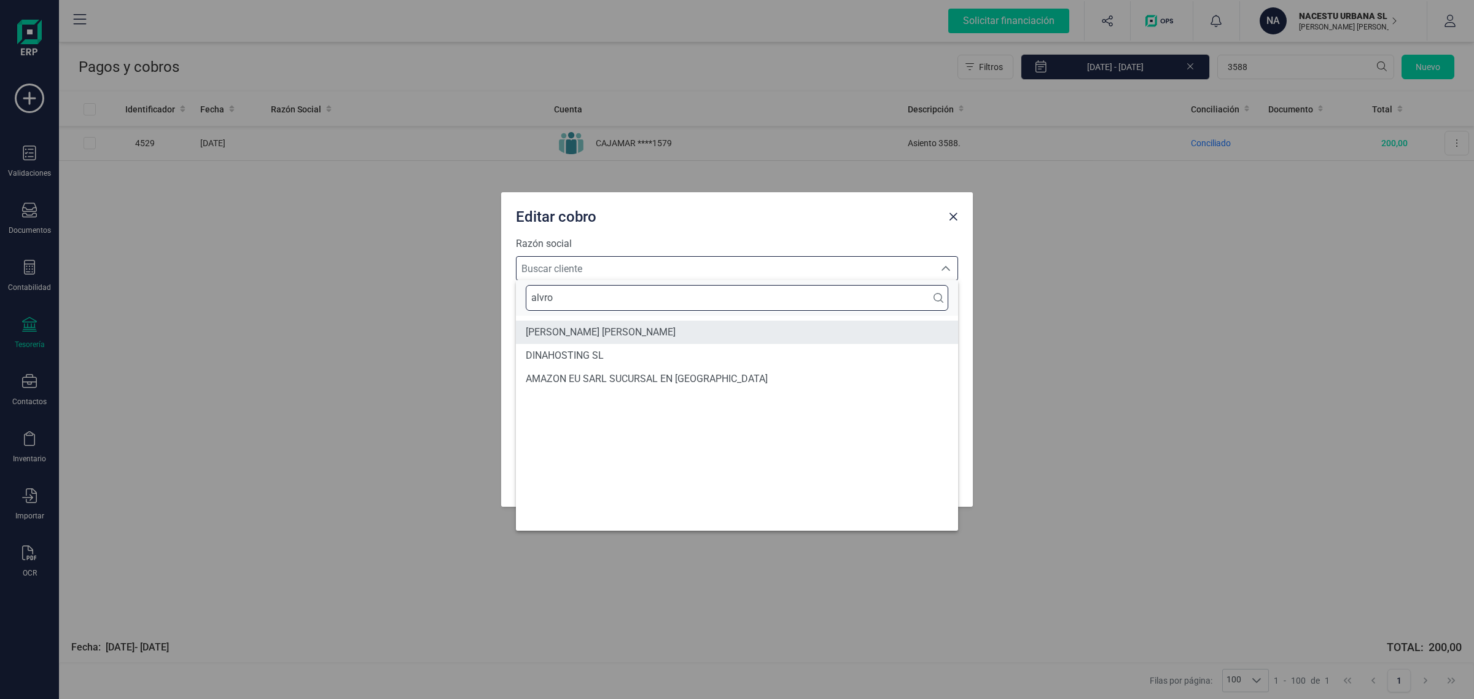
type input "alvro"
click at [603, 327] on span "[PERSON_NAME]" at bounding box center [601, 332] width 150 height 15
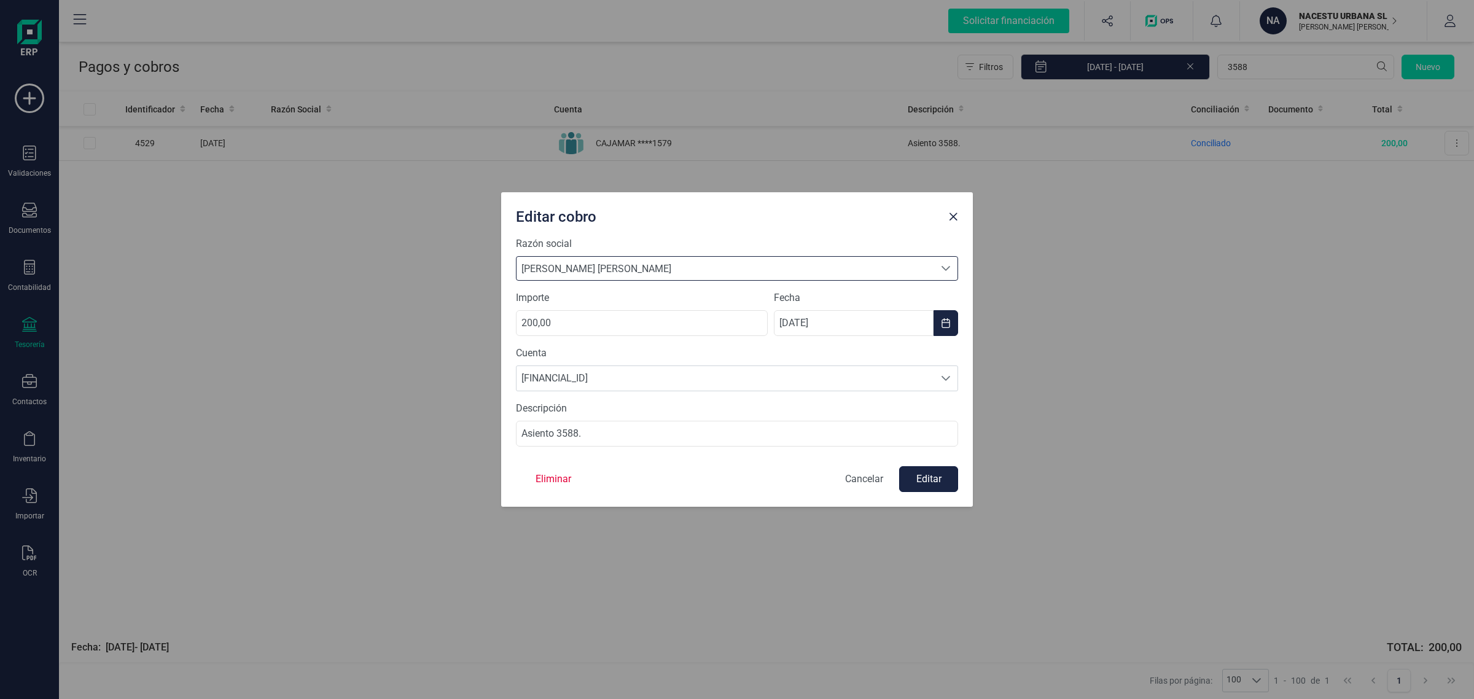
click at [931, 486] on button "Editar" at bounding box center [928, 479] width 59 height 26
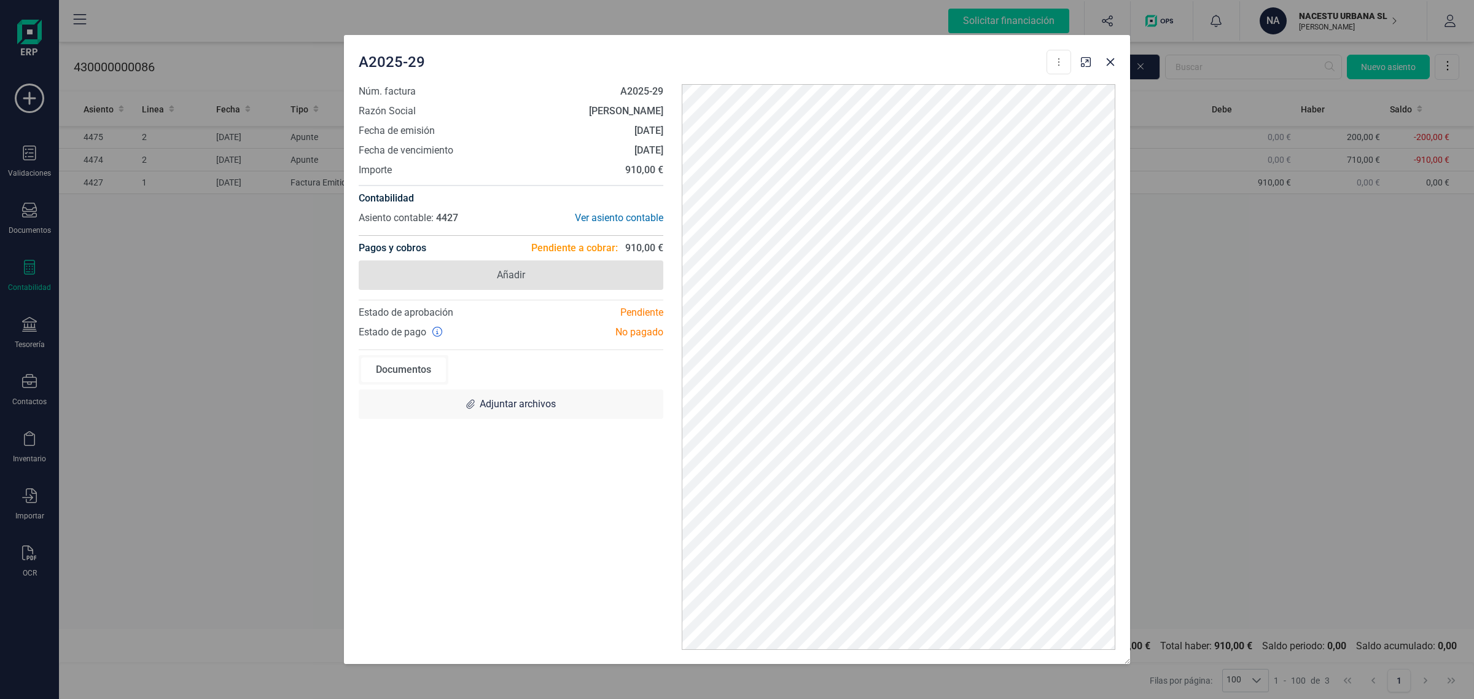
click at [579, 260] on span "Añadir" at bounding box center [511, 274] width 305 height 29
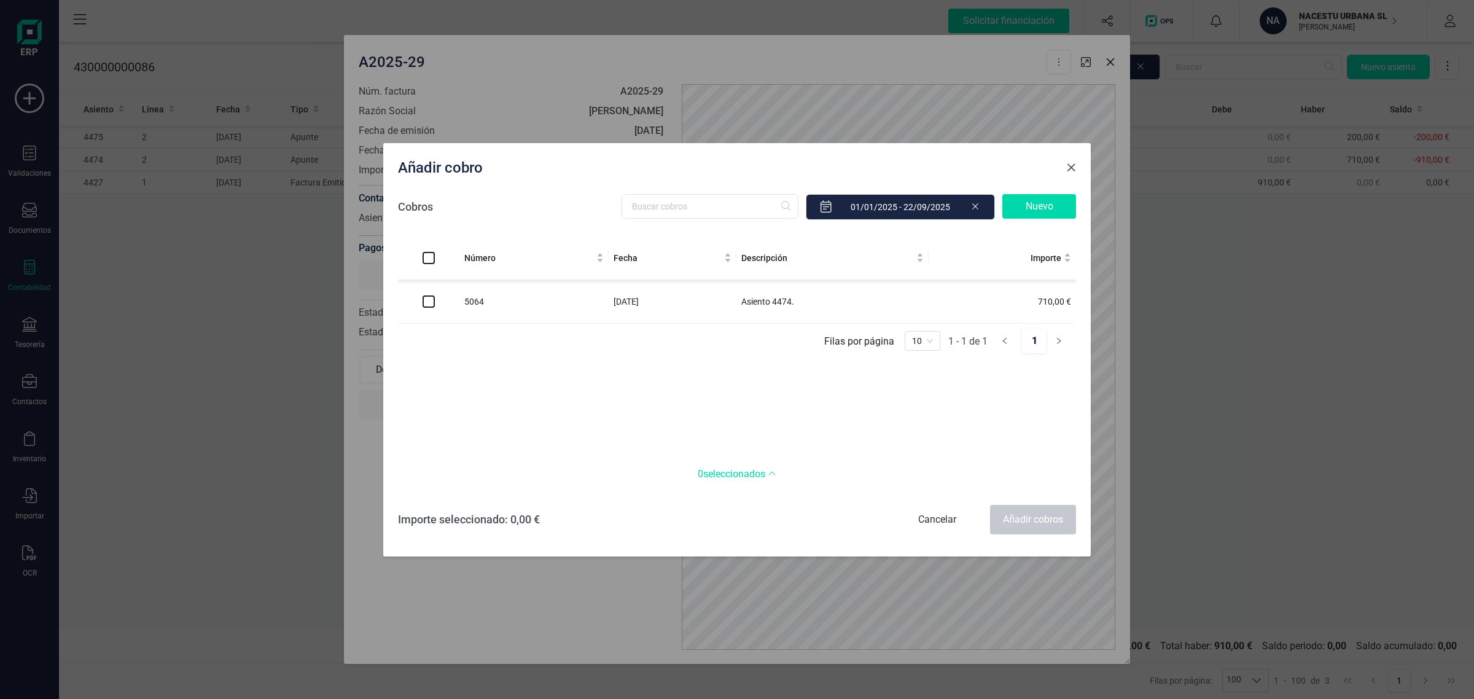
drag, startPoint x: 1074, startPoint y: 168, endPoint x: 941, endPoint y: 170, distance: 132.7
click at [1072, 168] on span "Close" at bounding box center [1071, 168] width 10 height 10
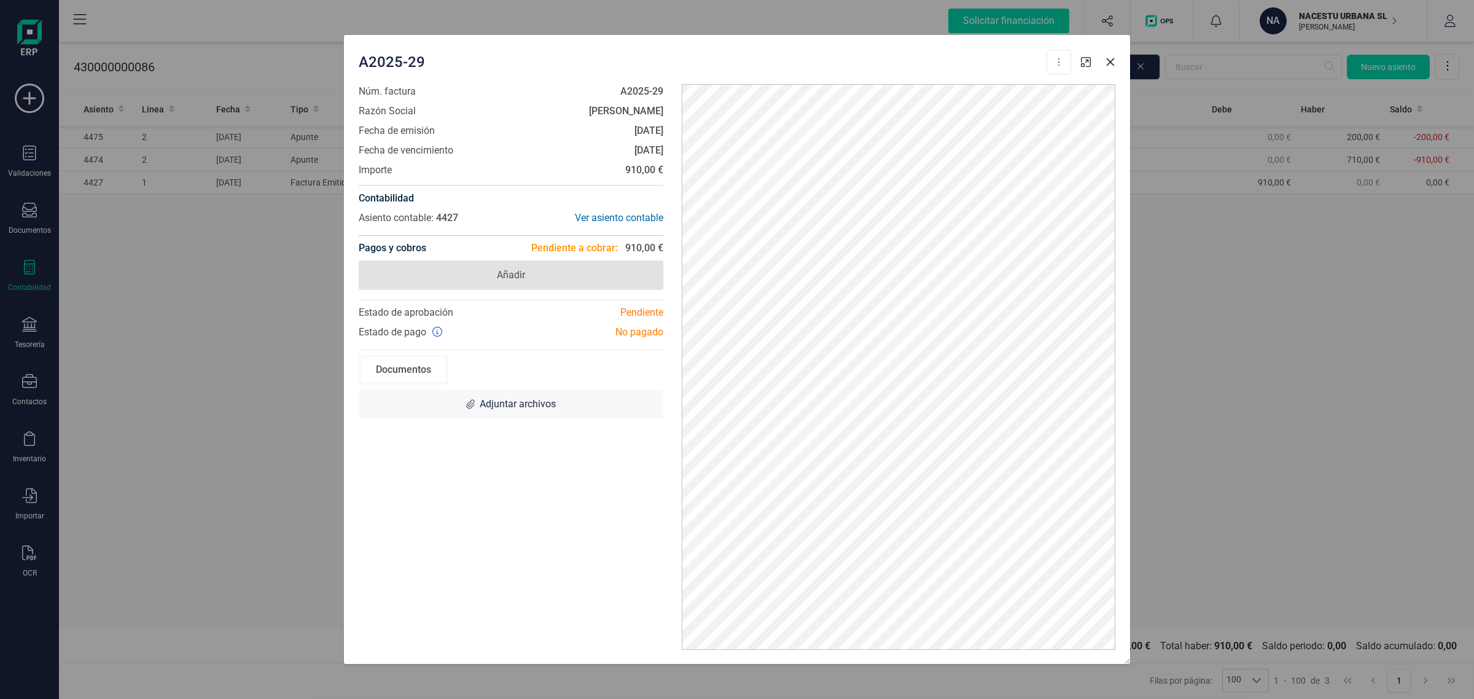
click at [530, 270] on span "Añadir" at bounding box center [511, 274] width 305 height 29
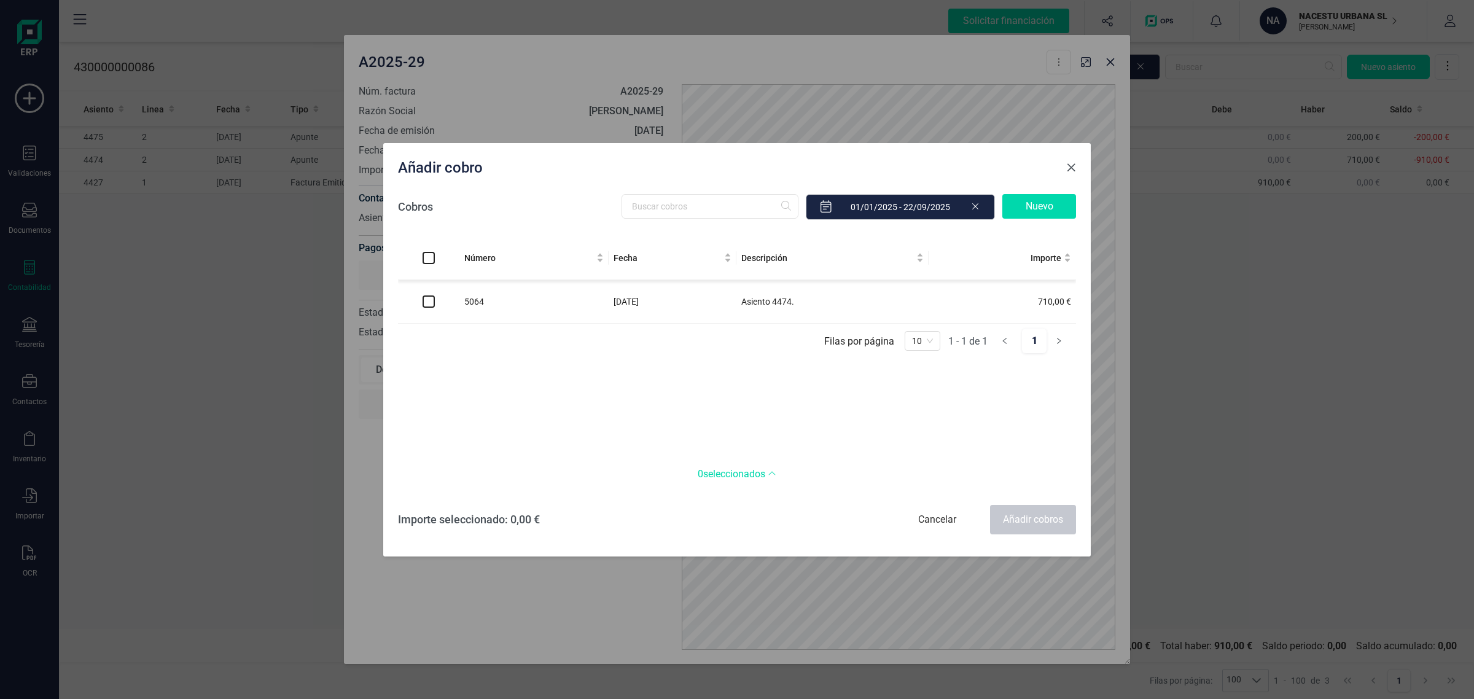
click at [1072, 168] on span "Close" at bounding box center [1071, 168] width 10 height 10
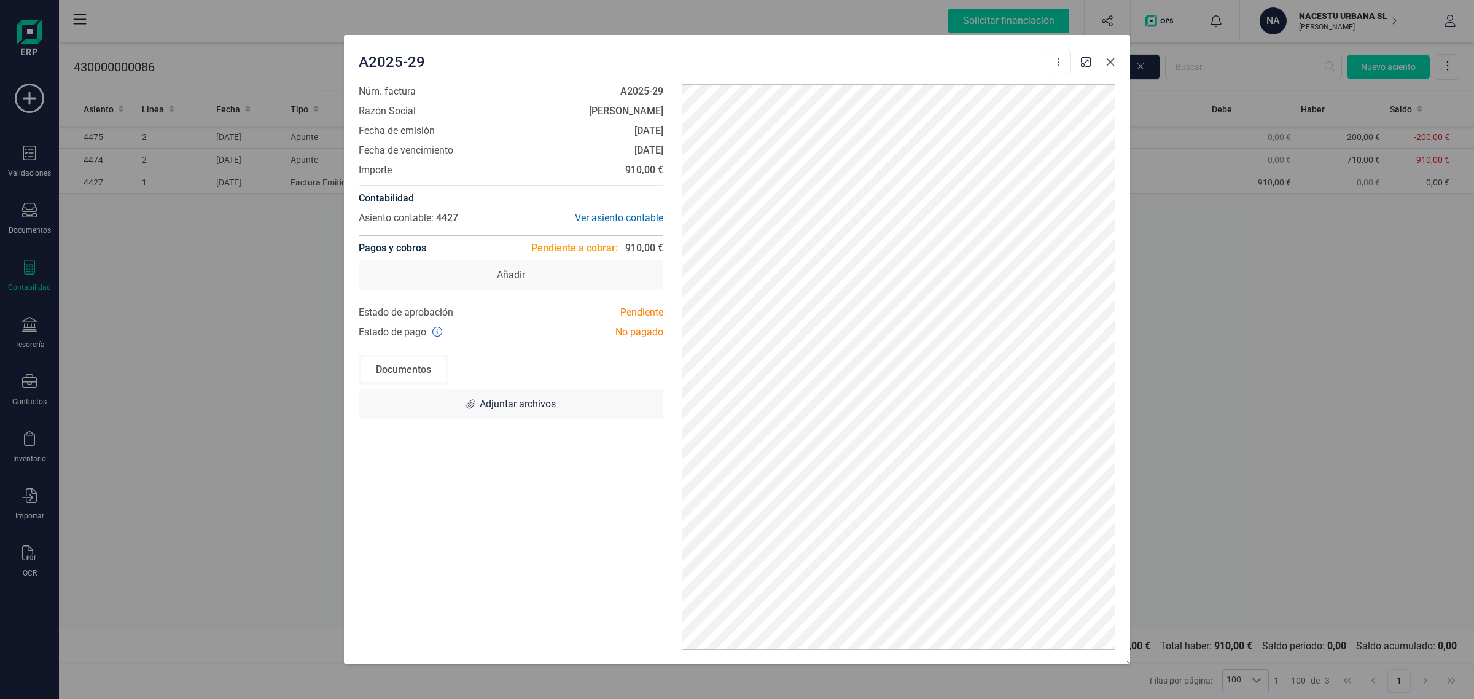
click at [1110, 62] on icon "Close" at bounding box center [1111, 62] width 8 height 8
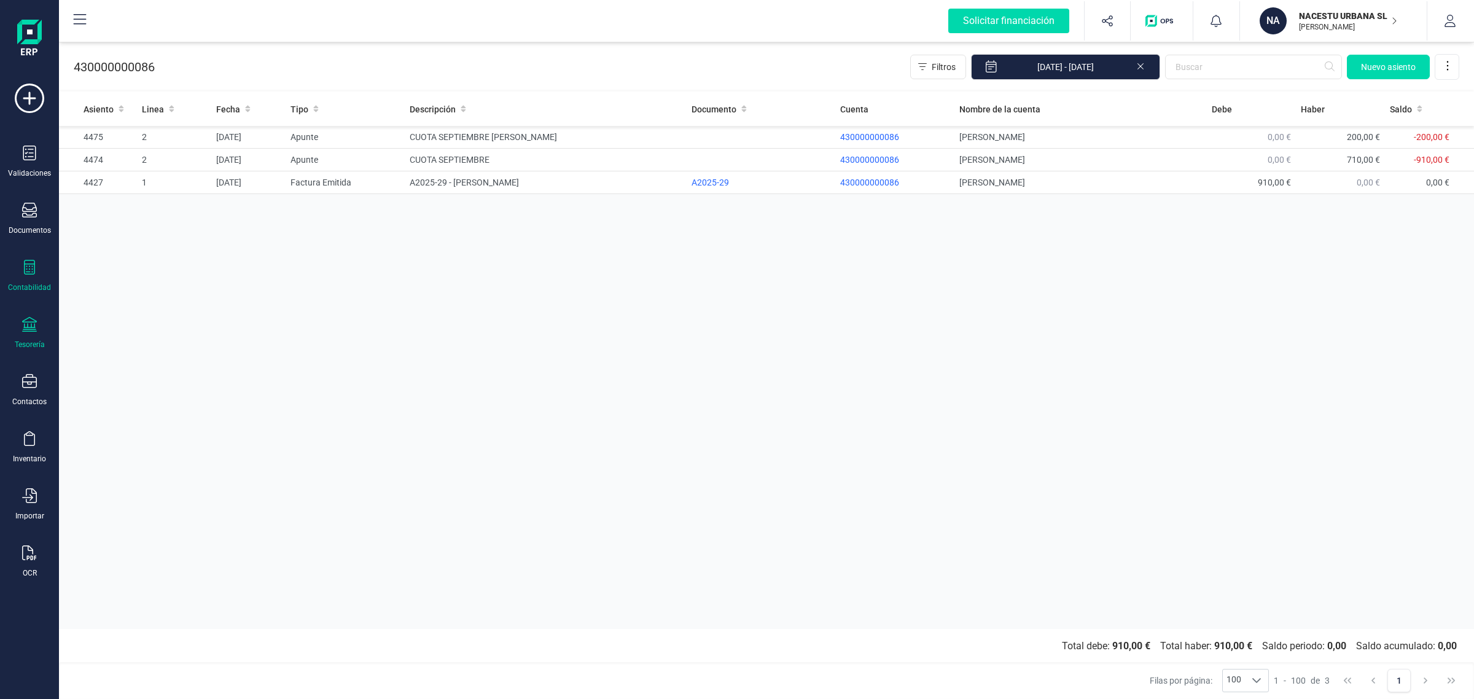
click at [28, 324] on icon at bounding box center [29, 324] width 15 height 15
click at [115, 206] on span "Cuentas bancarias" at bounding box center [150, 209] width 108 height 15
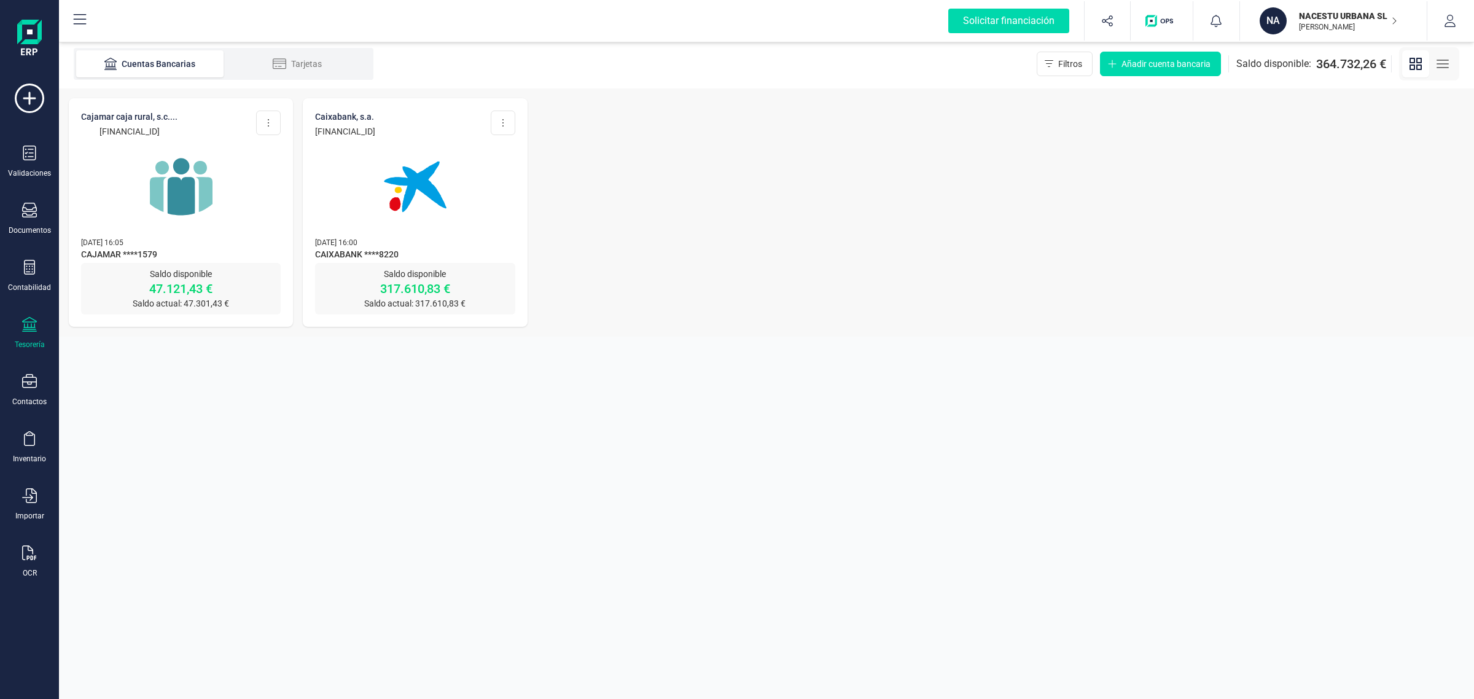
click at [206, 230] on img at bounding box center [181, 186] width 103 height 103
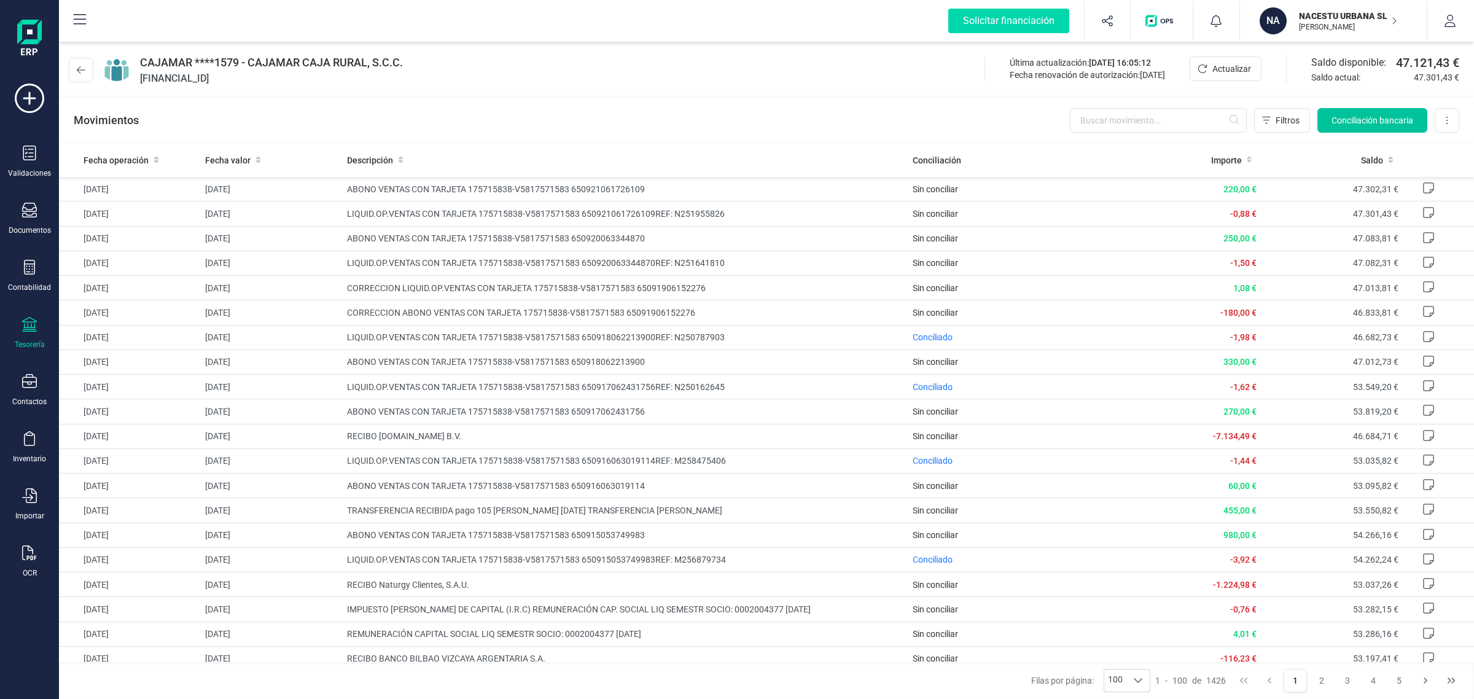
click at [1360, 122] on span "Conciliación bancaria" at bounding box center [1373, 120] width 82 height 12
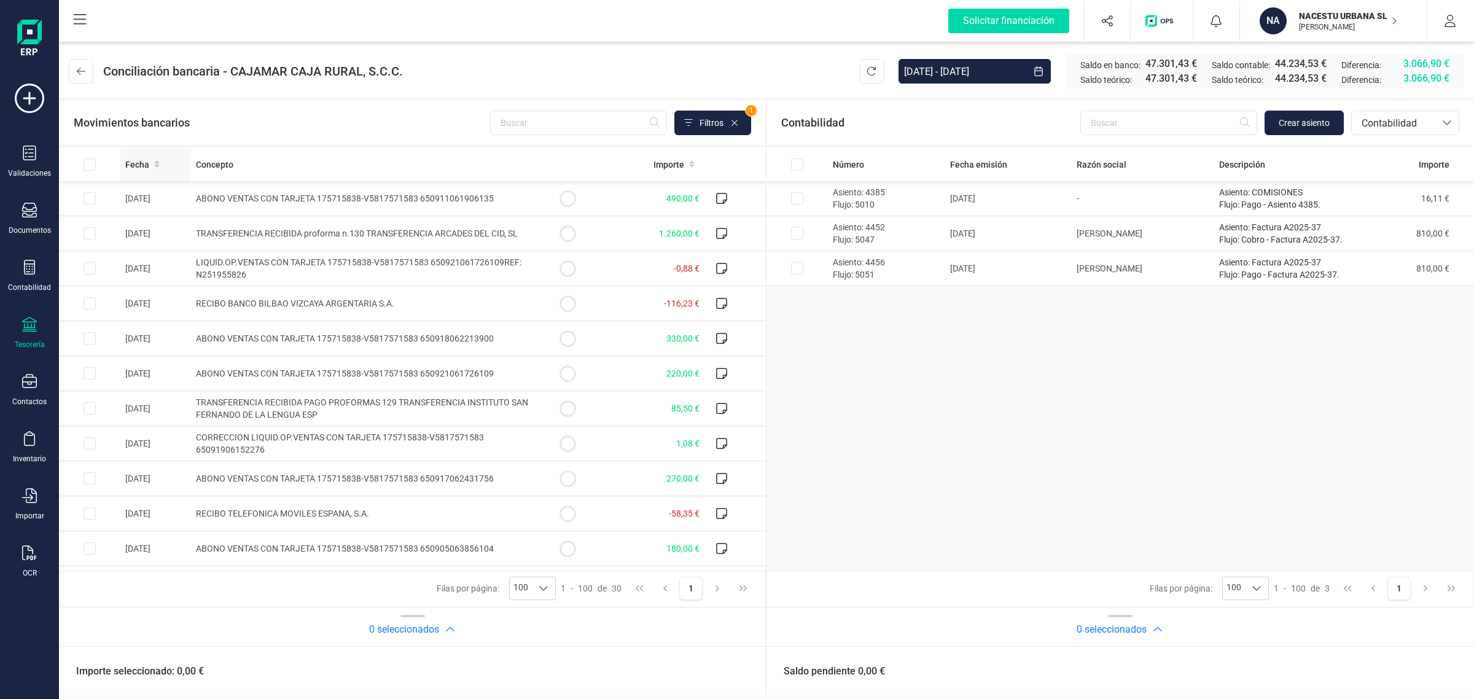
click at [154, 161] on icon at bounding box center [157, 164] width 6 height 9
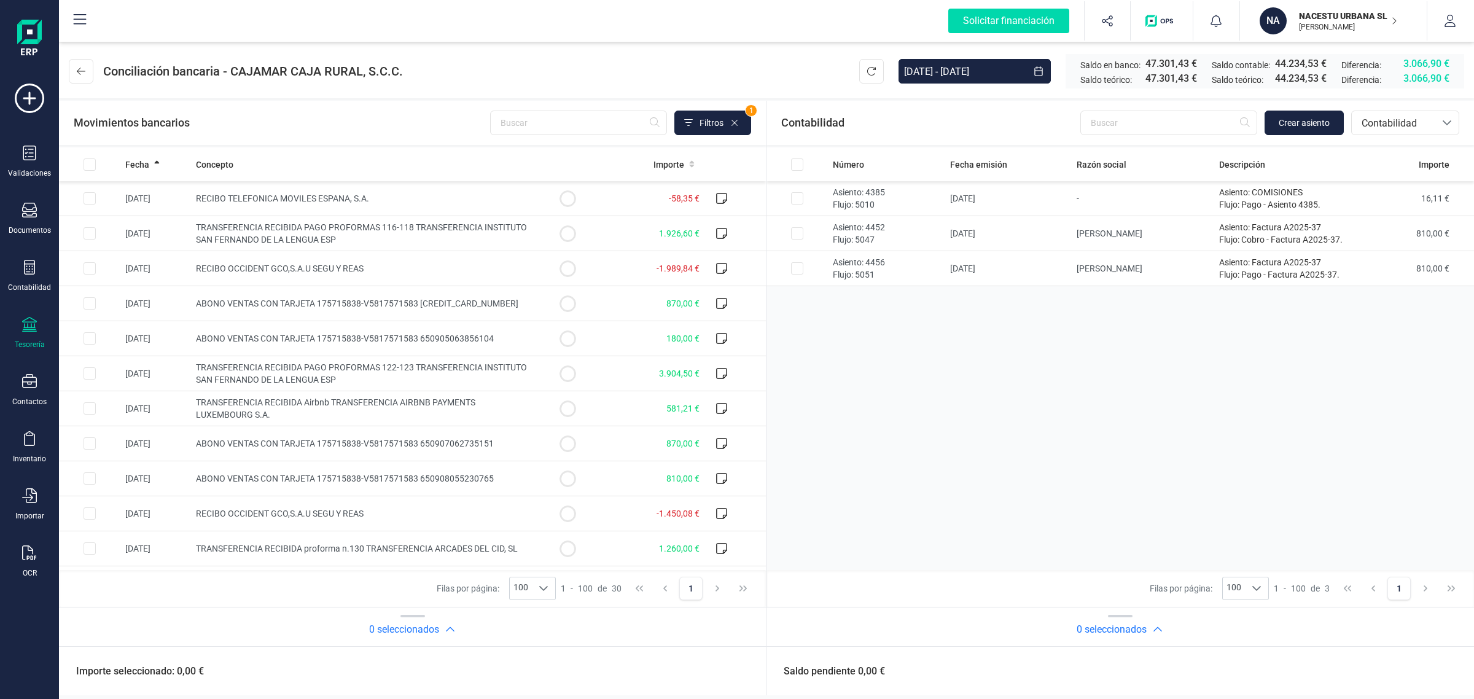
click at [22, 324] on icon at bounding box center [29, 324] width 15 height 15
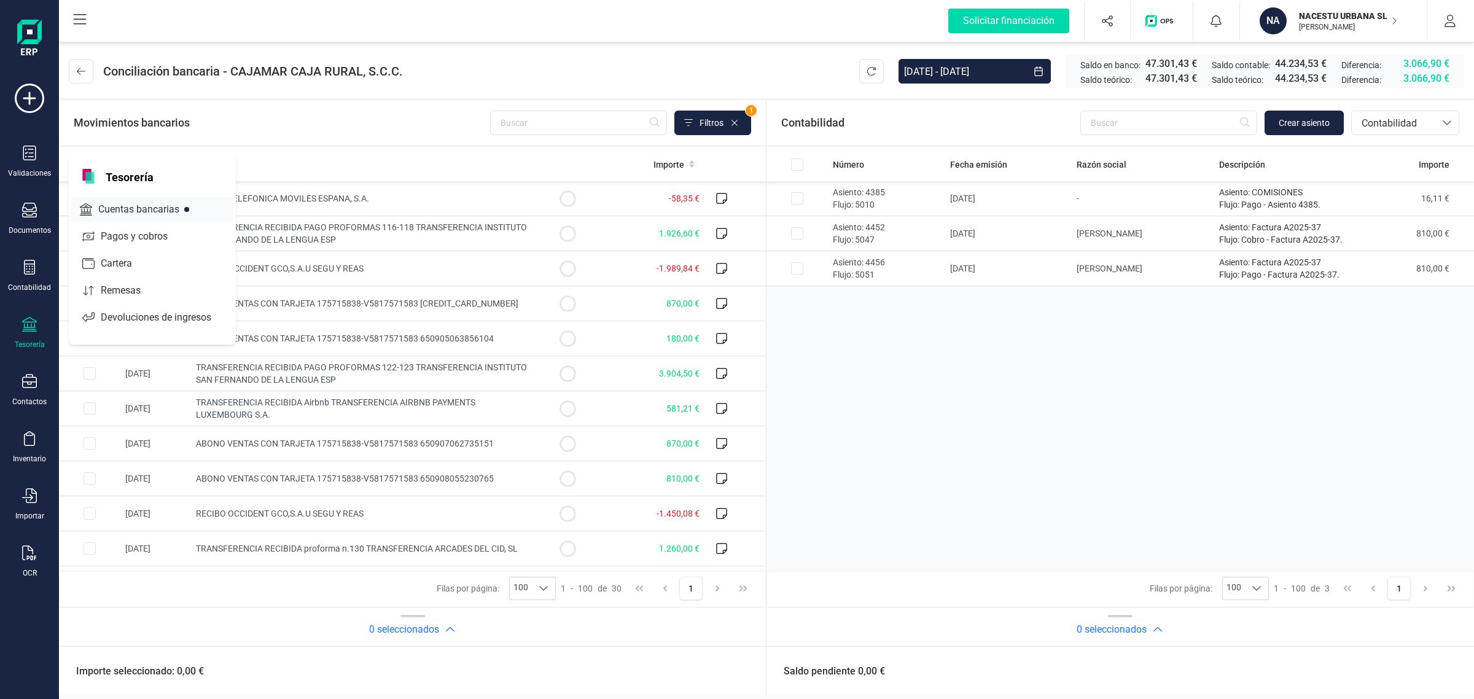
click at [144, 210] on span "Cuentas bancarias" at bounding box center [147, 209] width 108 height 15
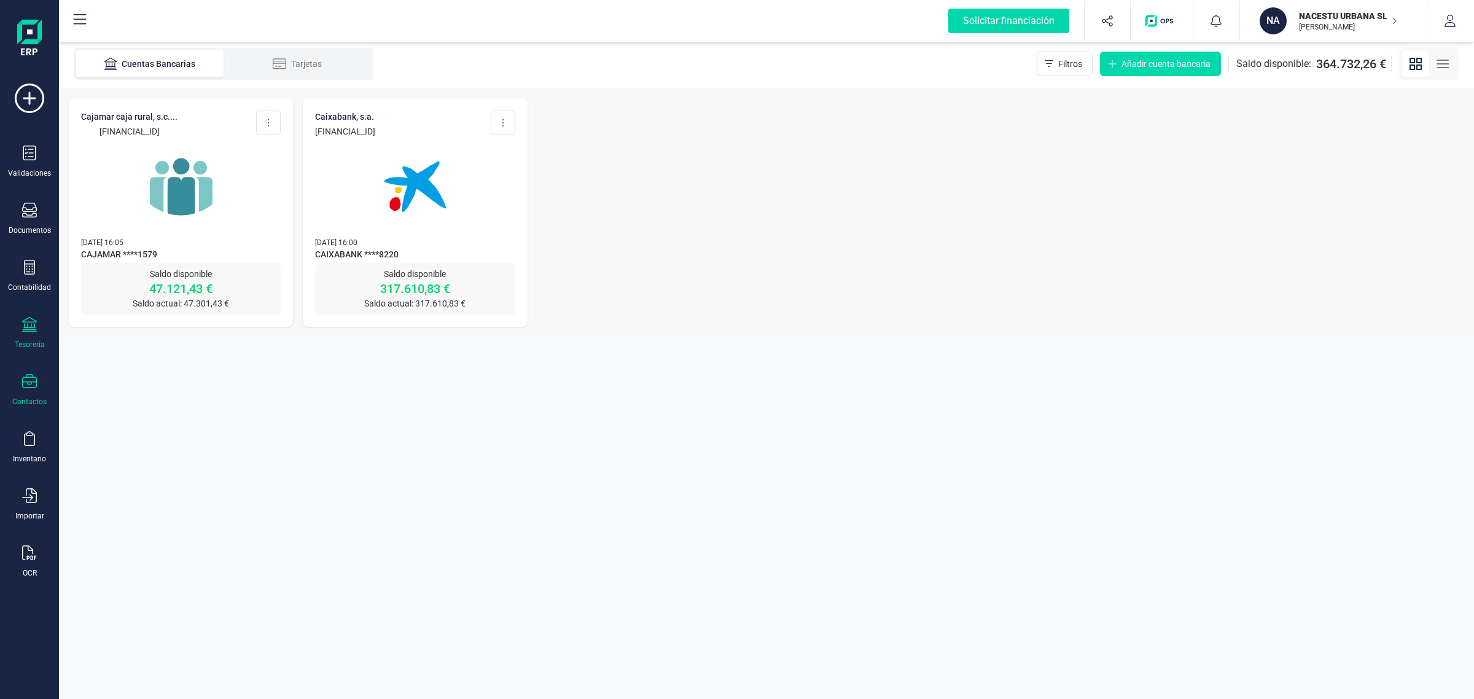
click at [26, 385] on icon at bounding box center [29, 381] width 15 height 14
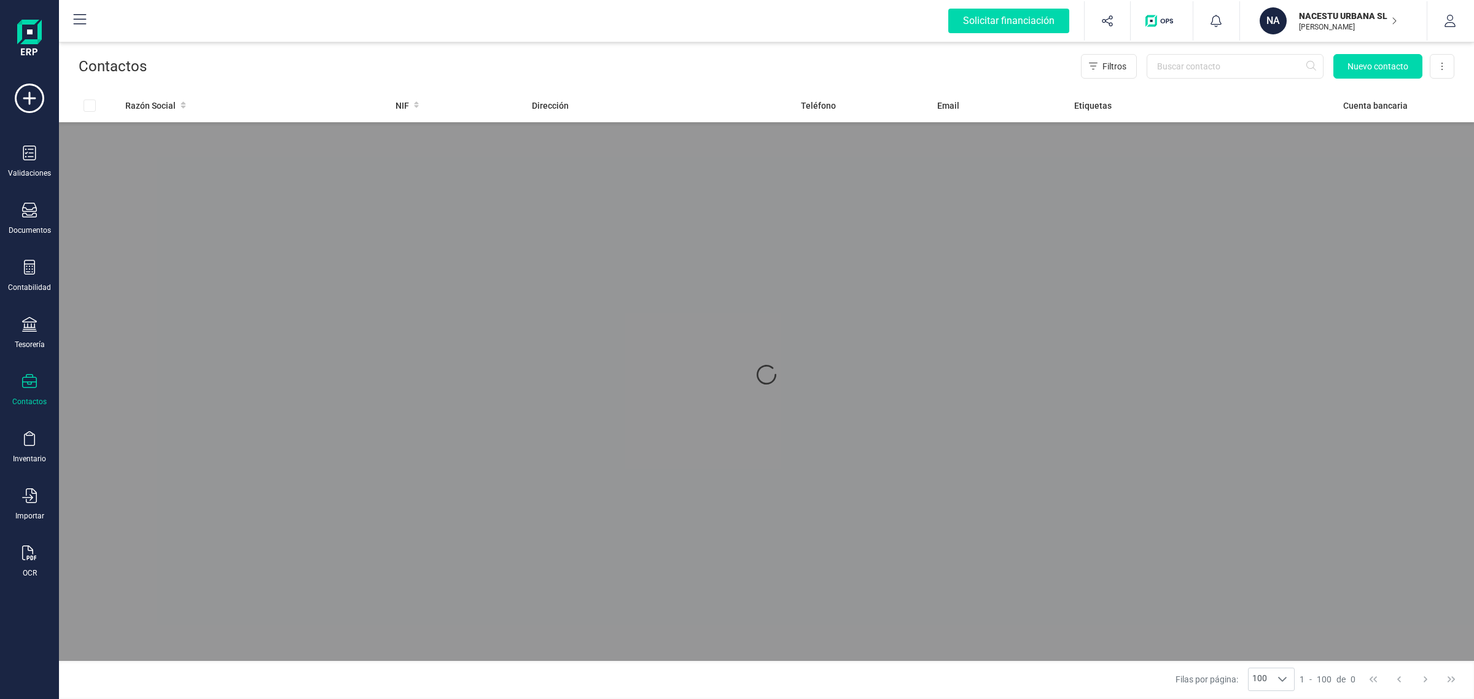
click at [21, 309] on div "Validaciones Documentos Documentos Presupuestos Pedidos Albaranes Facturas Fact…" at bounding box center [29, 336] width 49 height 504
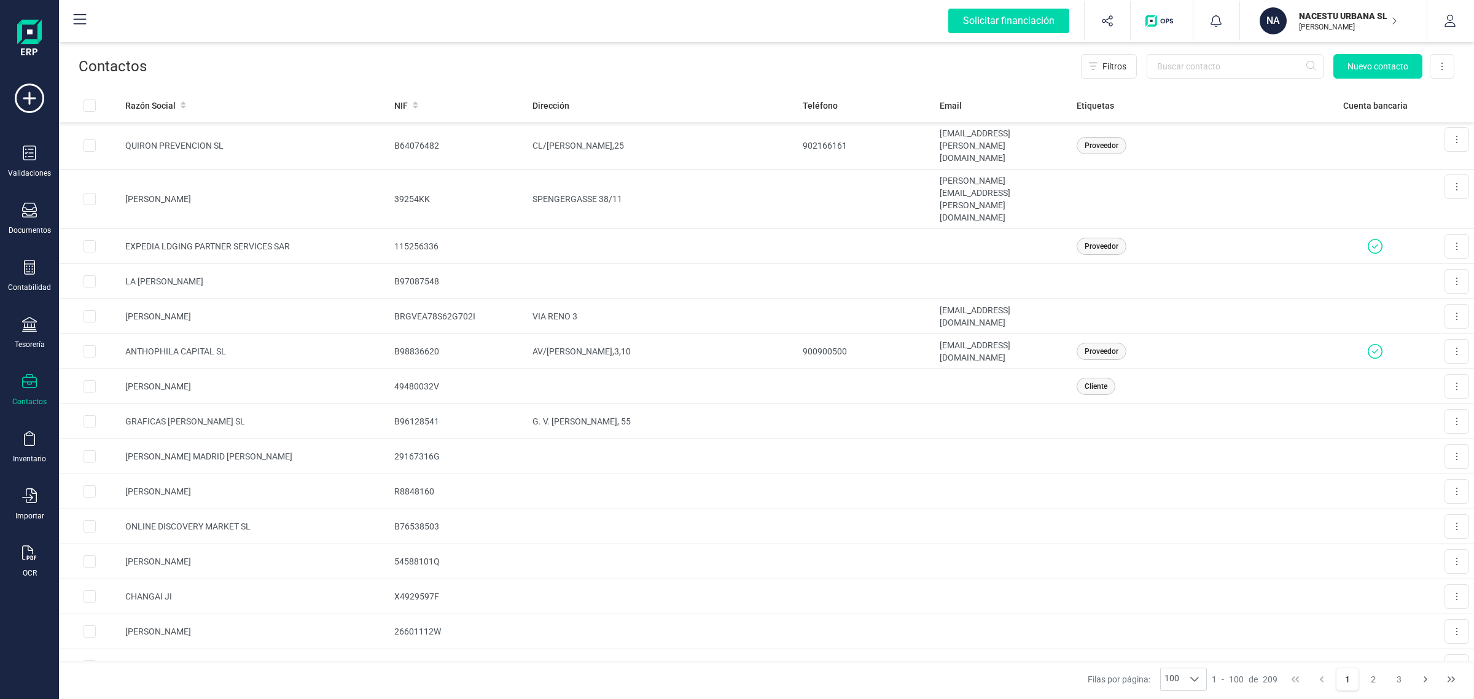
click at [38, 255] on div "Validaciones Documentos Documentos Presupuestos Pedidos Albaranes Facturas Fact…" at bounding box center [29, 336] width 49 height 504
click at [26, 274] on div at bounding box center [29, 269] width 15 height 18
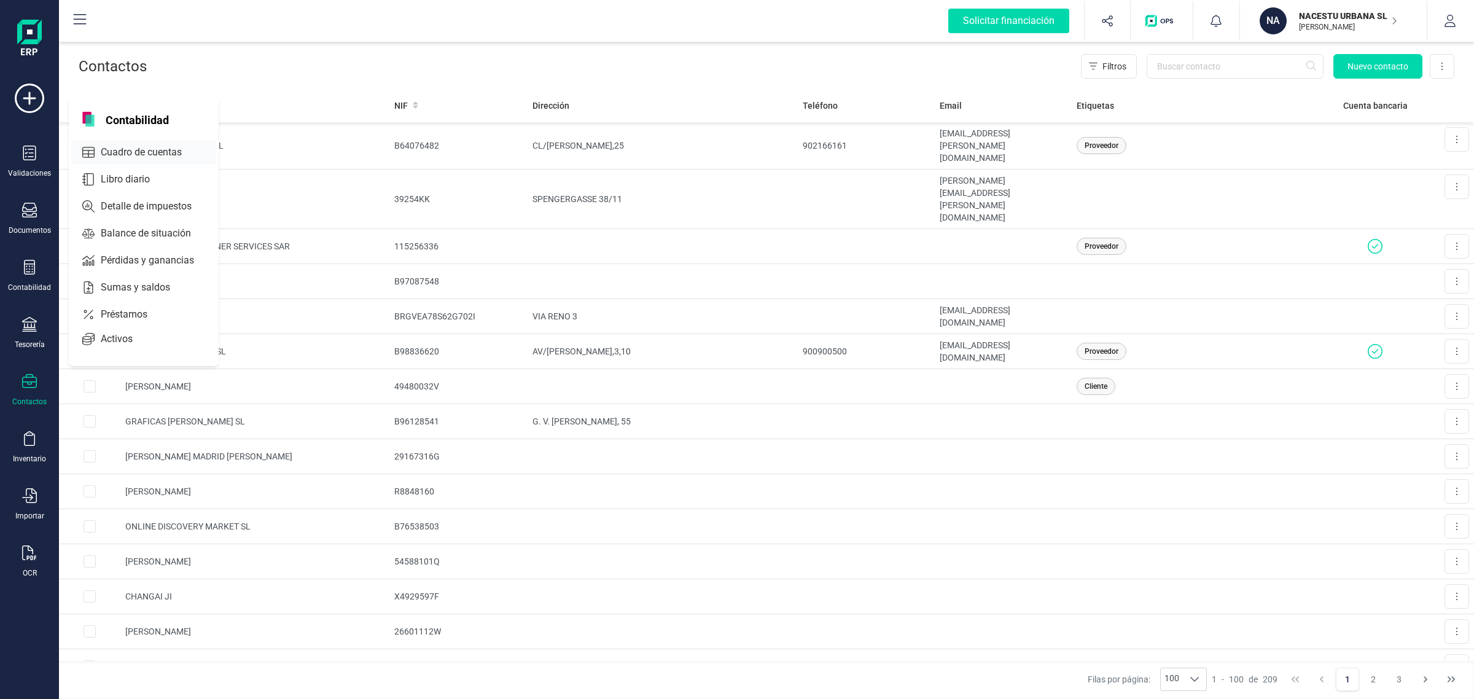
click at [150, 146] on span "Cuadro de cuentas" at bounding box center [150, 152] width 108 height 15
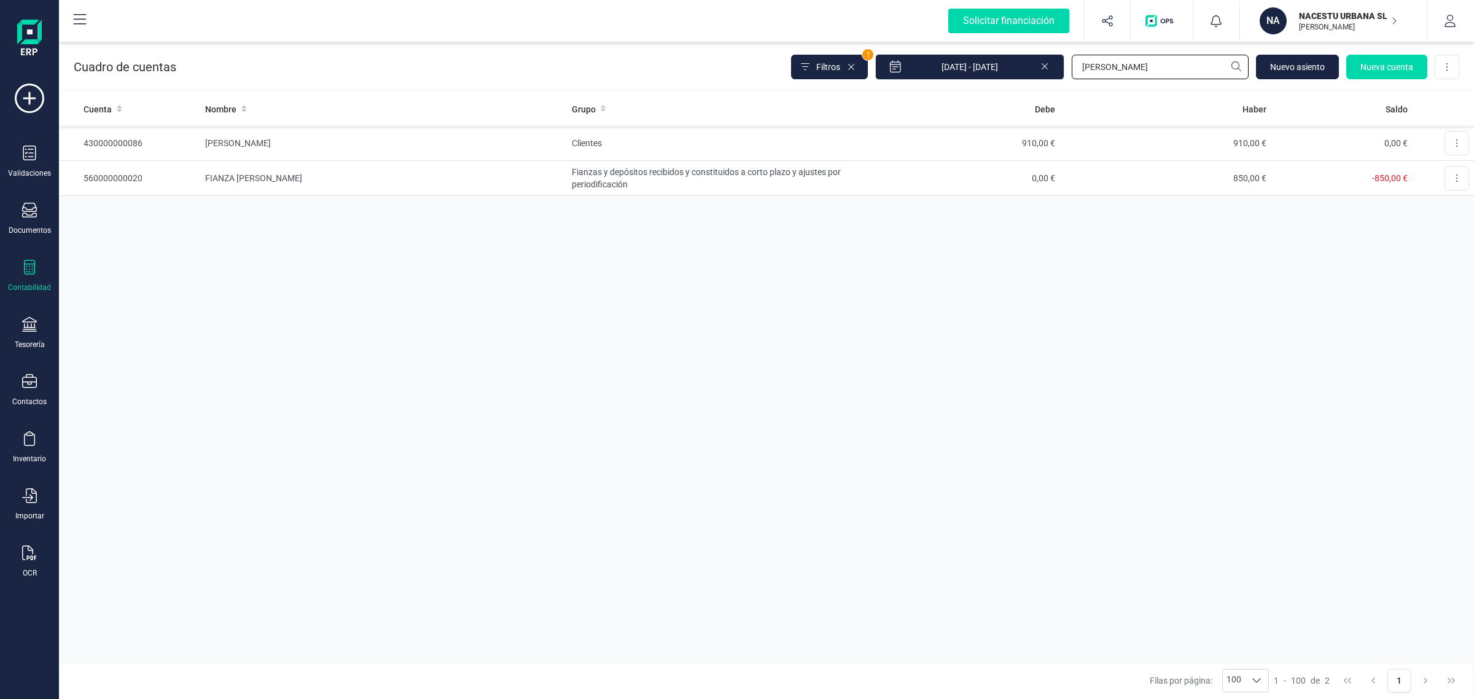
click at [1101, 65] on input "[PERSON_NAME]" at bounding box center [1160, 67] width 177 height 25
click at [972, 89] on div "Cuadro de cuentas Filtros 1 01/01/2025 - 22/09/2025 alva Nuevo asiento Nueva cu…" at bounding box center [766, 64] width 1415 height 50
type input "joel"
click at [797, 149] on td "Clientes" at bounding box center [708, 143] width 282 height 35
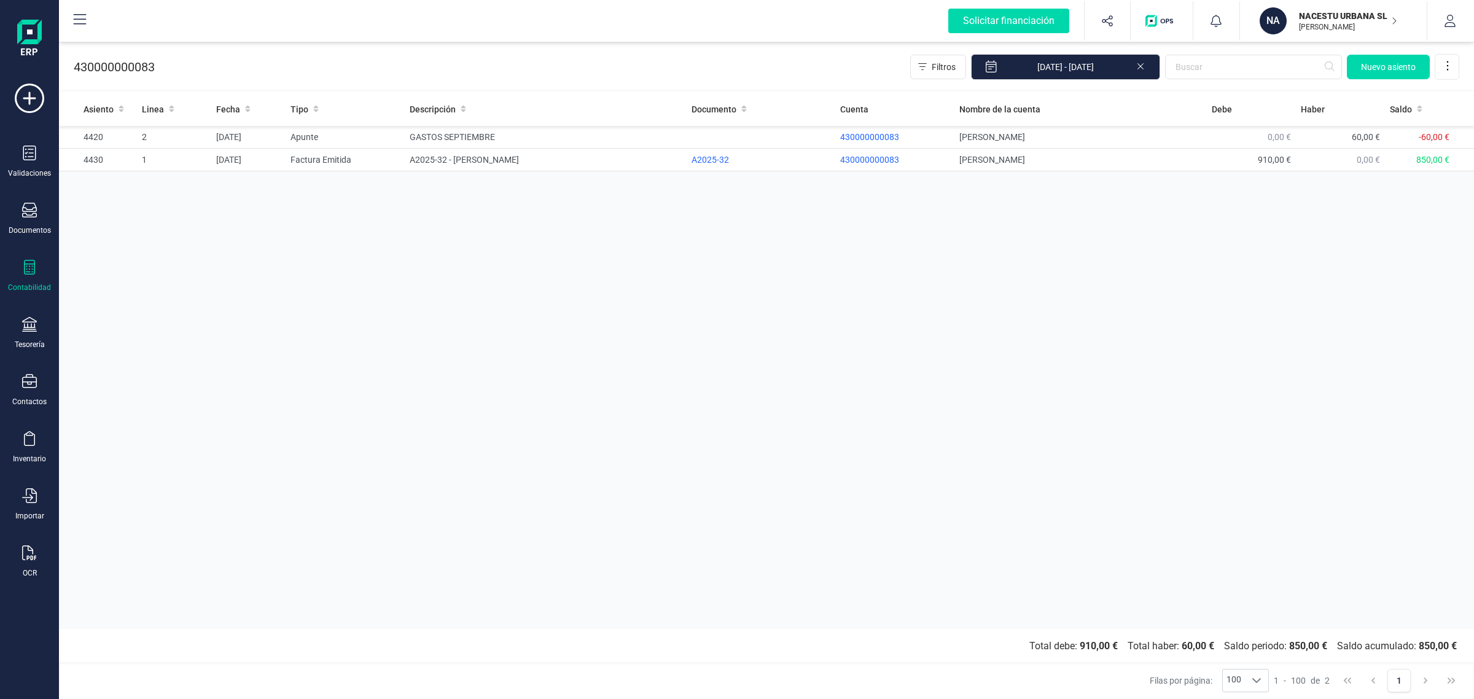
click at [28, 264] on icon at bounding box center [29, 267] width 15 height 15
click at [114, 145] on span "Cuadro de cuentas" at bounding box center [150, 152] width 108 height 15
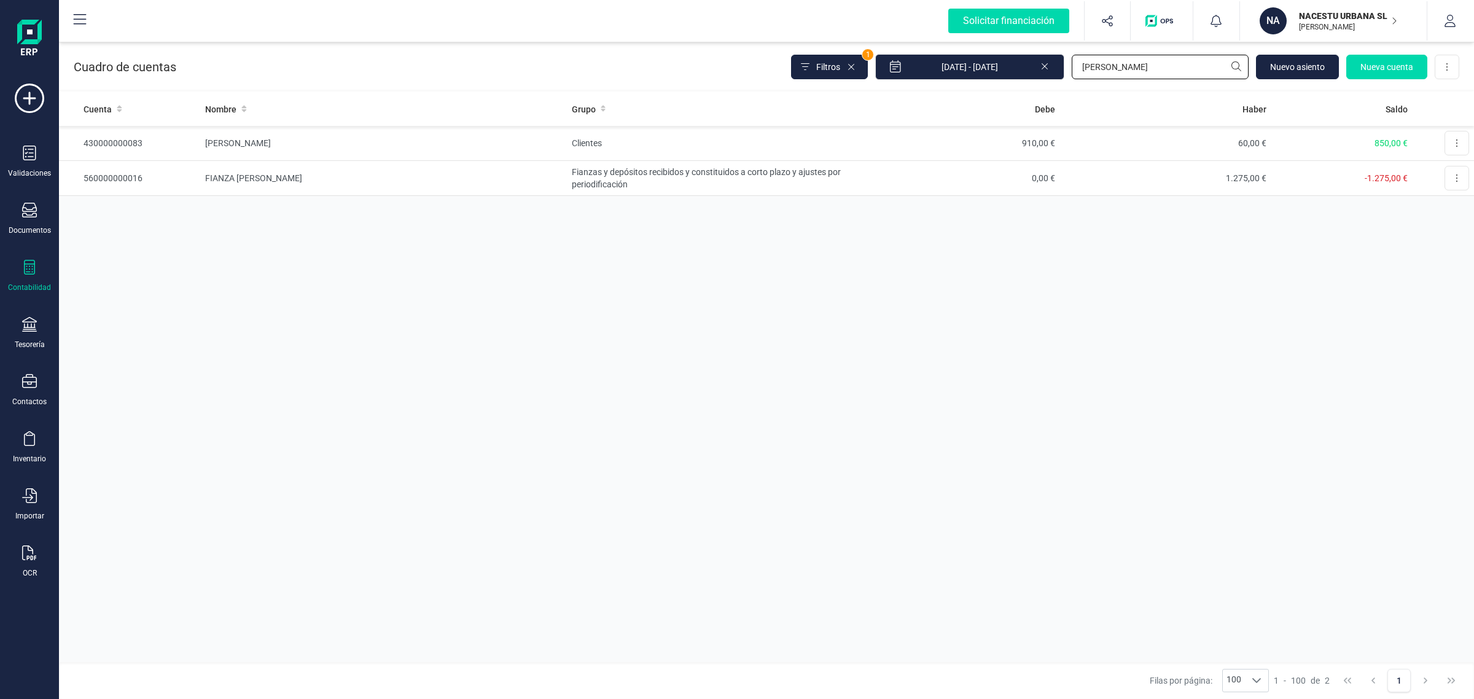
drag, startPoint x: 1101, startPoint y: 74, endPoint x: 1043, endPoint y: 83, distance: 58.4
click at [1043, 83] on div "Cuadro de cuentas Filtros 1 01/01/2025 - 22/09/2025 joel Nuevo asiento Nueva cu…" at bounding box center [766, 64] width 1415 height 50
type input "alici"
click at [657, 143] on td "Clientes" at bounding box center [708, 143] width 282 height 35
click at [772, 139] on td "Clientes" at bounding box center [708, 143] width 282 height 35
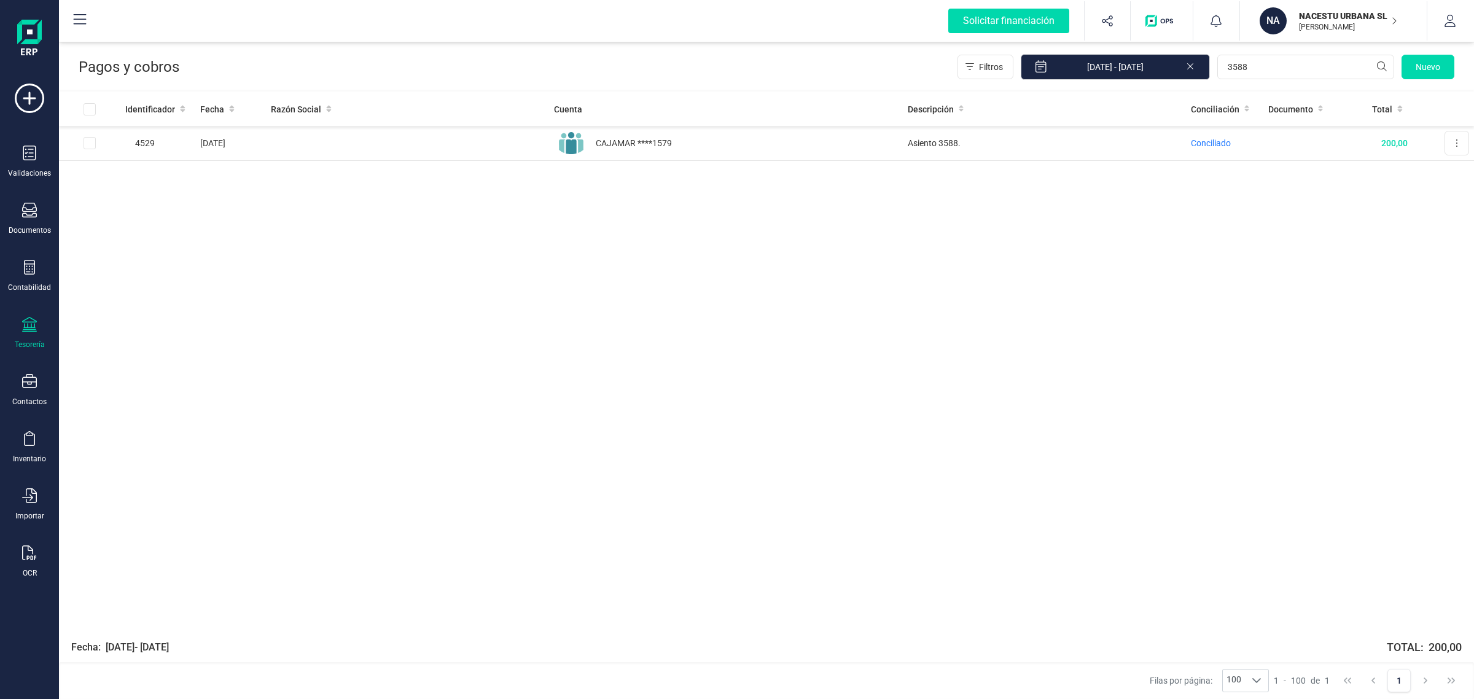
type input "3588"
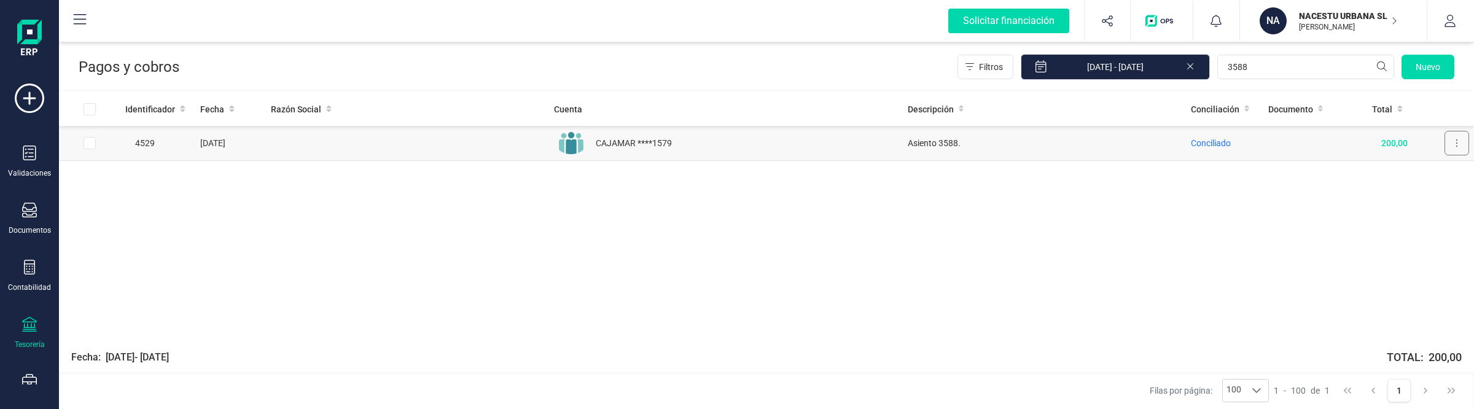
click at [1459, 146] on button at bounding box center [1457, 143] width 25 height 25
click at [1414, 175] on span "Editar cobro" at bounding box center [1435, 173] width 47 height 12
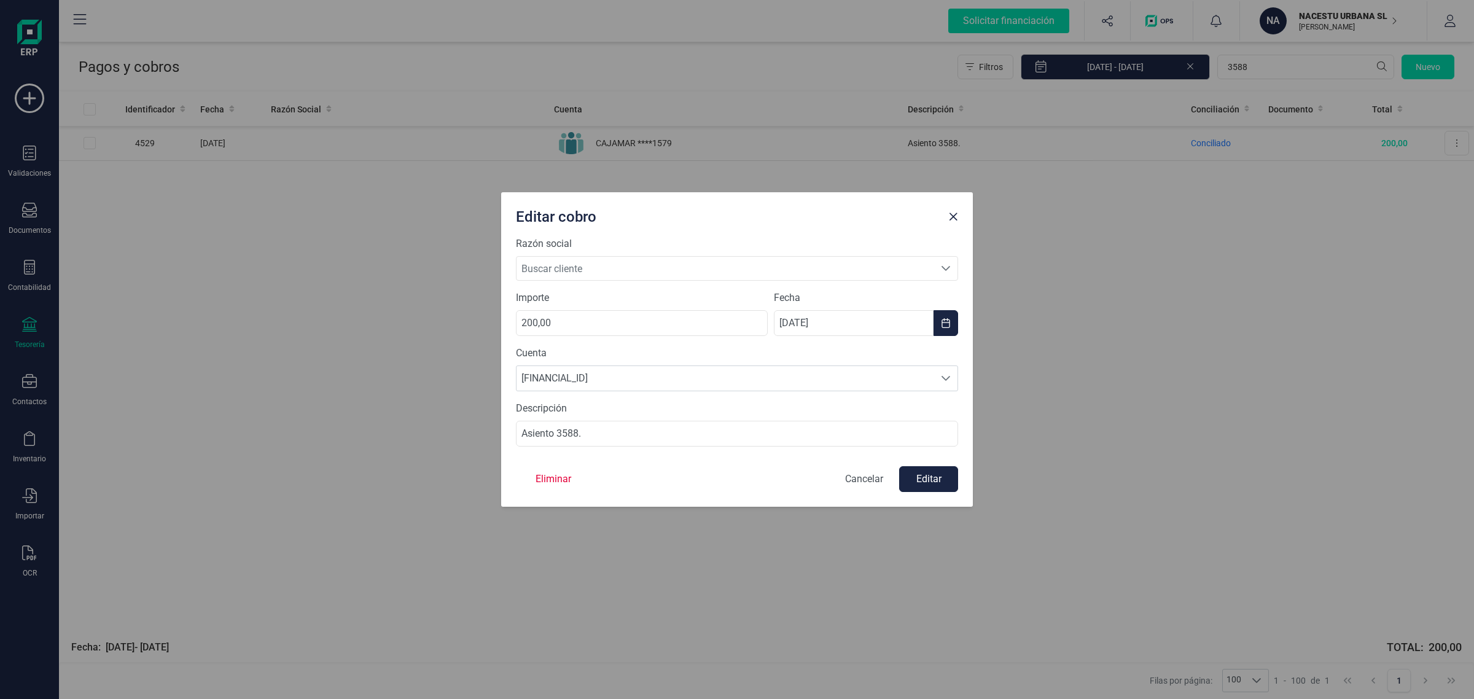
click at [962, 218] on div at bounding box center [953, 214] width 20 height 25
click at [951, 213] on span "Close" at bounding box center [953, 217] width 10 height 10
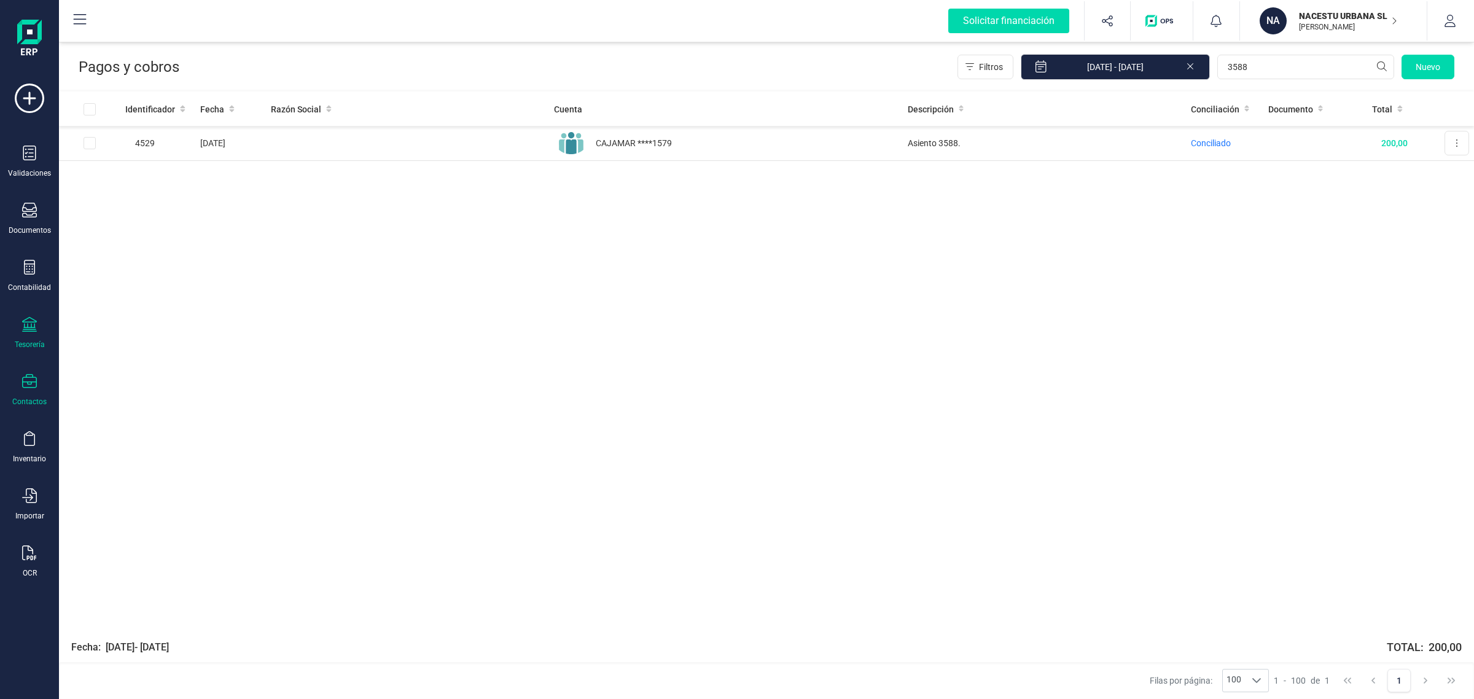
click at [25, 383] on icon at bounding box center [29, 381] width 15 height 15
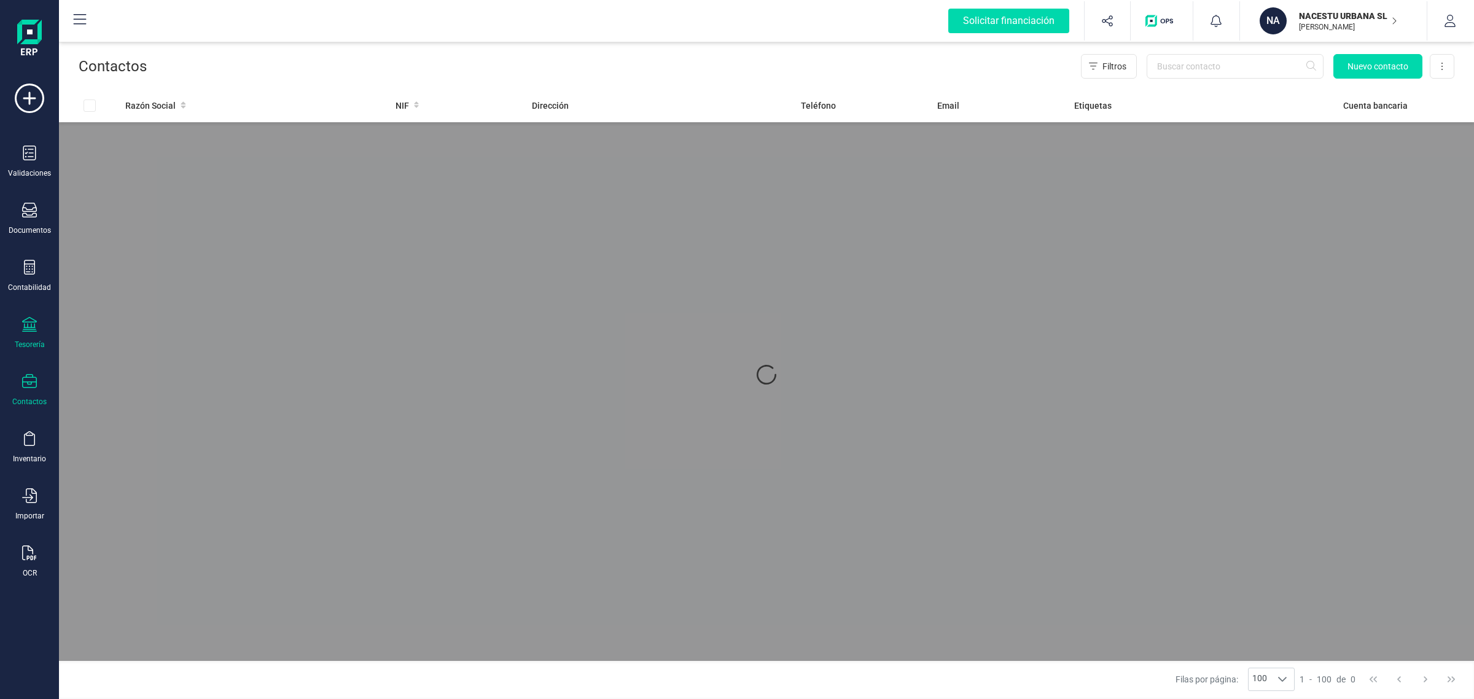
click at [12, 321] on div "Tesorería" at bounding box center [29, 333] width 49 height 33
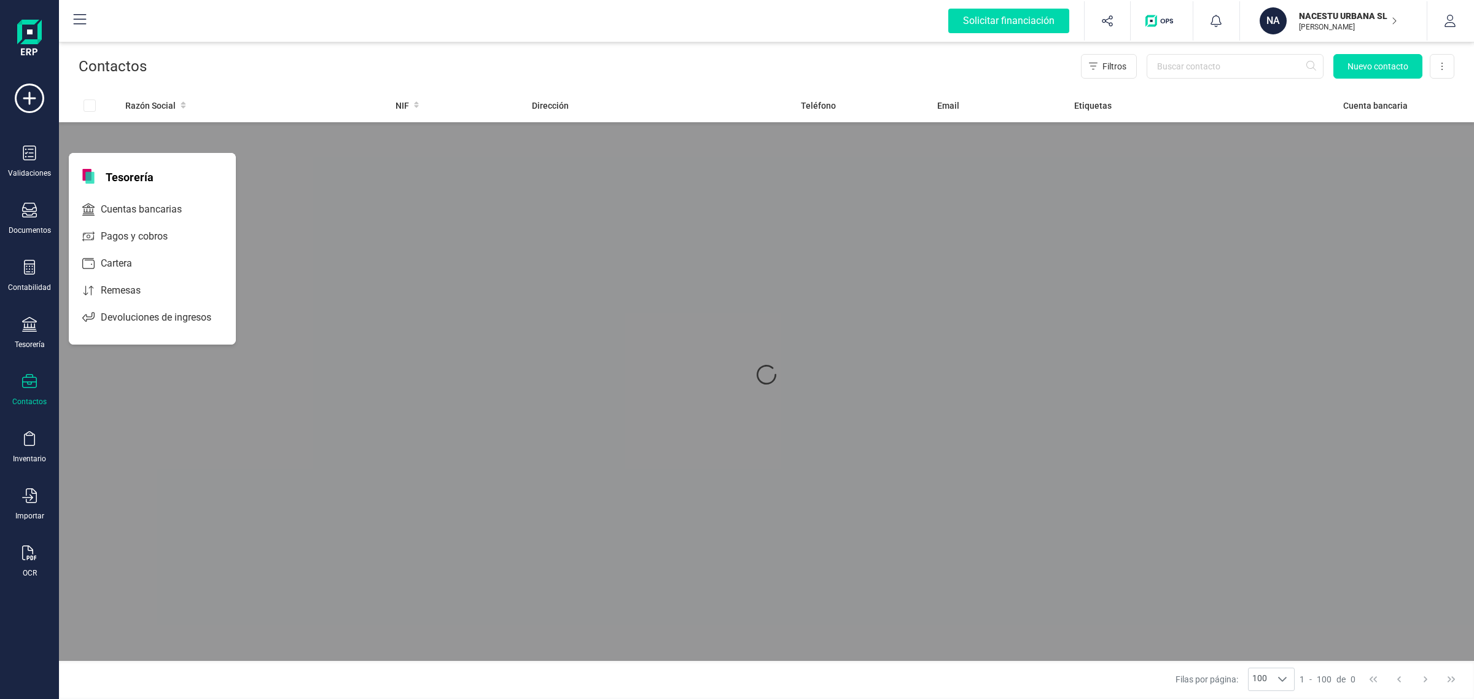
click at [160, 189] on div "Tesorería" at bounding box center [152, 174] width 167 height 42
click at [152, 204] on span "Cuentas bancarias" at bounding box center [150, 209] width 108 height 15
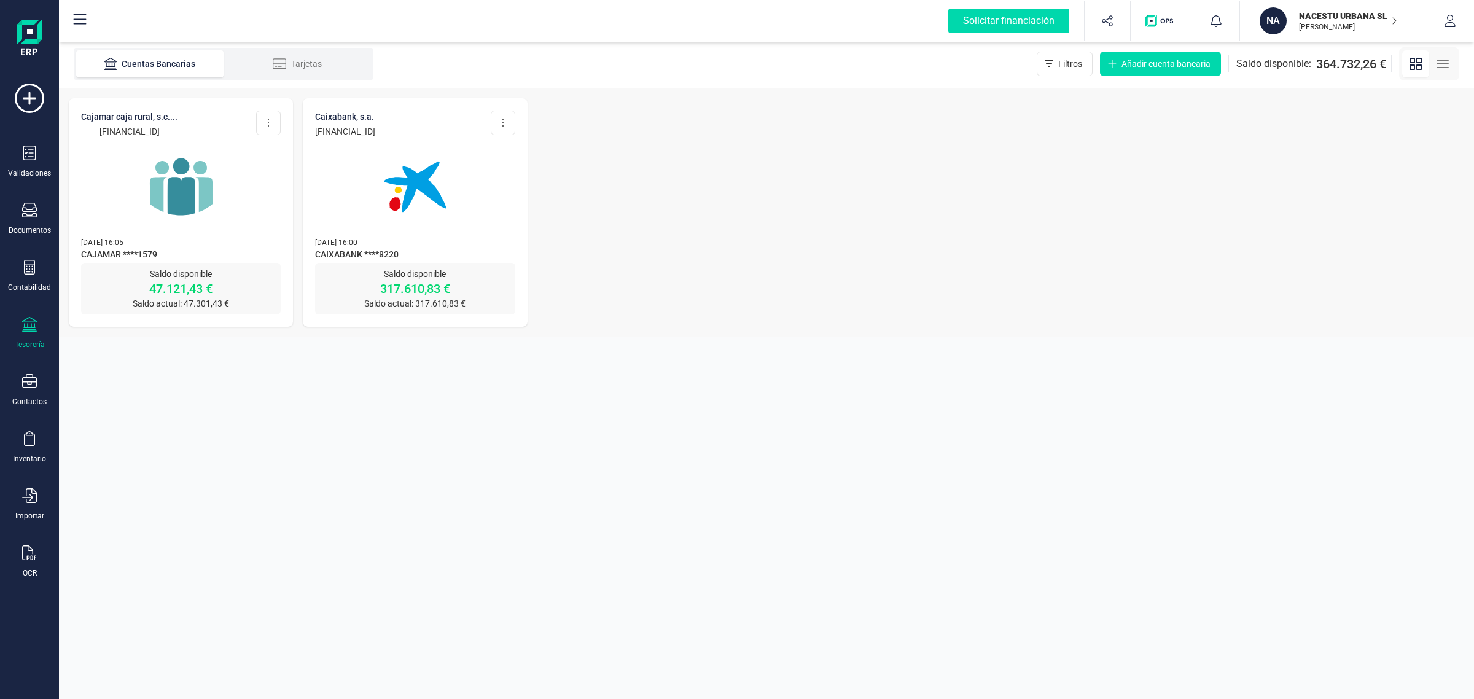
click at [189, 206] on img at bounding box center [181, 186] width 103 height 103
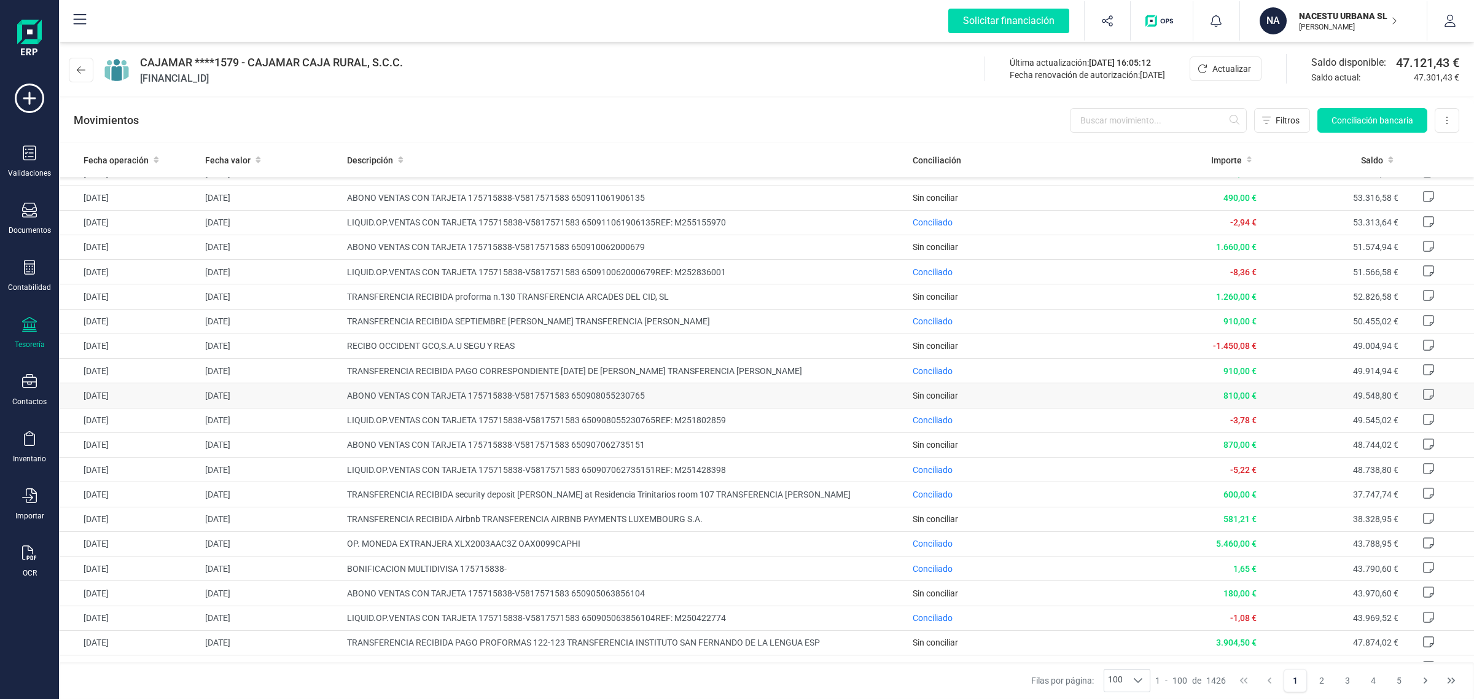
scroll to position [537, 0]
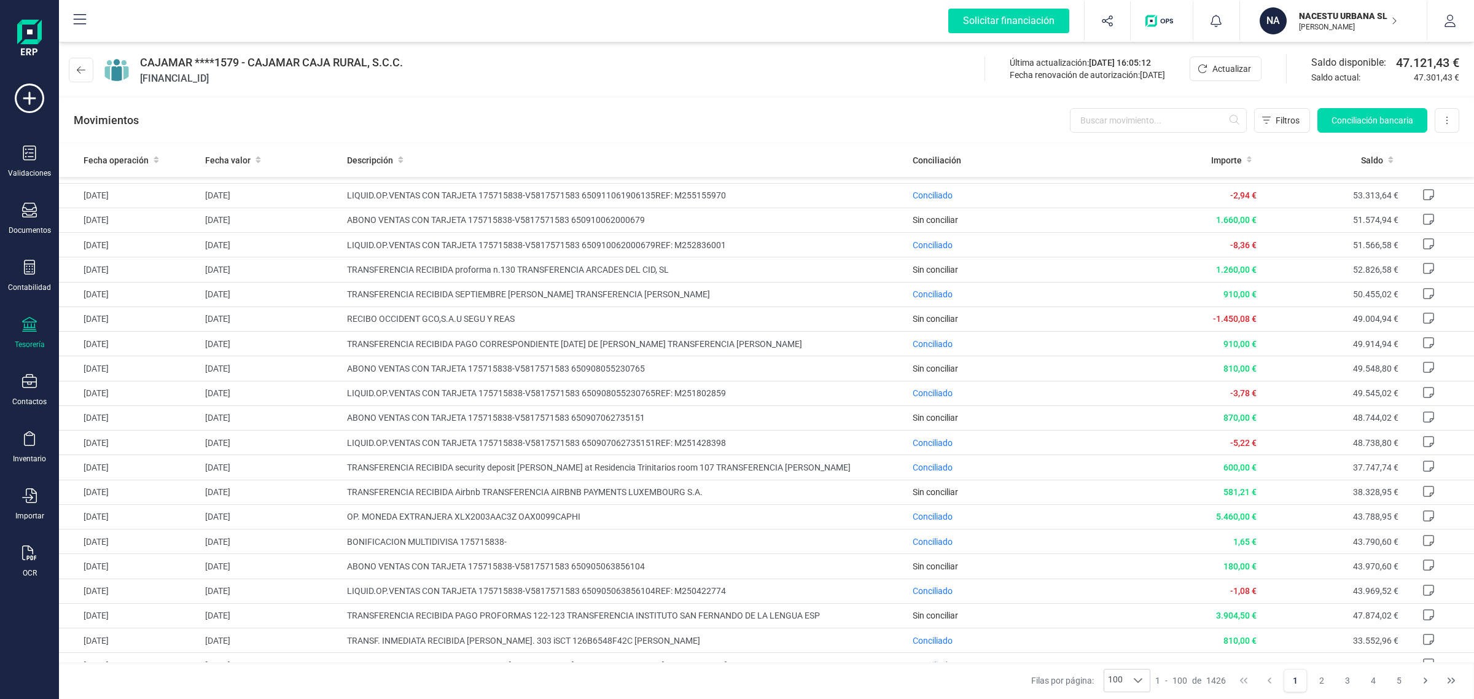
drag, startPoint x: 1322, startPoint y: 23, endPoint x: 1299, endPoint y: 45, distance: 31.7
click at [1322, 23] on p "[PERSON_NAME]" at bounding box center [1348, 27] width 98 height 10
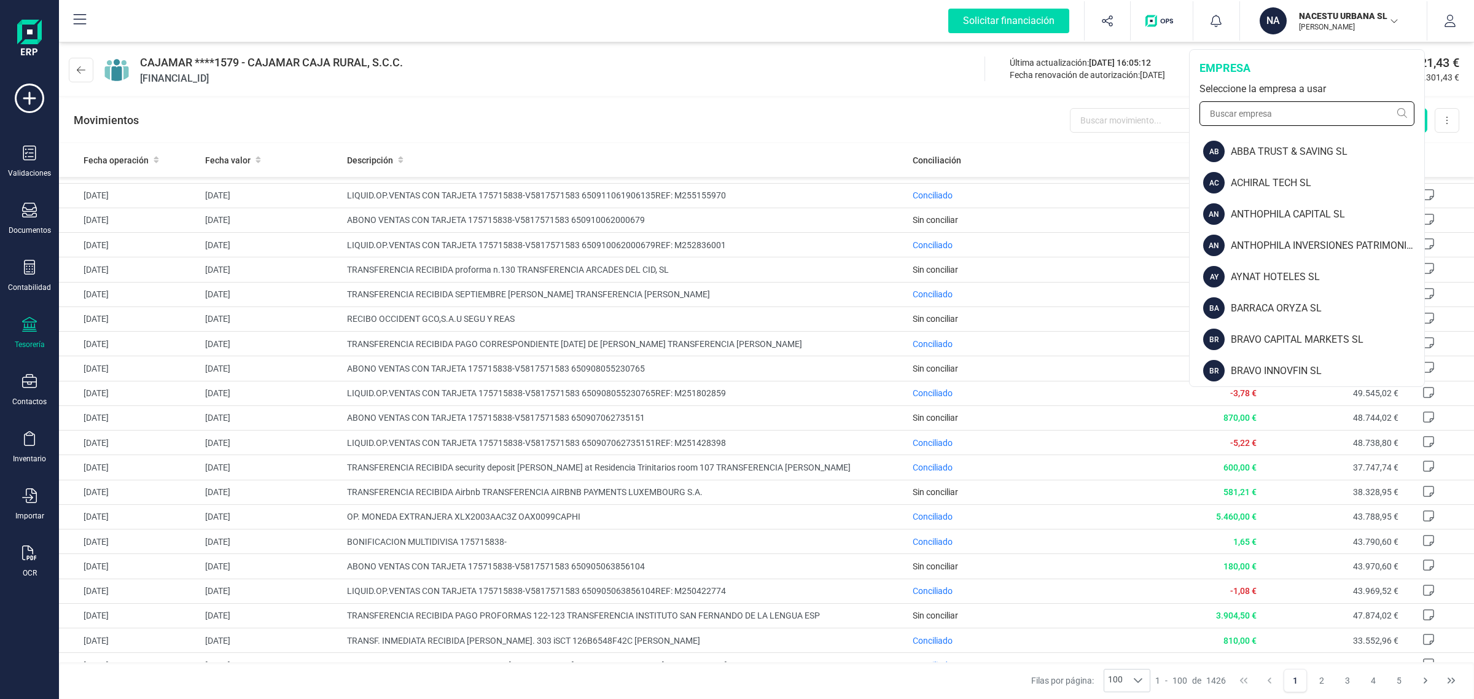
click at [1249, 103] on input "text" at bounding box center [1307, 113] width 215 height 25
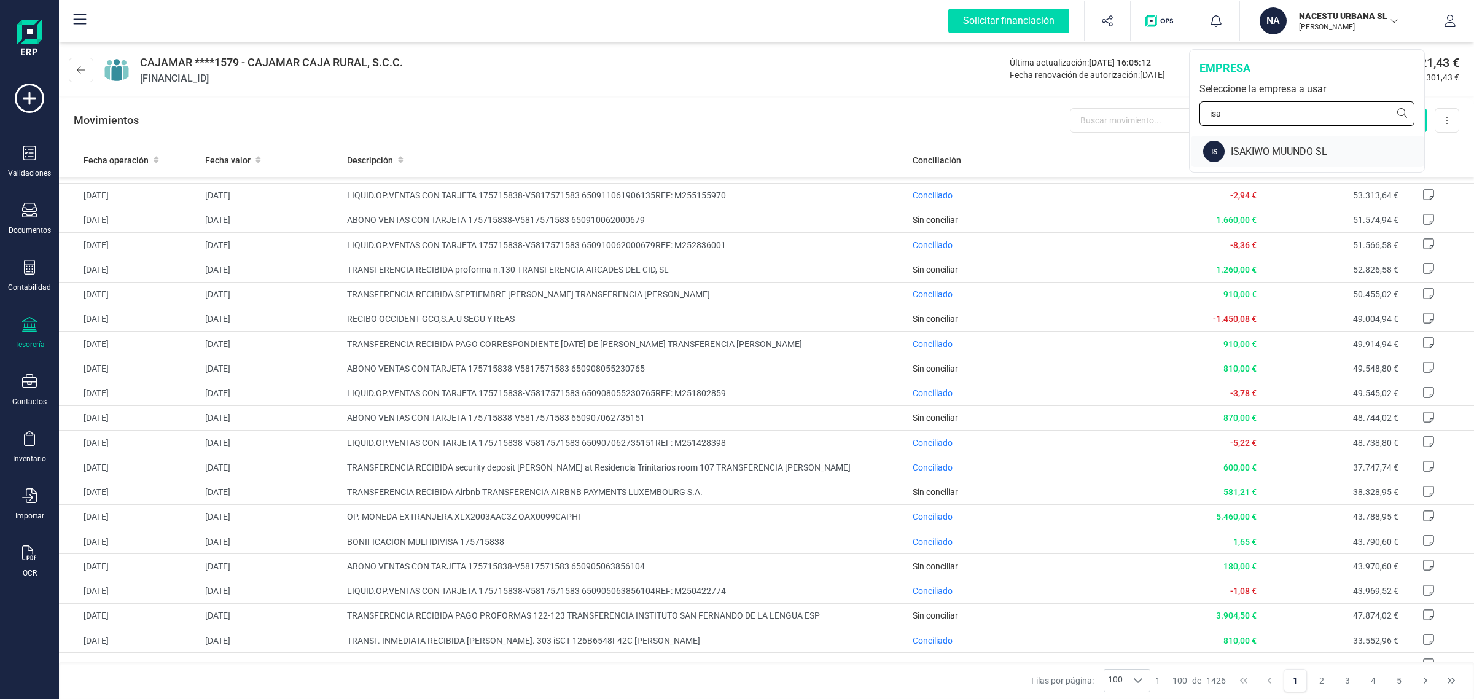
type input "isa"
click at [1288, 145] on div "ISAKIWO MUUNDO SL" at bounding box center [1327, 151] width 193 height 15
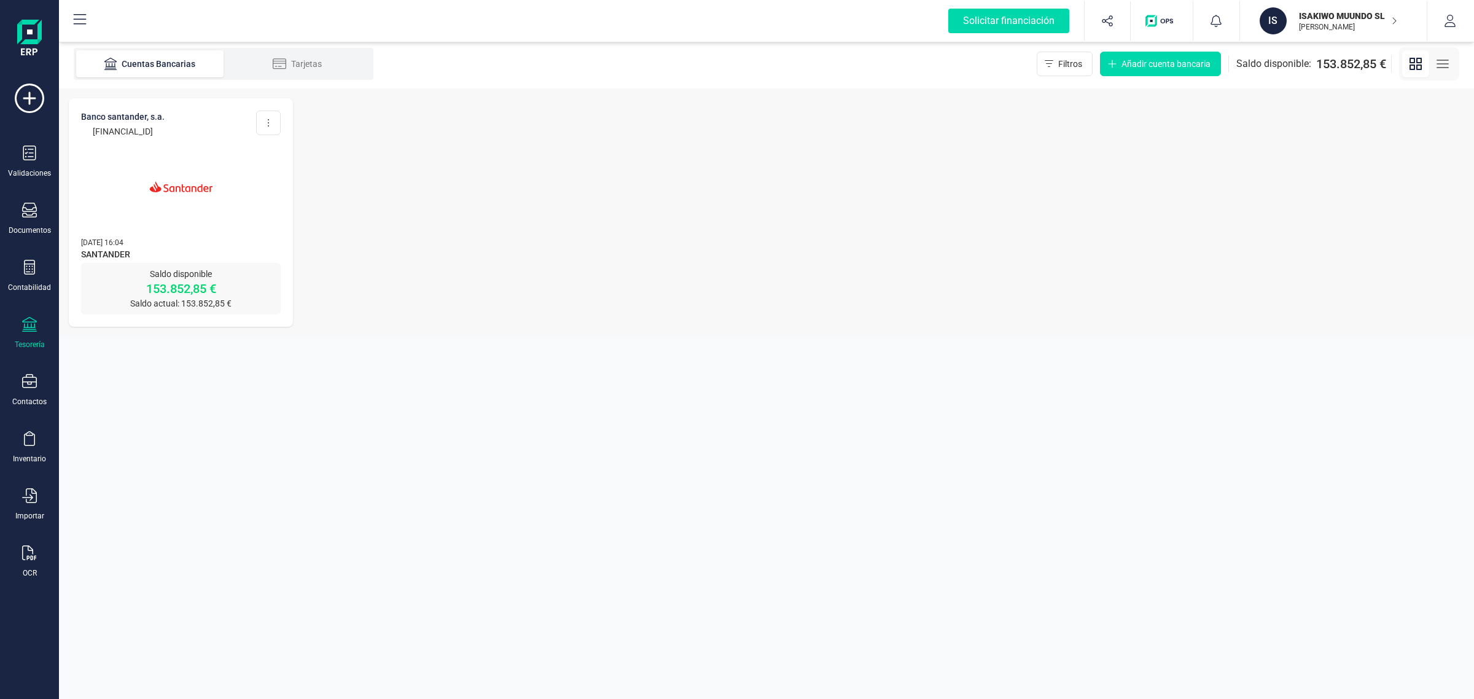
click at [223, 198] on img at bounding box center [181, 186] width 103 height 103
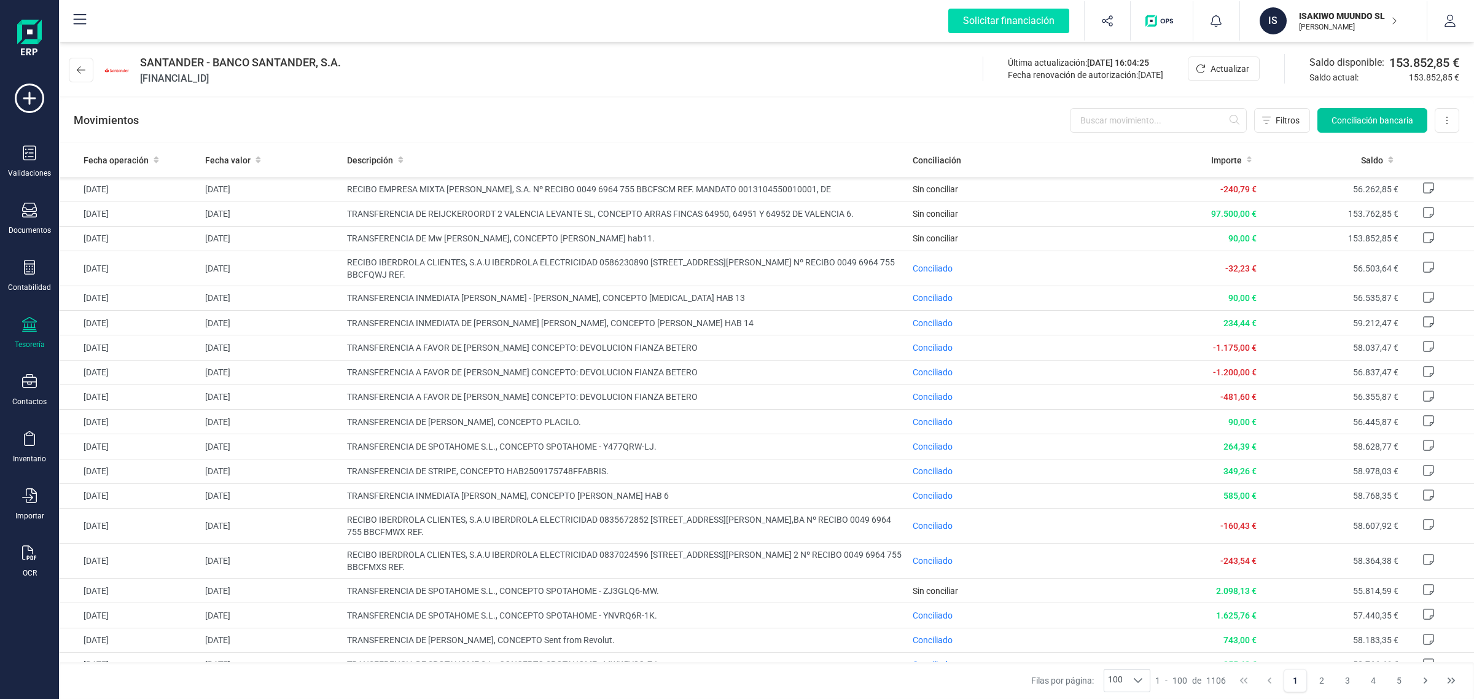
click at [1354, 120] on span "Conciliación bancaria" at bounding box center [1373, 120] width 82 height 12
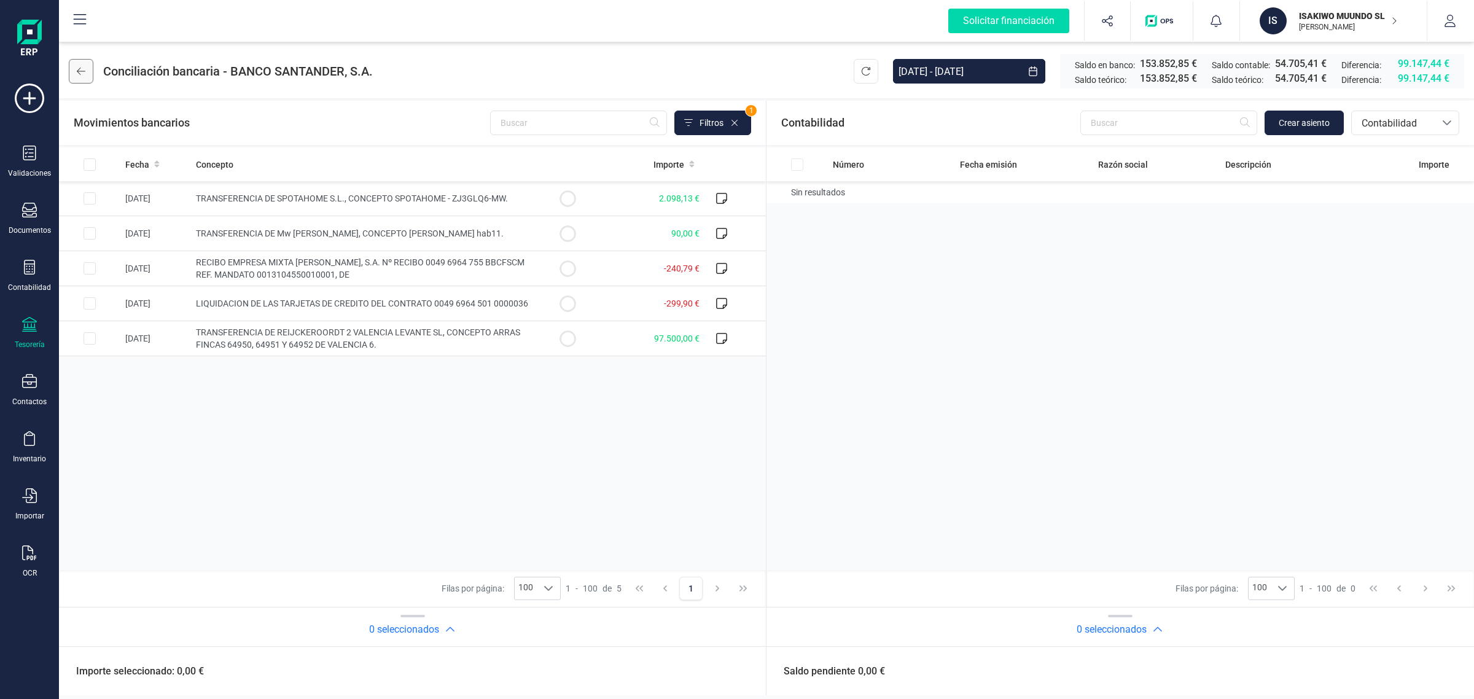
click at [86, 75] on button at bounding box center [81, 71] width 25 height 25
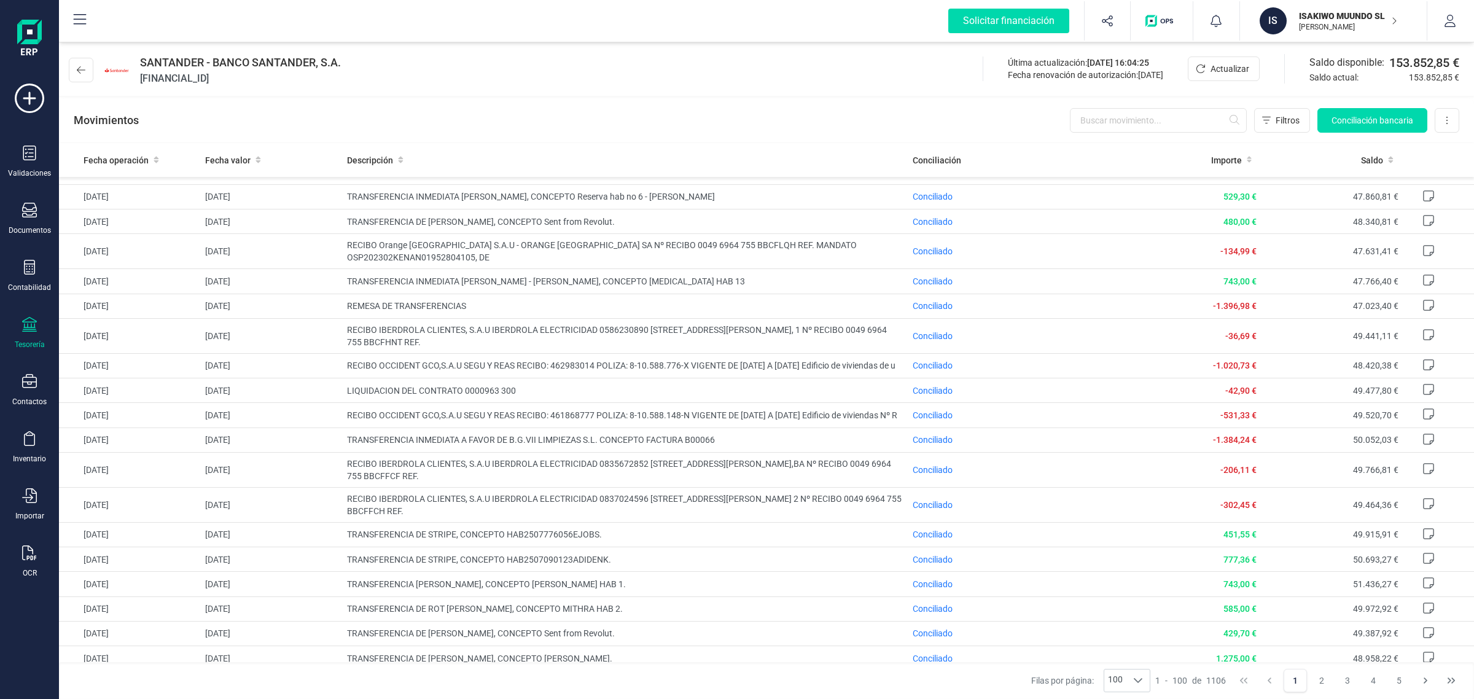
scroll to position [768, 0]
click at [1327, 23] on p "[PERSON_NAME]" at bounding box center [1348, 27] width 98 height 10
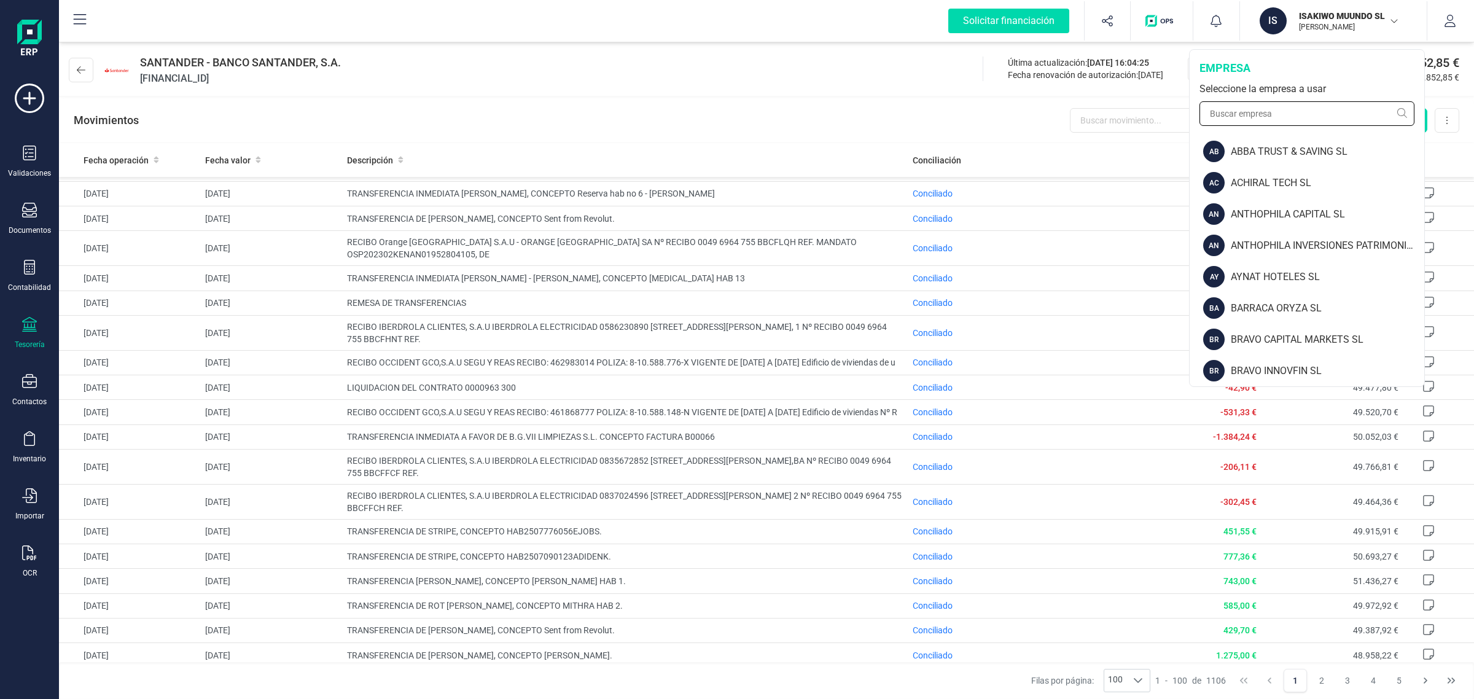
click at [1266, 111] on input "text" at bounding box center [1307, 113] width 215 height 25
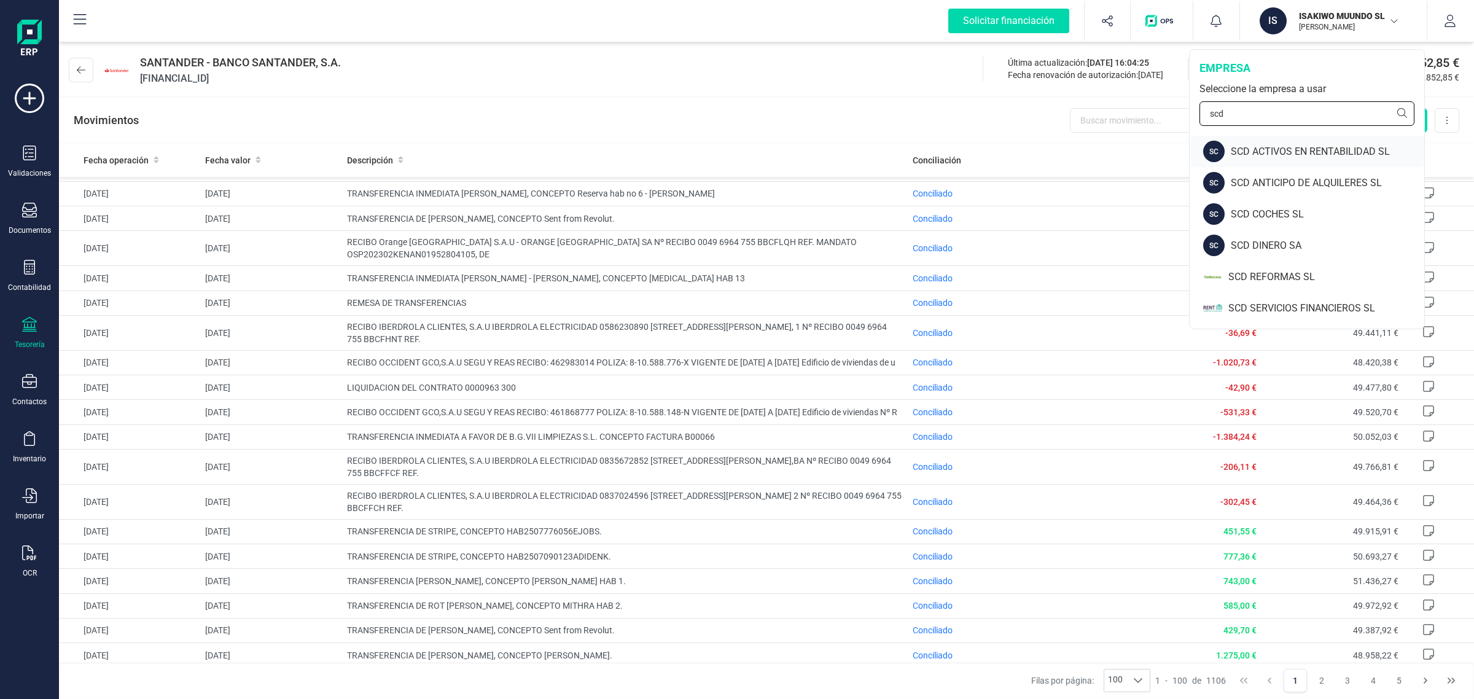
type input "scd"
click at [1267, 149] on div "SCD ACTIVOS EN RENTABILIDAD SL" at bounding box center [1327, 151] width 193 height 15
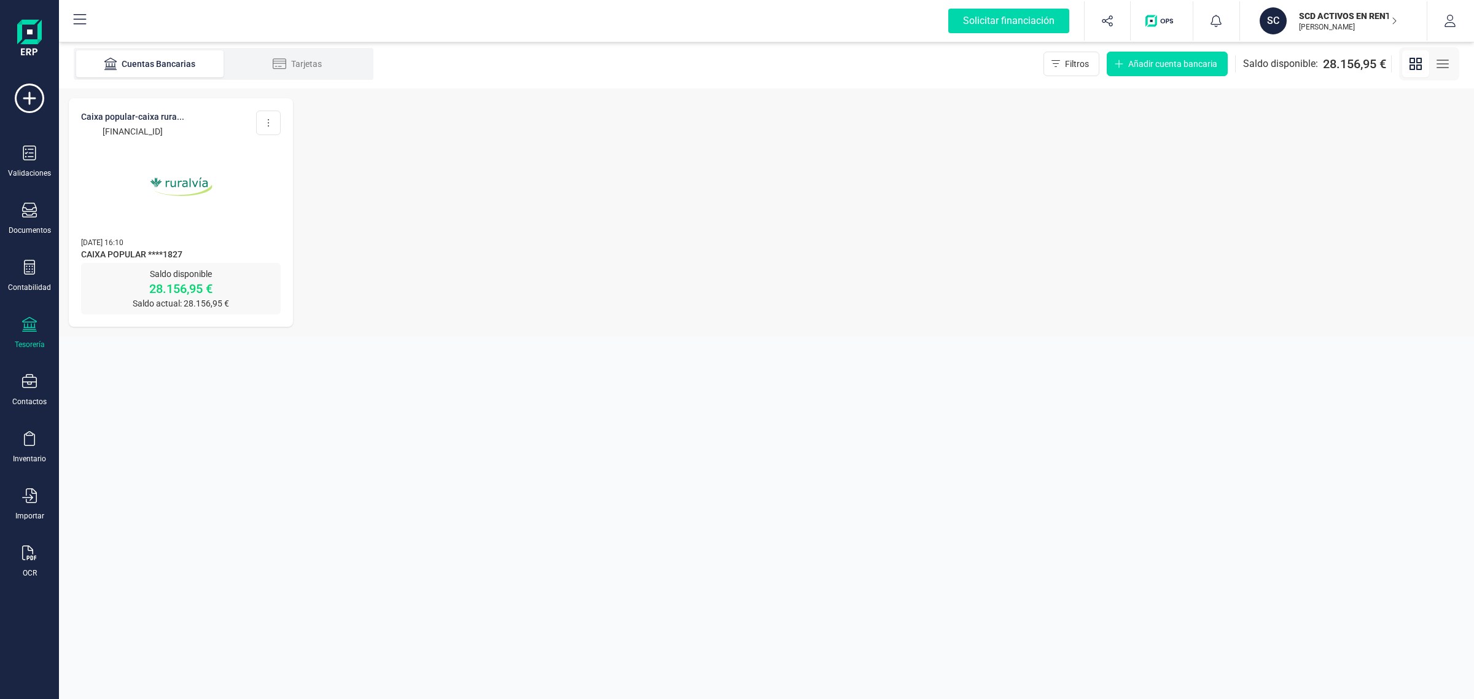
click at [201, 211] on img at bounding box center [181, 186] width 103 height 103
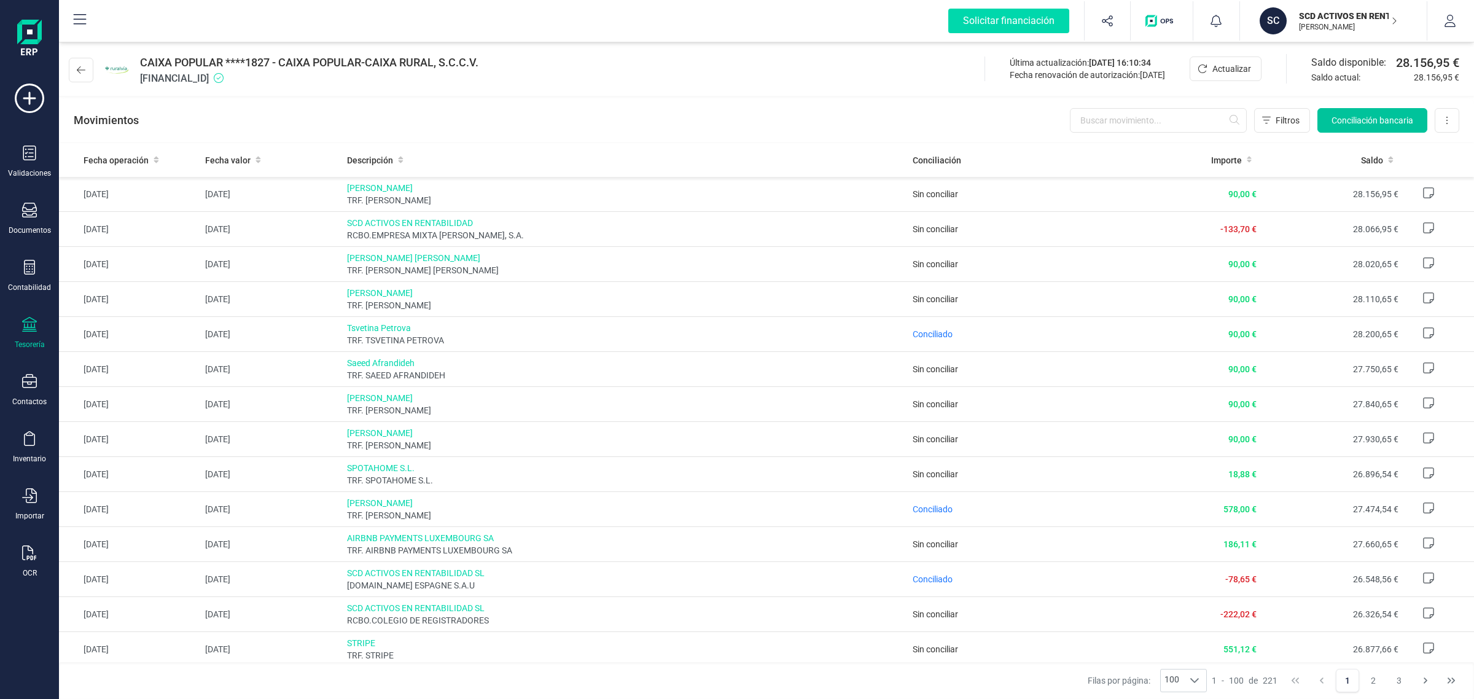
click at [1365, 122] on span "Conciliación bancaria" at bounding box center [1373, 120] width 82 height 12
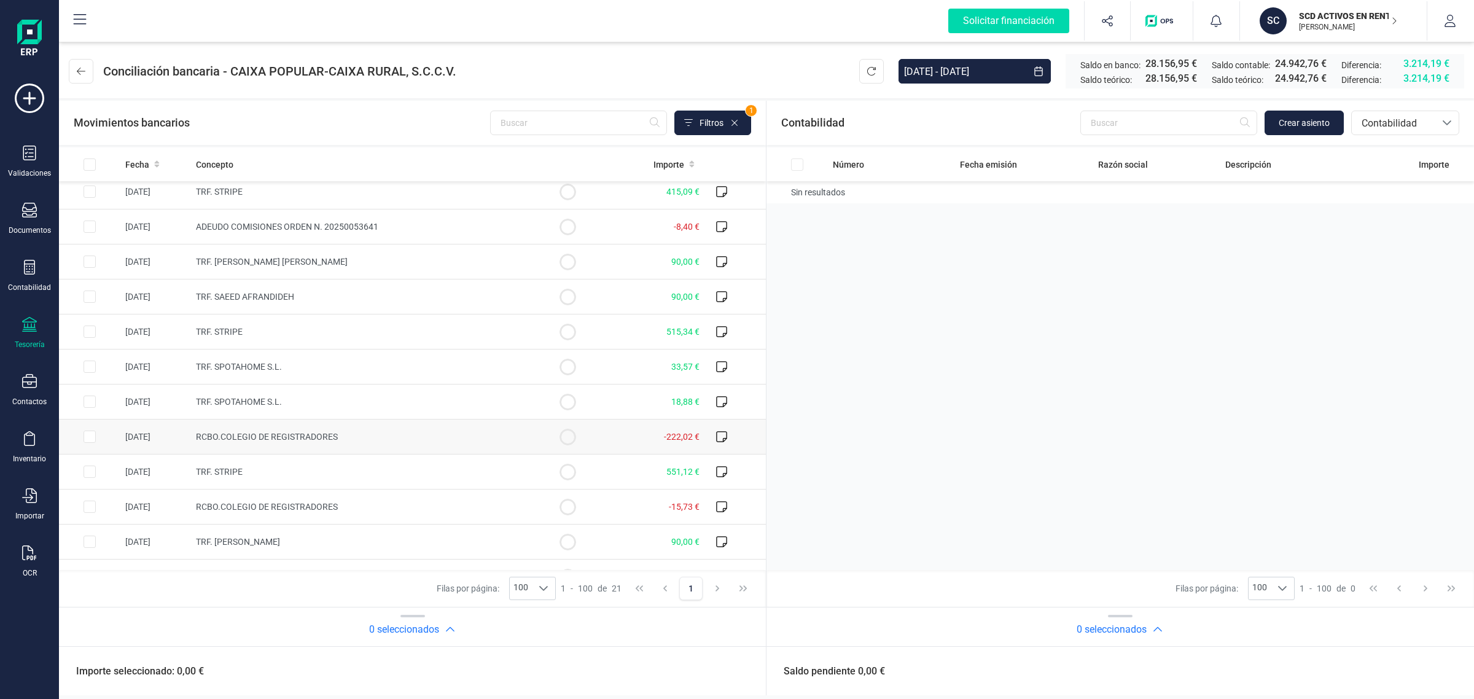
scroll to position [348, 0]
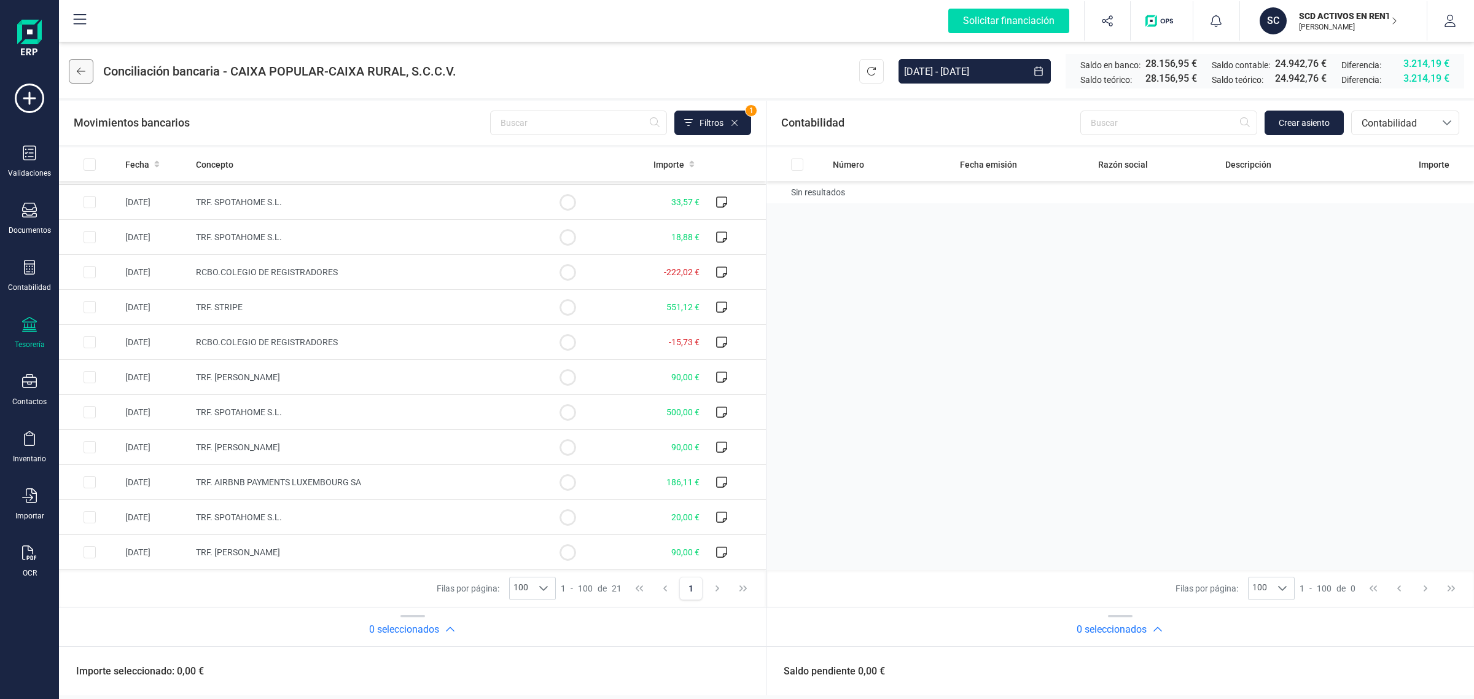
click at [71, 68] on button at bounding box center [81, 71] width 25 height 25
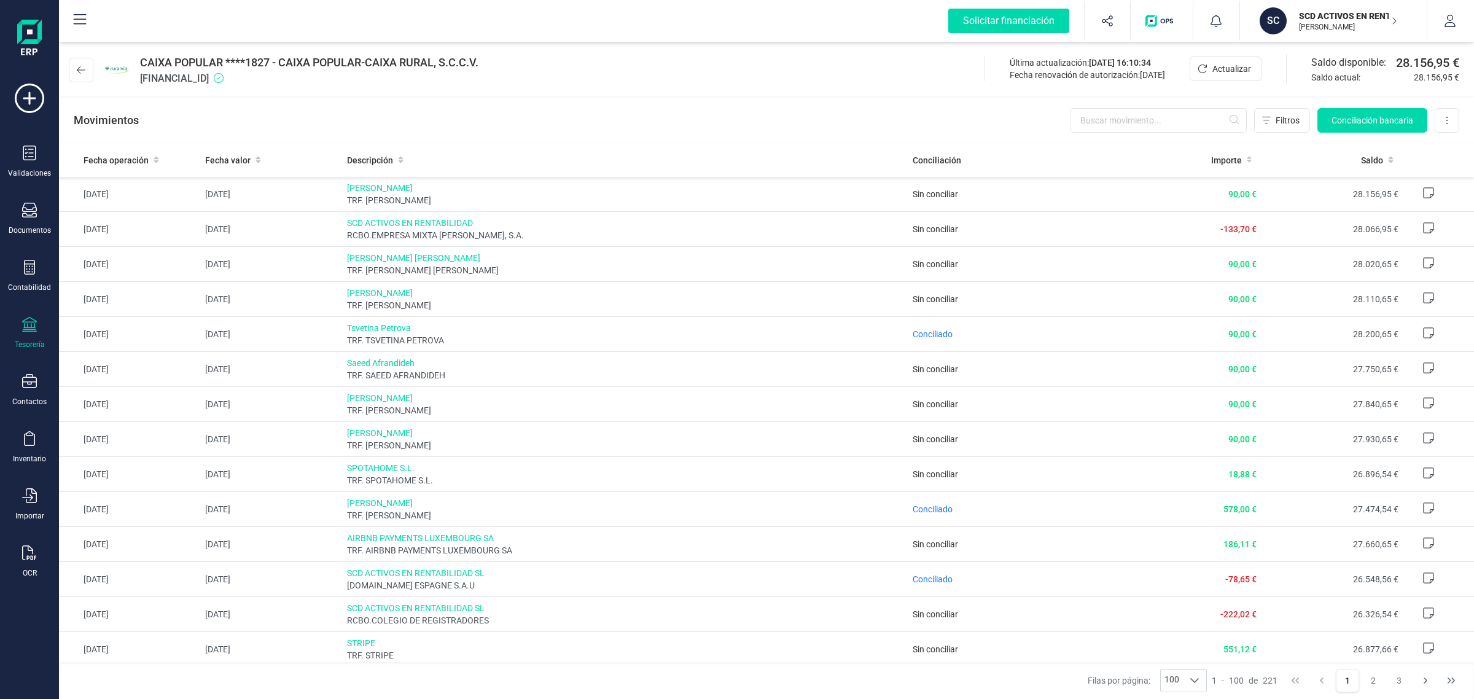
click at [29, 333] on div "Tesorería" at bounding box center [29, 333] width 49 height 33
click at [136, 229] on span "Pagos y cobros" at bounding box center [143, 236] width 94 height 15
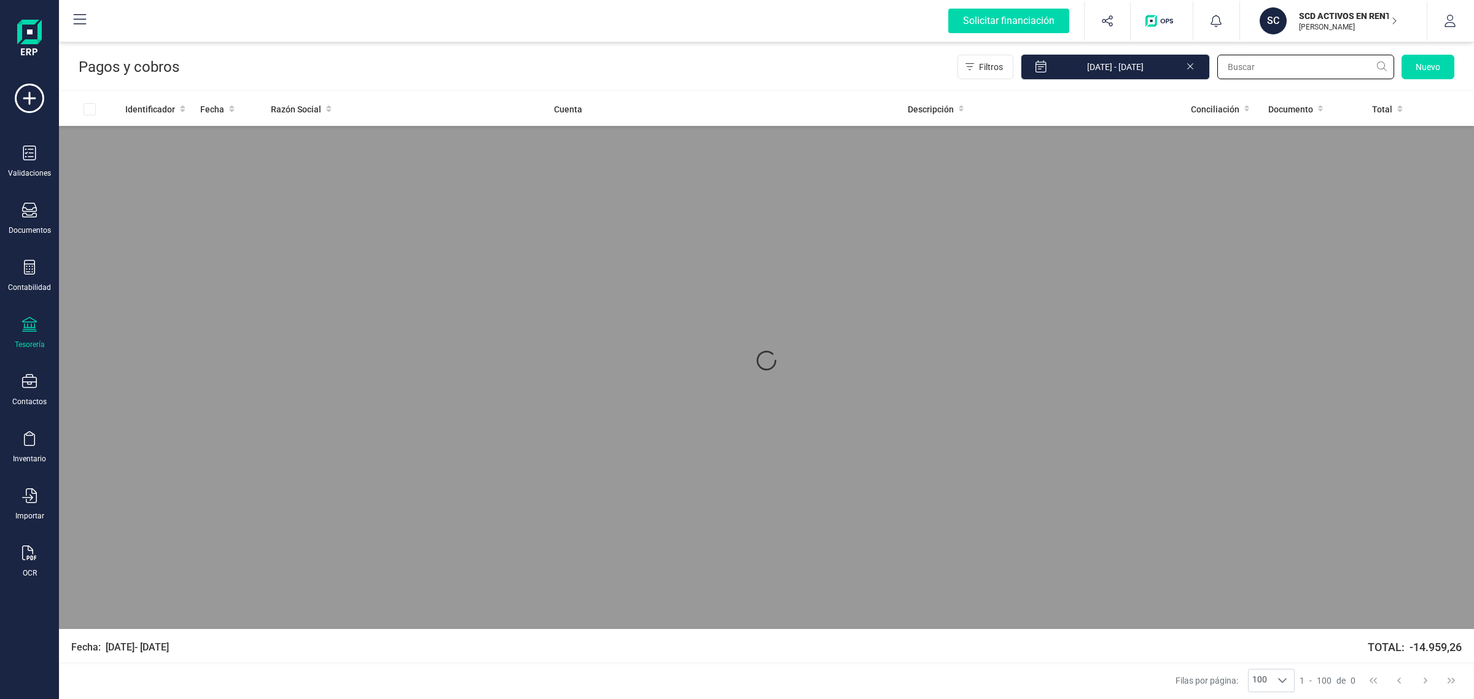
click at [1271, 63] on input "text" at bounding box center [1305, 67] width 177 height 25
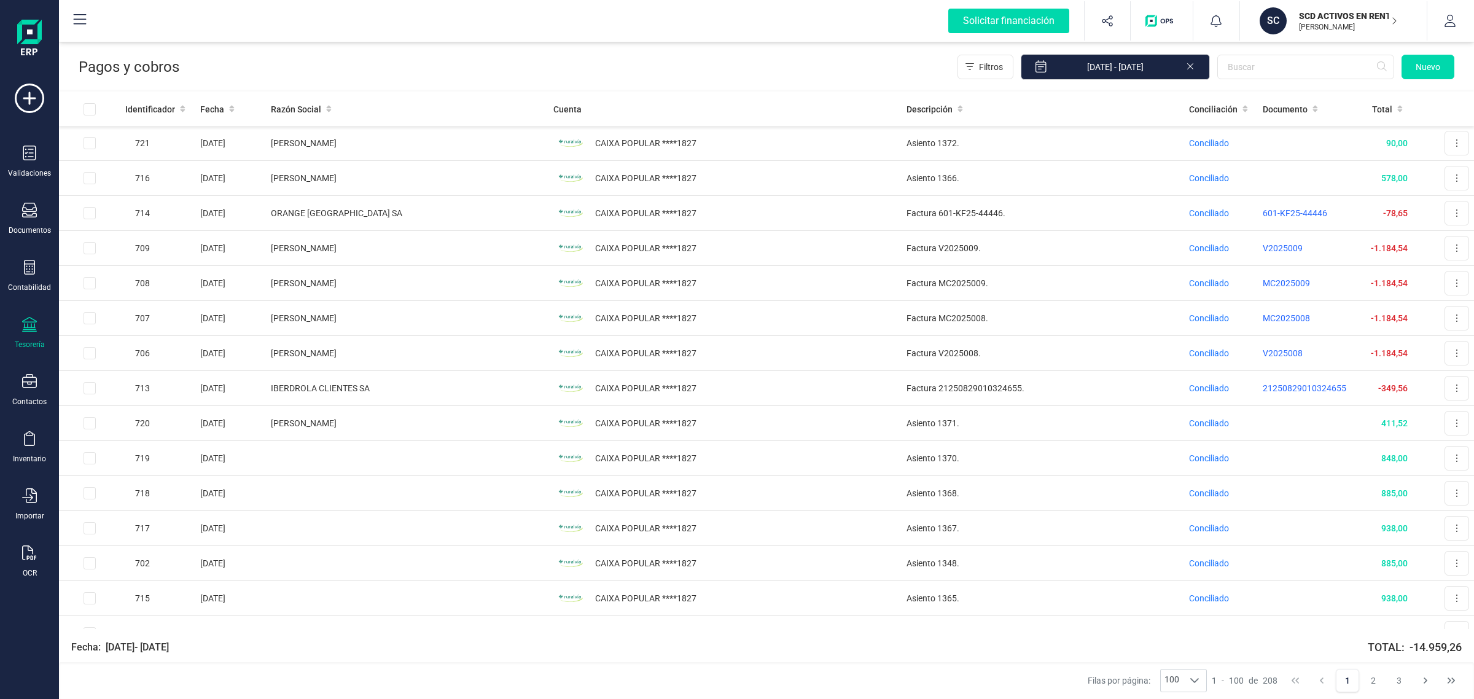
click at [1328, 10] on p "SCD ACTIVOS EN RENTABILIDAD SL" at bounding box center [1348, 16] width 98 height 12
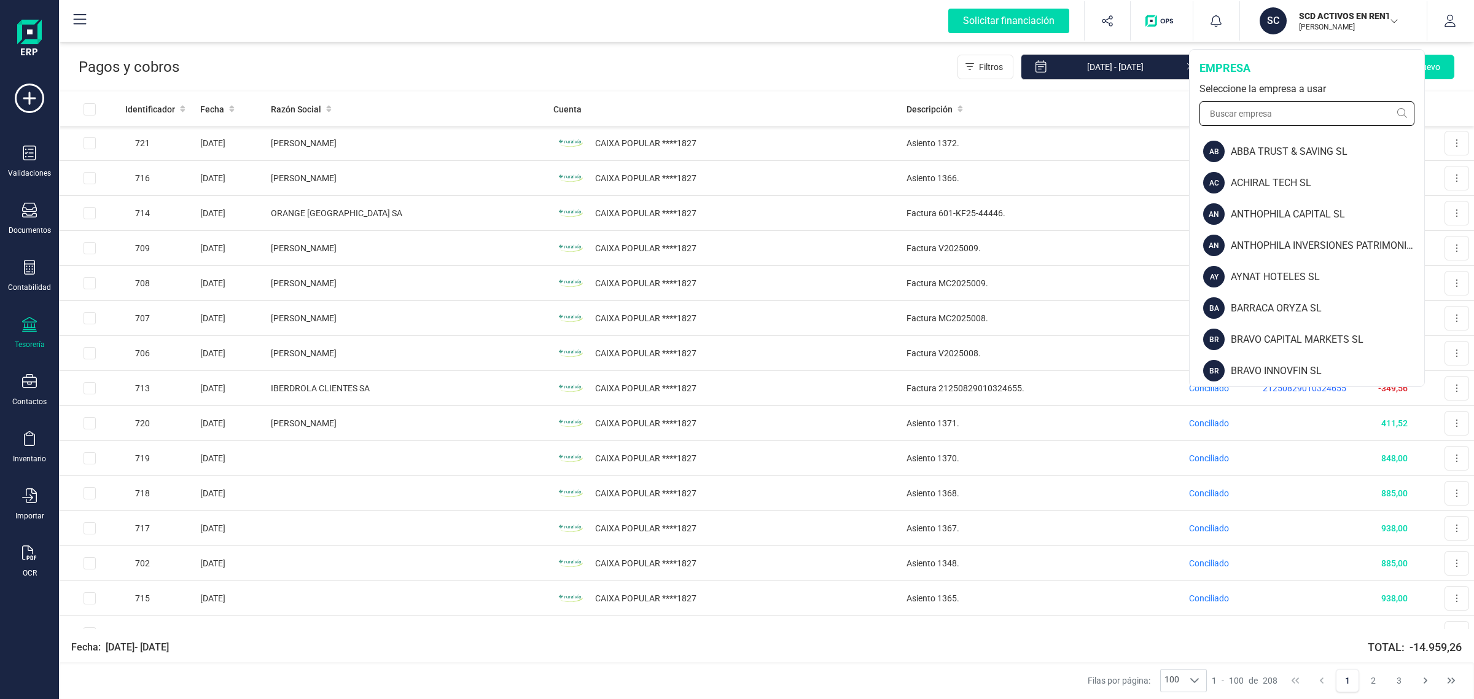
click at [1284, 106] on input "text" at bounding box center [1307, 113] width 215 height 25
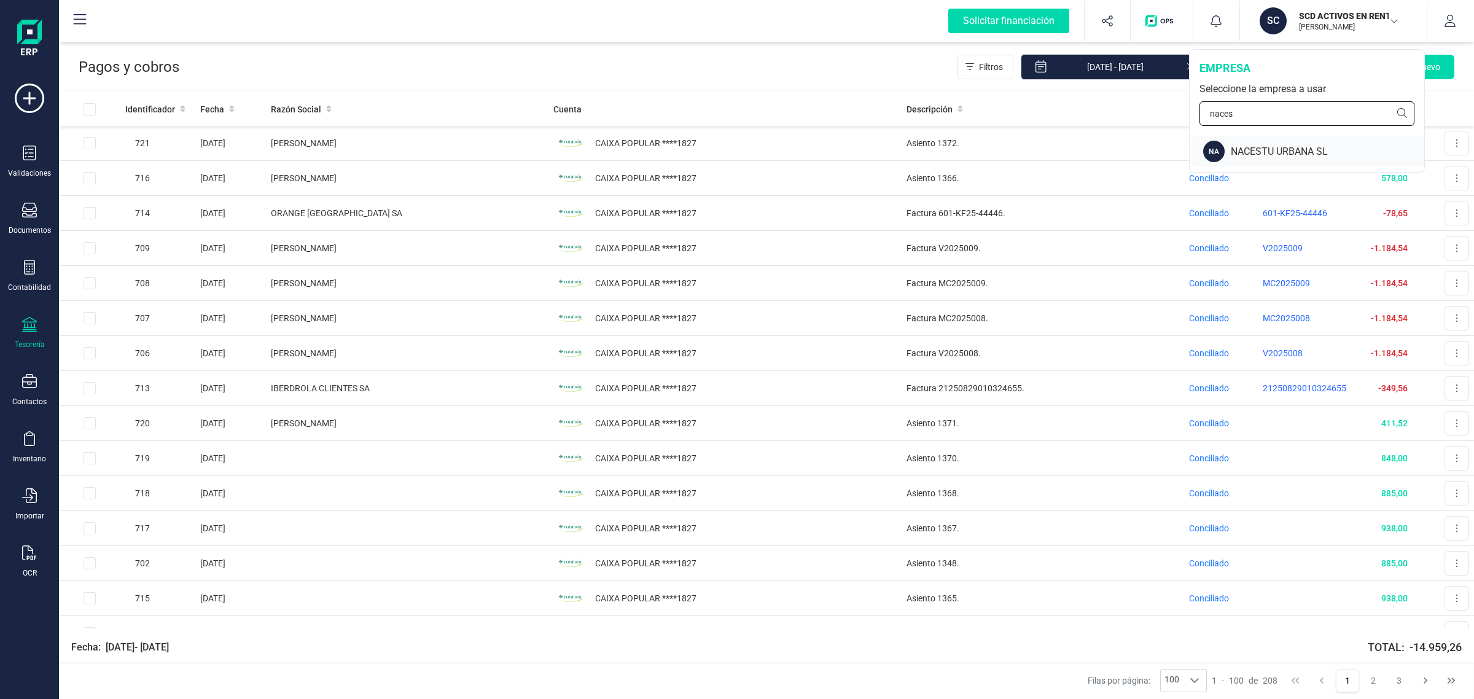
type input "naces"
click at [1284, 148] on div "NACESTU URBANA SL" at bounding box center [1327, 151] width 193 height 15
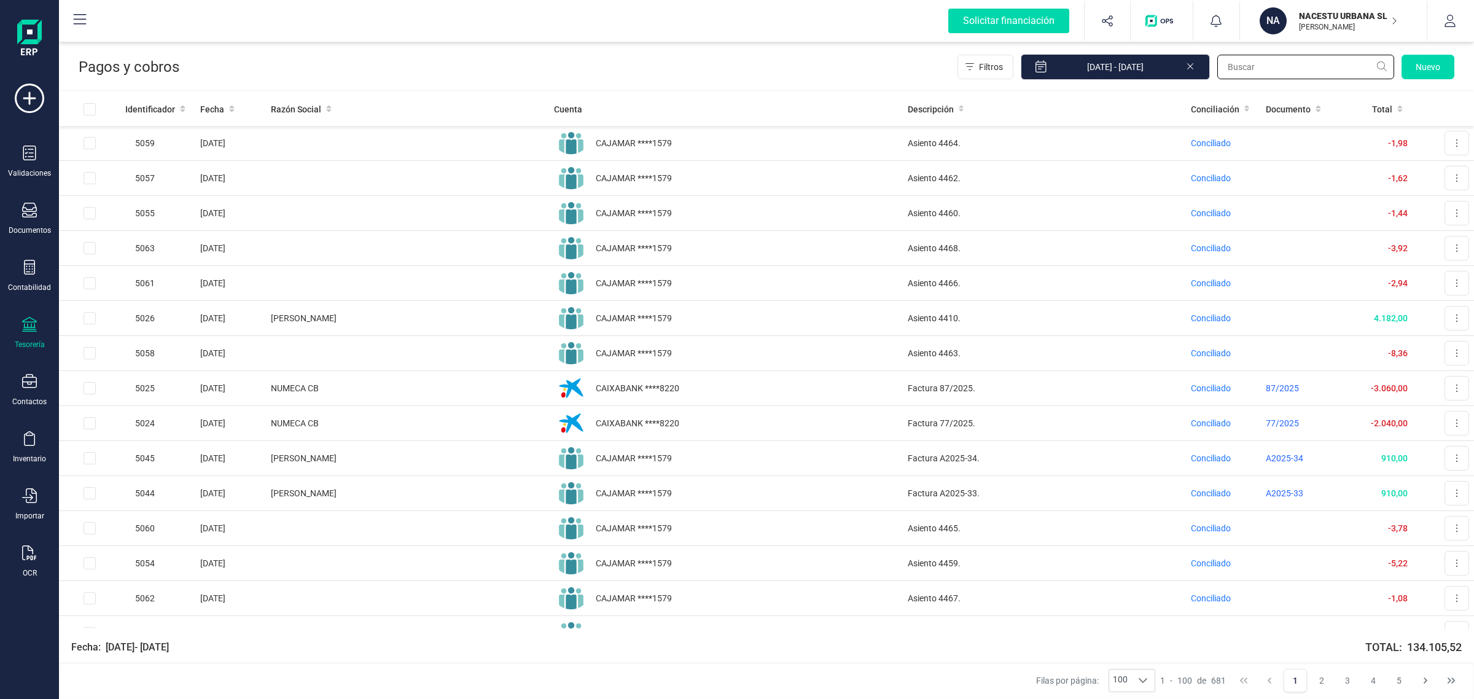
click at [1254, 62] on input "text" at bounding box center [1305, 67] width 177 height 25
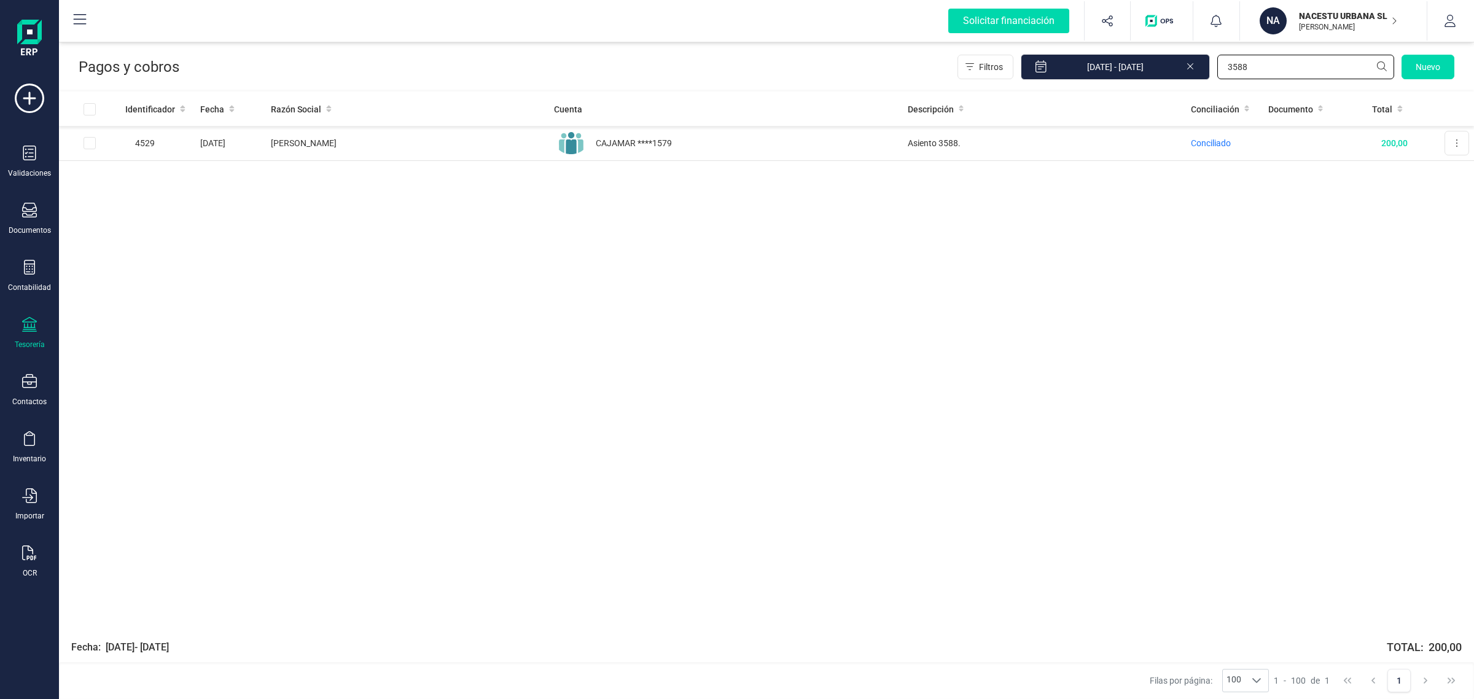
type input "3588"
click at [25, 206] on icon at bounding box center [29, 210] width 15 height 15
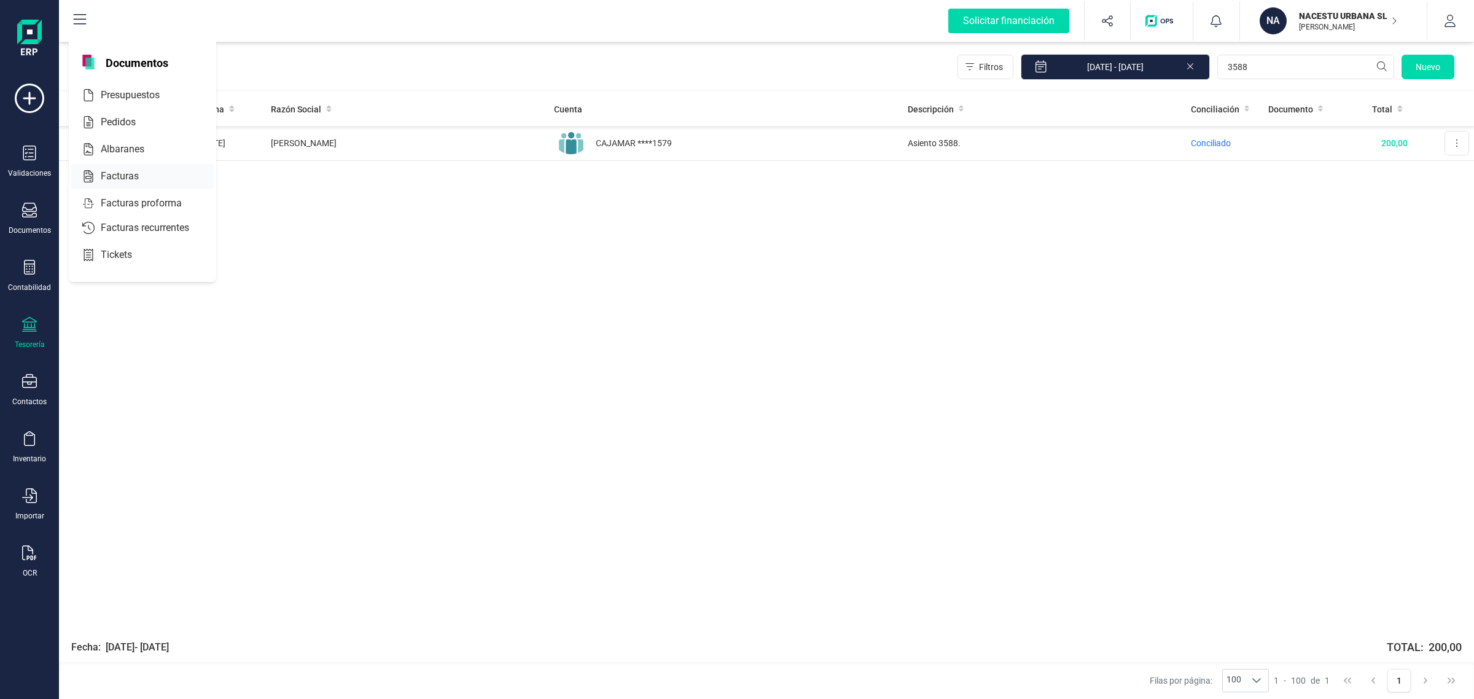
click at [123, 164] on div "Facturas" at bounding box center [142, 176] width 142 height 25
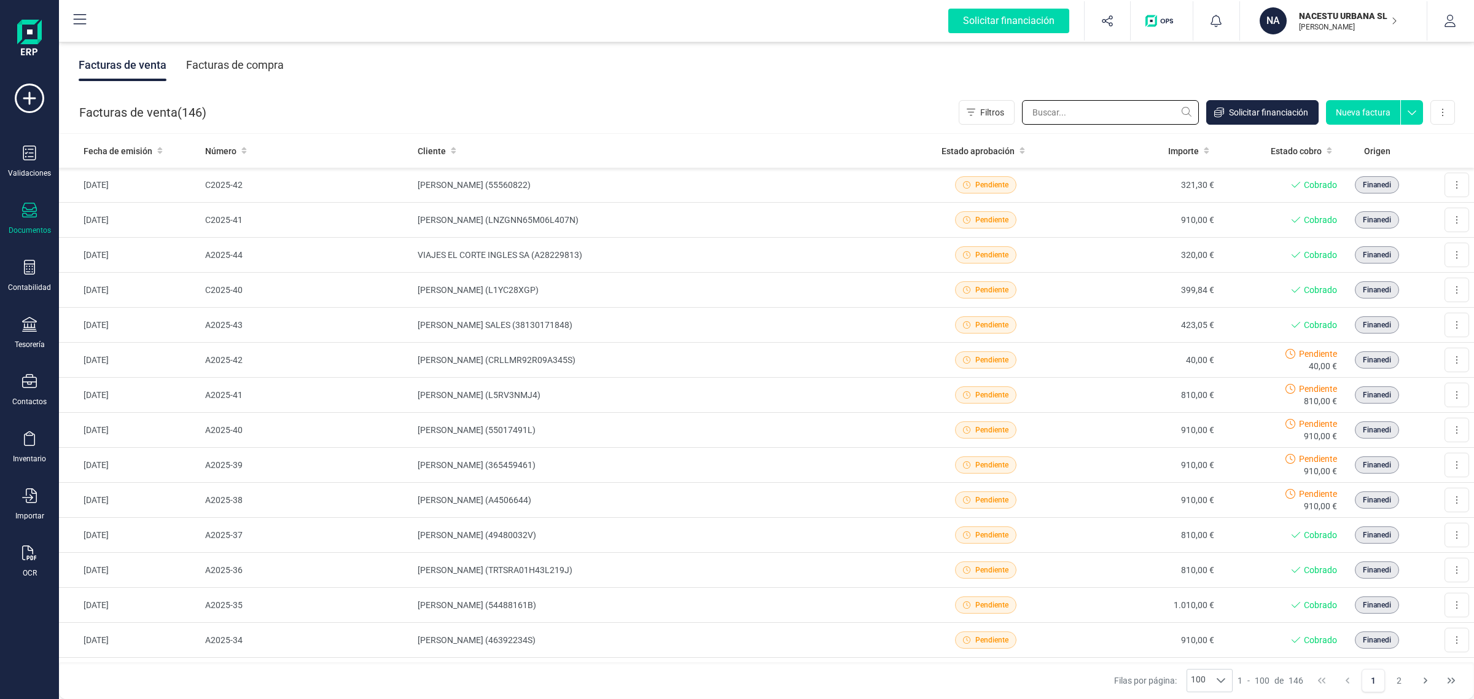
click at [1081, 103] on input "text" at bounding box center [1110, 112] width 177 height 25
click at [1077, 121] on input "text" at bounding box center [1110, 112] width 177 height 25
click at [1069, 112] on input "text" at bounding box center [1110, 112] width 177 height 25
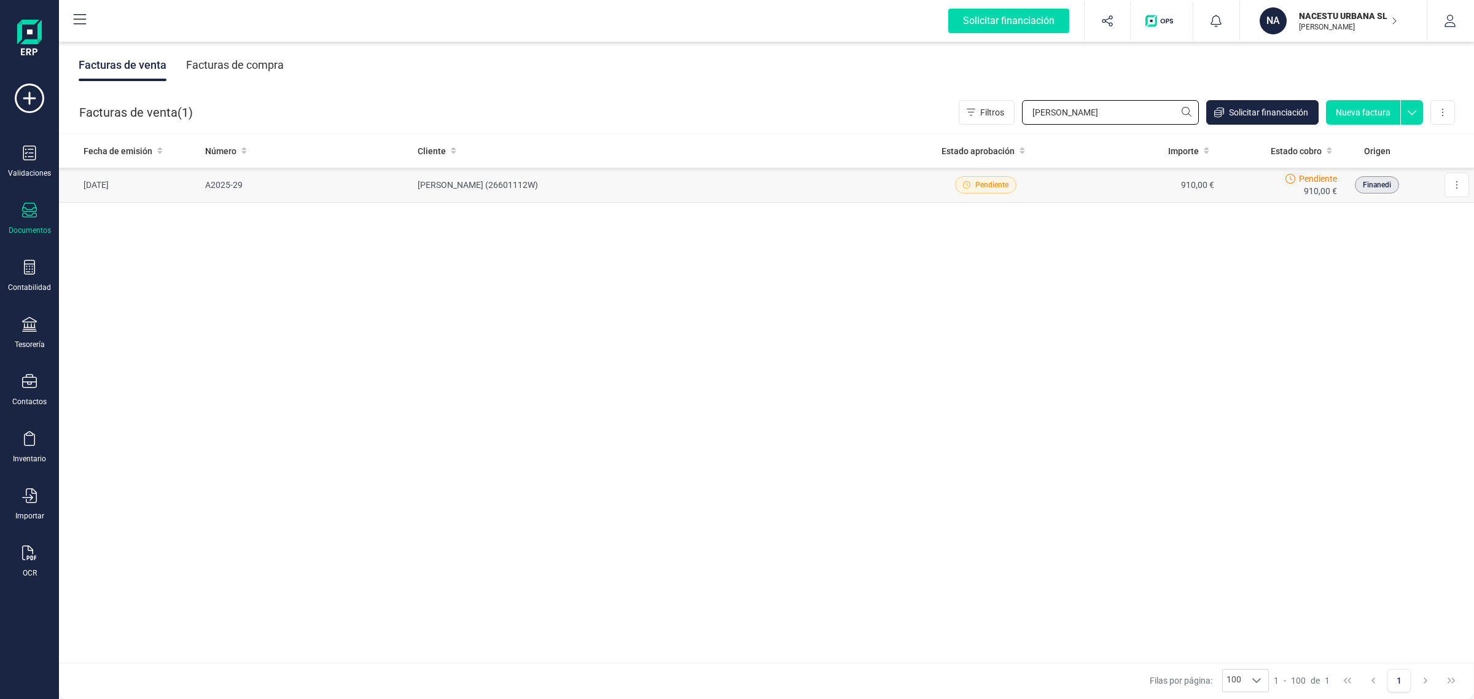
type input "[PERSON_NAME]"
click at [585, 183] on td "[PERSON_NAME] (26601112W)" at bounding box center [660, 185] width 495 height 35
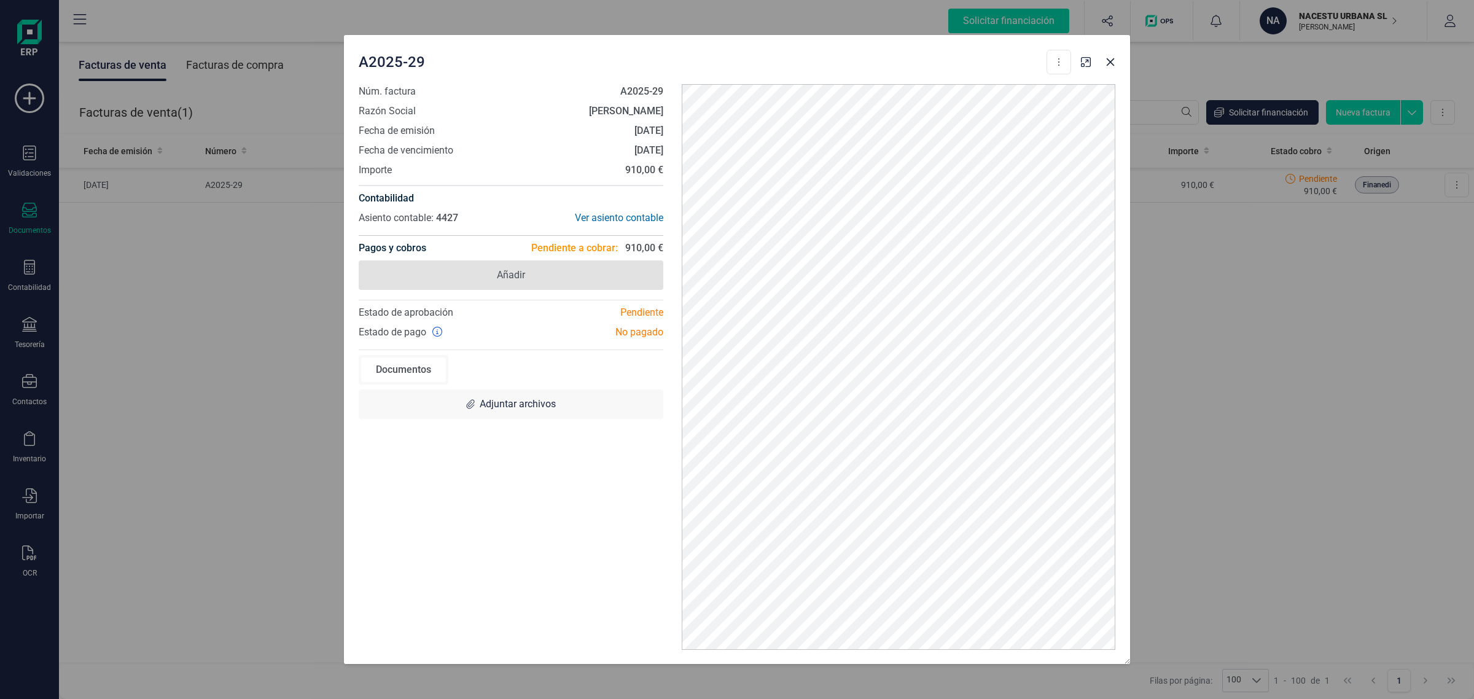
click at [537, 280] on span "Añadir" at bounding box center [511, 274] width 305 height 29
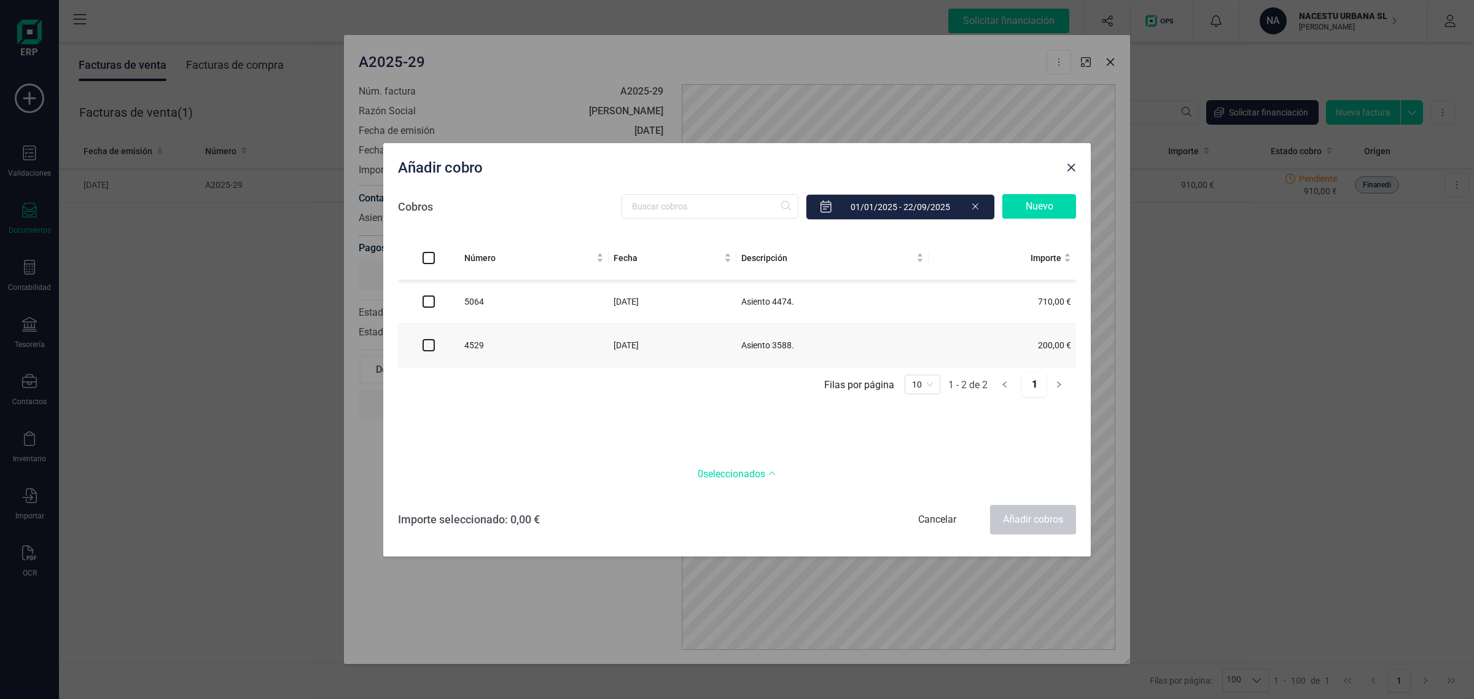
click at [430, 348] on input "checkbox" at bounding box center [429, 345] width 12 height 12
checkbox input "true"
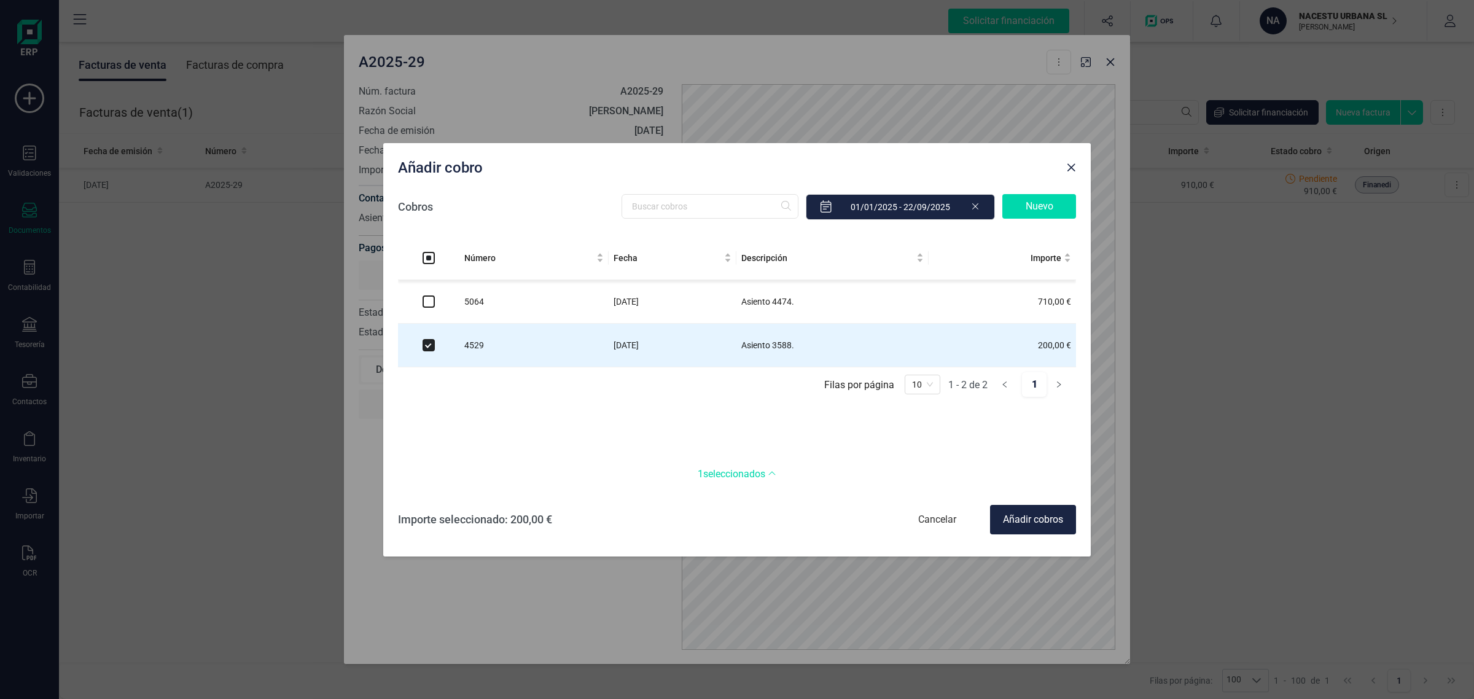
click at [427, 300] on input "checkbox" at bounding box center [429, 301] width 12 height 12
checkbox input "true"
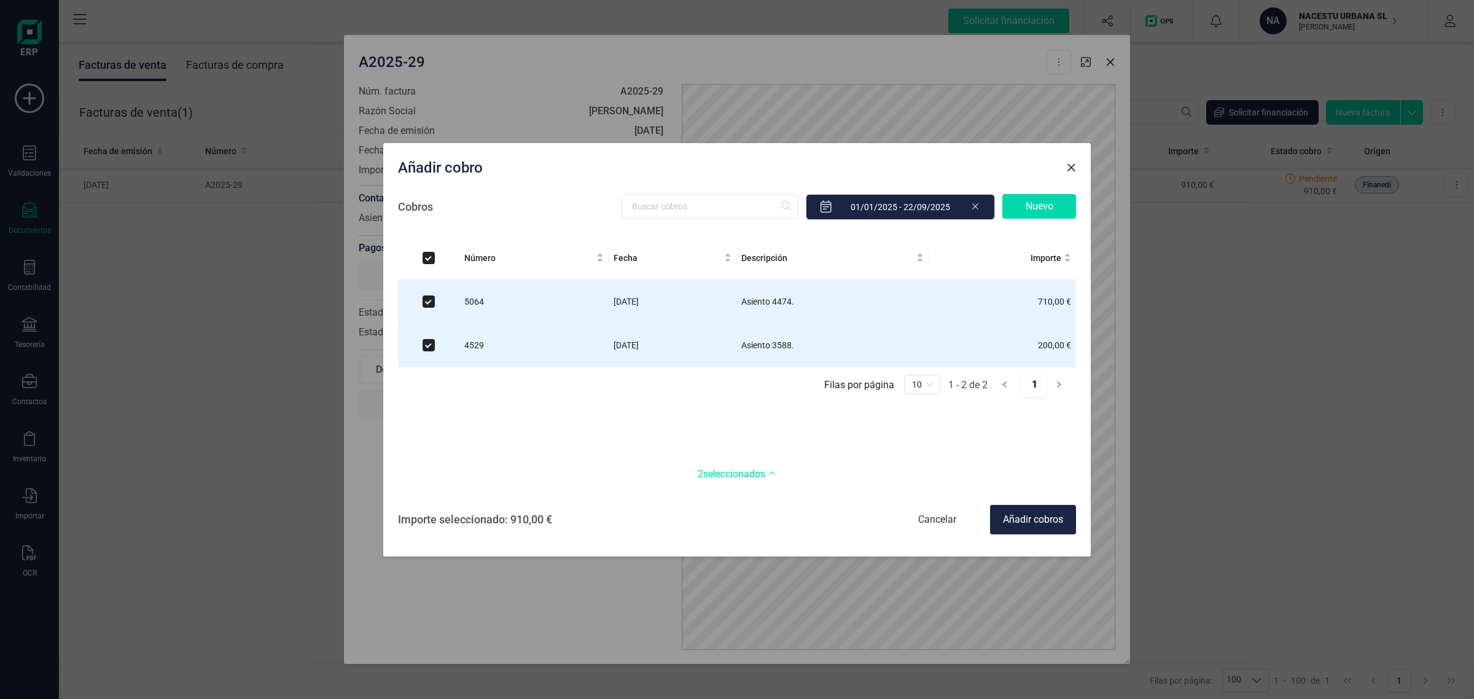
click at [1029, 518] on div "Añadir cobros" at bounding box center [1033, 519] width 86 height 29
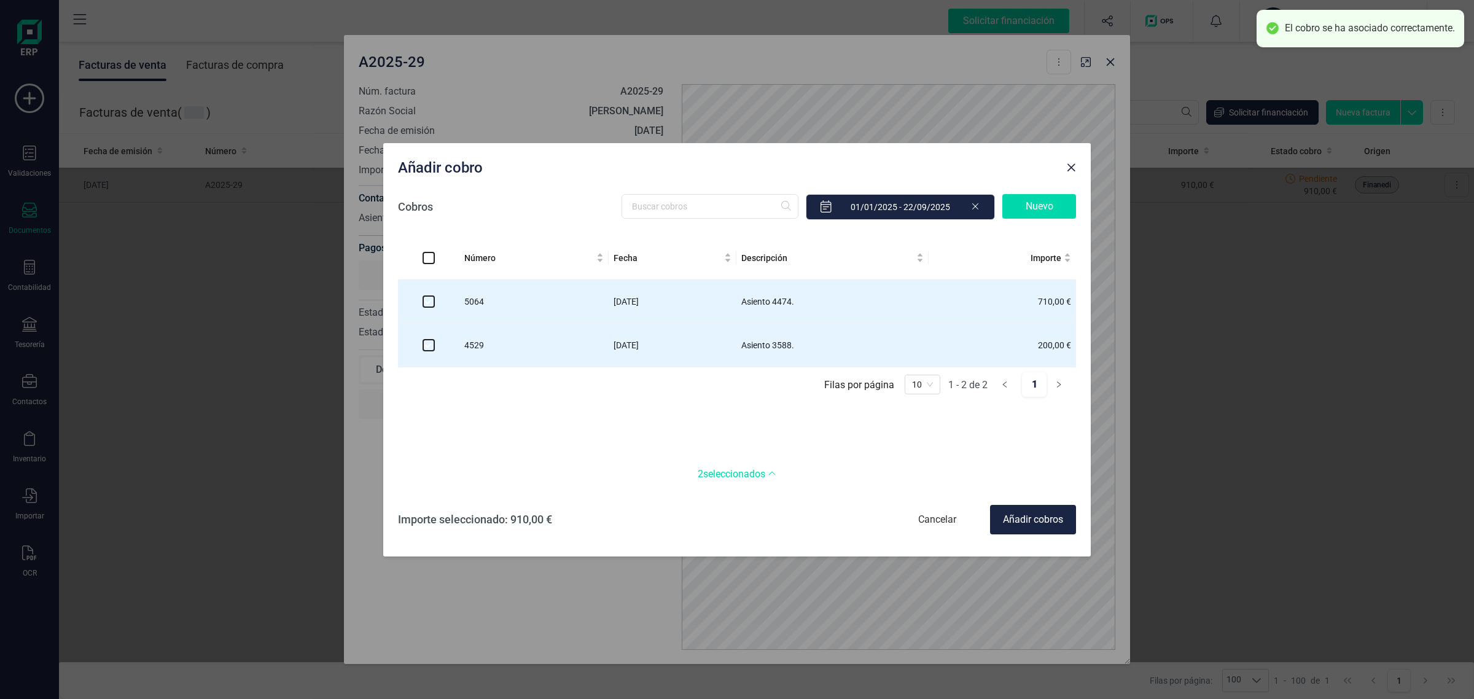
checkbox input "false"
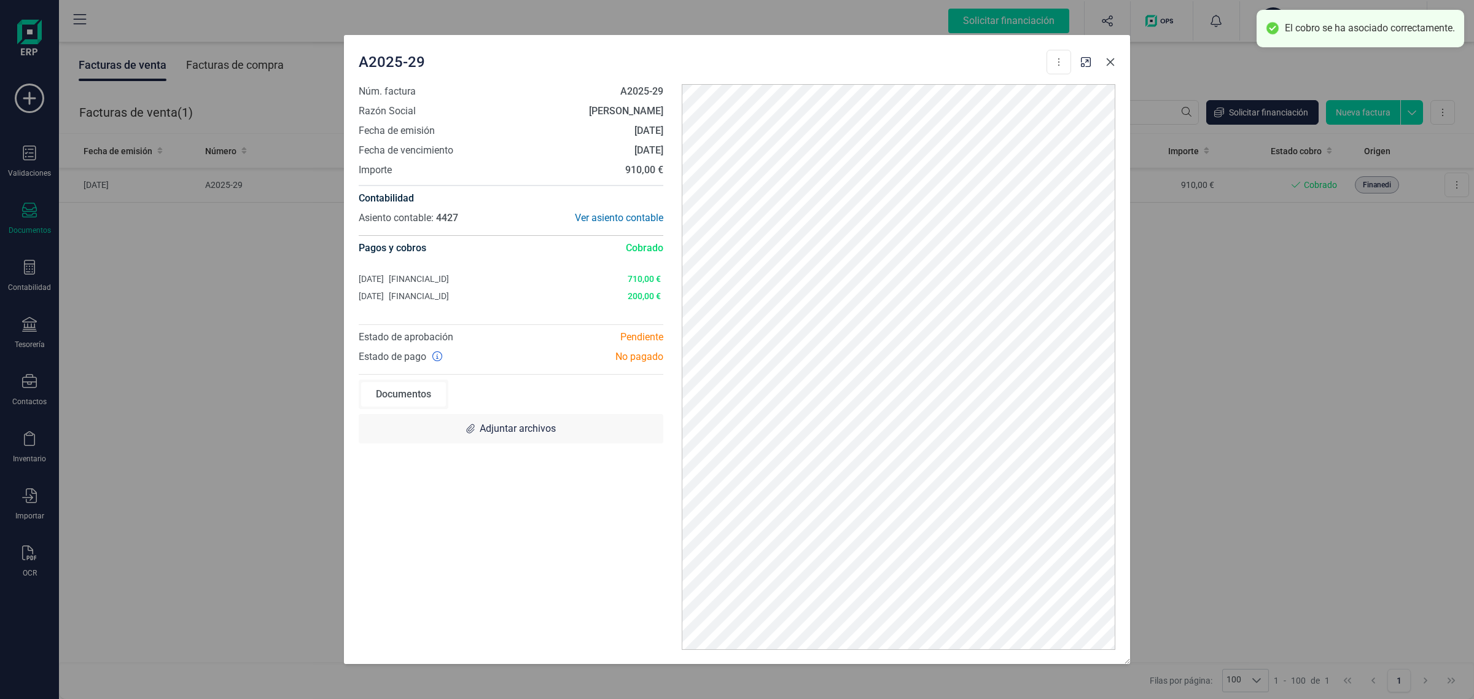
click at [1113, 60] on icon "Close" at bounding box center [1111, 62] width 8 height 8
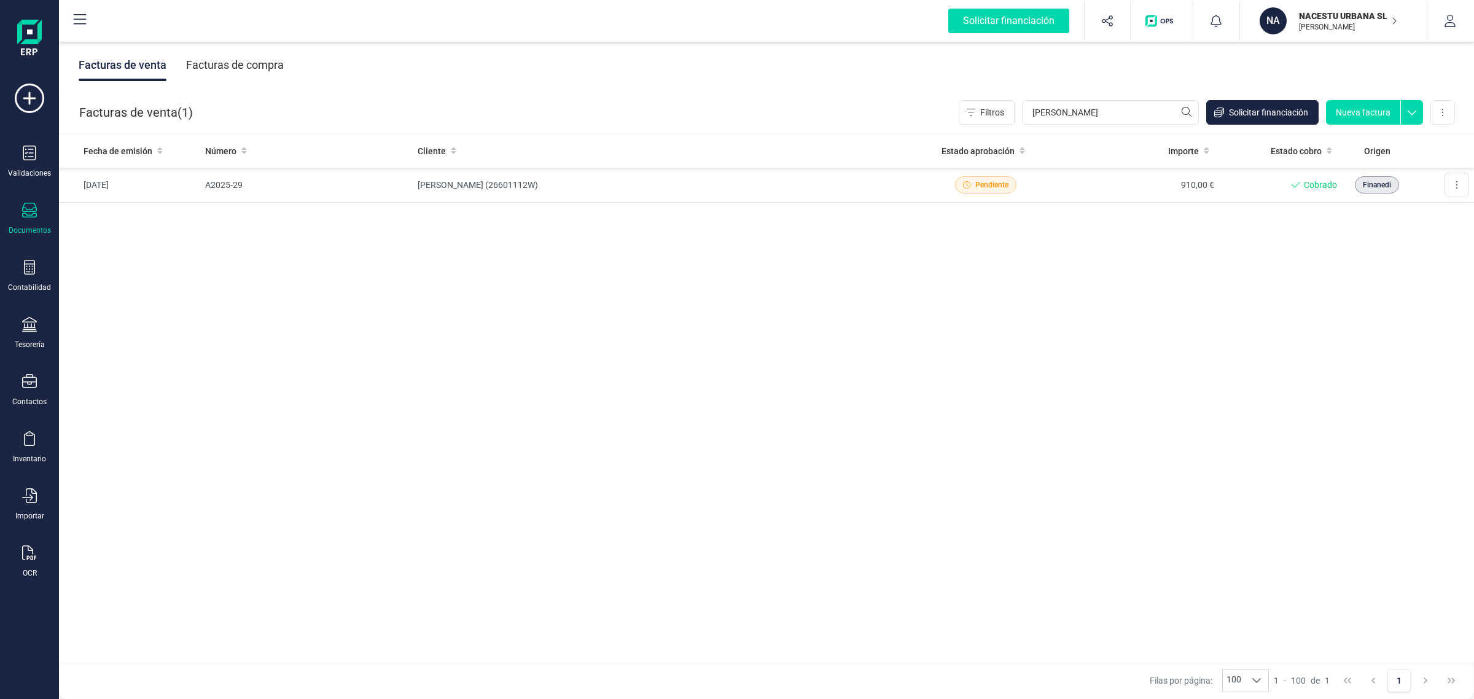
drag, startPoint x: 1353, startPoint y: 10, endPoint x: 1362, endPoint y: 13, distance: 9.7
click at [1362, 13] on p "NACESTU URBANA SL" at bounding box center [1348, 16] width 98 height 12
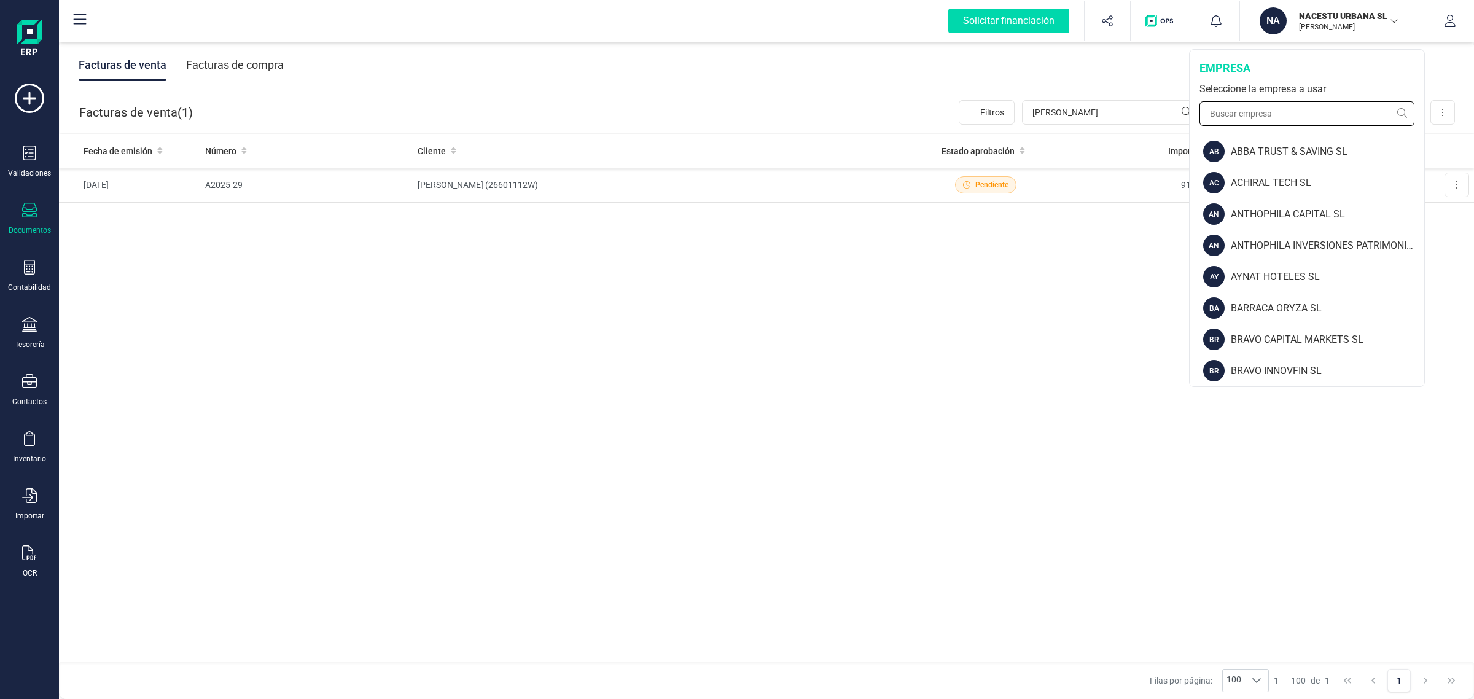
click at [1298, 112] on input "text" at bounding box center [1307, 113] width 215 height 25
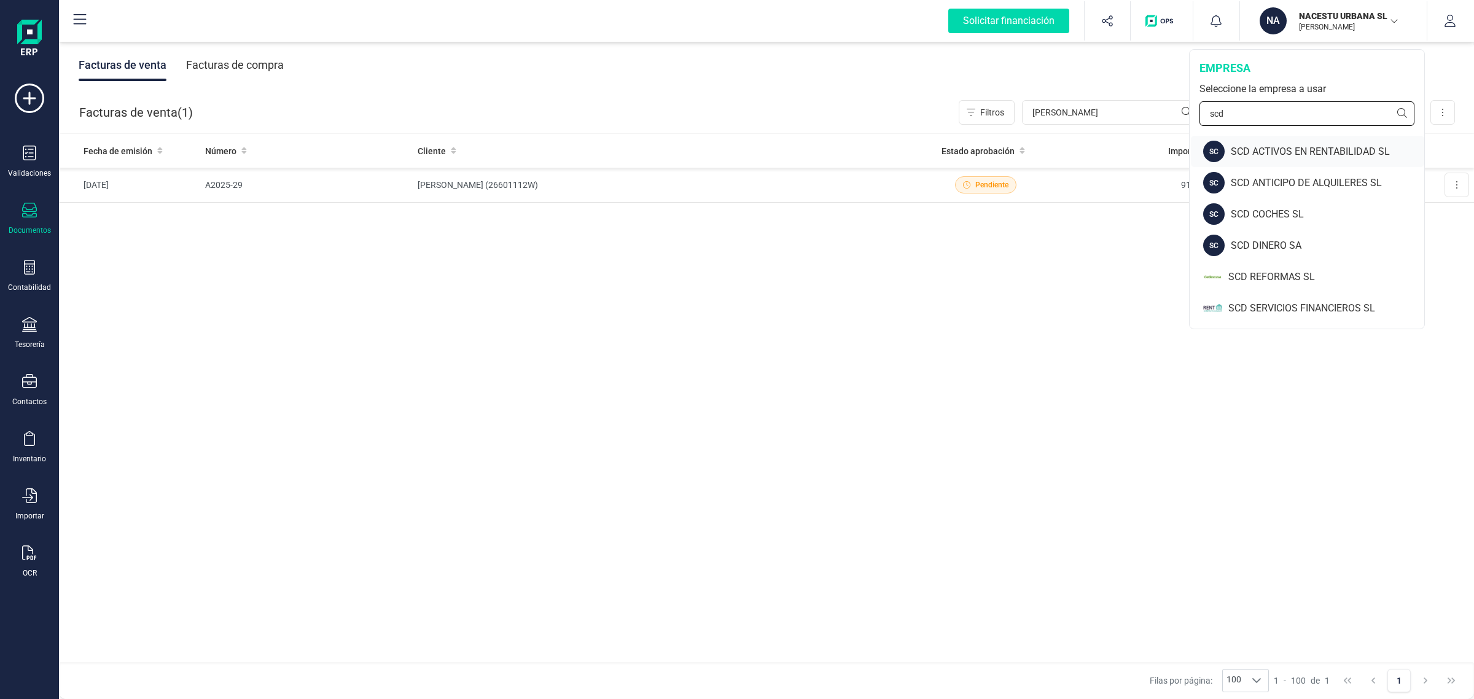
type input "scd"
click at [1354, 145] on div "SCD ACTIVOS EN RENTABILIDAD SL" at bounding box center [1327, 151] width 193 height 15
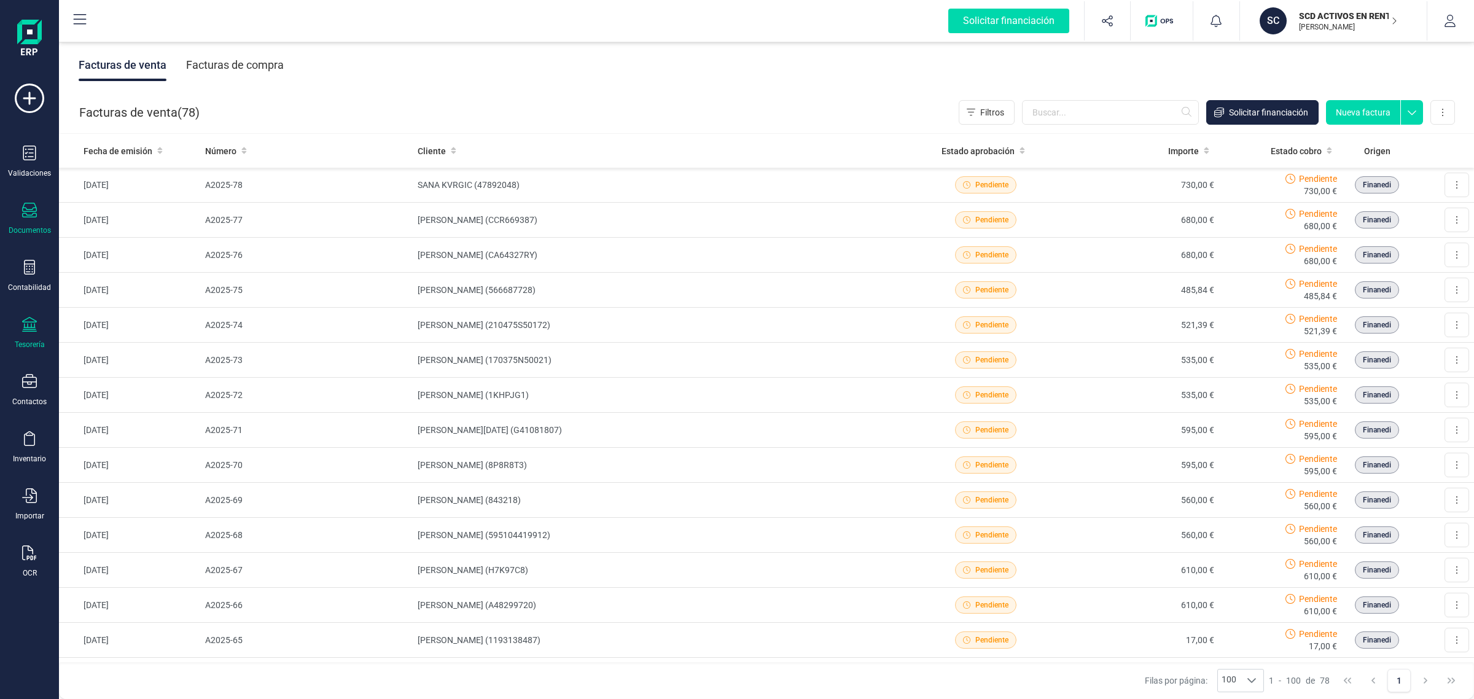
click at [33, 327] on icon at bounding box center [29, 324] width 15 height 15
click at [109, 218] on div "Cuentas bancarias" at bounding box center [152, 209] width 162 height 25
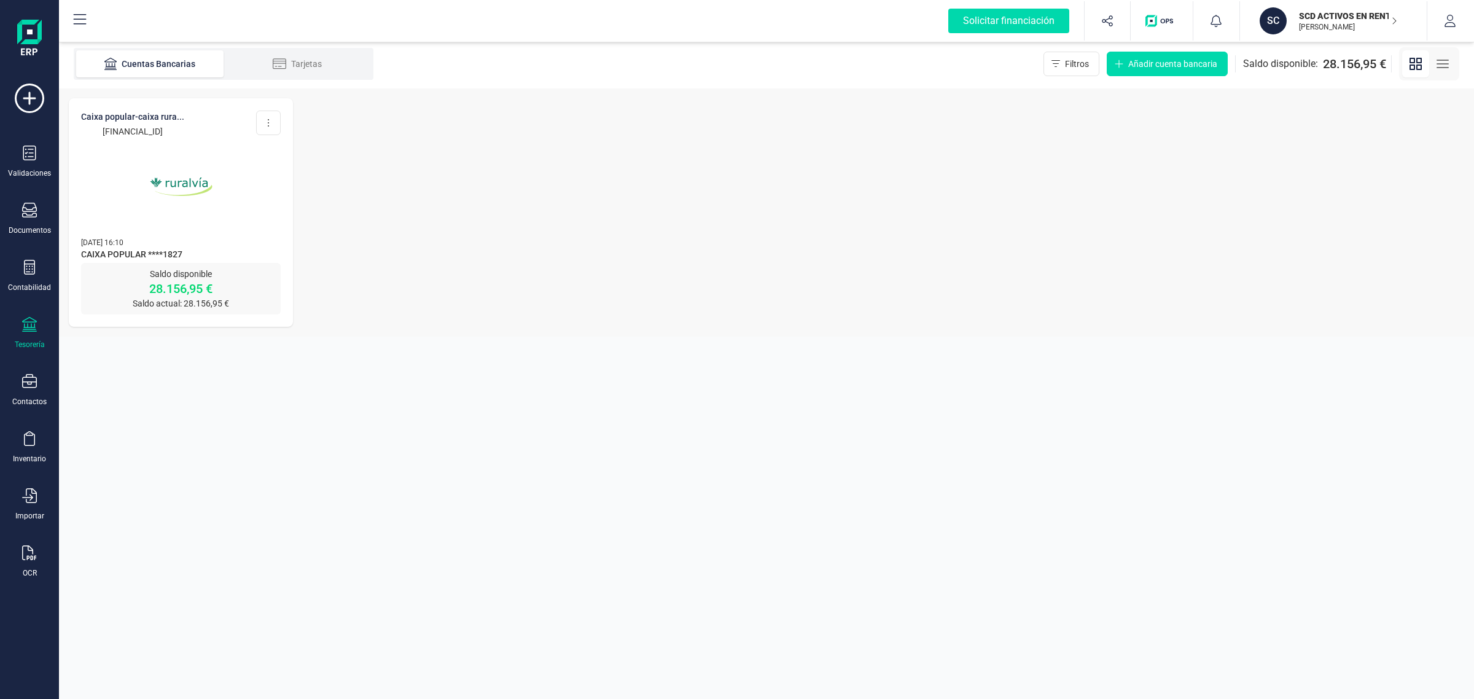
click at [209, 195] on img at bounding box center [181, 186] width 103 height 103
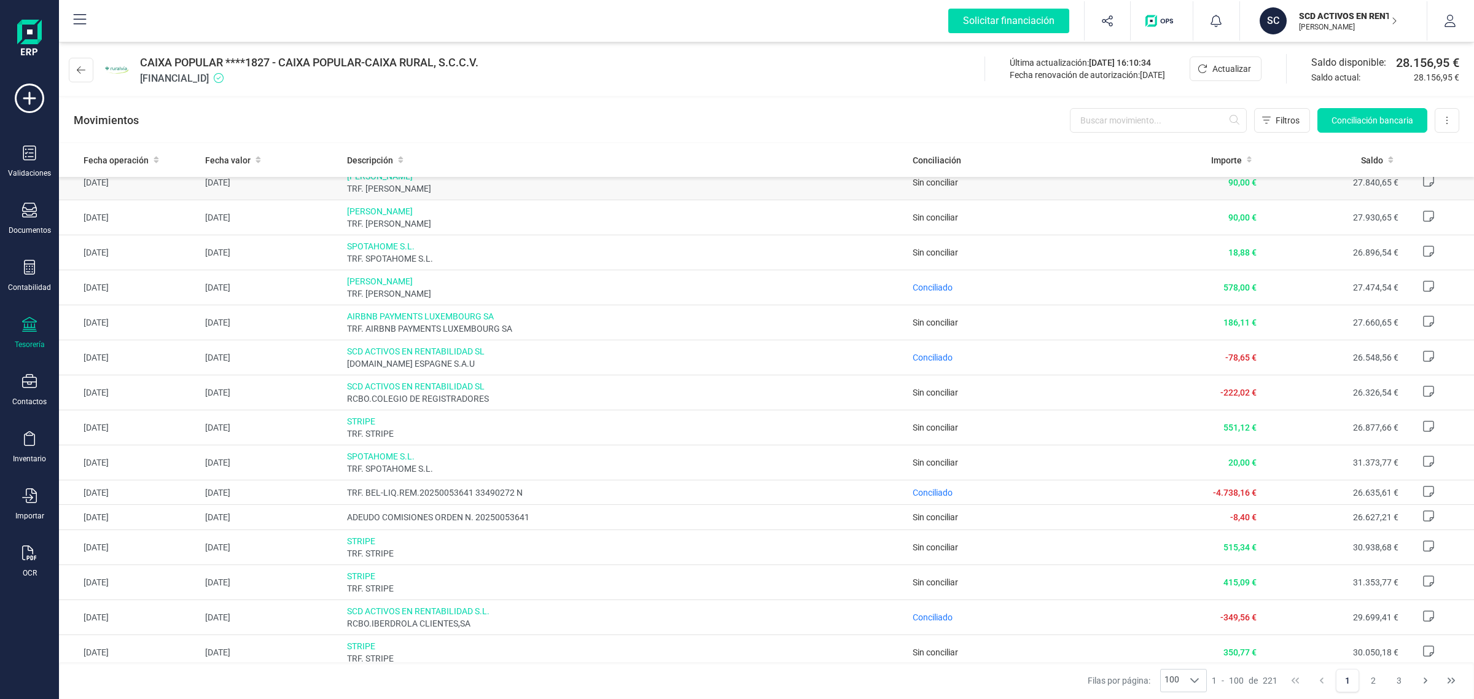
scroll to position [230, 0]
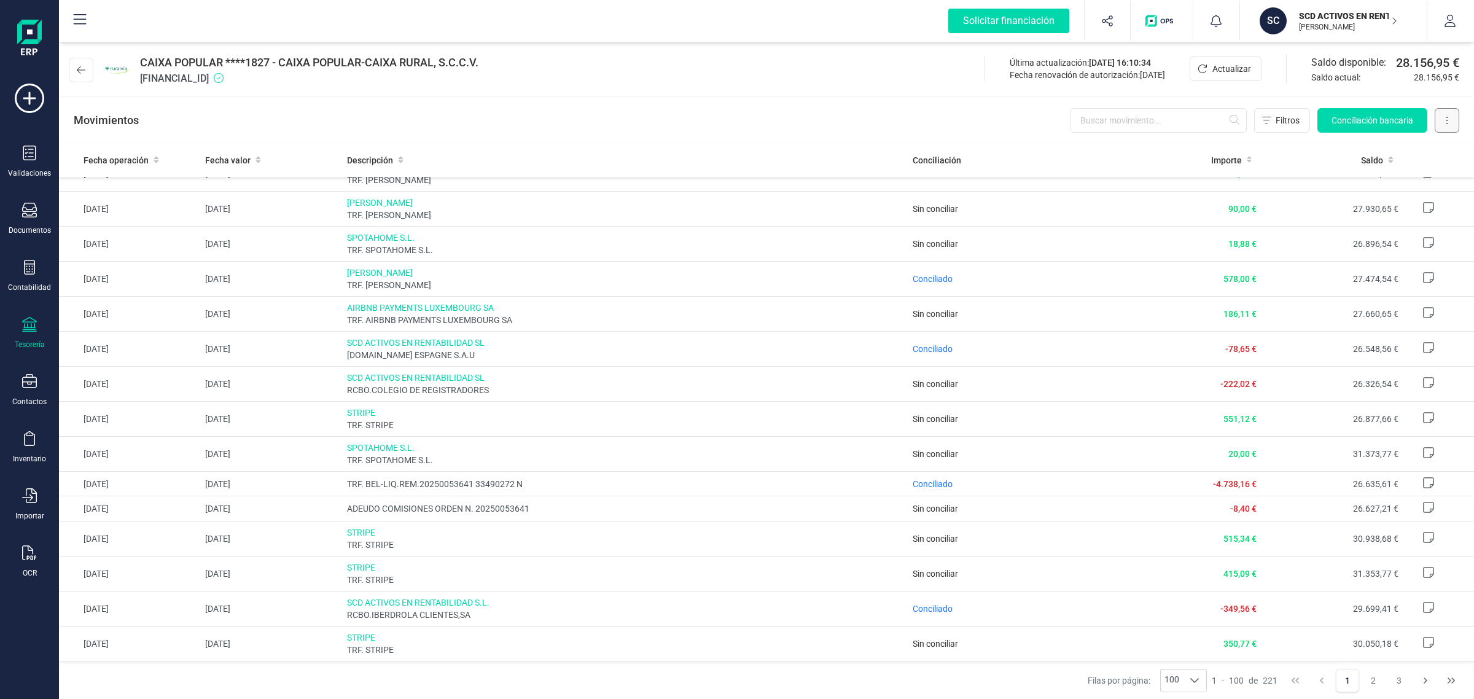
click at [1440, 117] on button at bounding box center [1447, 120] width 25 height 25
click at [901, 107] on div "Movimientos Filtros Conciliación bancaria Descargar Excel Eliminar cuenta" at bounding box center [766, 120] width 1415 height 44
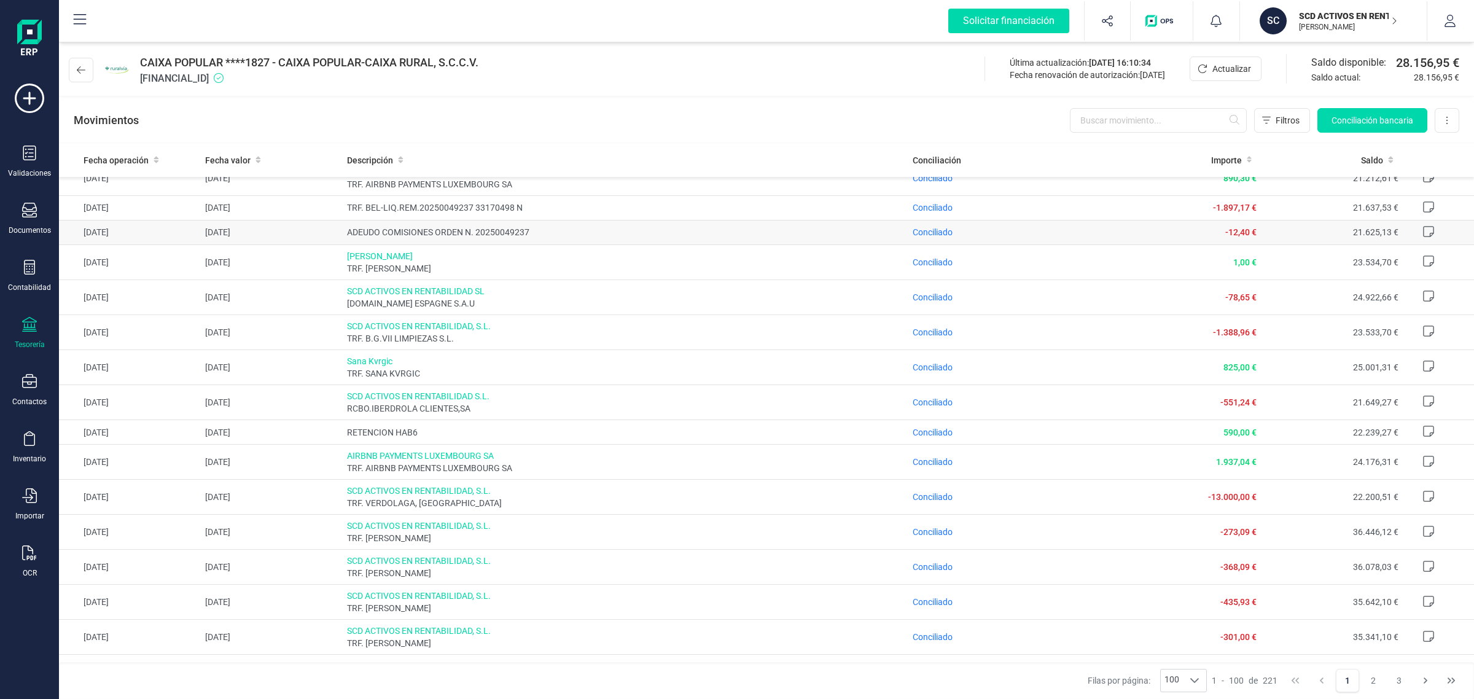
scroll to position [1305, 0]
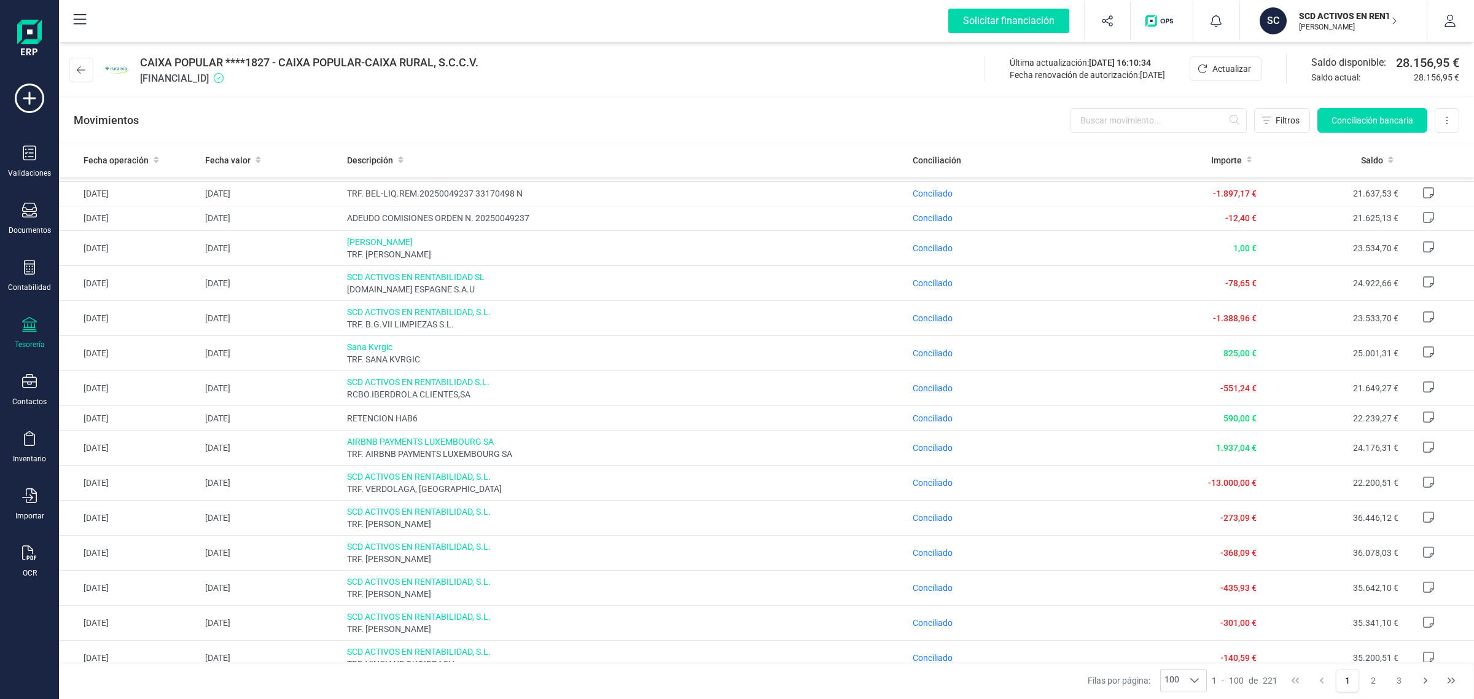
drag, startPoint x: 1328, startPoint y: 20, endPoint x: 1327, endPoint y: 28, distance: 7.5
click at [1328, 20] on p "SCD ACTIVOS EN RENTABILIDAD SL" at bounding box center [1348, 16] width 98 height 12
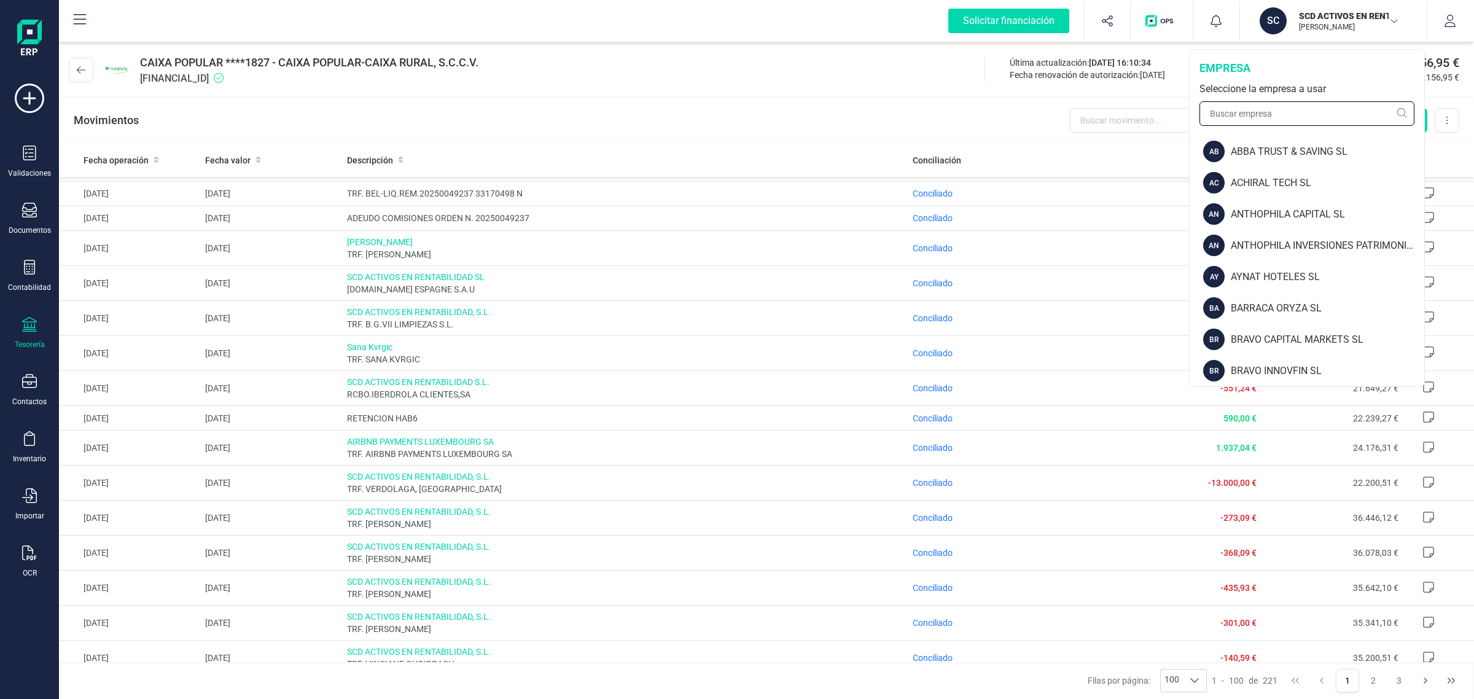
click at [1276, 120] on input "text" at bounding box center [1307, 113] width 215 height 25
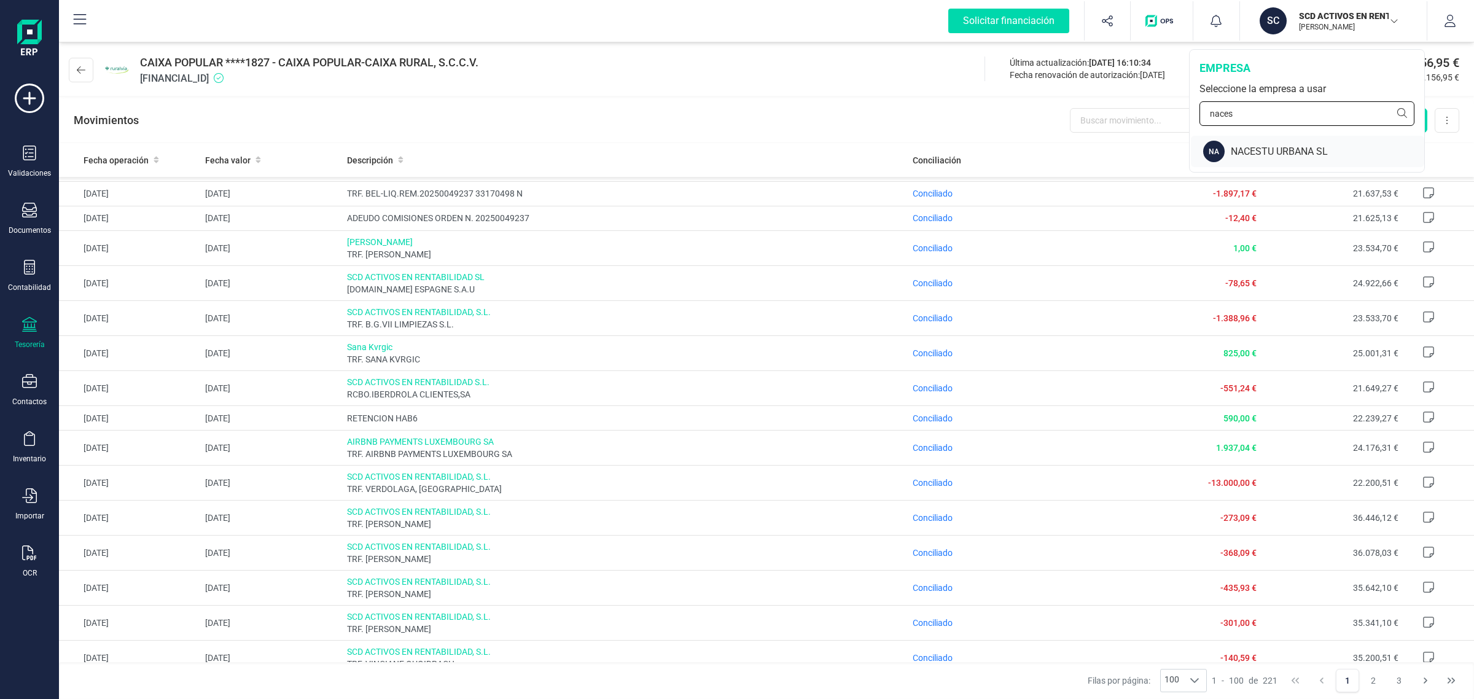
type input "naces"
click at [1271, 147] on div "NACESTU URBANA SL" at bounding box center [1327, 151] width 193 height 15
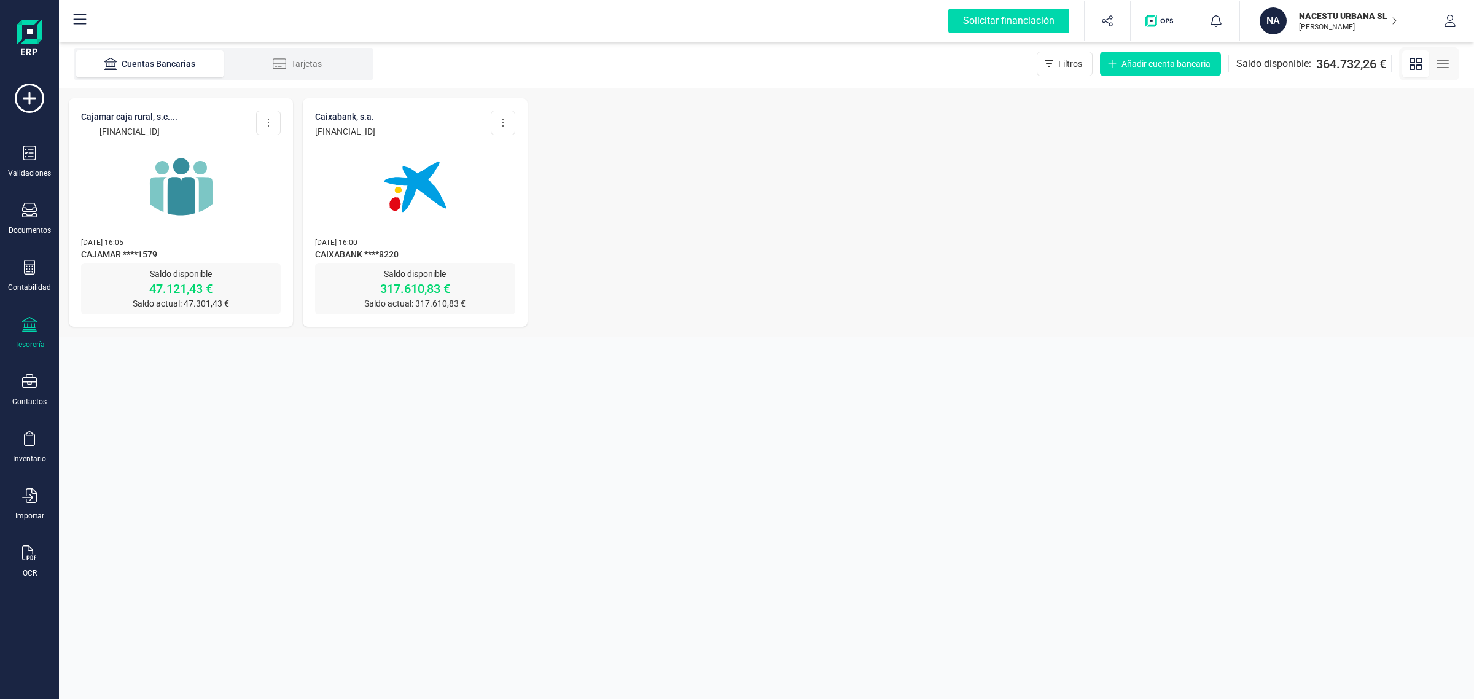
click at [364, 216] on img at bounding box center [415, 186] width 103 height 103
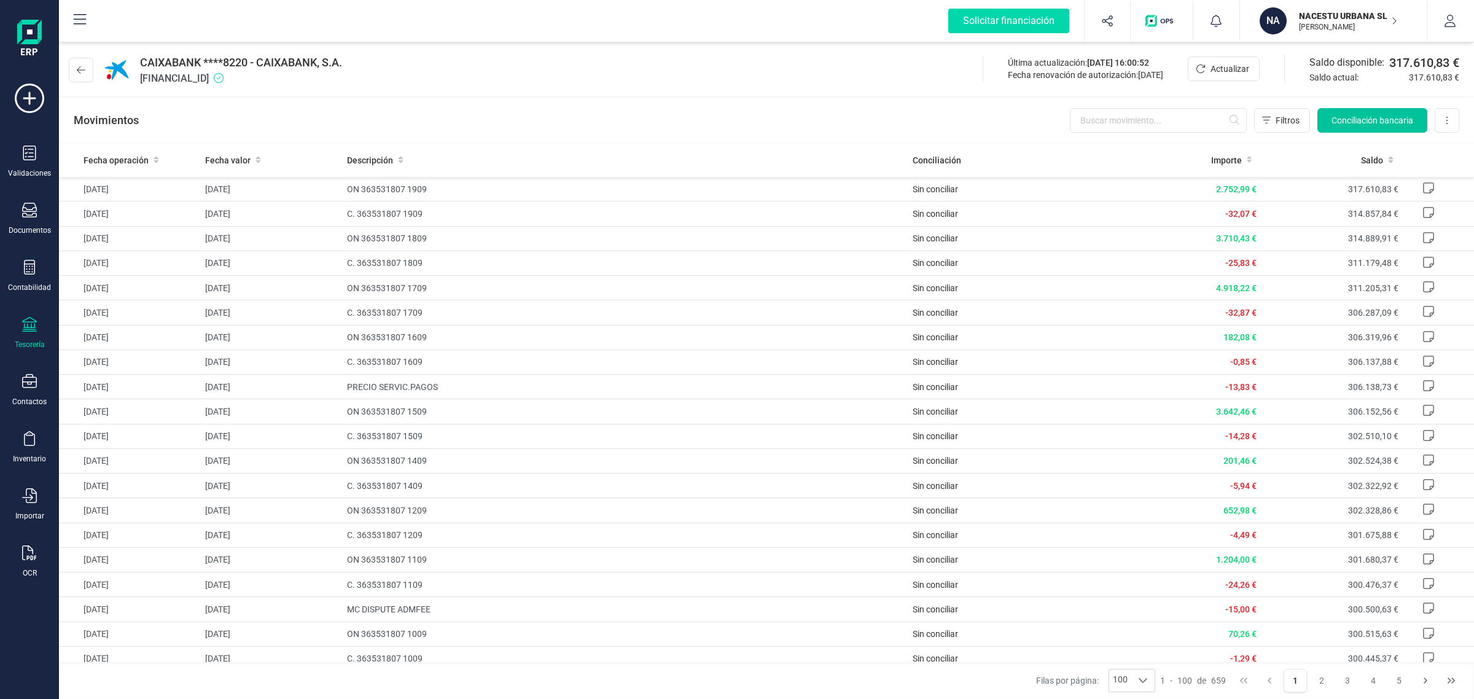
click at [1358, 114] on span "Conciliación bancaria" at bounding box center [1373, 120] width 82 height 12
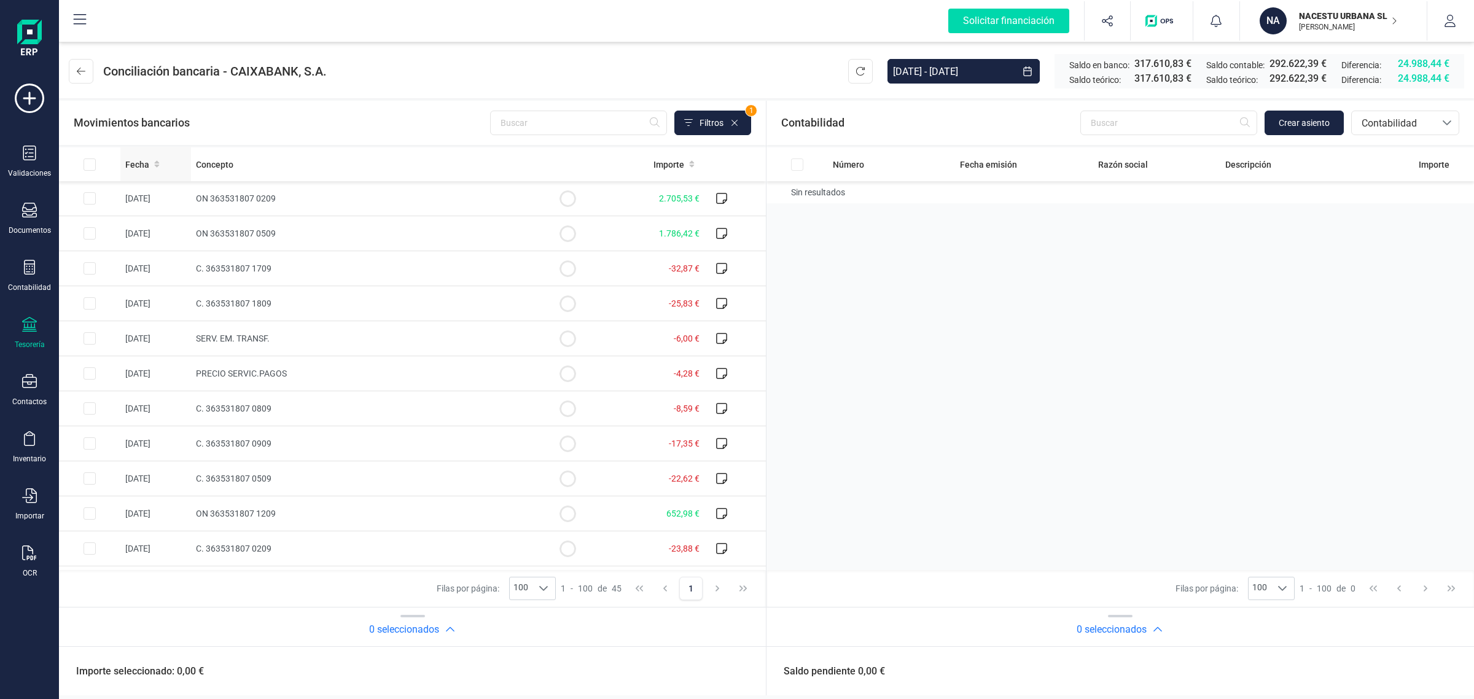
click at [154, 158] on span at bounding box center [157, 164] width 6 height 12
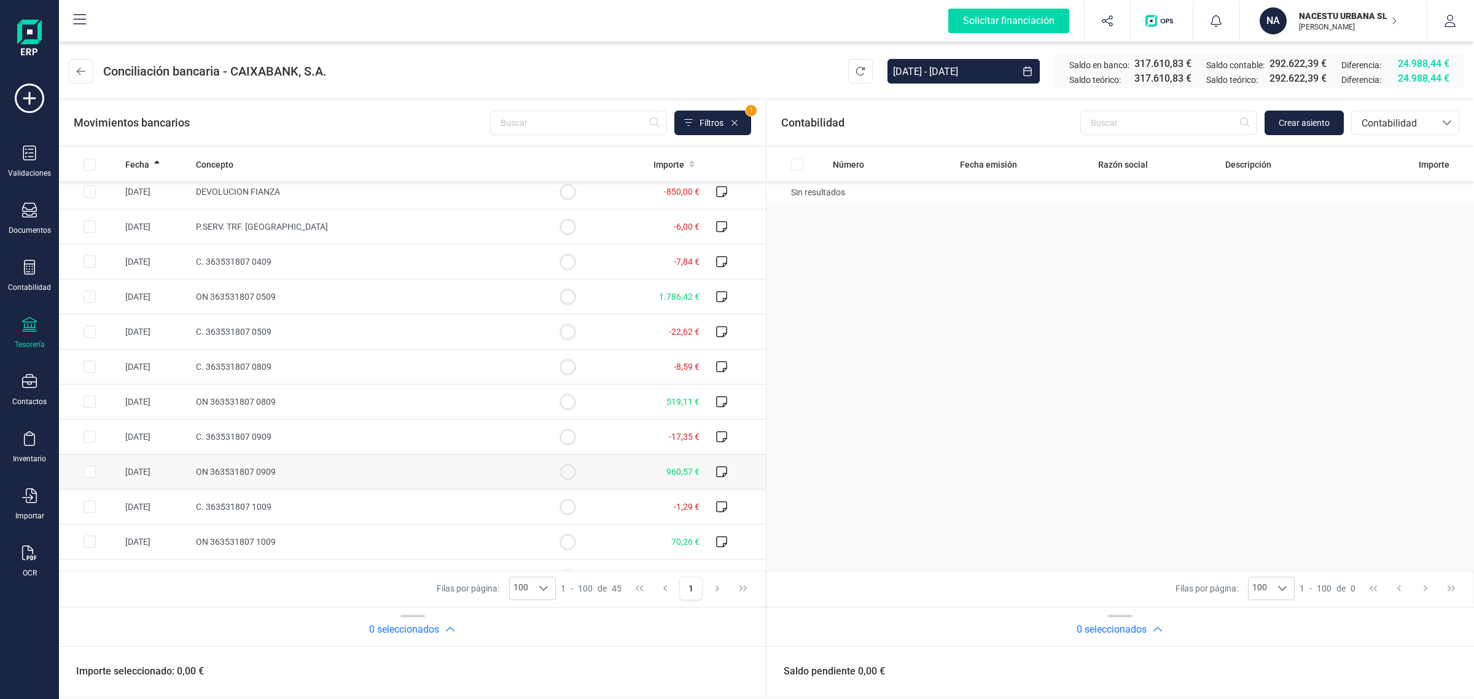
scroll to position [614, 0]
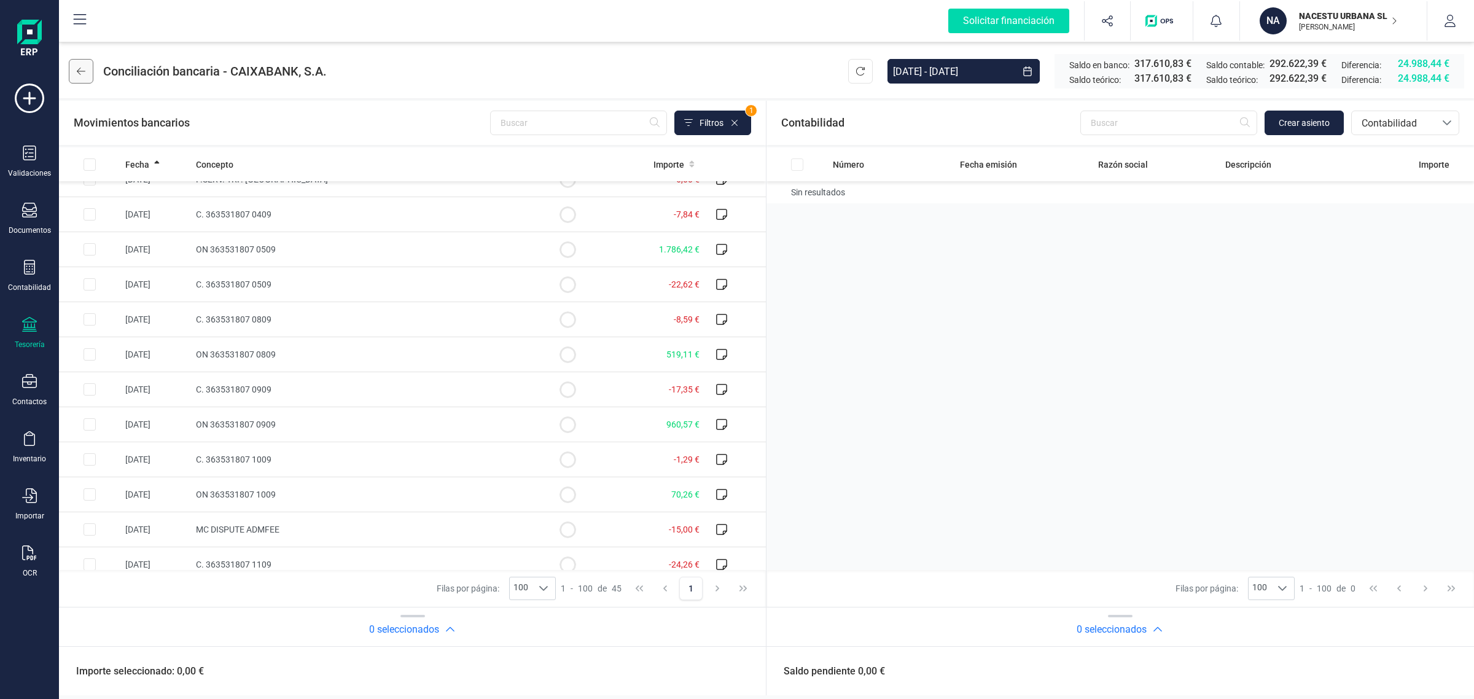
click at [83, 71] on icon at bounding box center [81, 71] width 9 height 10
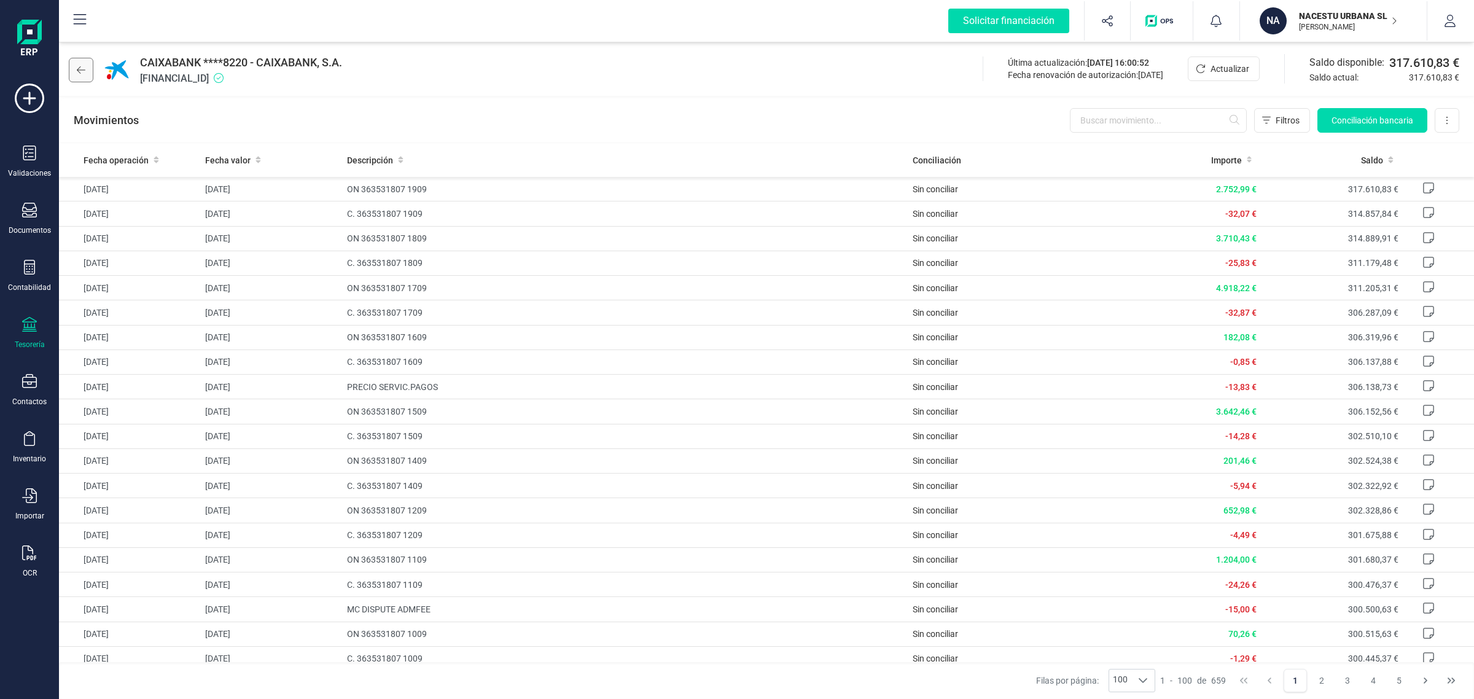
click at [84, 72] on icon at bounding box center [81, 70] width 9 height 10
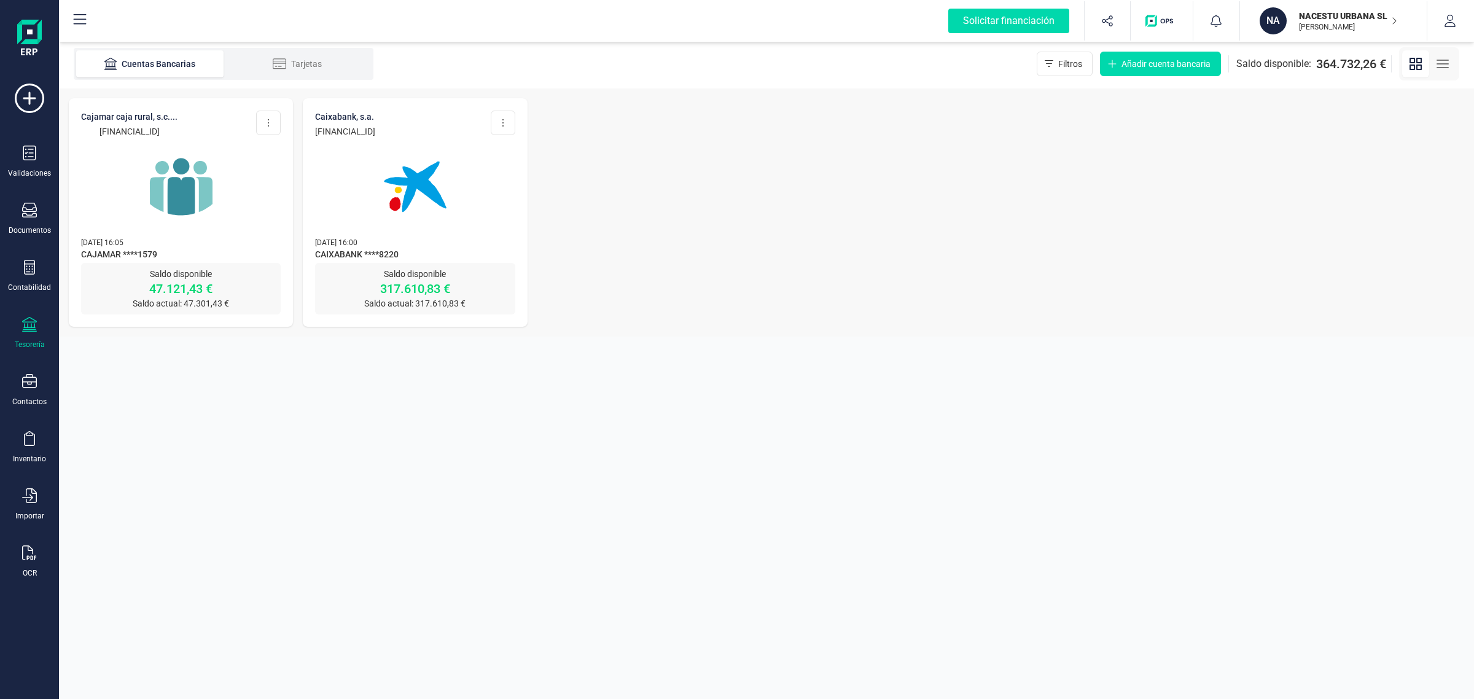
click at [229, 205] on img at bounding box center [181, 186] width 103 height 103
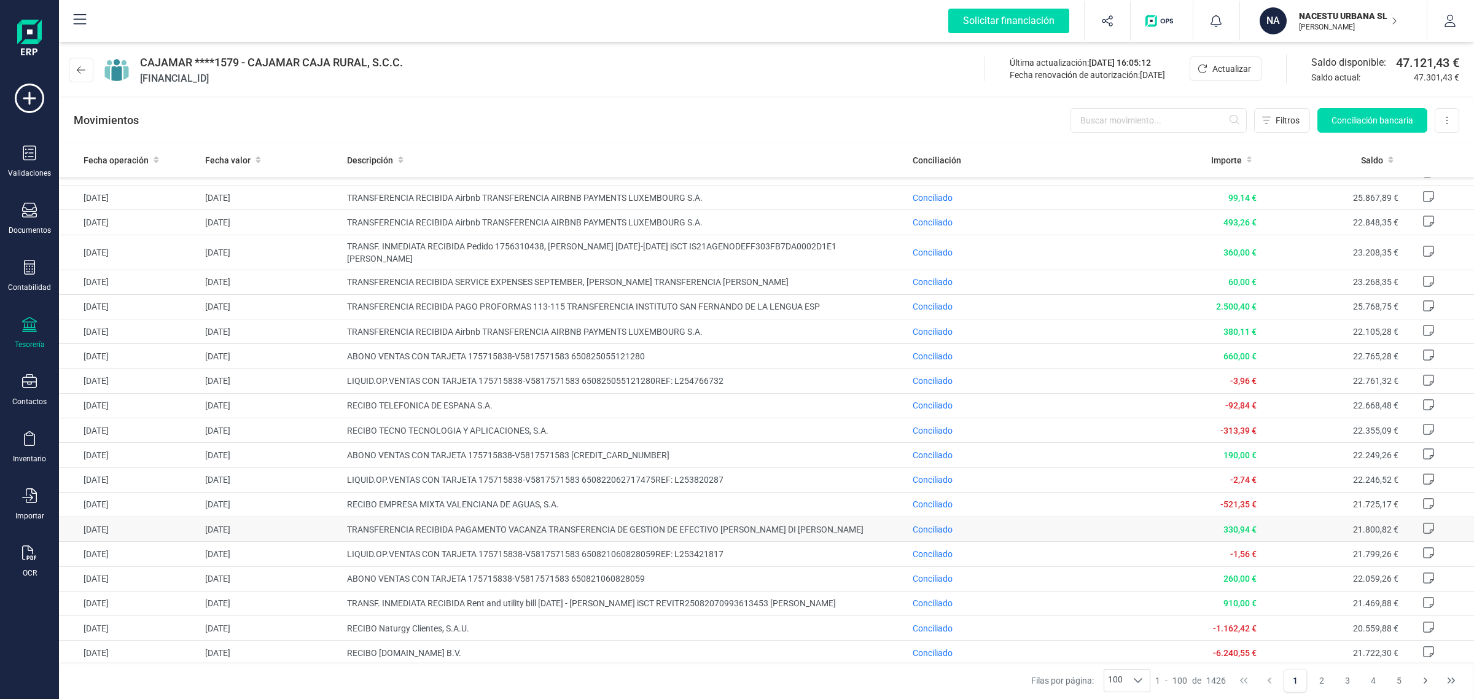
scroll to position [1535, 0]
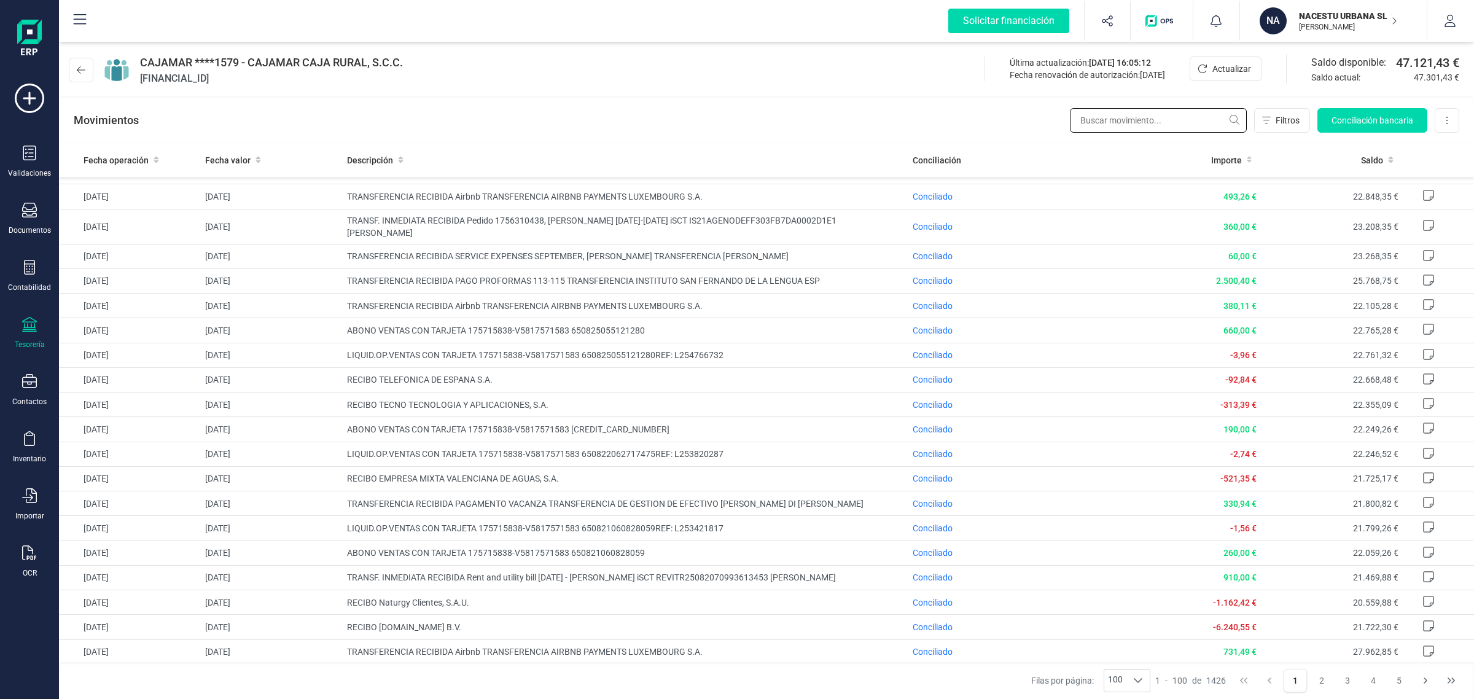
click at [1082, 132] on input "text" at bounding box center [1158, 120] width 177 height 25
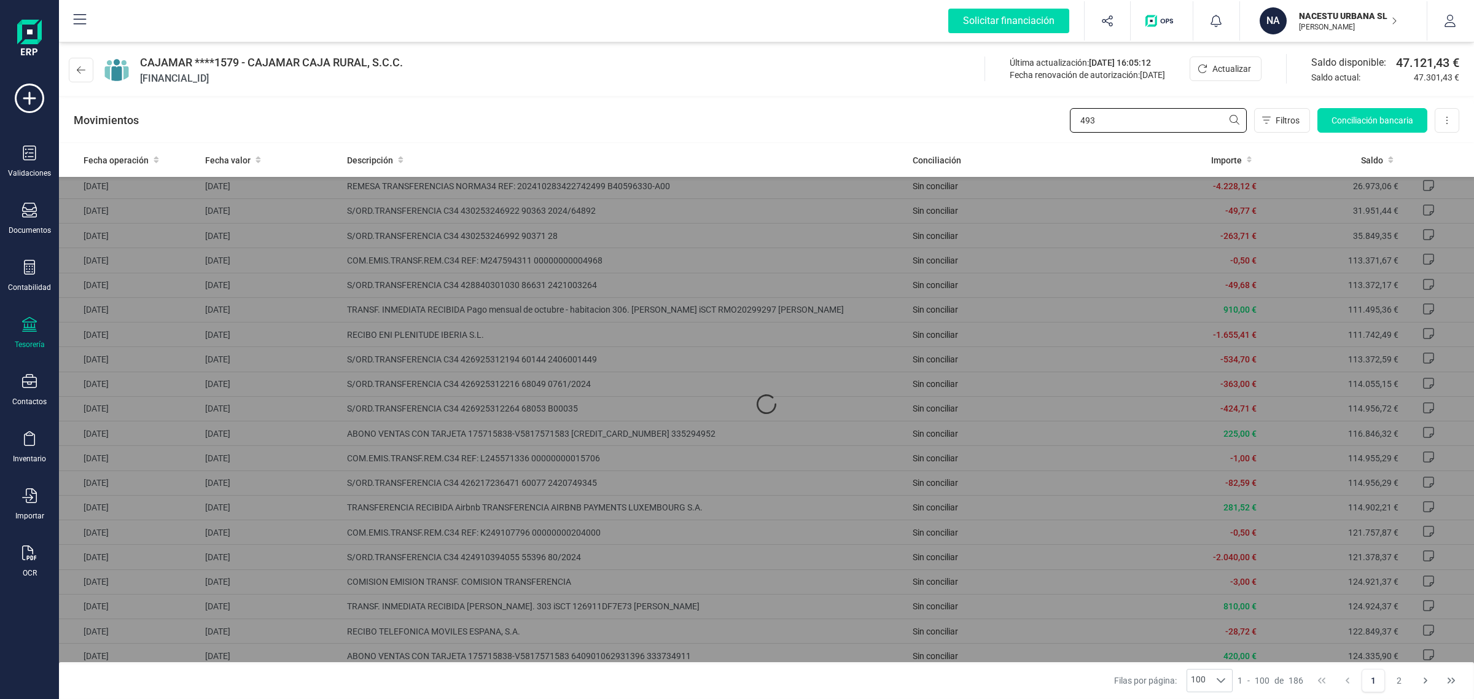
scroll to position [0, 0]
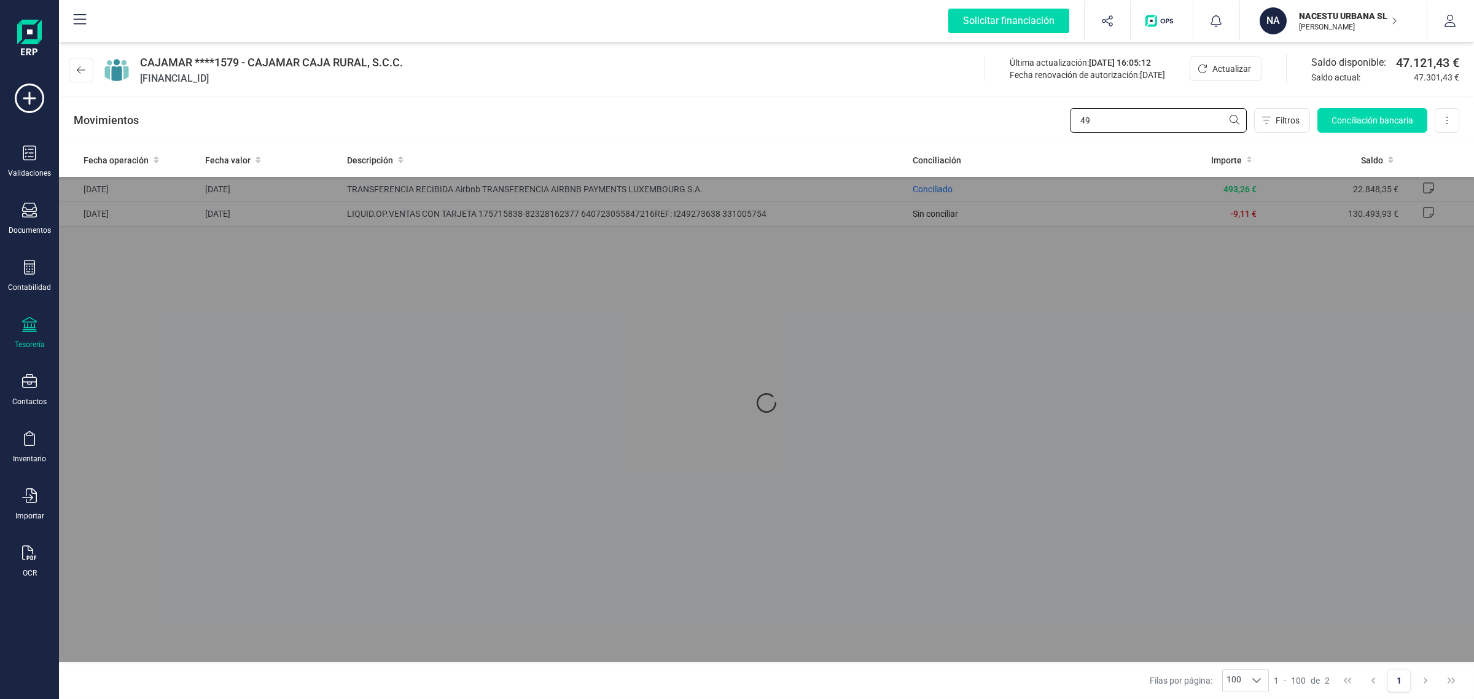
type input "4"
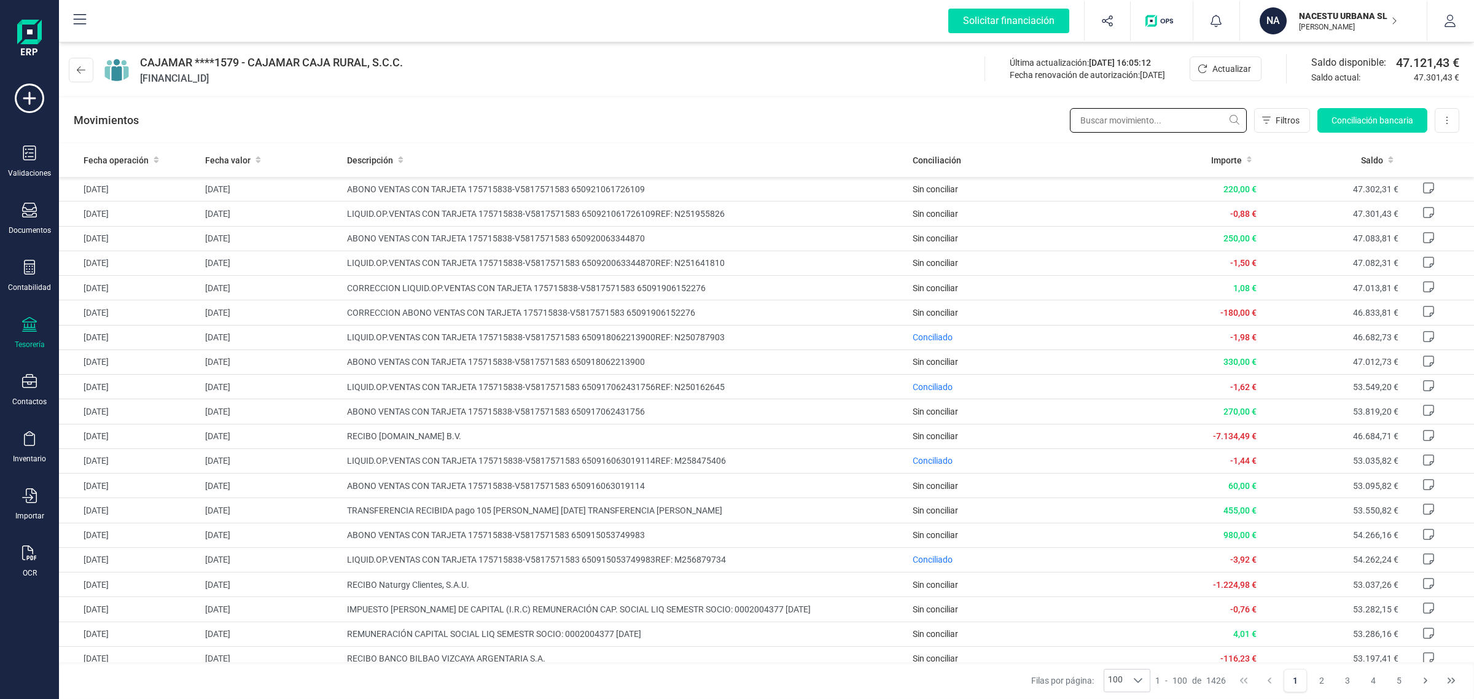
click at [1118, 111] on input "text" at bounding box center [1158, 120] width 177 height 25
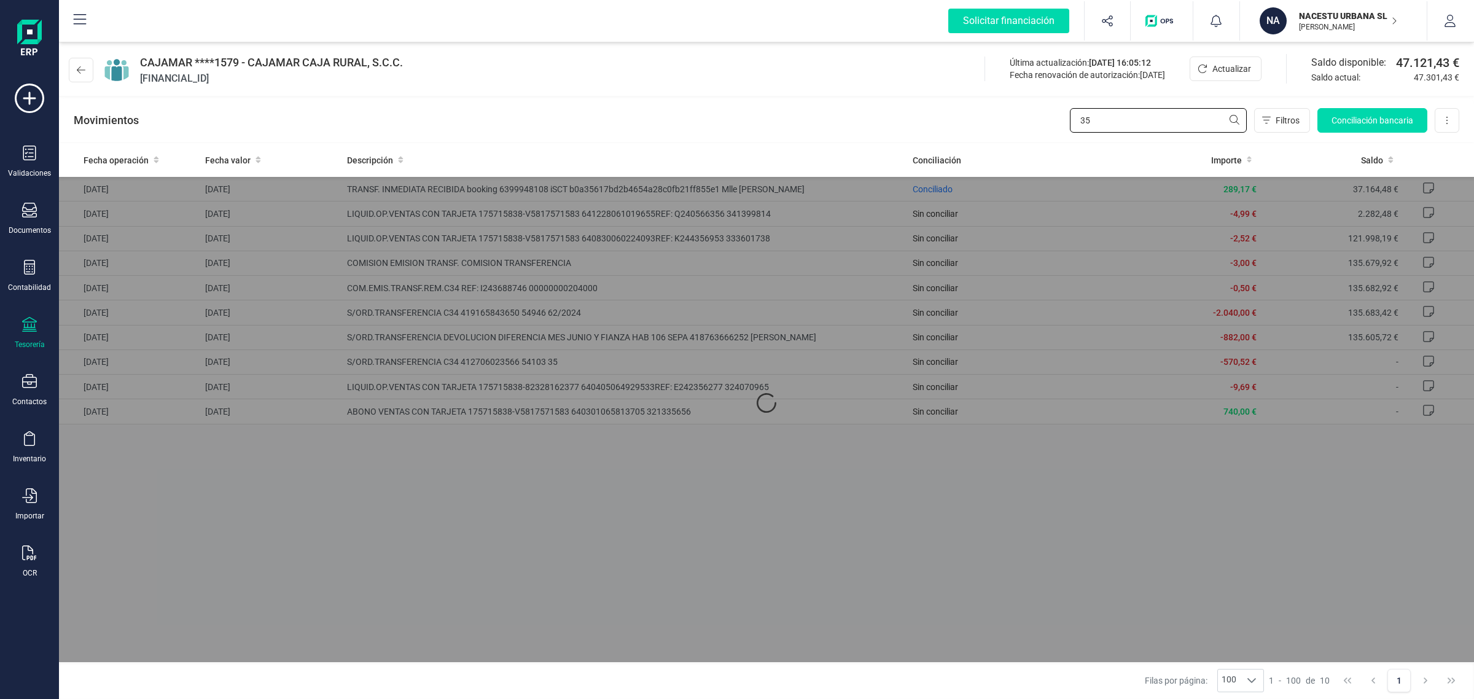
type input "3"
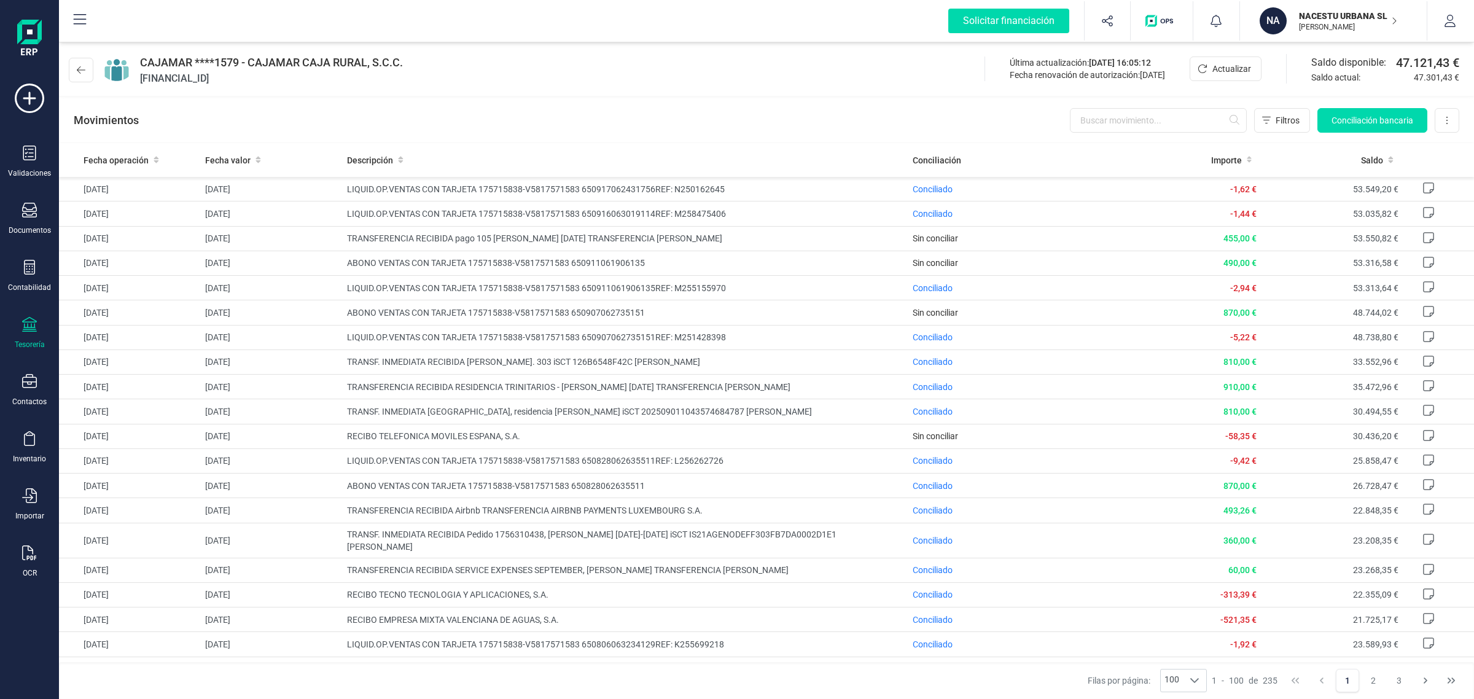
click at [1362, 21] on div "NACESTU URBANA SL [PERSON_NAME]" at bounding box center [1341, 20] width 95 height 27
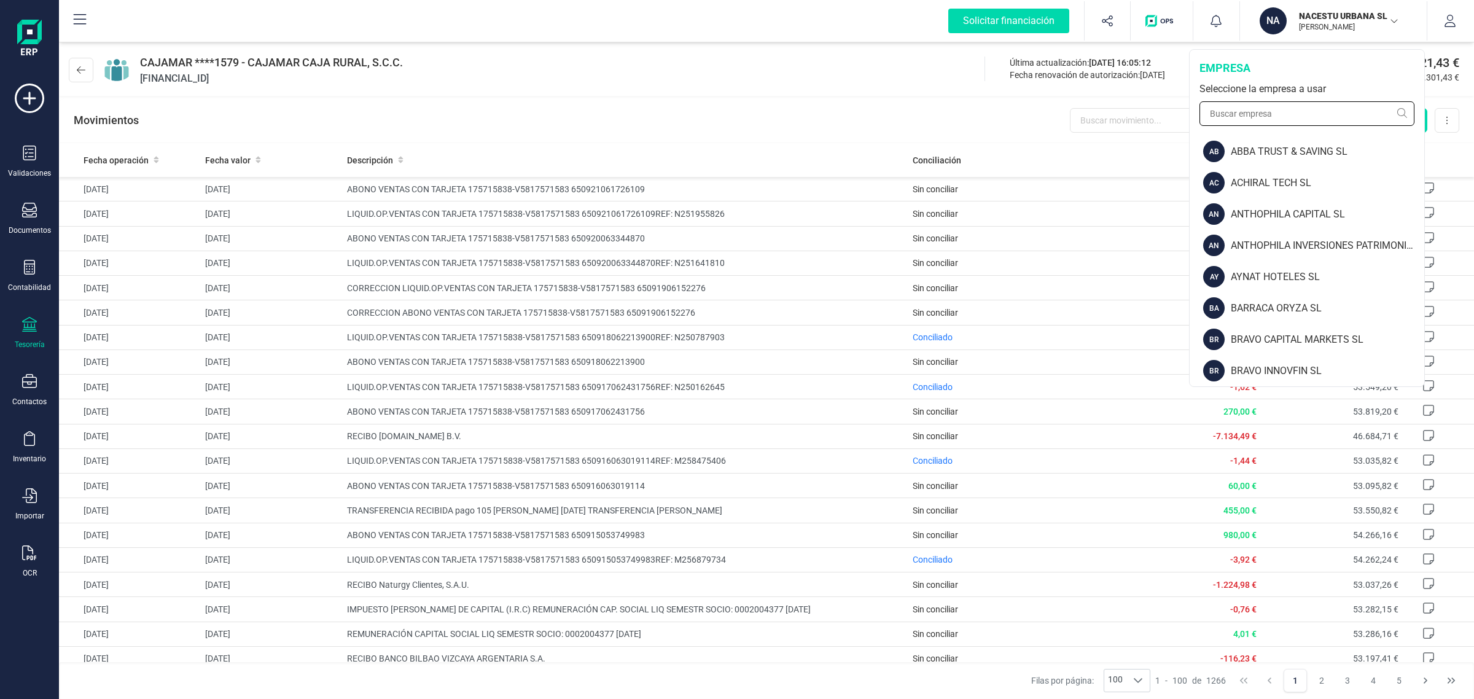
click at [1254, 111] on input "text" at bounding box center [1307, 113] width 215 height 25
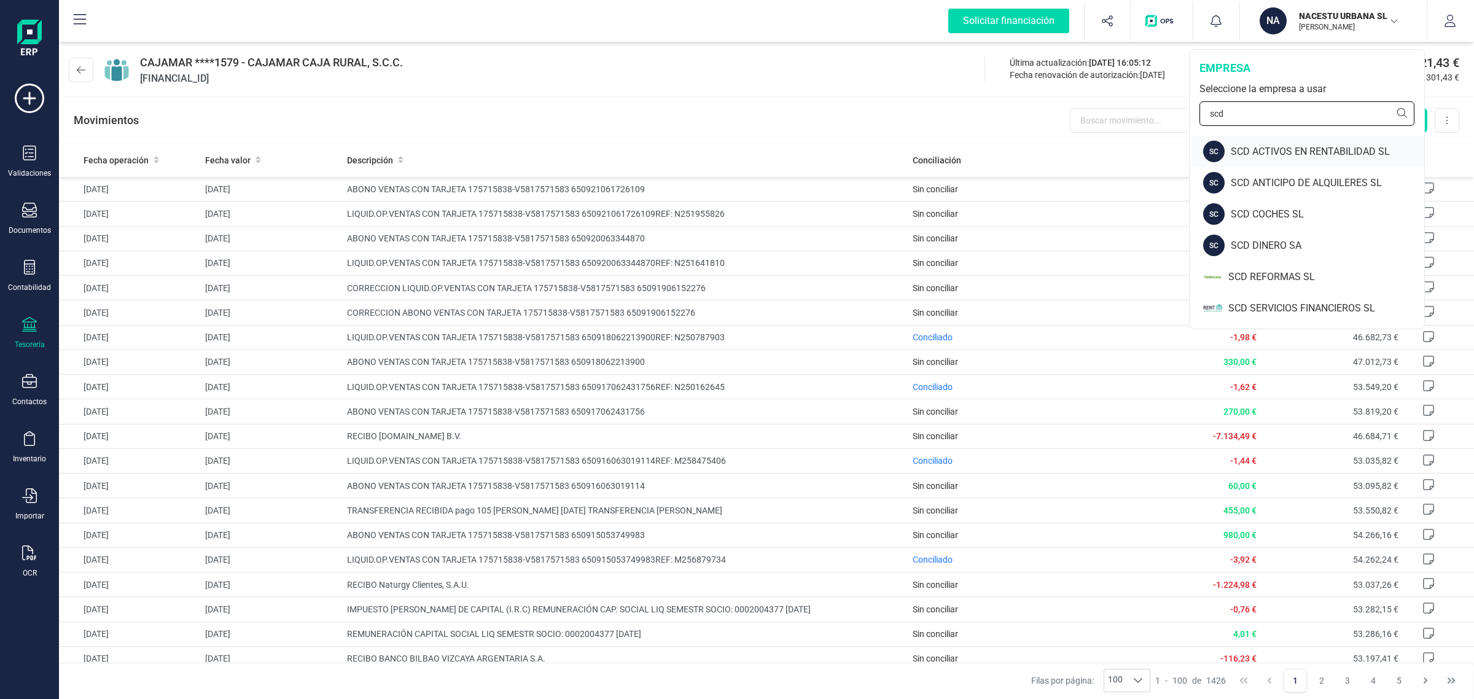
type input "scd"
click at [1298, 148] on div "SCD ACTIVOS EN RENTABILIDAD SL" at bounding box center [1327, 151] width 193 height 15
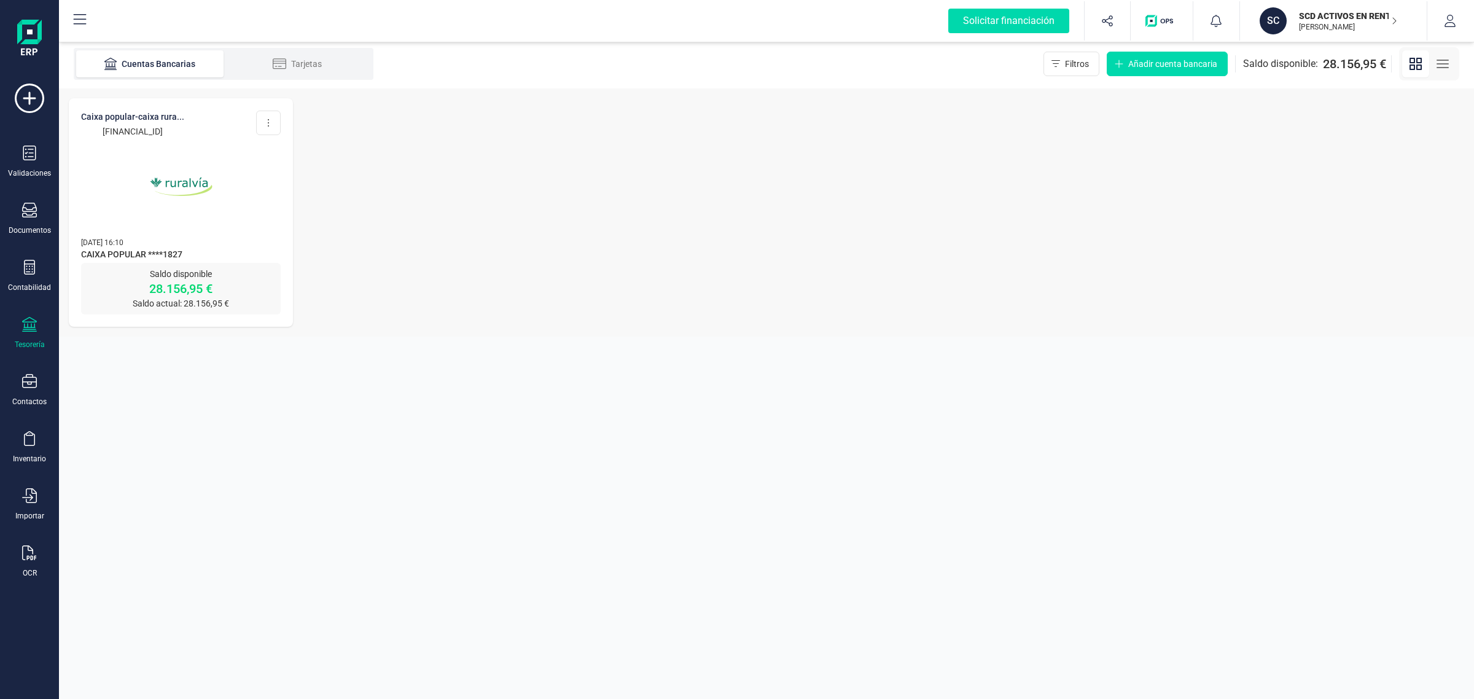
click at [216, 192] on img at bounding box center [181, 186] width 103 height 103
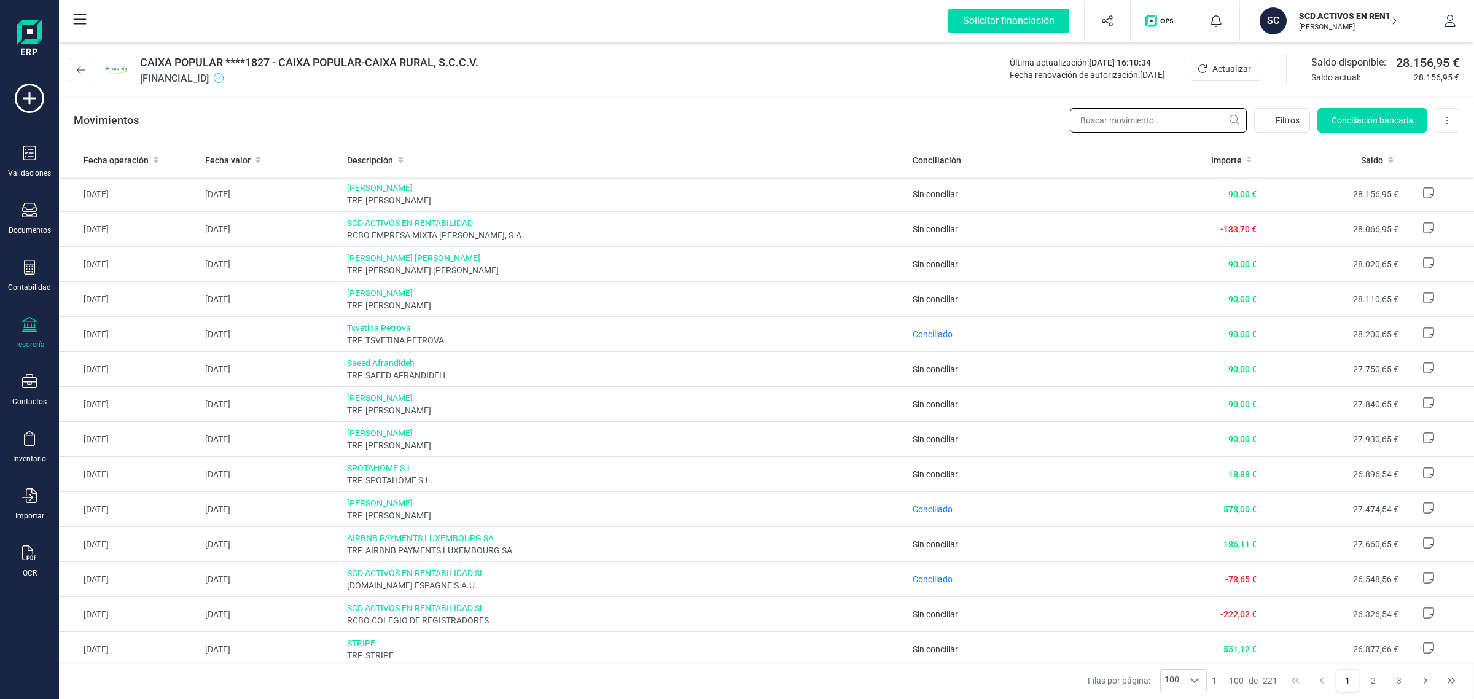
click at [1150, 115] on input "text" at bounding box center [1158, 120] width 177 height 25
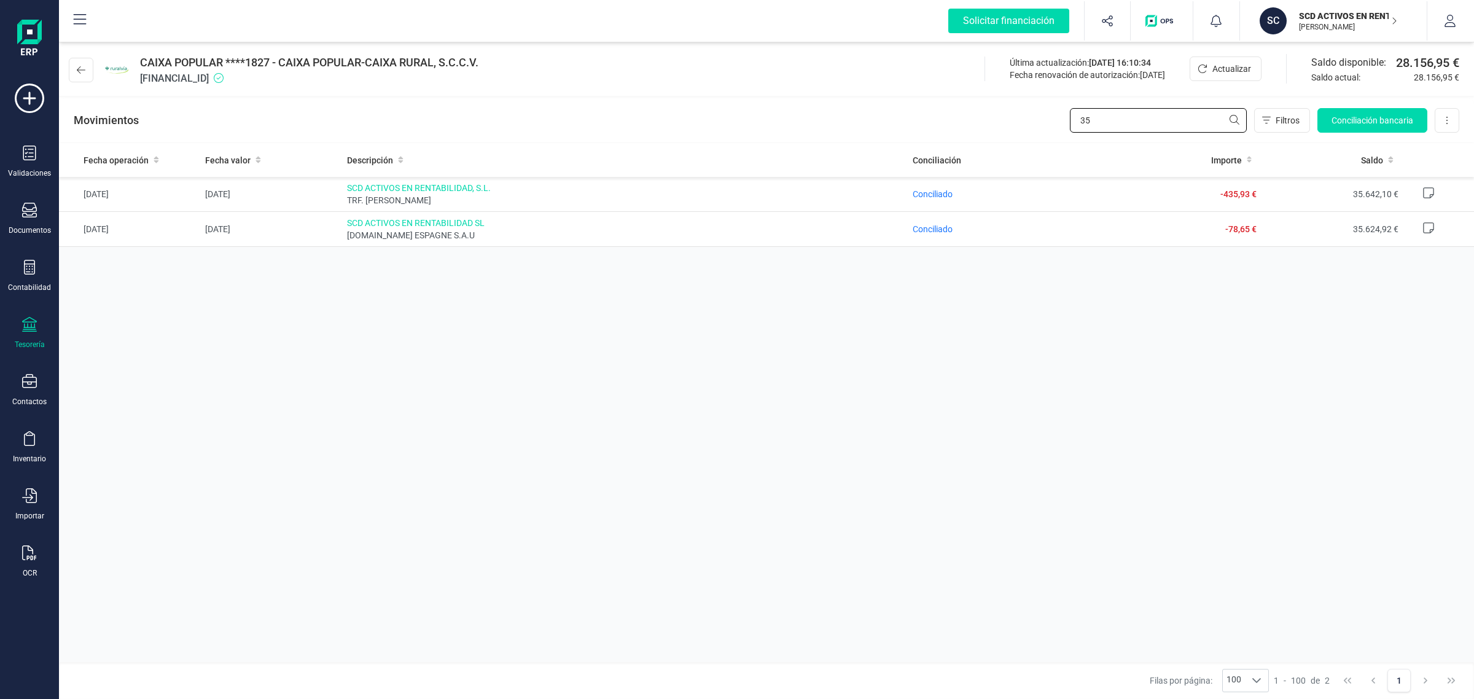
type input "3"
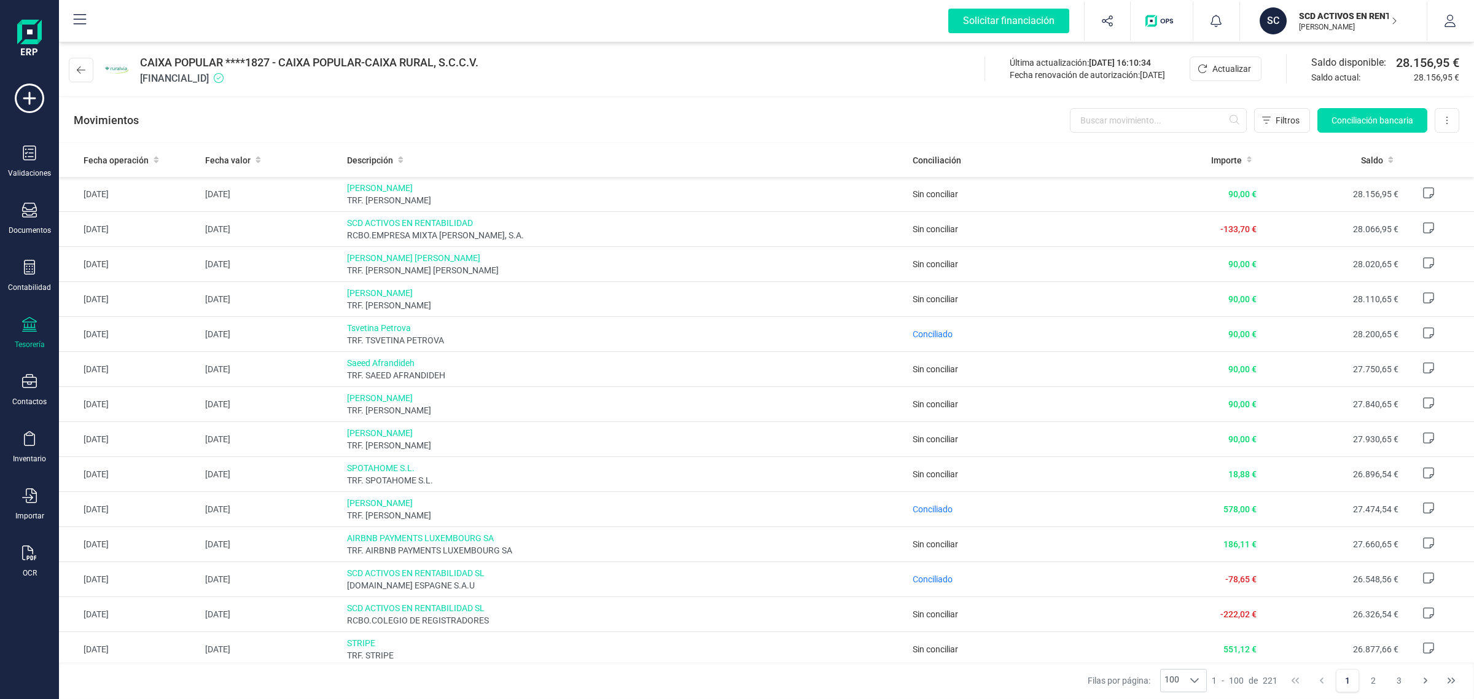
click at [1319, 13] on p "SCD ACTIVOS EN RENTABILIDAD SL" at bounding box center [1348, 16] width 98 height 12
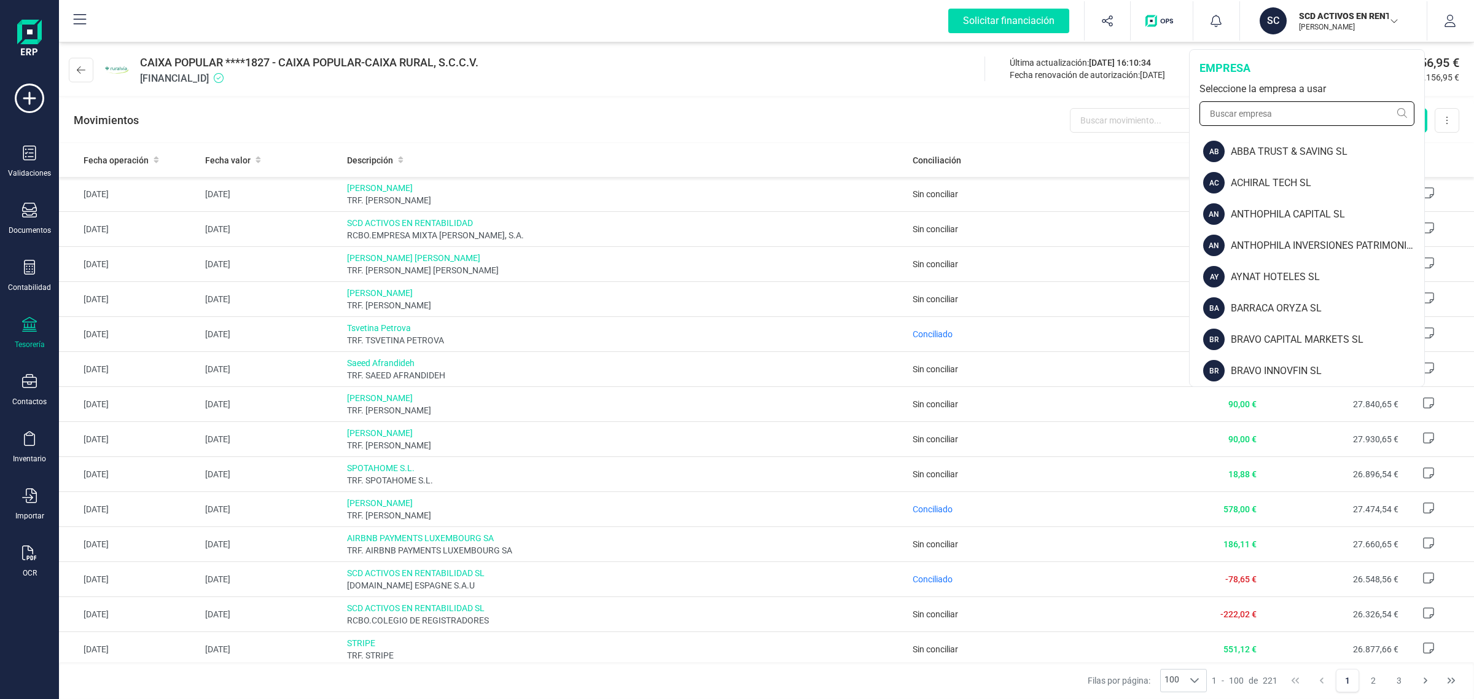
click at [1254, 115] on input "text" at bounding box center [1307, 113] width 215 height 25
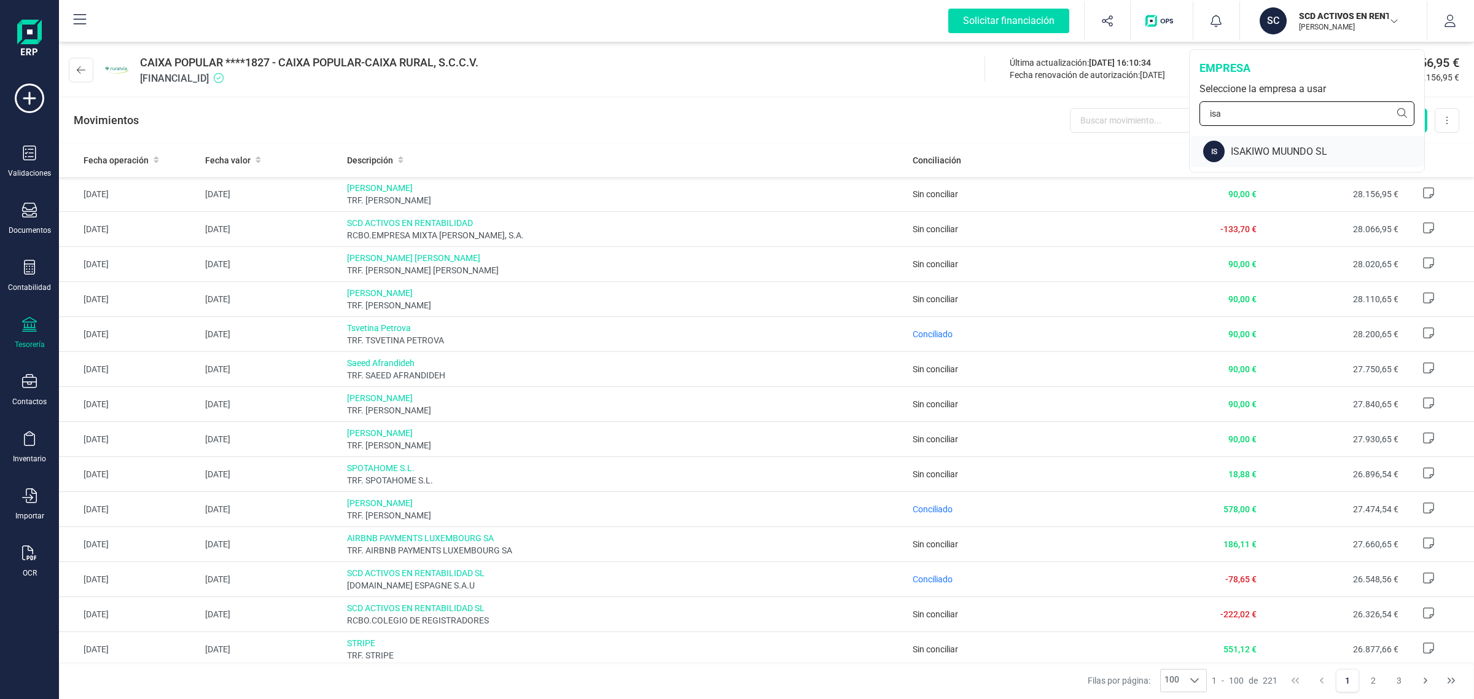
type input "isa"
click at [1263, 151] on div "ISAKIWO MUUNDO SL" at bounding box center [1327, 151] width 193 height 15
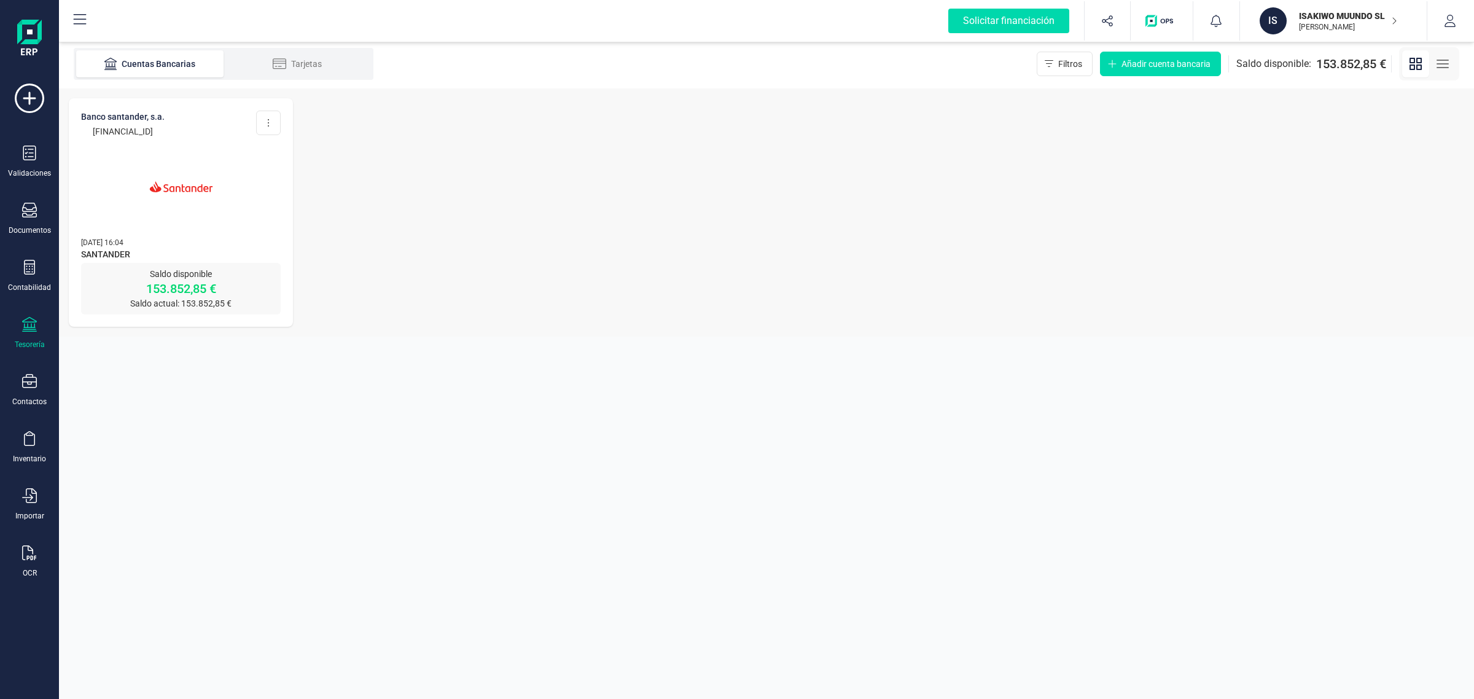
click at [217, 174] on img at bounding box center [181, 186] width 103 height 103
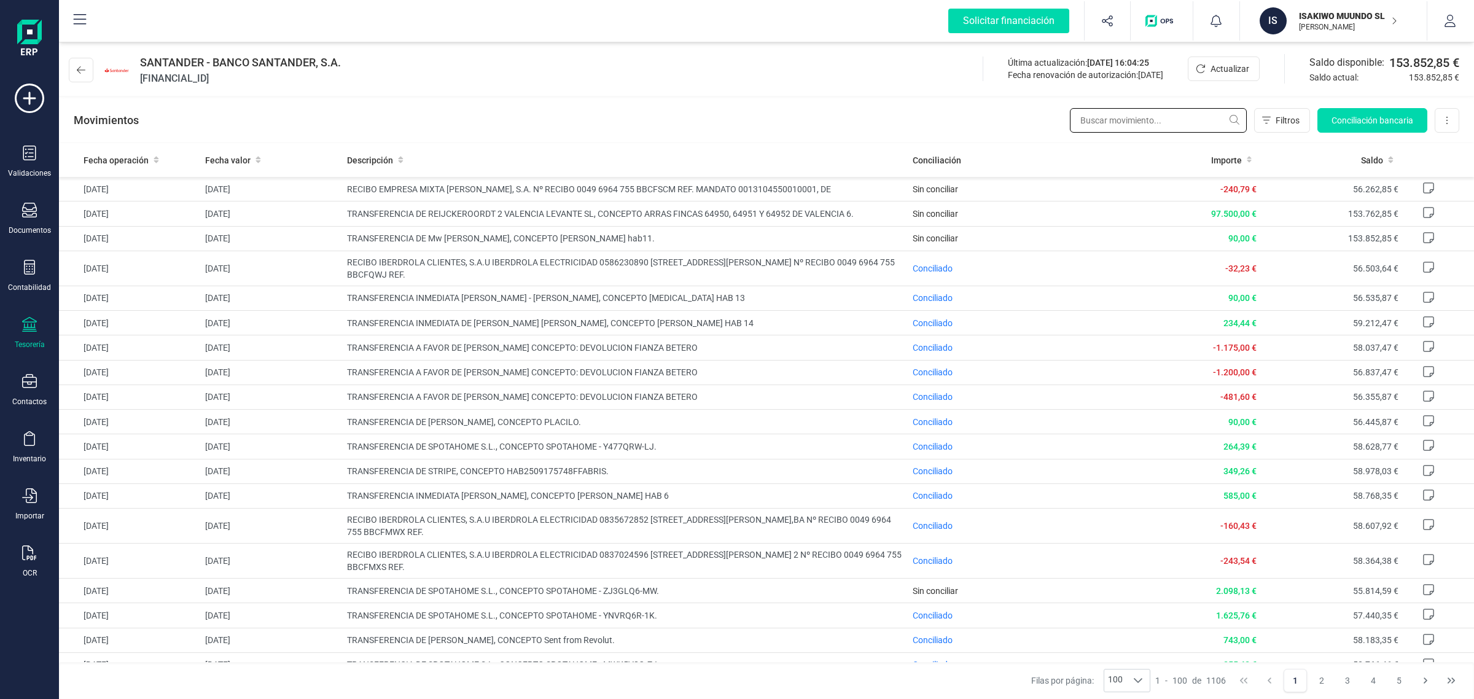
click at [1133, 122] on input "text" at bounding box center [1158, 120] width 177 height 25
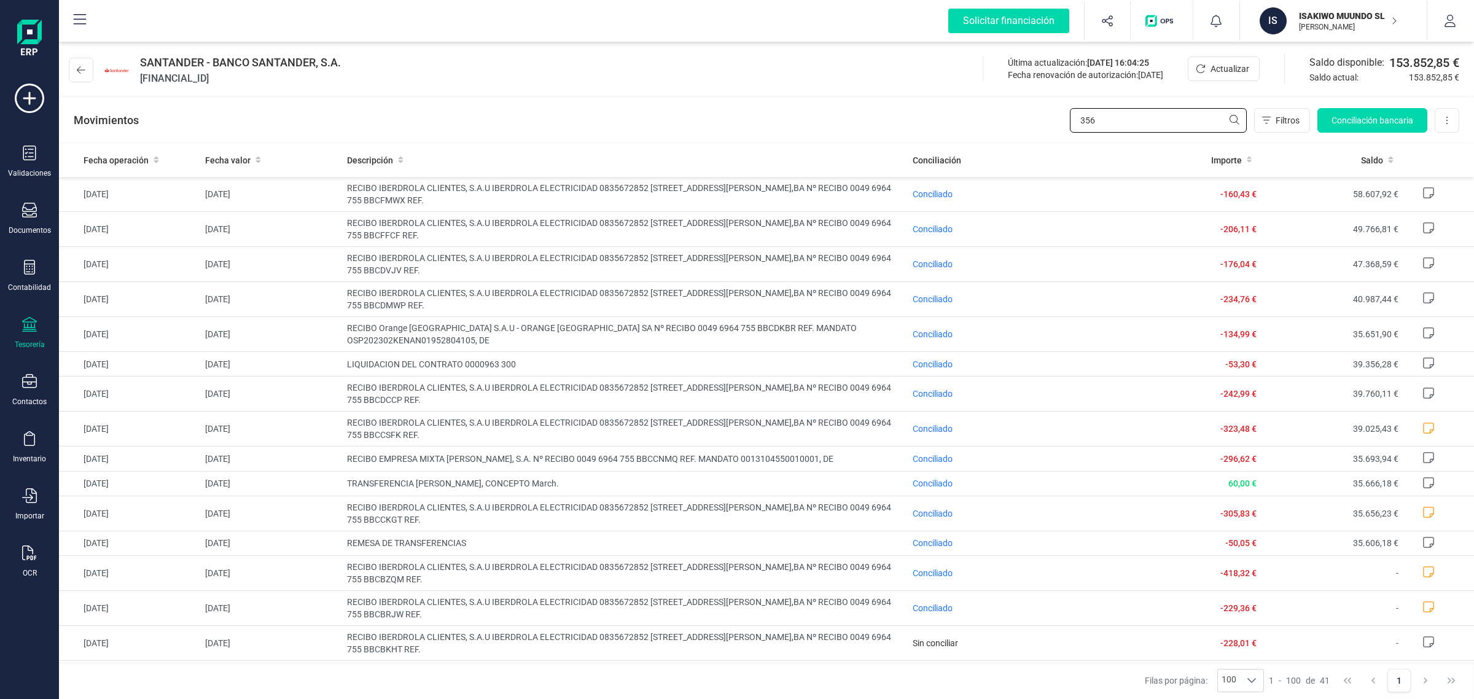
type input "356"
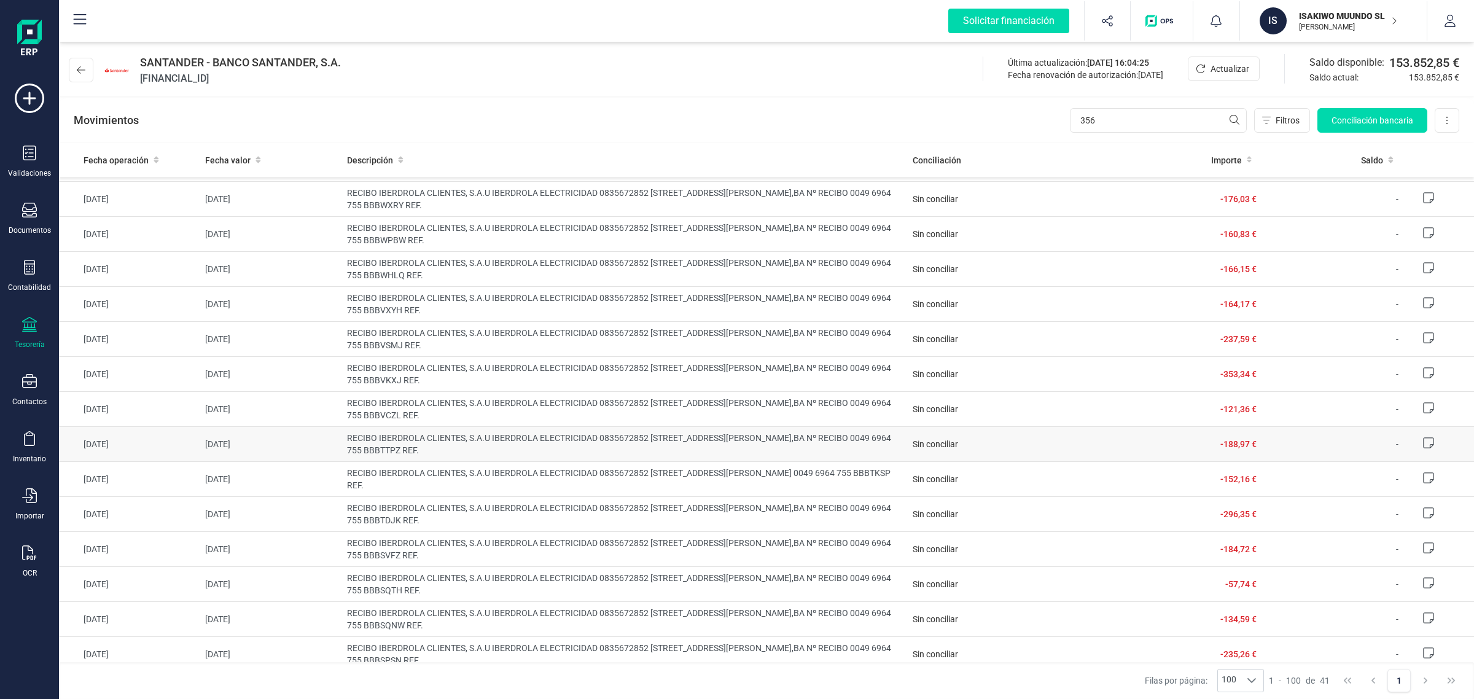
scroll to position [910, 0]
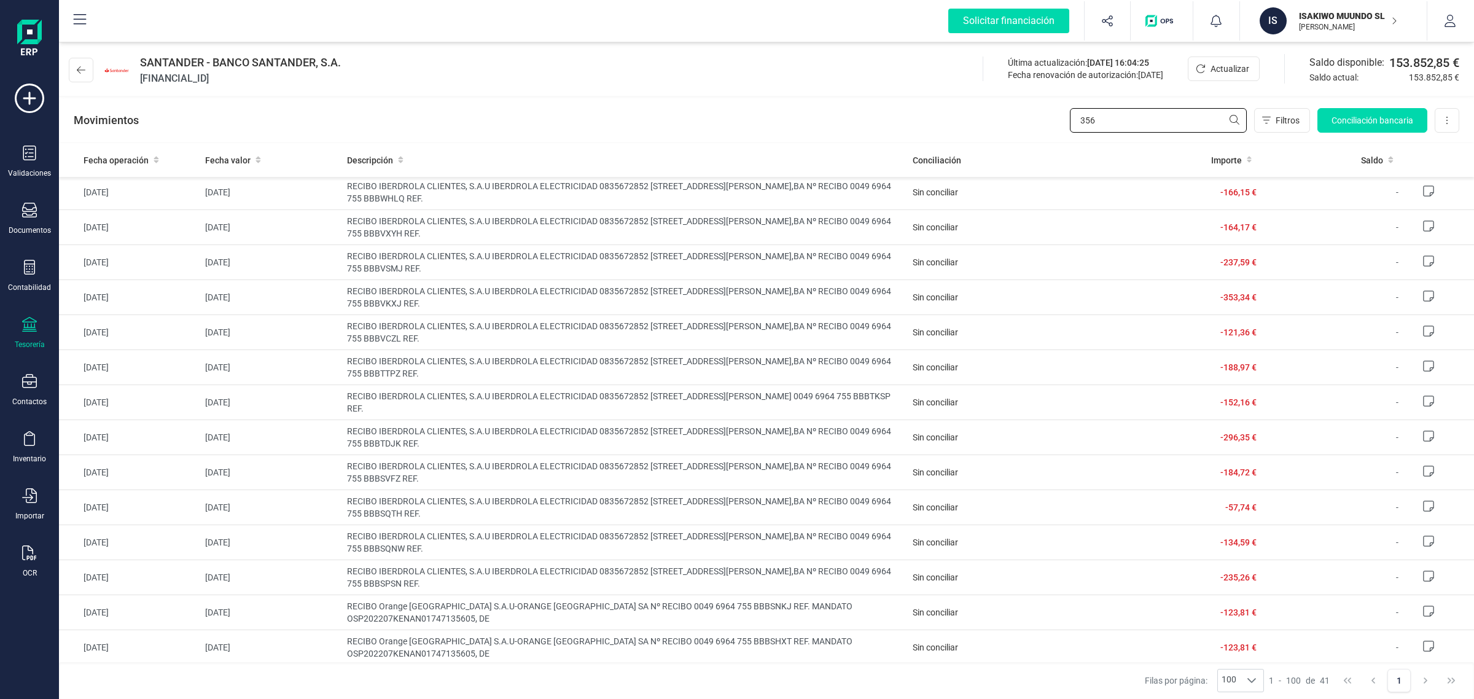
drag, startPoint x: 1110, startPoint y: 120, endPoint x: 981, endPoint y: 138, distance: 130.3
click at [983, 139] on div "Movimientos 356 Filtros Conciliación bancaria Descargar Excel Eliminar cuenta" at bounding box center [766, 120] width 1415 height 44
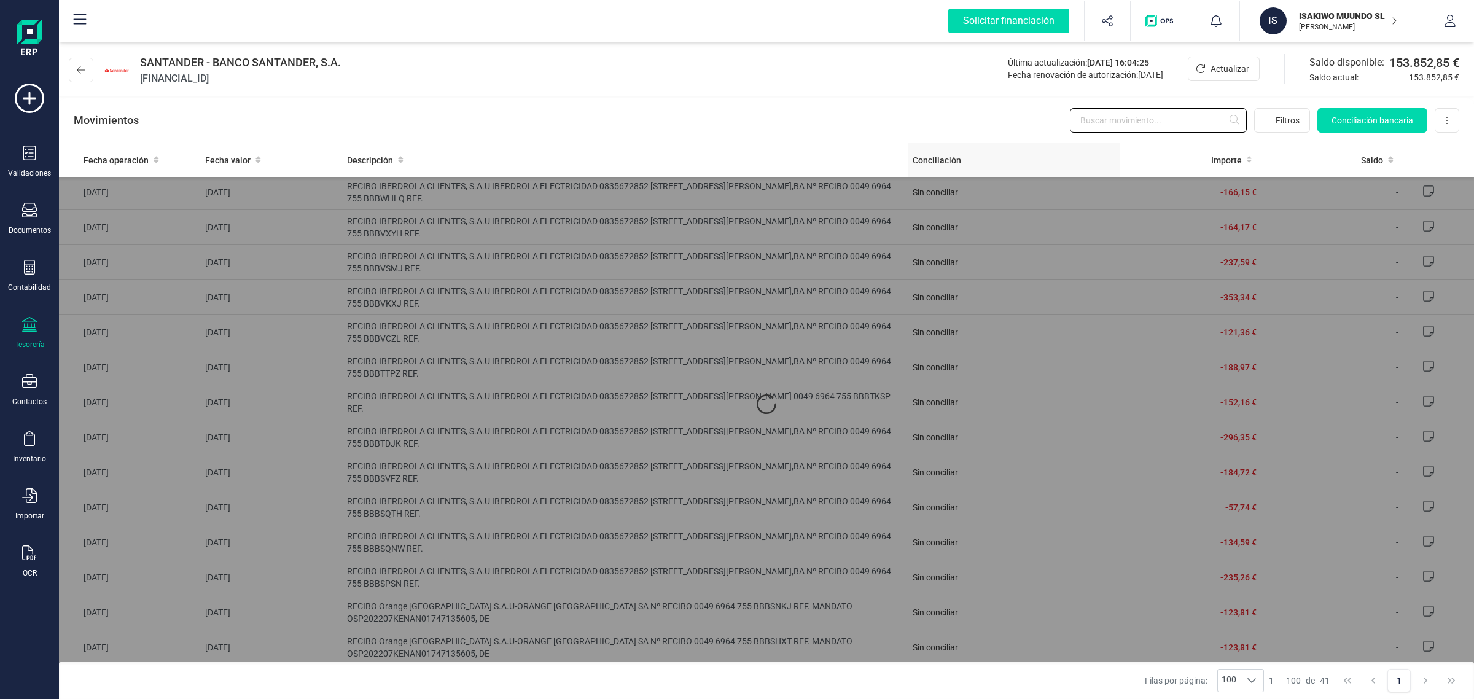
scroll to position [0, 0]
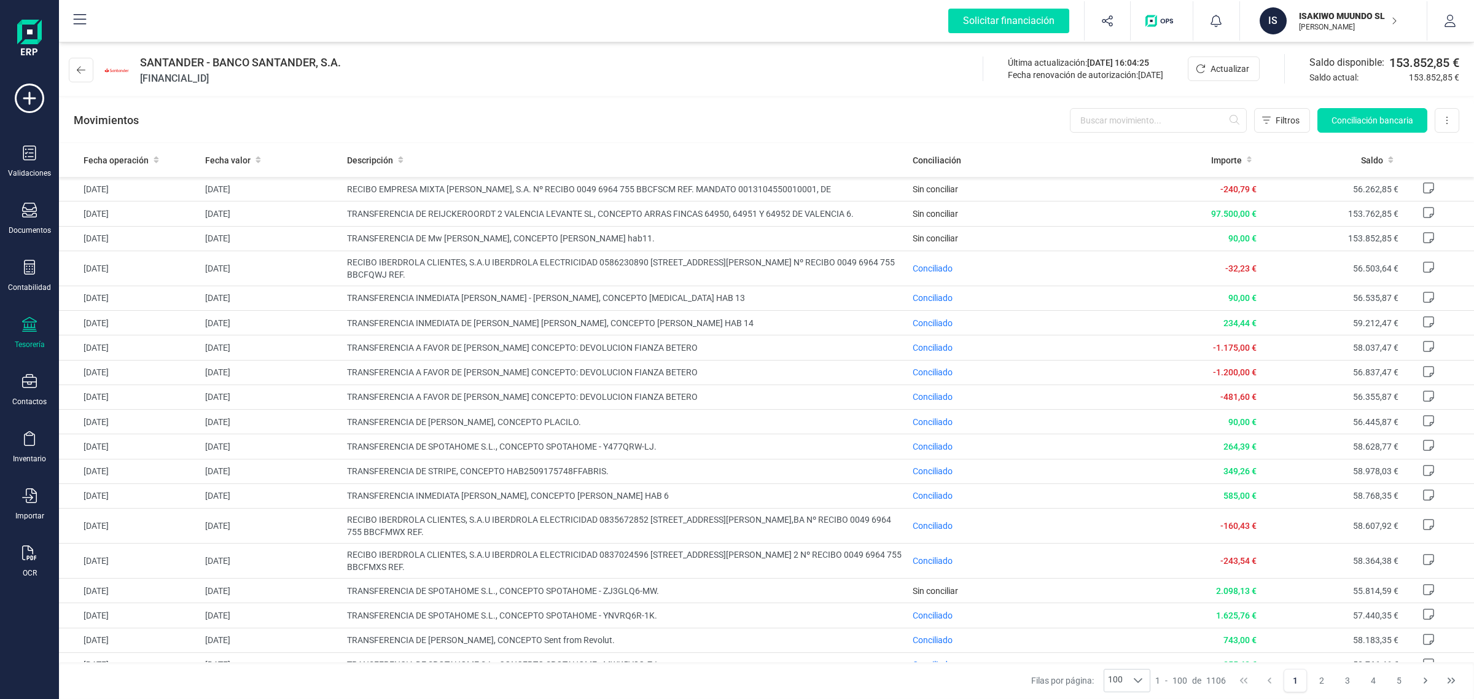
drag, startPoint x: 1335, startPoint y: 16, endPoint x: 1332, endPoint y: 26, distance: 10.9
click at [1335, 20] on p "ISAKIWO MUUNDO SL" at bounding box center [1348, 16] width 98 height 12
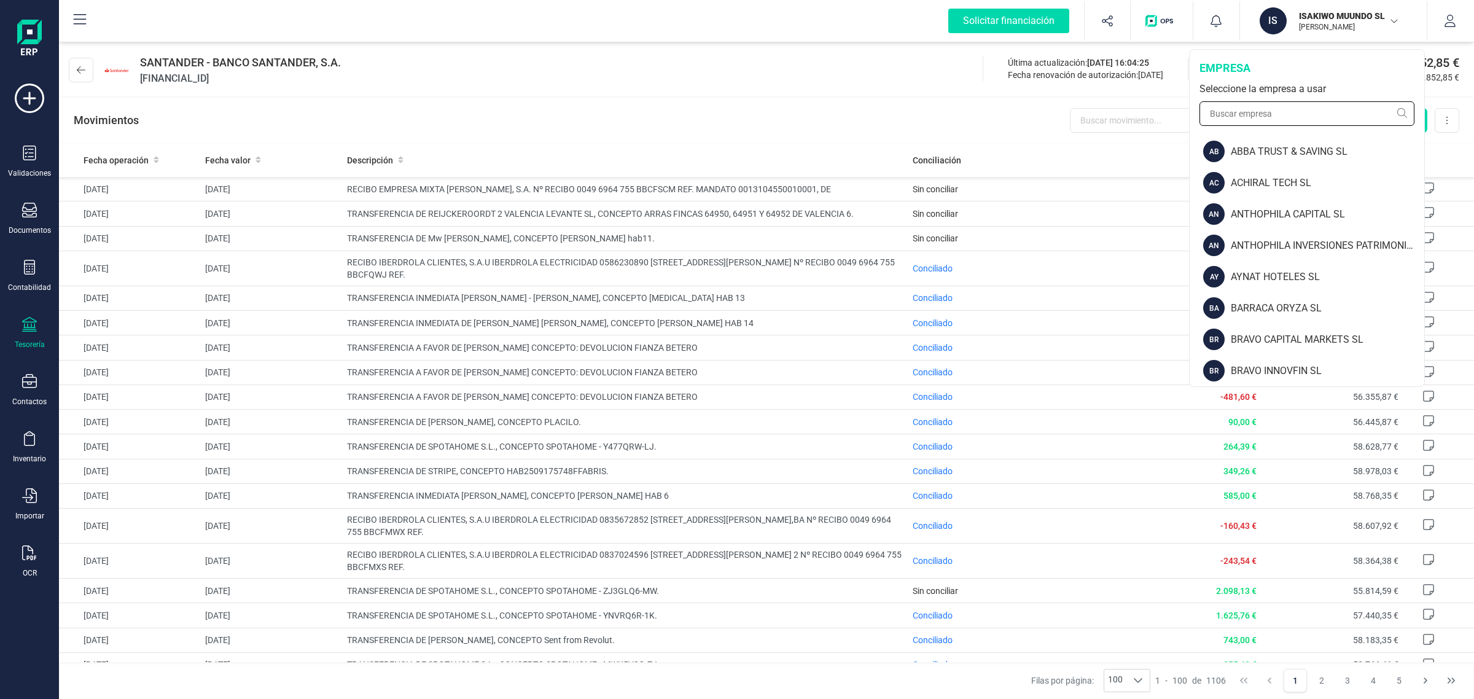
click at [1288, 109] on input "text" at bounding box center [1307, 113] width 215 height 25
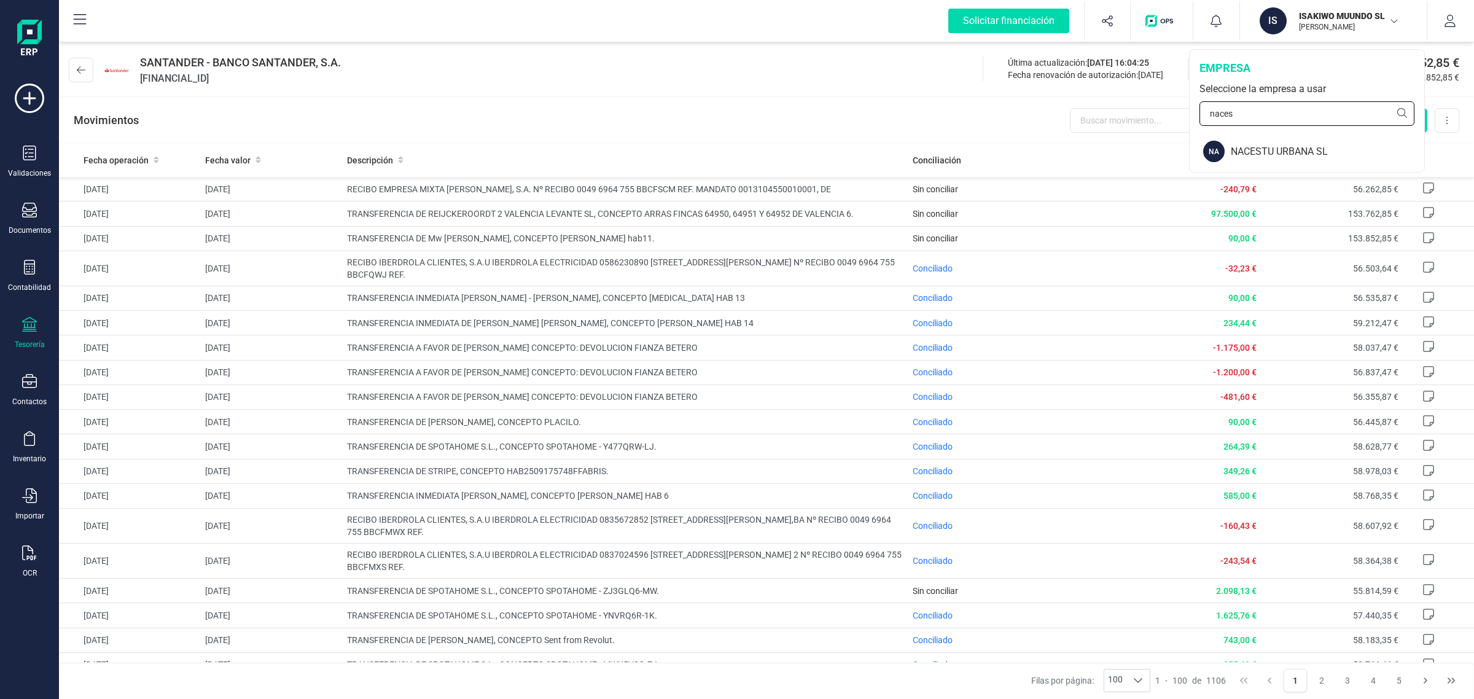
type input "naces"
click at [1258, 171] on div "IS ISAKIWO MUUNDO SL [PERSON_NAME] empresa Seleccione la empresa a usar naces N…" at bounding box center [1307, 110] width 236 height 123
click at [1260, 157] on div "NACESTU URBANA SL" at bounding box center [1327, 151] width 193 height 15
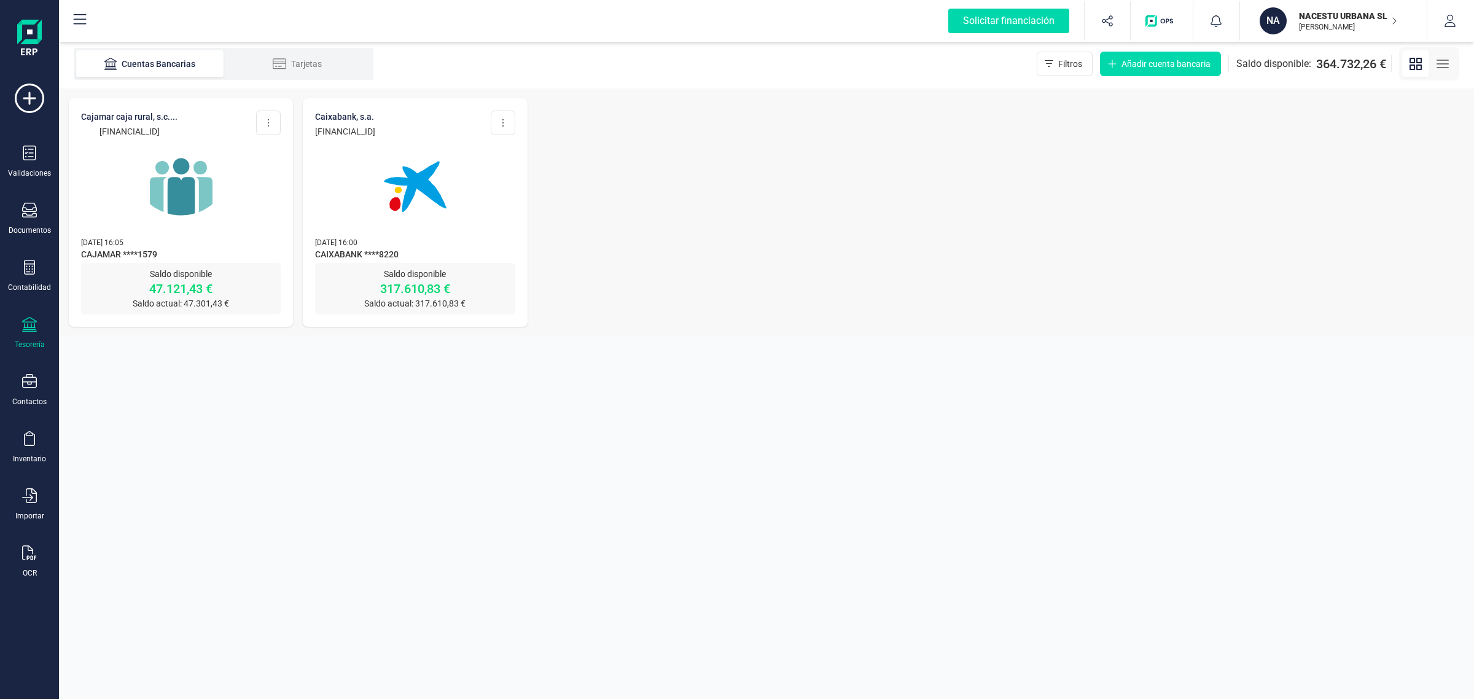
click at [234, 223] on div "CAJAMAR CAJA RURAL, S.C.... [FINANCIAL_ID] Editar cuenta Actualizar Desconectar…" at bounding box center [181, 180] width 224 height 165
click at [193, 191] on img at bounding box center [181, 186] width 103 height 103
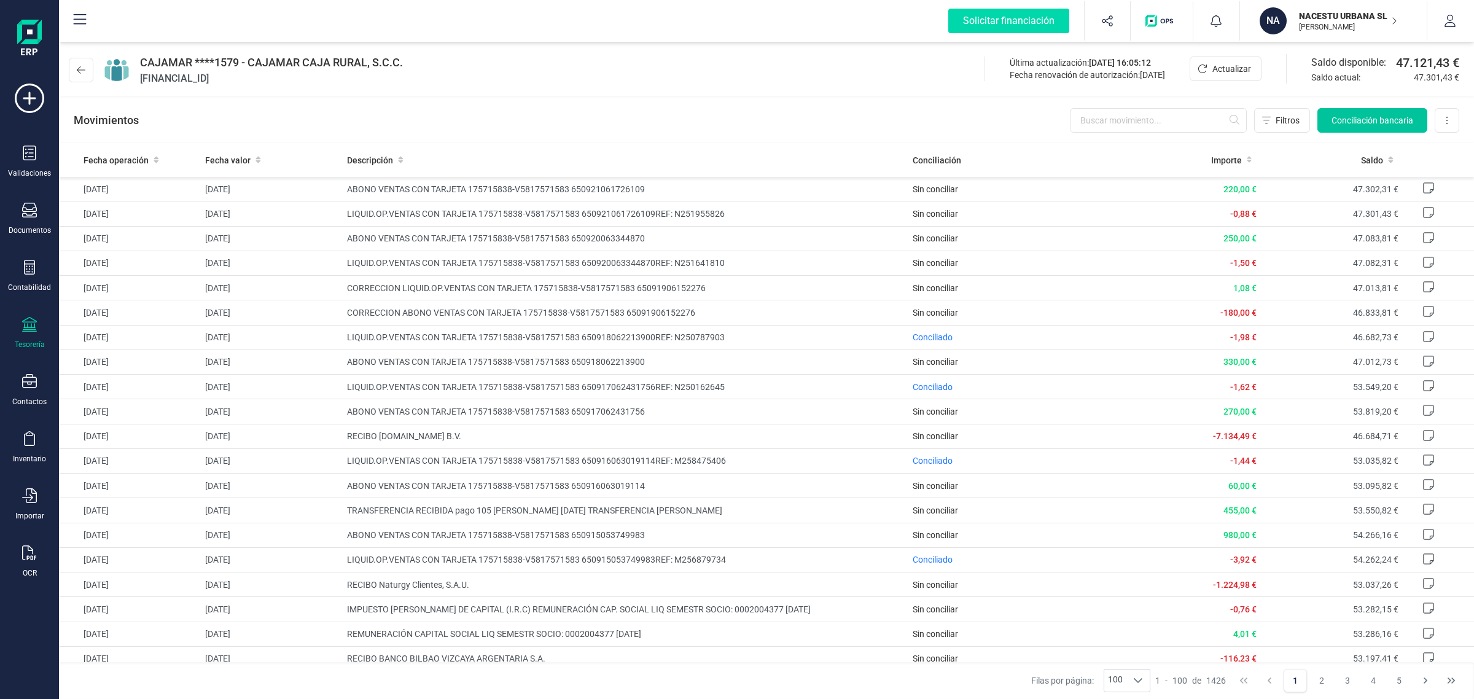
click at [1370, 118] on span "Conciliación bancaria" at bounding box center [1373, 120] width 82 height 12
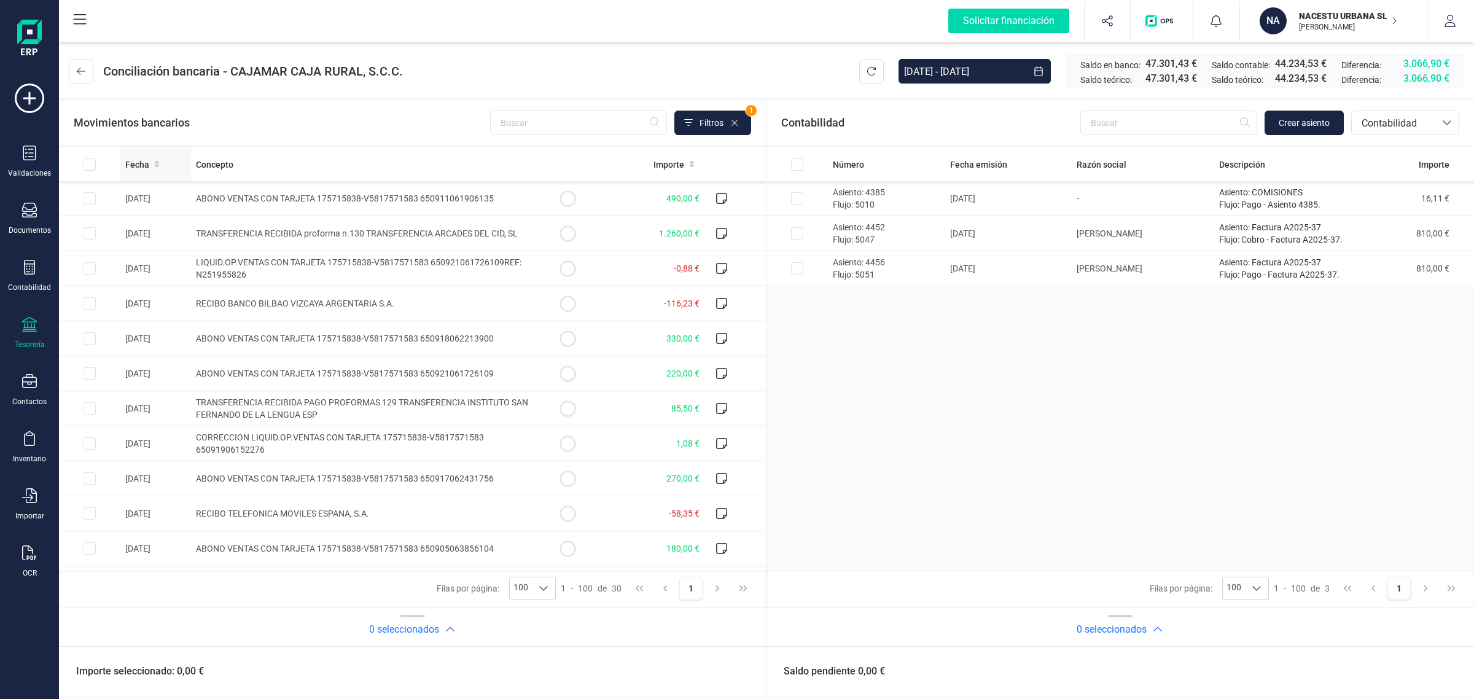
click at [170, 163] on div "Fecha" at bounding box center [155, 164] width 61 height 12
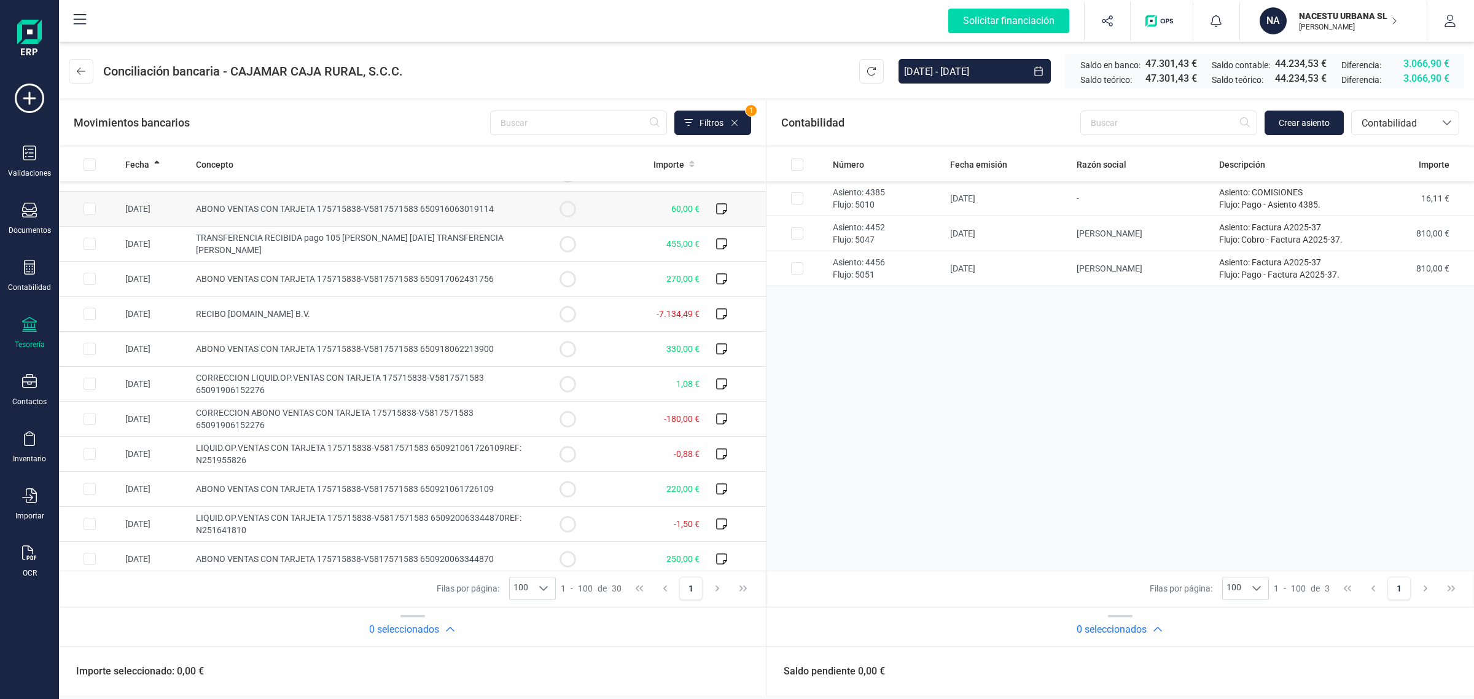
scroll to position [665, 0]
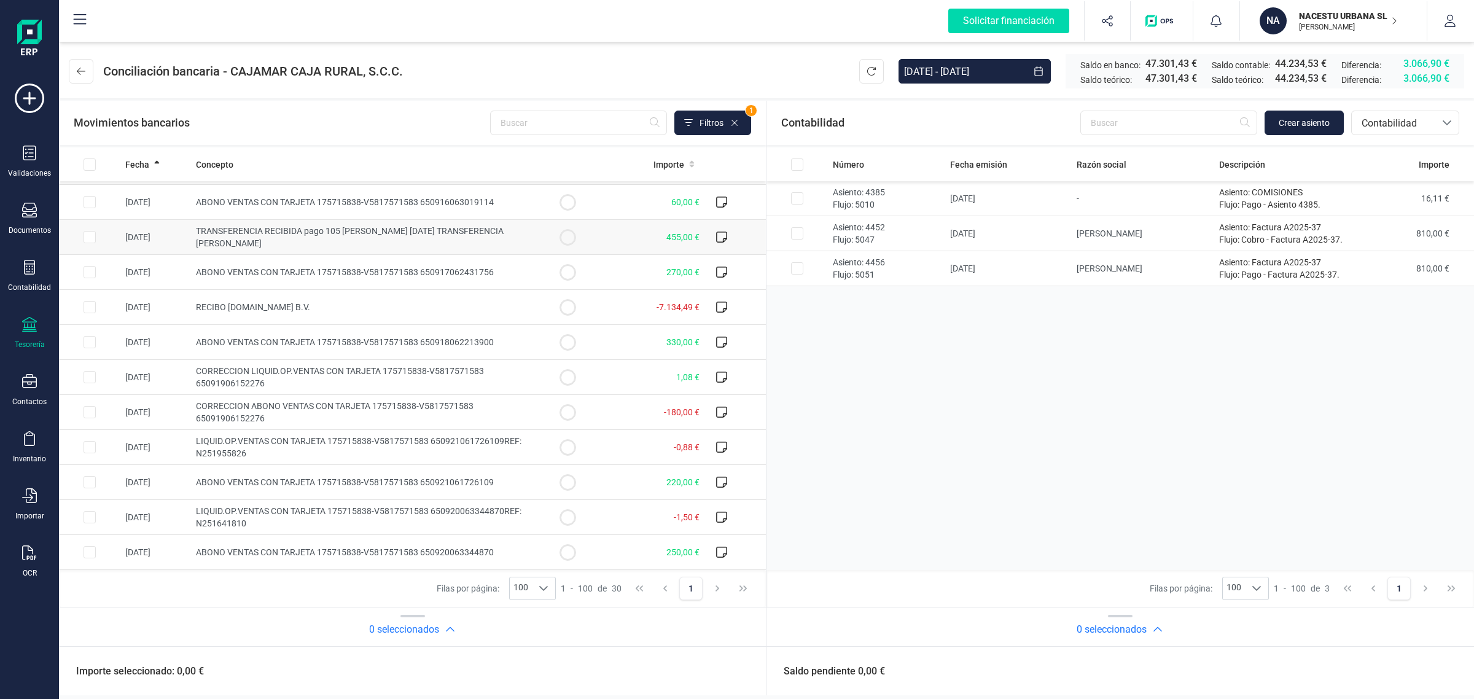
click at [443, 231] on span "TRANSFERENCIA RECIBIDA pago 105 [PERSON_NAME] [DATE] TRANSFERENCIA [PERSON_NAME]" at bounding box center [350, 237] width 308 height 22
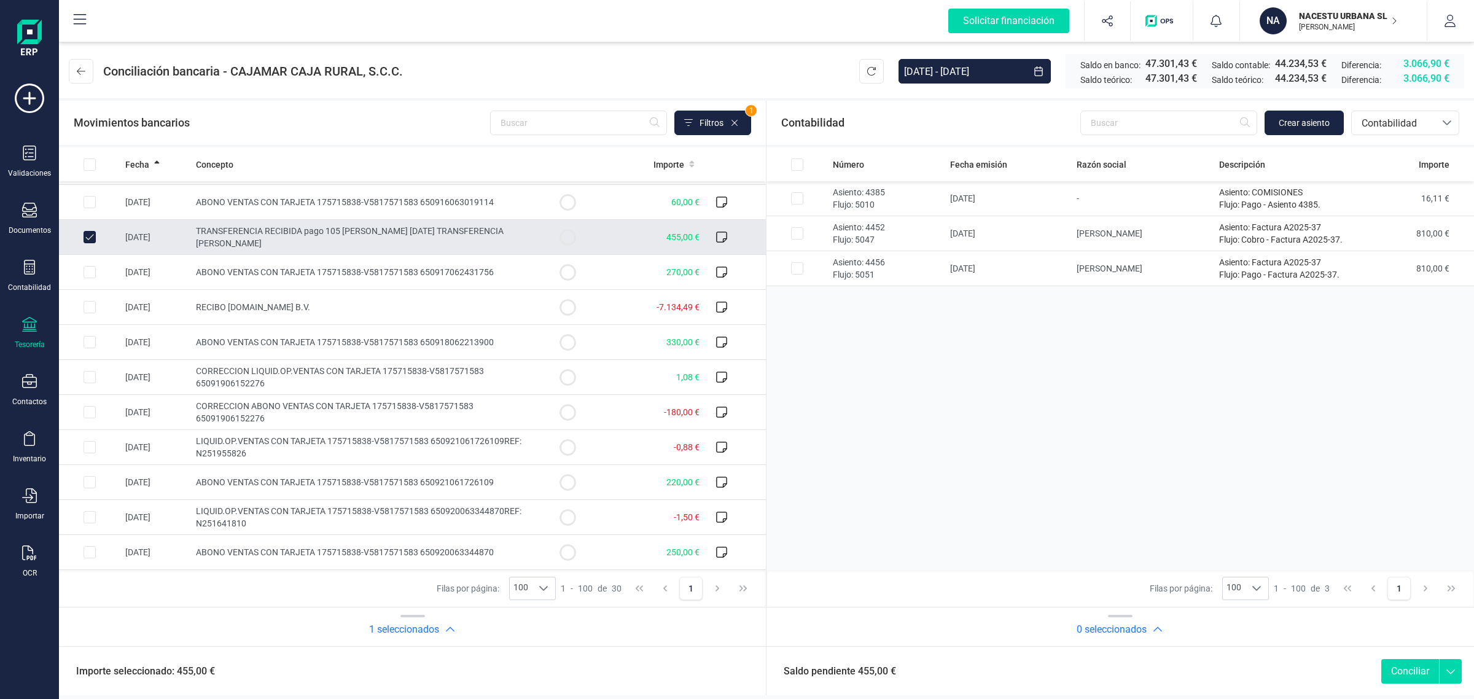
click at [443, 231] on span "TRANSFERENCIA RECIBIDA pago 105 [PERSON_NAME] [DATE] TRANSFERENCIA [PERSON_NAME]" at bounding box center [350, 237] width 308 height 22
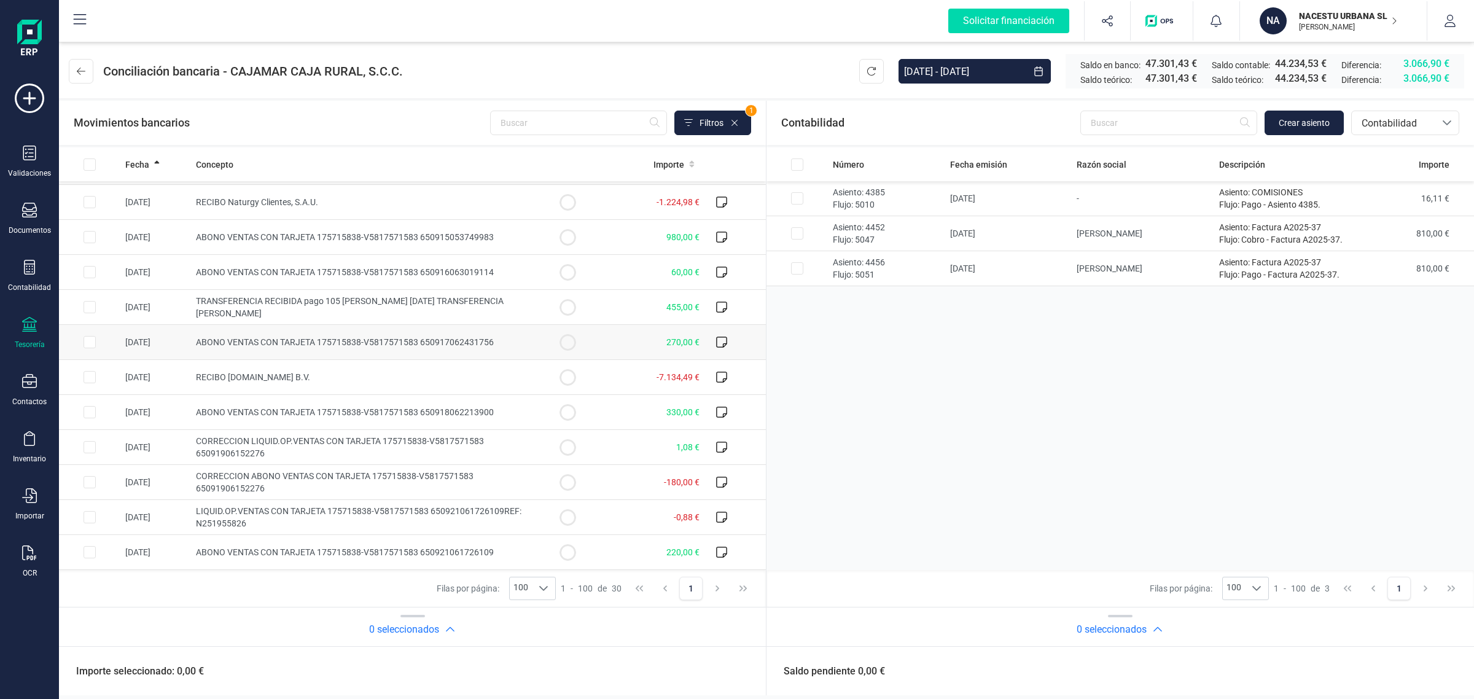
scroll to position [614, 0]
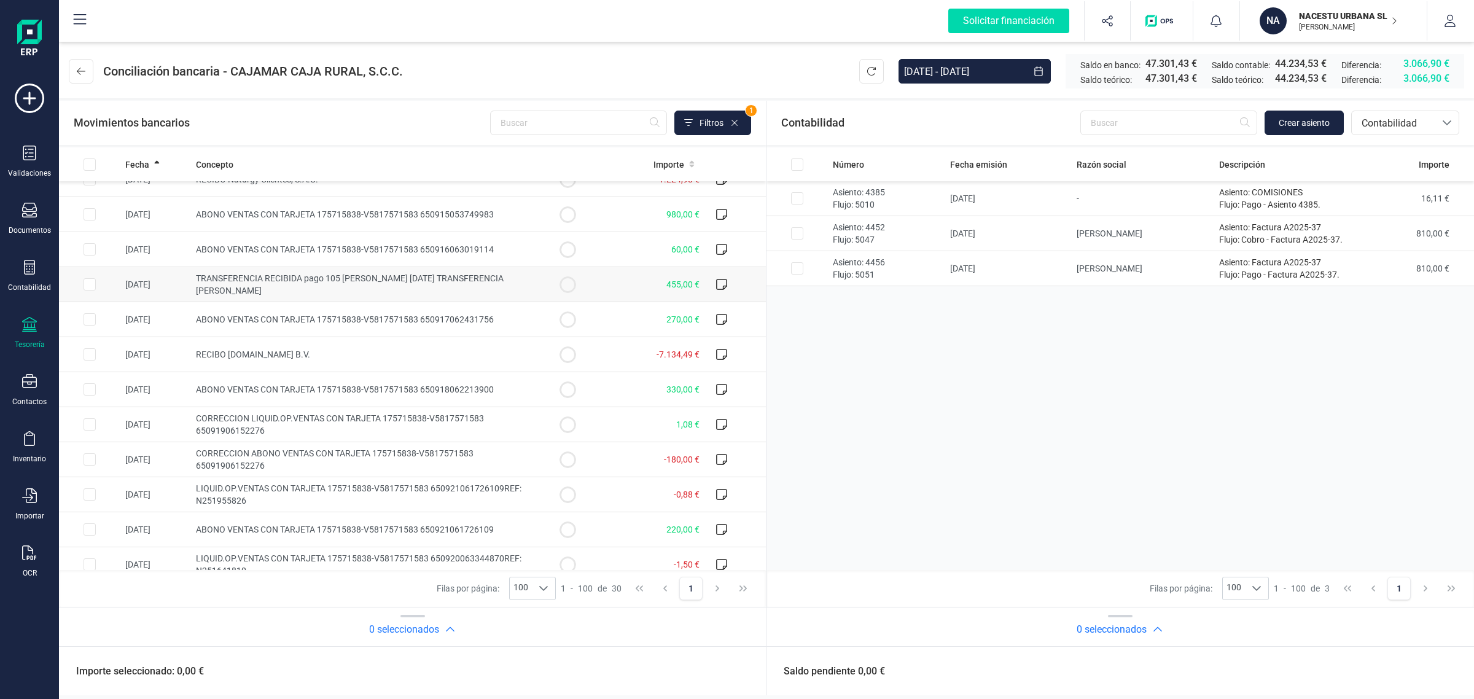
click at [198, 286] on span "TRANSFERENCIA RECIBIDA pago 105 [PERSON_NAME] [DATE] TRANSFERENCIA [PERSON_NAME]" at bounding box center [350, 284] width 308 height 22
checkbox input "true"
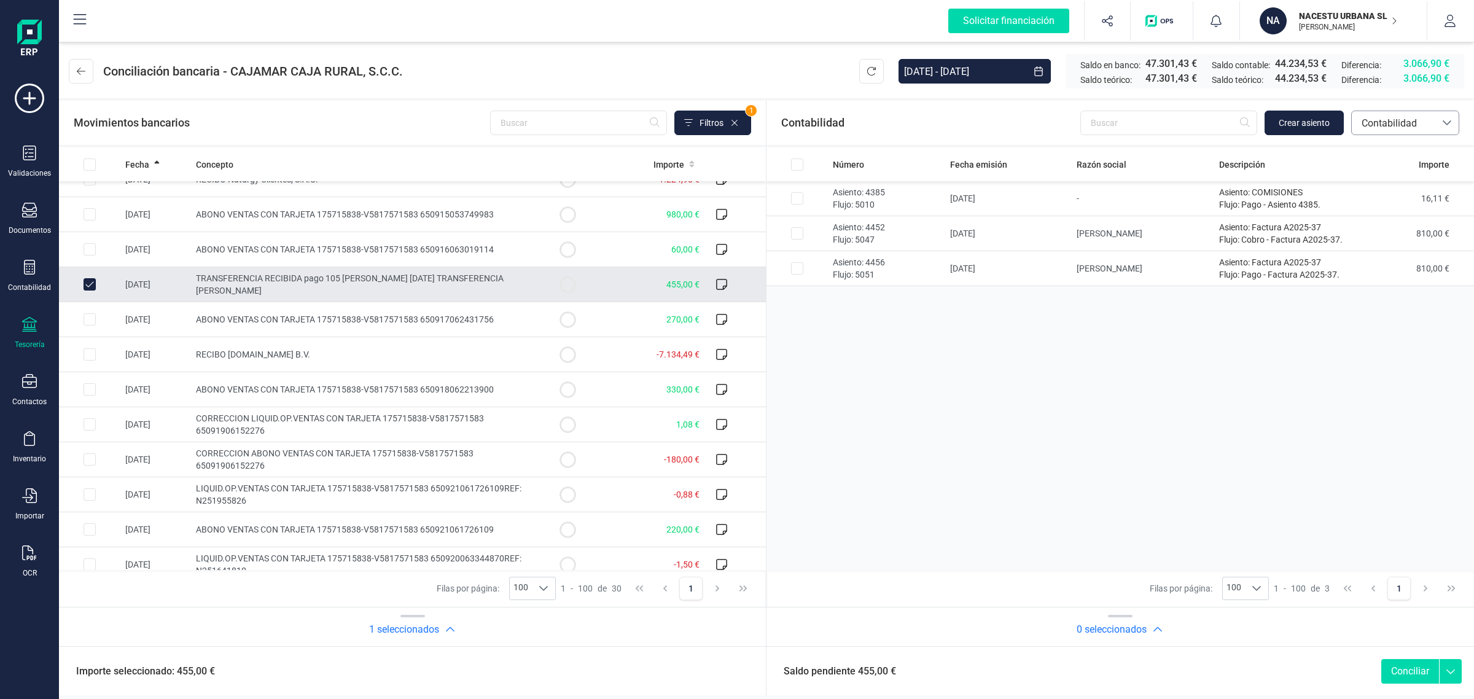
click at [1370, 118] on span "Contabilidad" at bounding box center [1394, 123] width 74 height 15
click at [1368, 210] on span "Facturas" at bounding box center [1380, 206] width 38 height 15
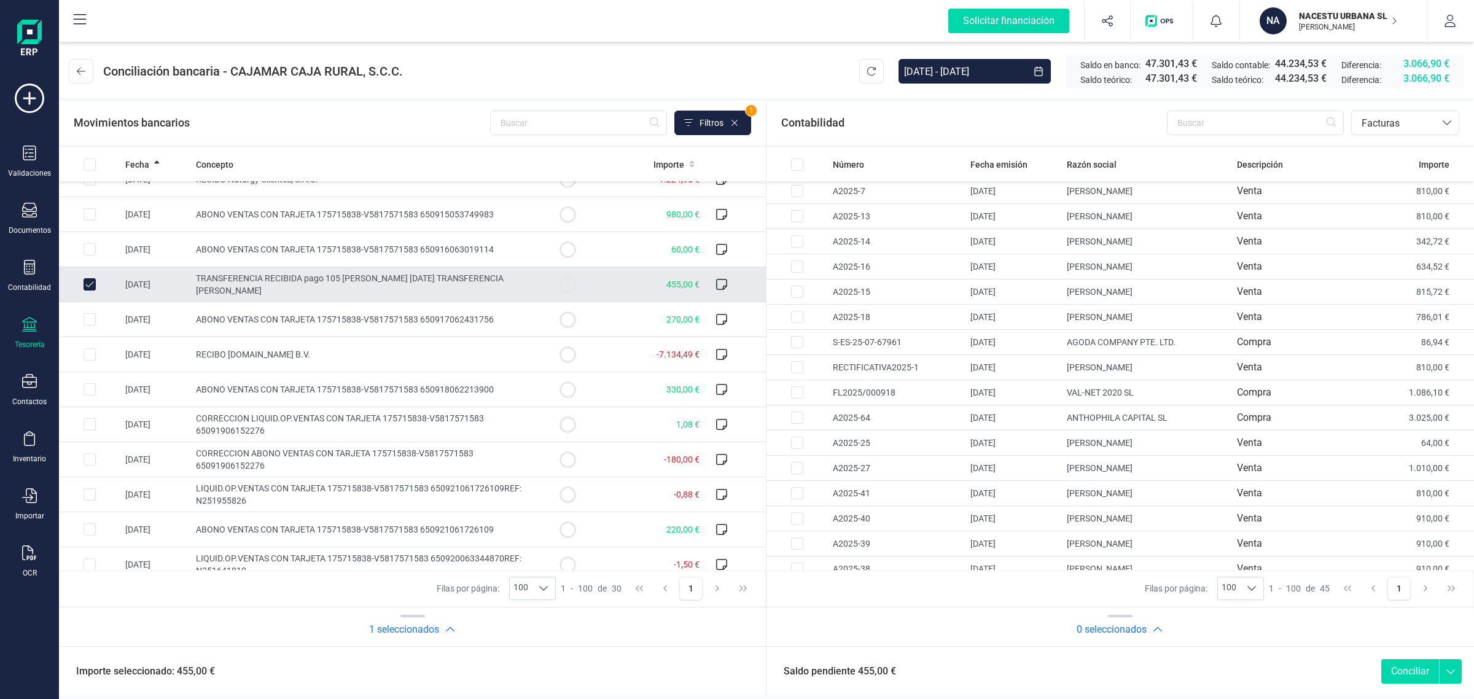
scroll to position [750, 0]
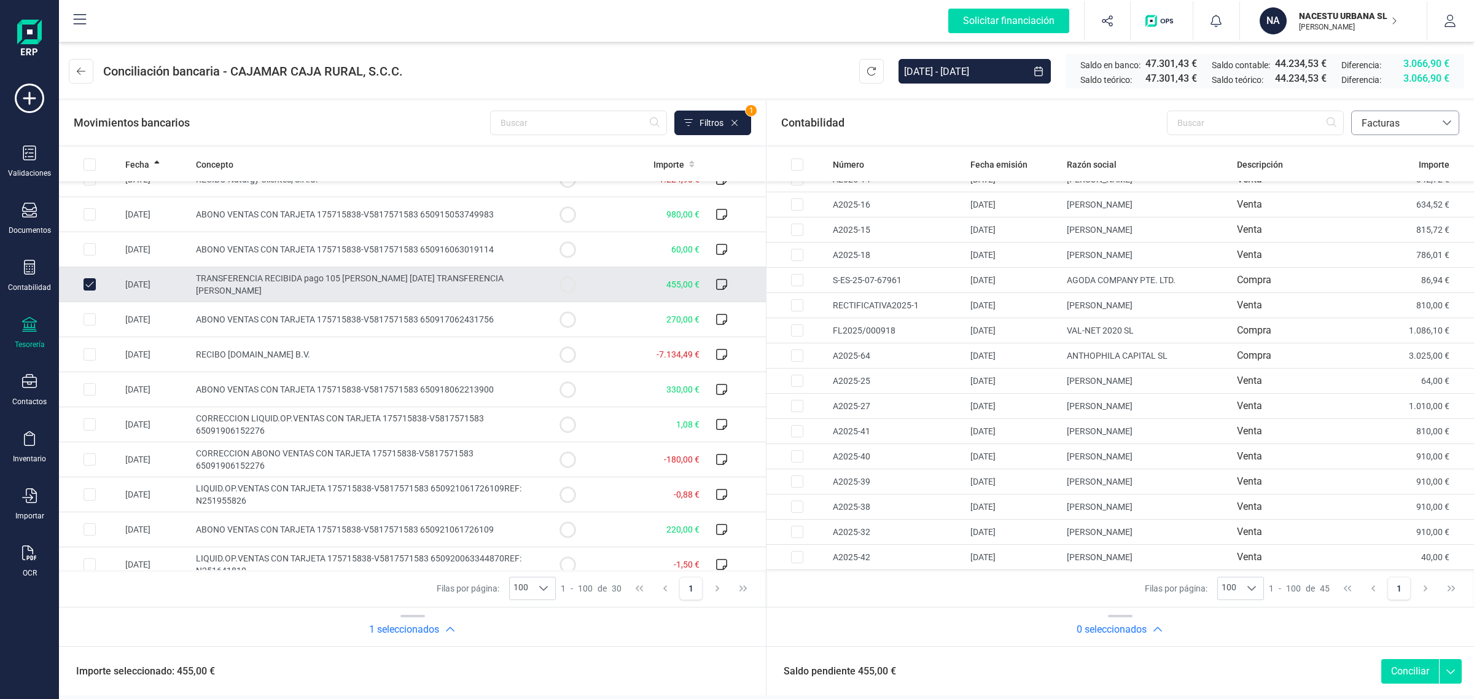
drag, startPoint x: 1411, startPoint y: 122, endPoint x: 1406, endPoint y: 131, distance: 10.4
click at [1411, 122] on span "Facturas" at bounding box center [1394, 123] width 74 height 15
click at [1397, 146] on span "Contabilidad" at bounding box center [1388, 152] width 55 height 15
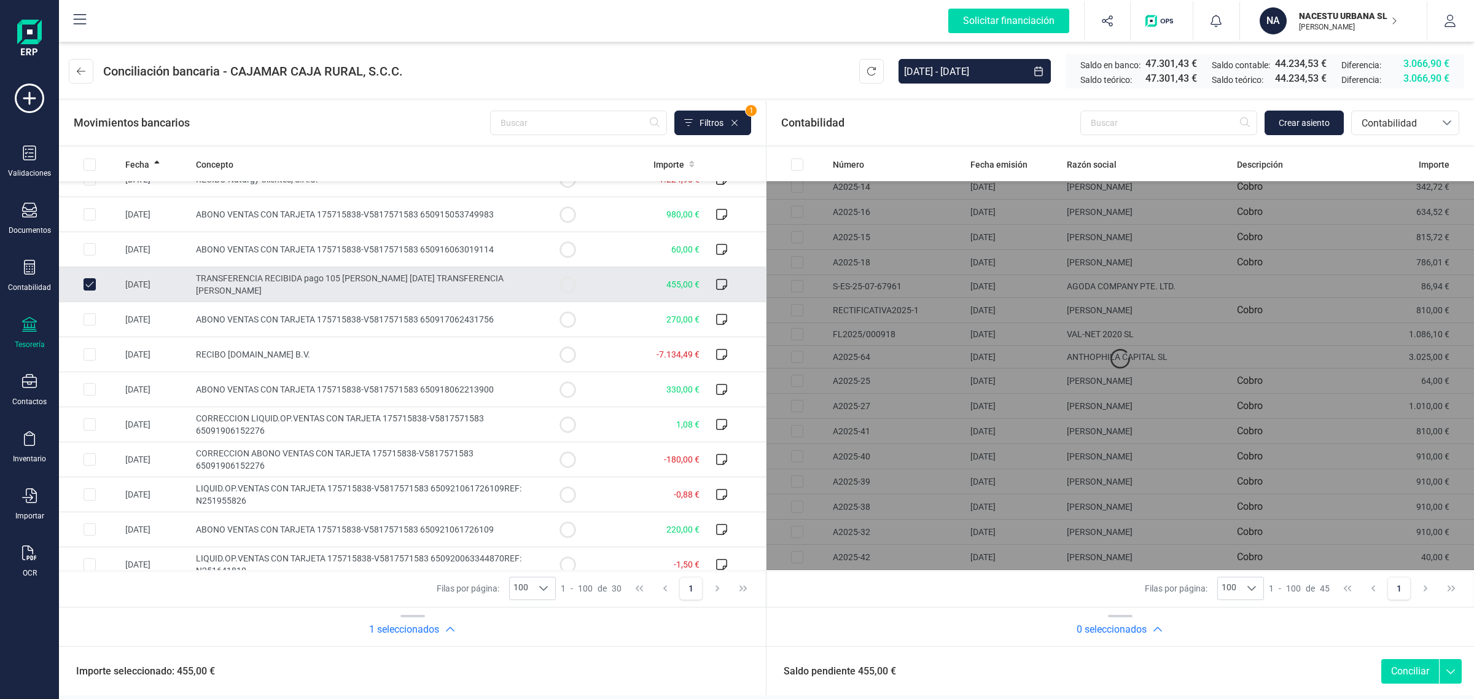
scroll to position [0, 0]
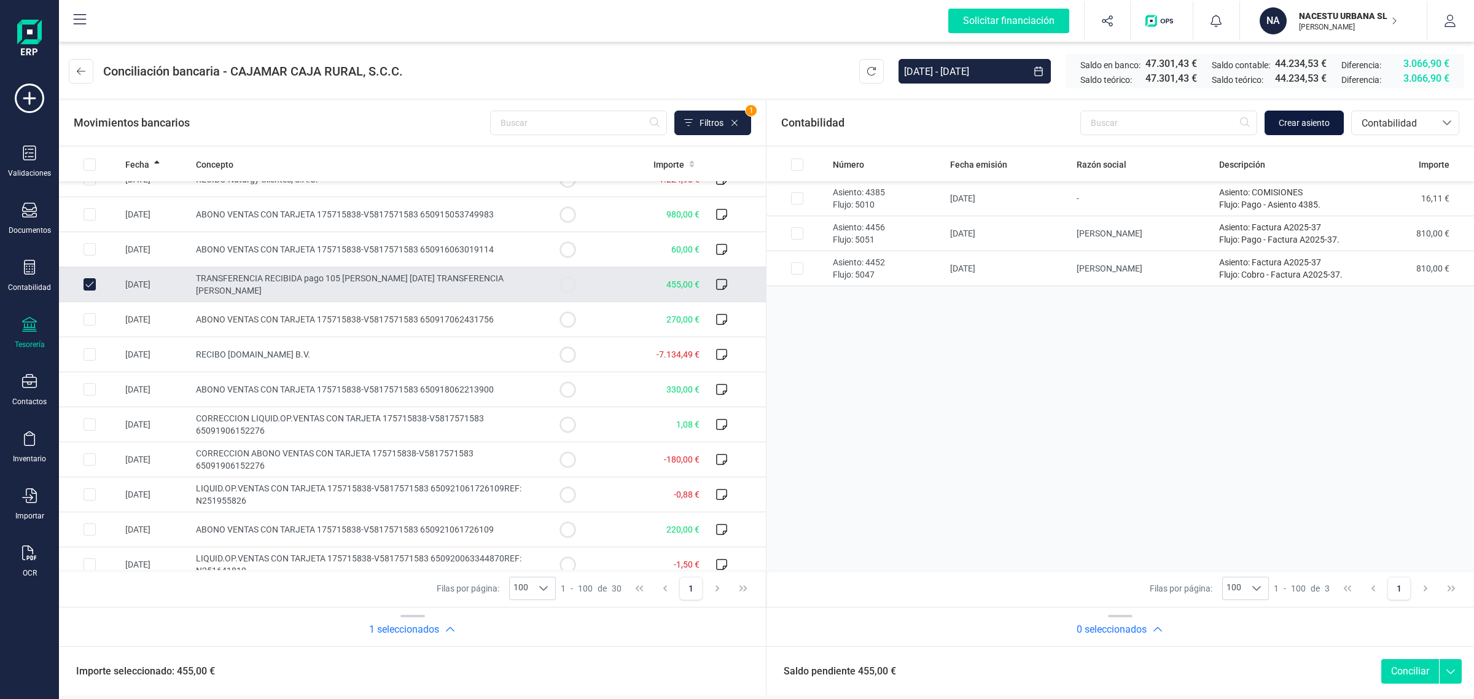
click at [1292, 121] on span "Crear asiento" at bounding box center [1304, 123] width 51 height 12
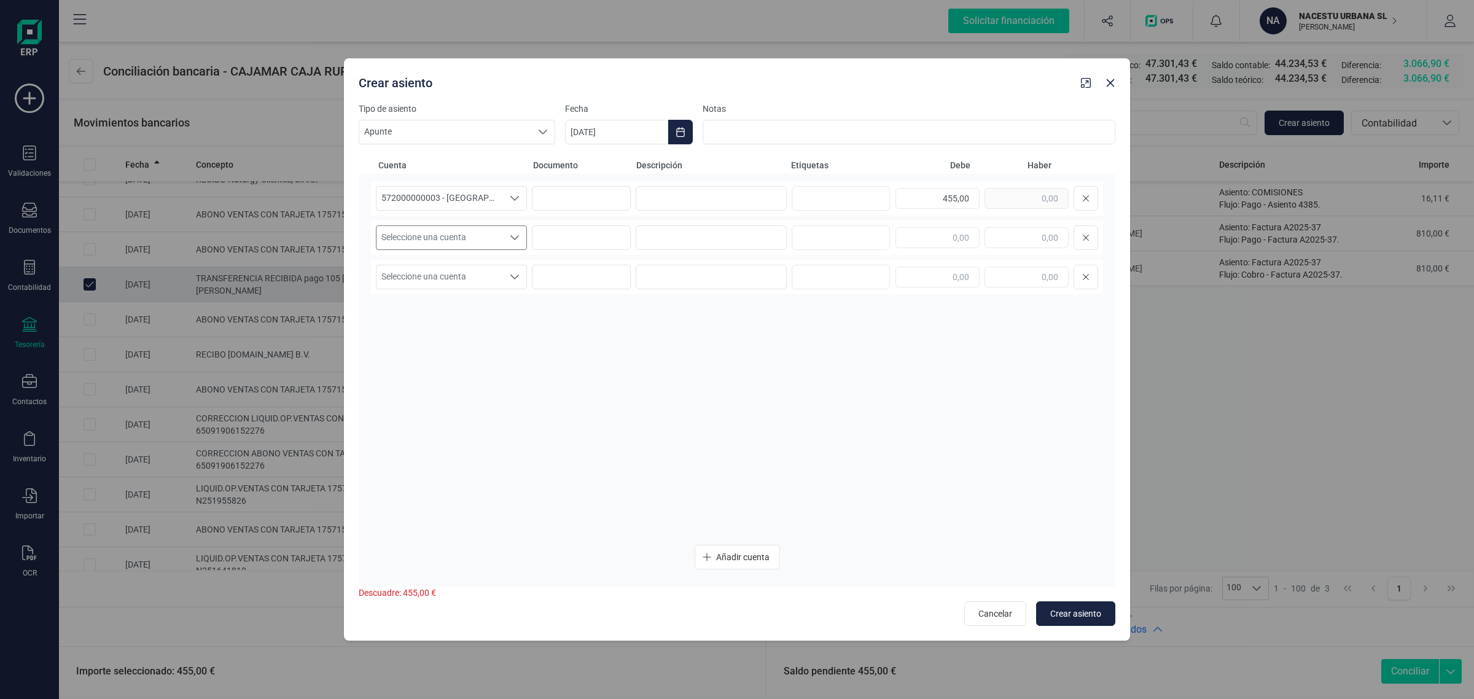
click at [488, 243] on span "Seleccione una cuenta" at bounding box center [439, 237] width 127 height 23
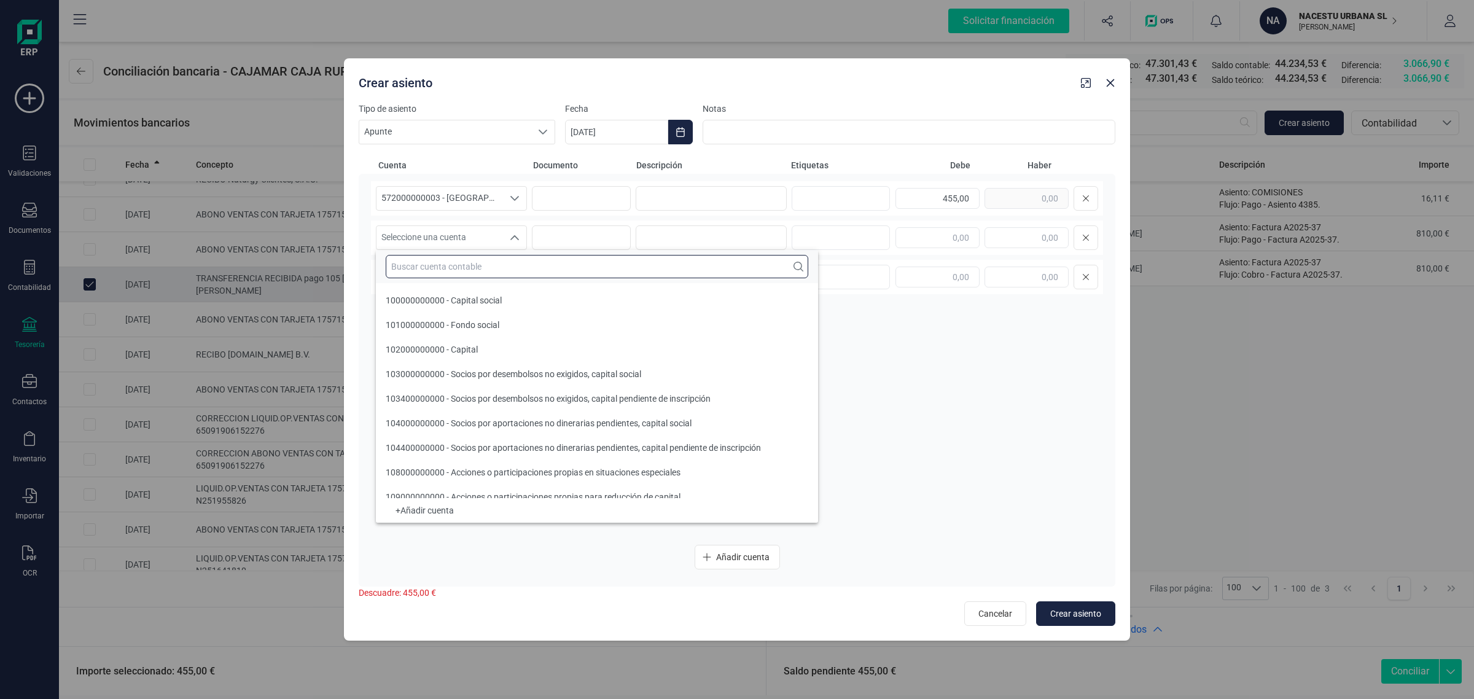
click at [415, 265] on input "text" at bounding box center [597, 266] width 423 height 23
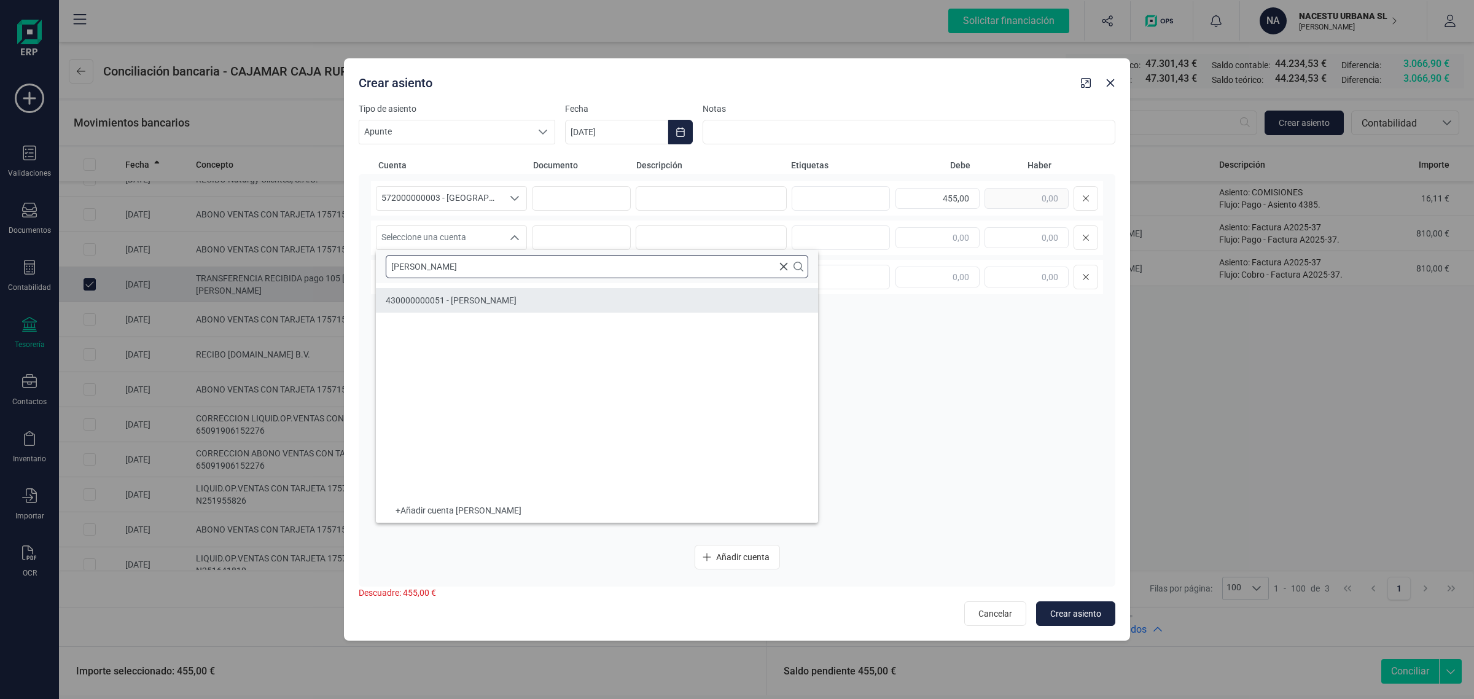
type input "[PERSON_NAME]"
click at [484, 298] on span "430000000051 - [PERSON_NAME]" at bounding box center [451, 300] width 131 height 10
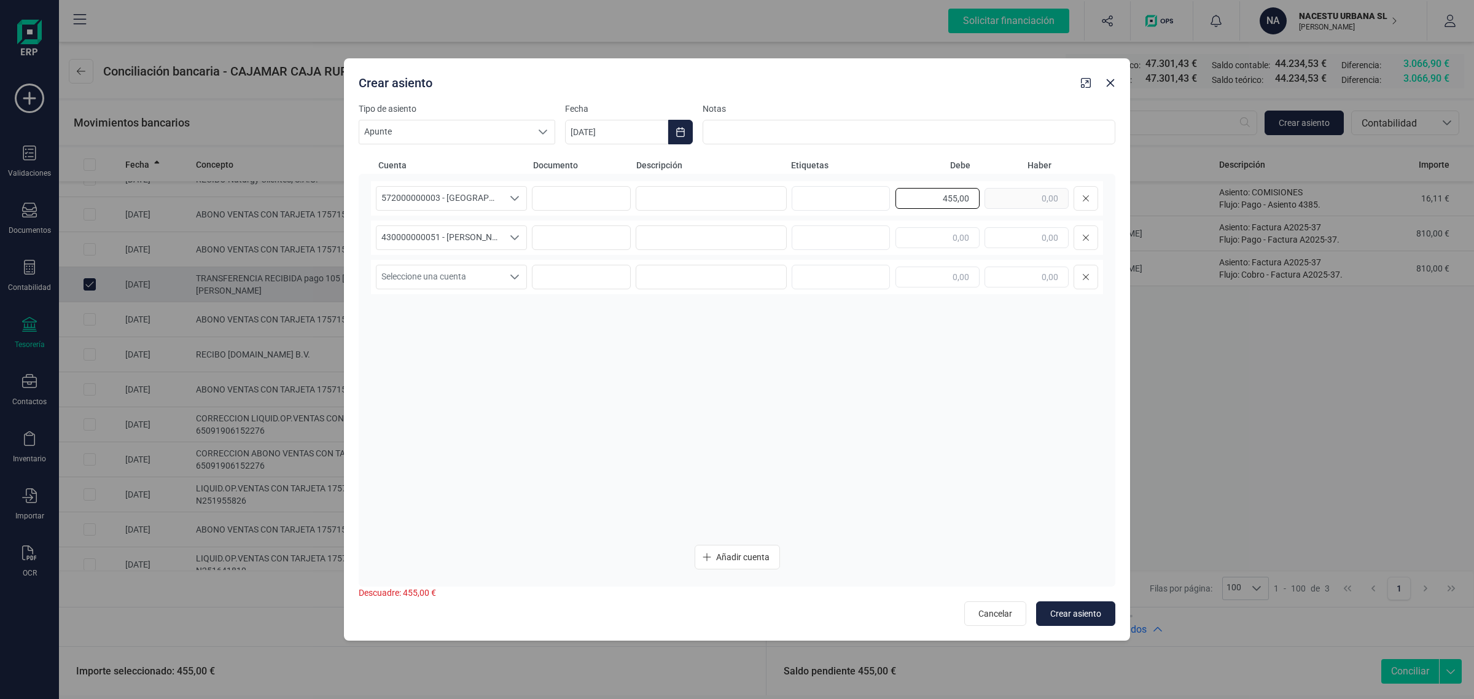
click at [925, 195] on input "455,00" at bounding box center [937, 198] width 84 height 21
click at [988, 201] on div "455,00" at bounding box center [996, 198] width 203 height 25
click at [1013, 243] on input "text" at bounding box center [1027, 237] width 84 height 21
paste input "455,00"
type input "455,00"
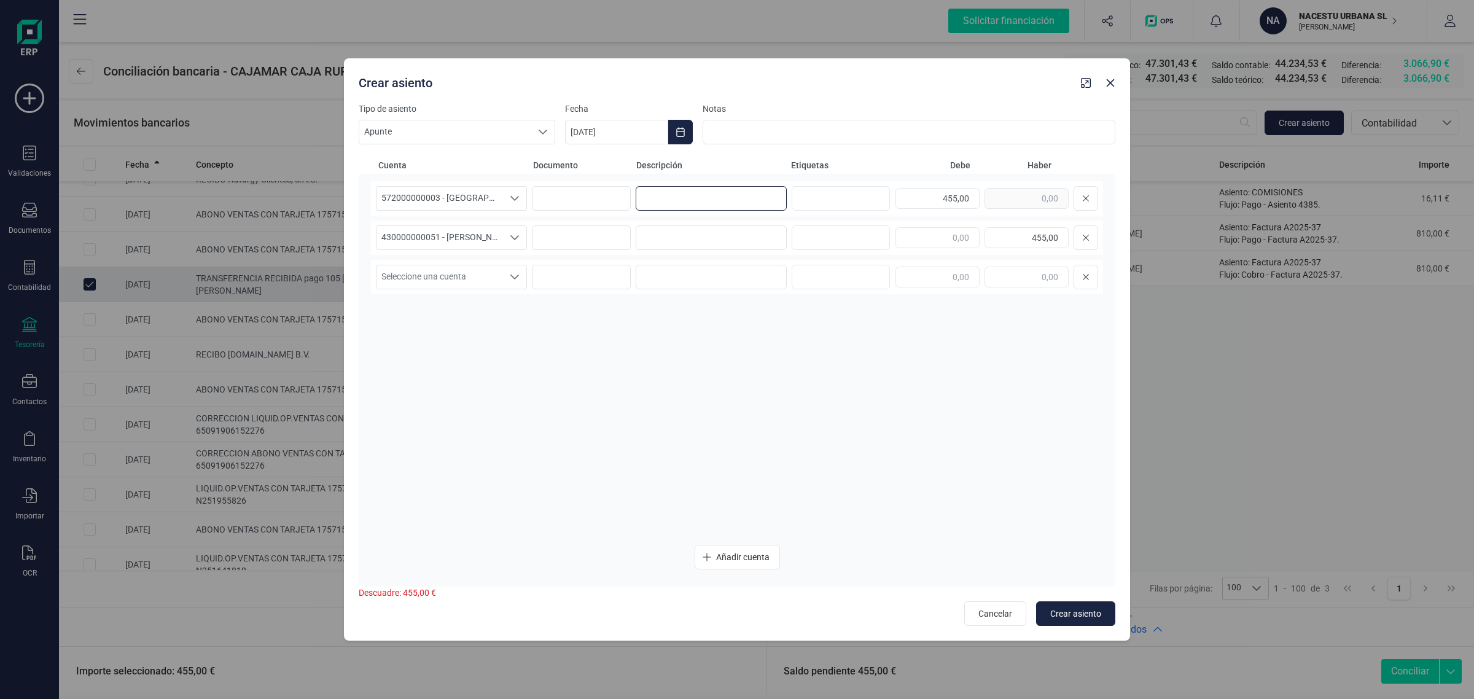
click at [712, 200] on input at bounding box center [711, 198] width 151 height 25
type input "p"
drag, startPoint x: 751, startPoint y: 198, endPoint x: 636, endPoint y: 211, distance: 116.1
click at [636, 211] on div "572000000003 - [GEOGRAPHIC_DATA] -1579 572000000003 - [GEOGRAPHIC_DATA] -1579 P…" at bounding box center [737, 198] width 732 height 34
type input "PARTE CUOTA SEPTIEMBRE"
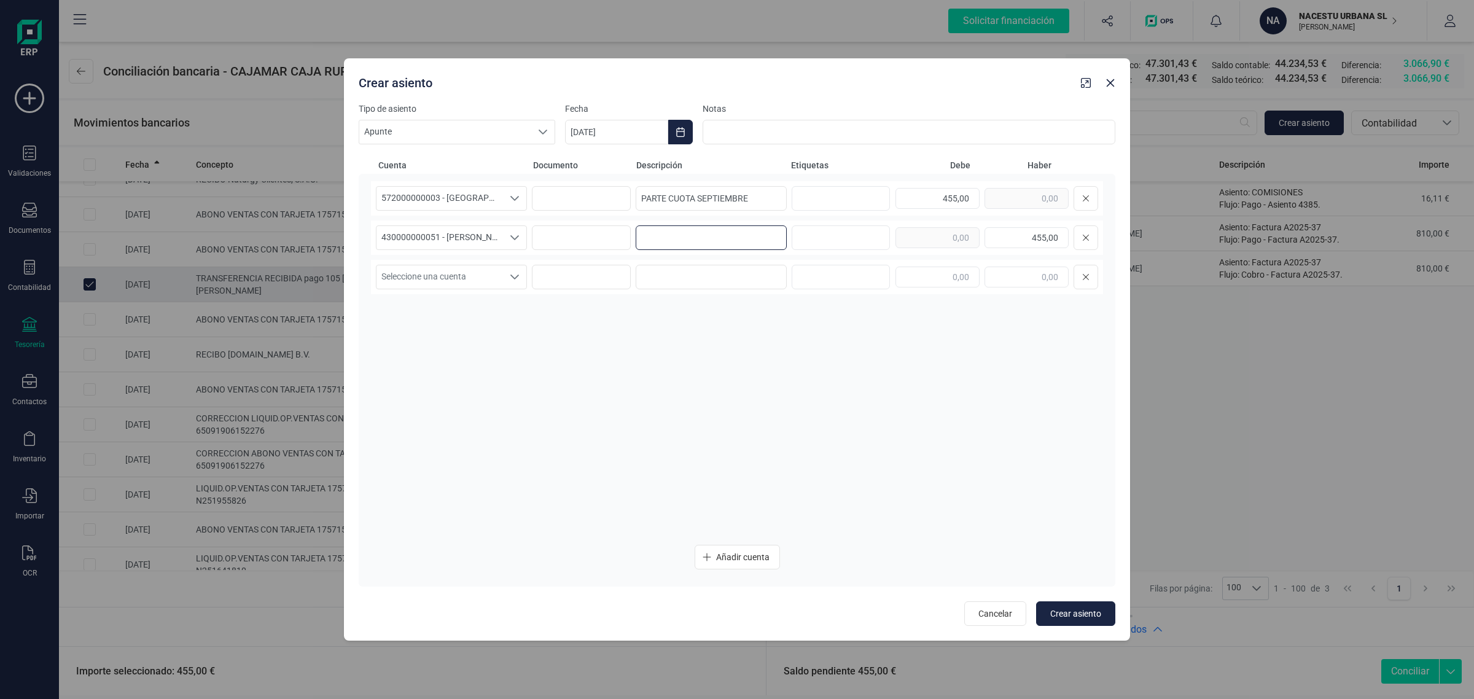
click at [692, 241] on input at bounding box center [711, 237] width 151 height 25
paste input "PARTE CUOTA SEPTIEMBRE"
type input "PARTE CUOTA SEPTIEMBRE"
click at [677, 126] on button "Choose Date" at bounding box center [680, 132] width 25 height 25
click at [661, 305] on span "16" at bounding box center [650, 309] width 25 height 25
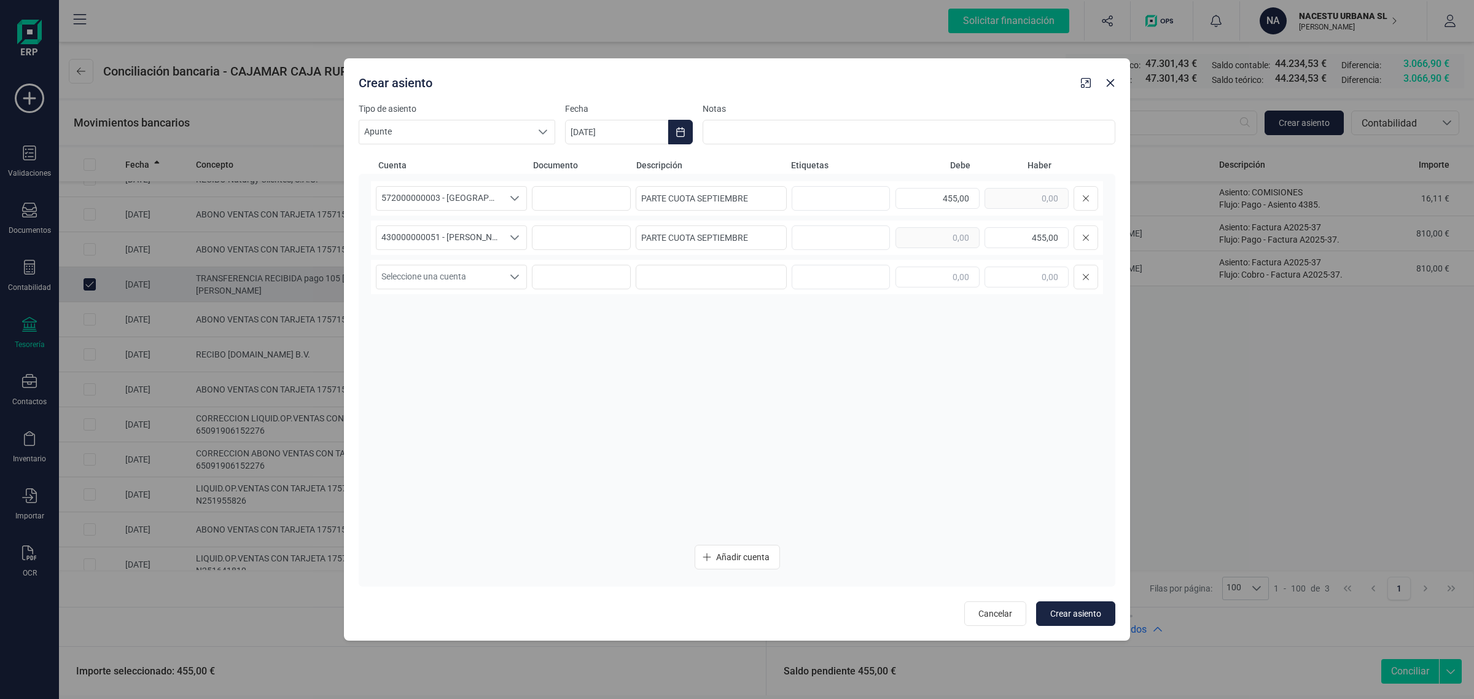
drag, startPoint x: 1069, startPoint y: 601, endPoint x: 1122, endPoint y: 600, distance: 53.4
click at [1071, 603] on button "Crear asiento" at bounding box center [1075, 613] width 79 height 25
type input "[DATE]"
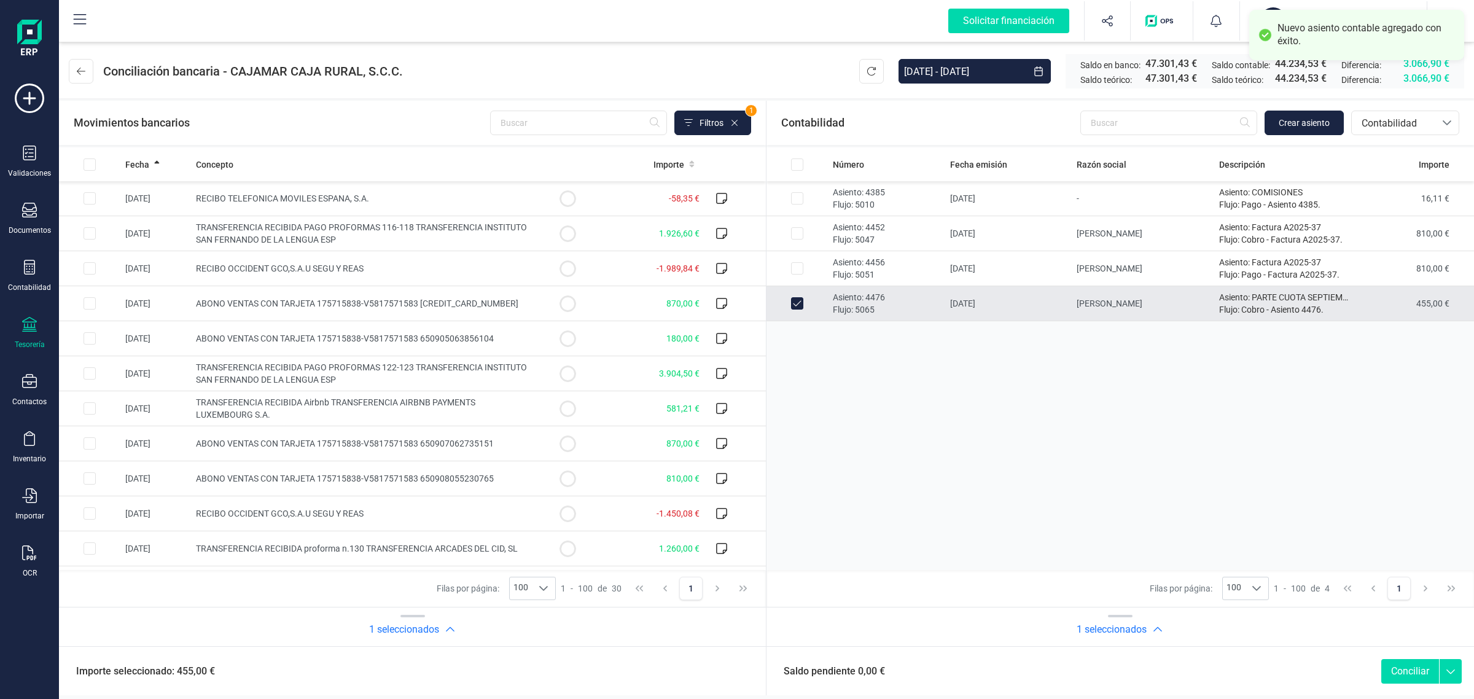
click at [1401, 669] on button "Conciliar" at bounding box center [1410, 671] width 58 height 25
checkbox input "false"
